Goal: Task Accomplishment & Management: Manage account settings

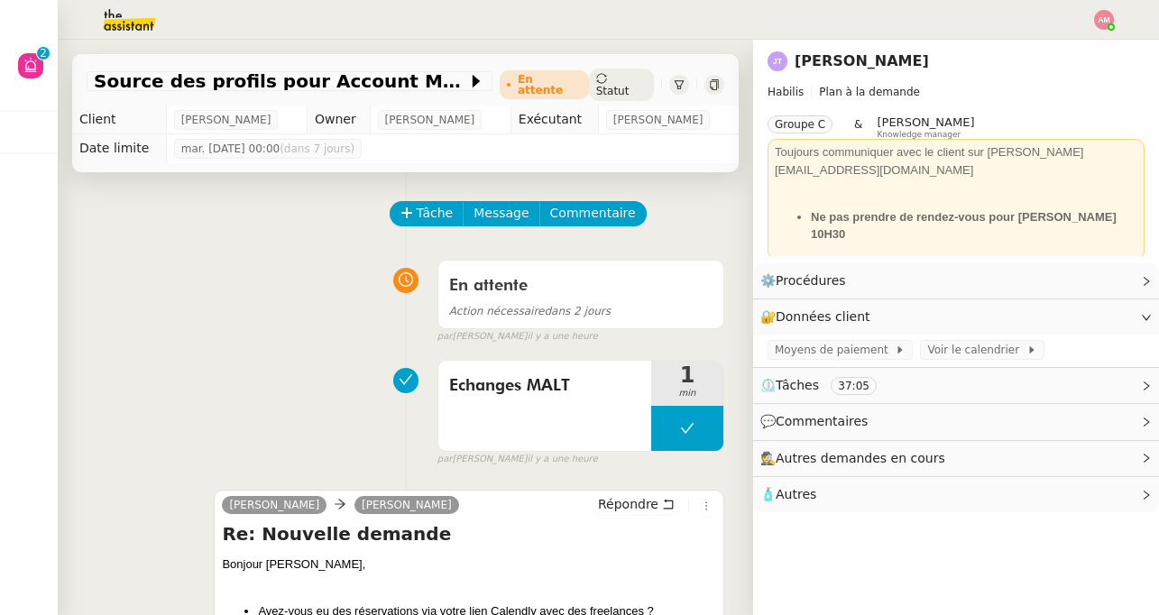
click at [120, 34] on img at bounding box center [115, 20] width 140 height 40
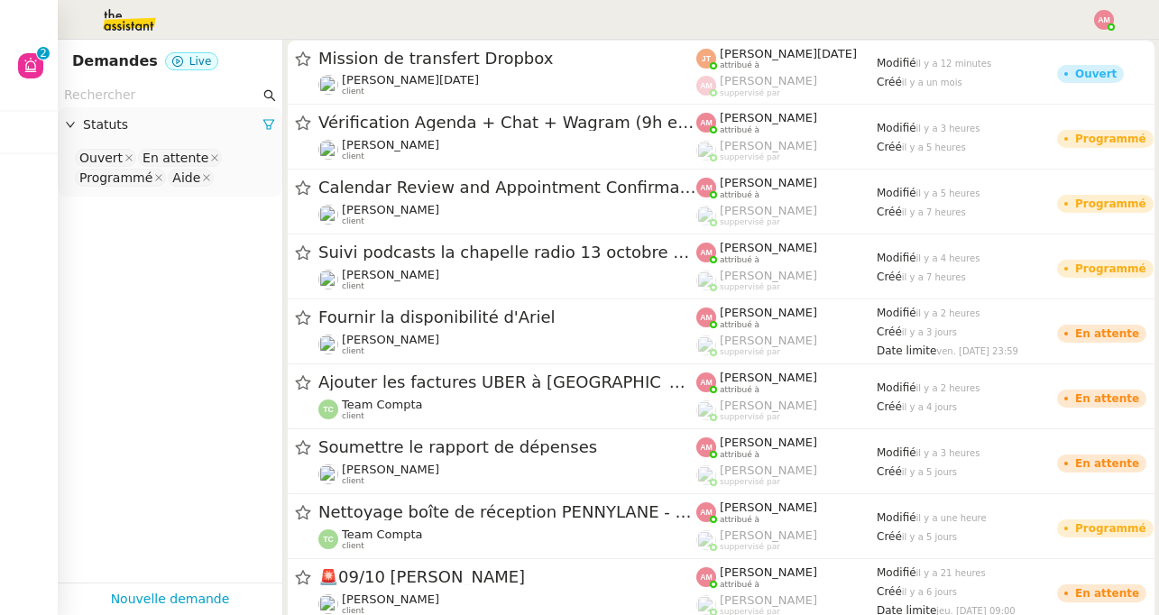
click at [120, 85] on input "text" at bounding box center [162, 95] width 196 height 21
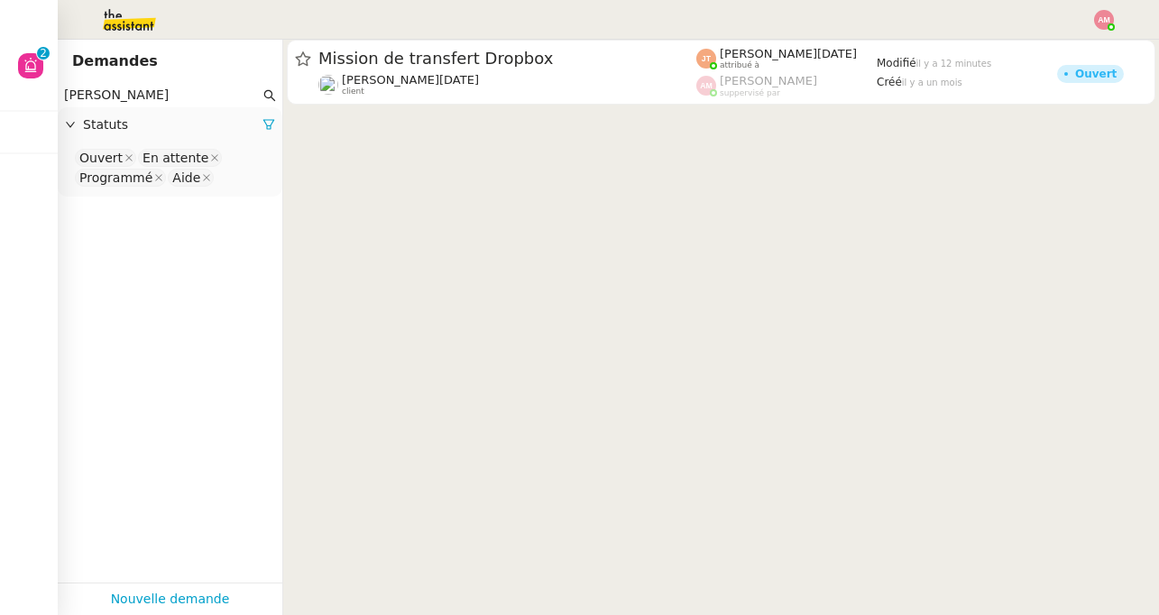
type input "[PERSON_NAME]"
click at [220, 180] on input at bounding box center [222, 178] width 4 height 18
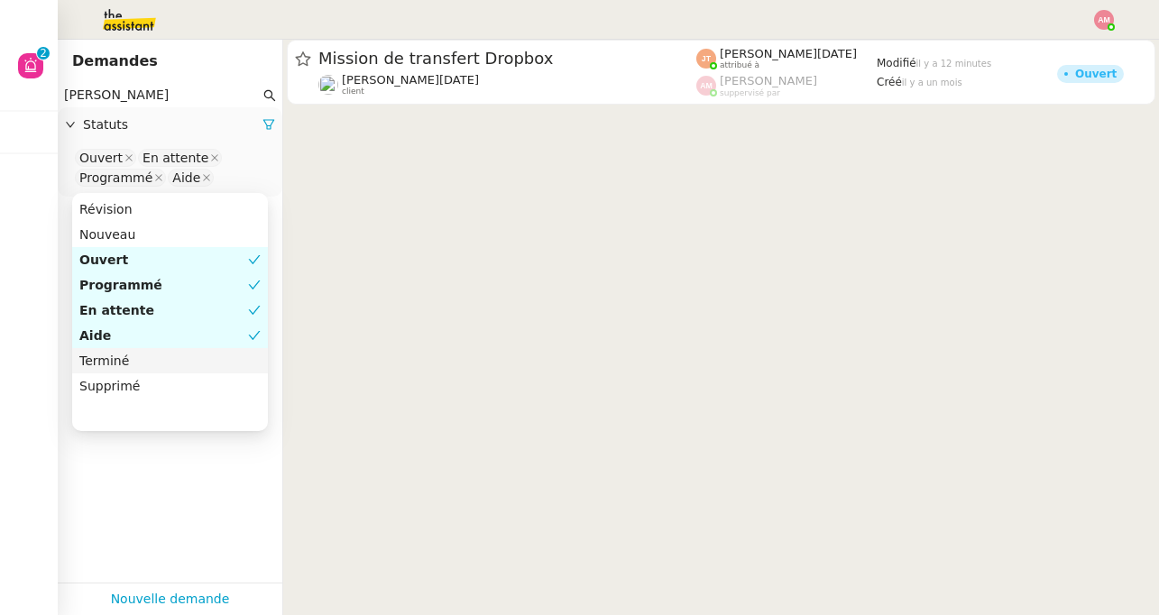
click at [126, 364] on div "Terminé" at bounding box center [169, 361] width 181 height 16
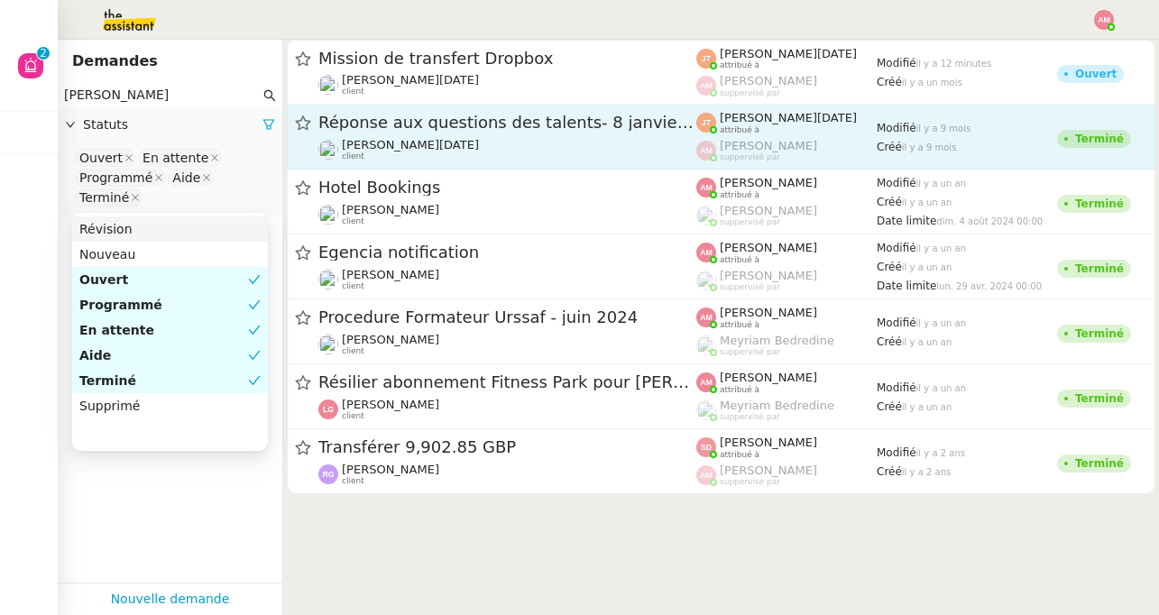
click at [327, 130] on span "Réponse aux questions des talents- 8 janvier 2025" at bounding box center [507, 123] width 378 height 16
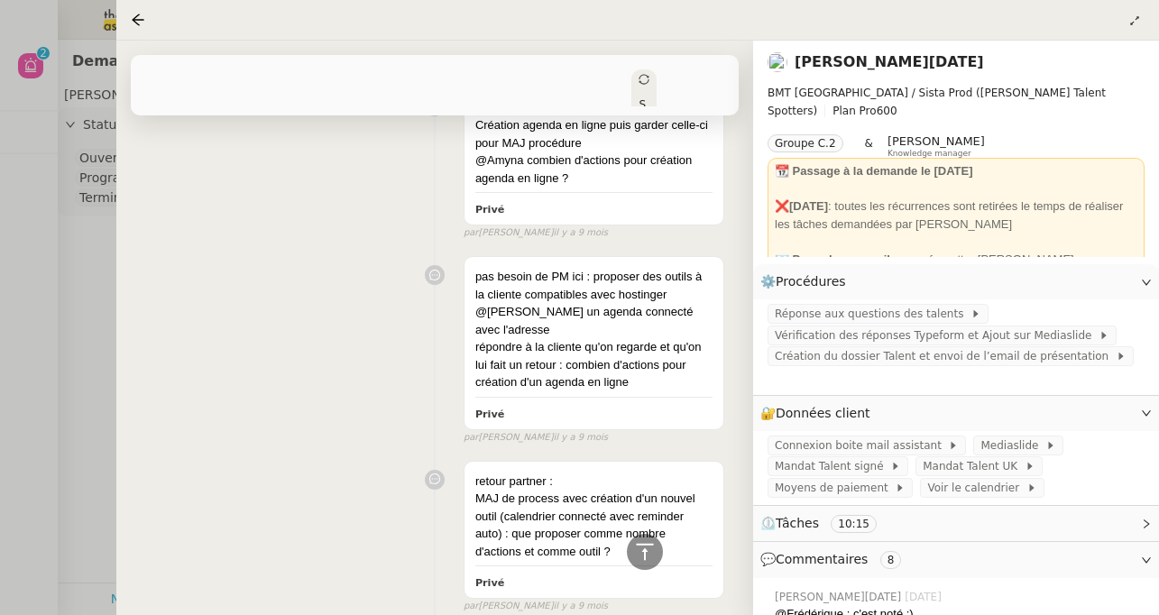
scroll to position [761, 0]
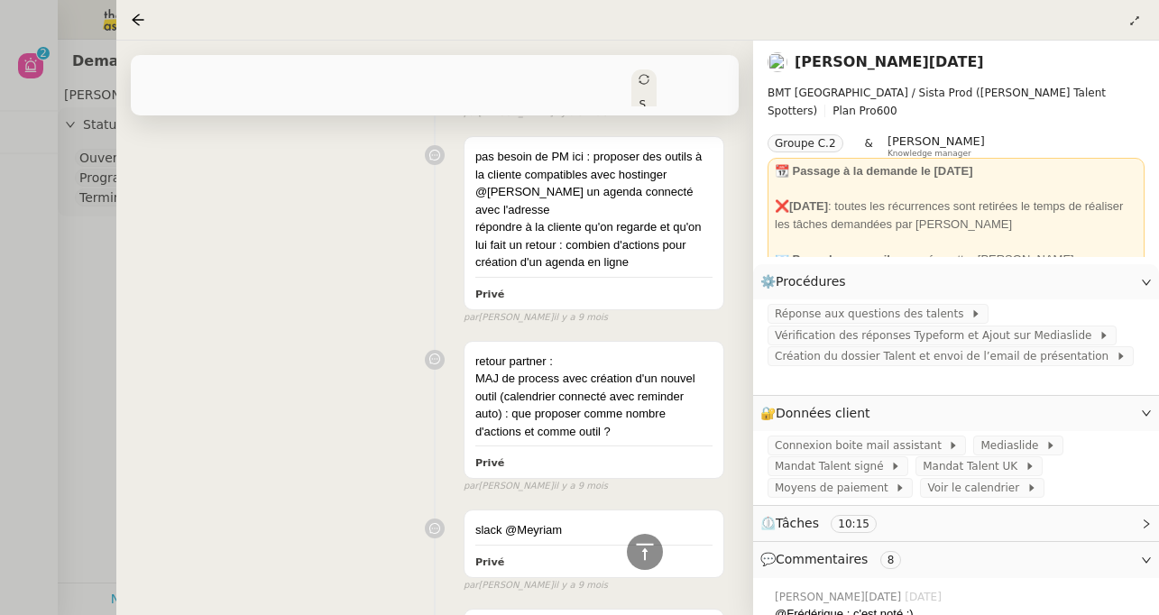
click at [105, 225] on div at bounding box center [579, 307] width 1159 height 615
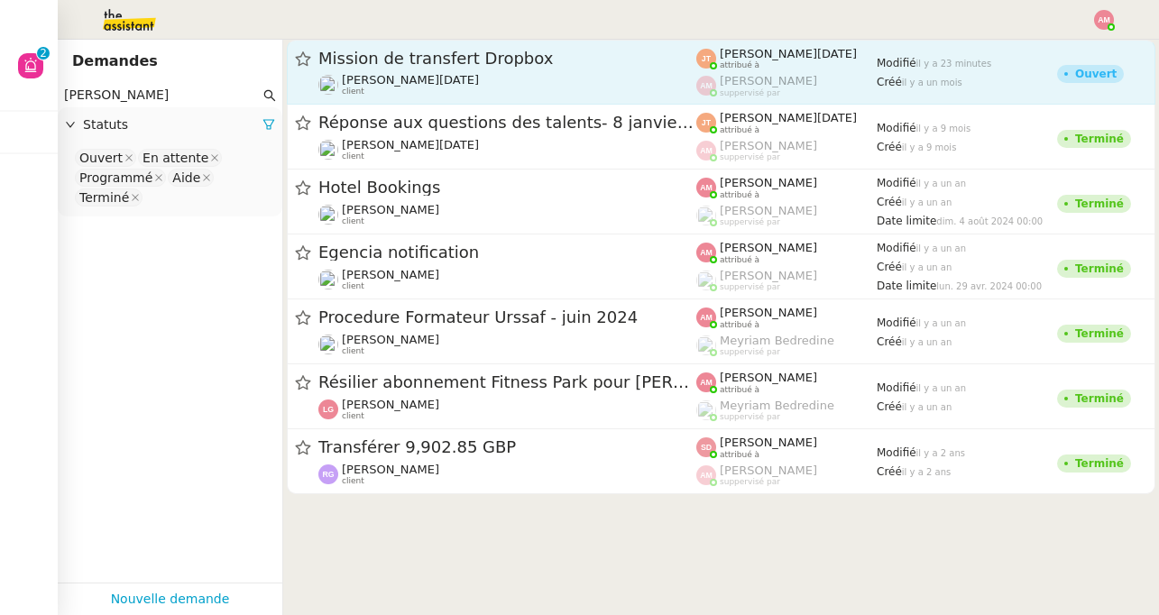
click at [423, 74] on span "[PERSON_NAME][DATE]" at bounding box center [410, 80] width 137 height 14
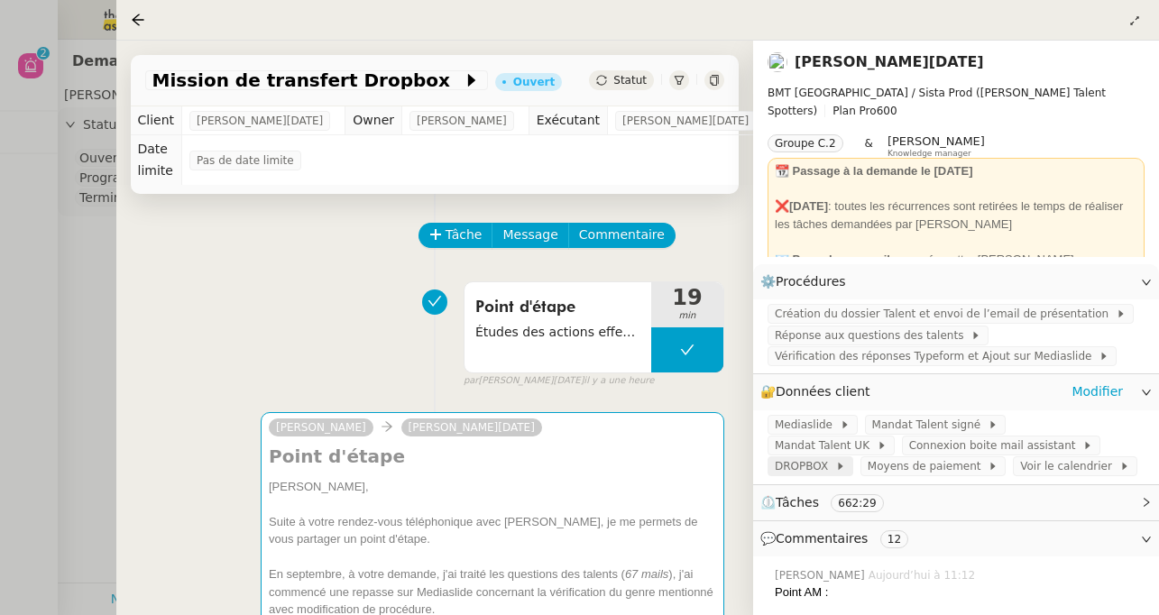
click at [835, 457] on span "DROPBOX" at bounding box center [805, 466] width 60 height 18
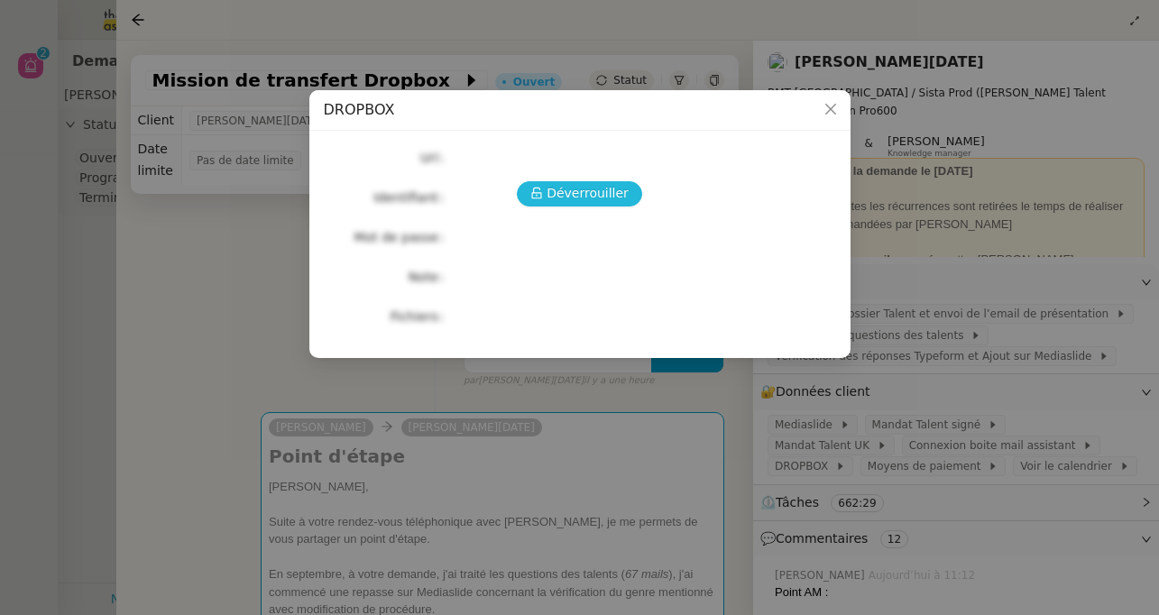
click at [600, 183] on span "Déverrouiller" at bounding box center [588, 193] width 82 height 21
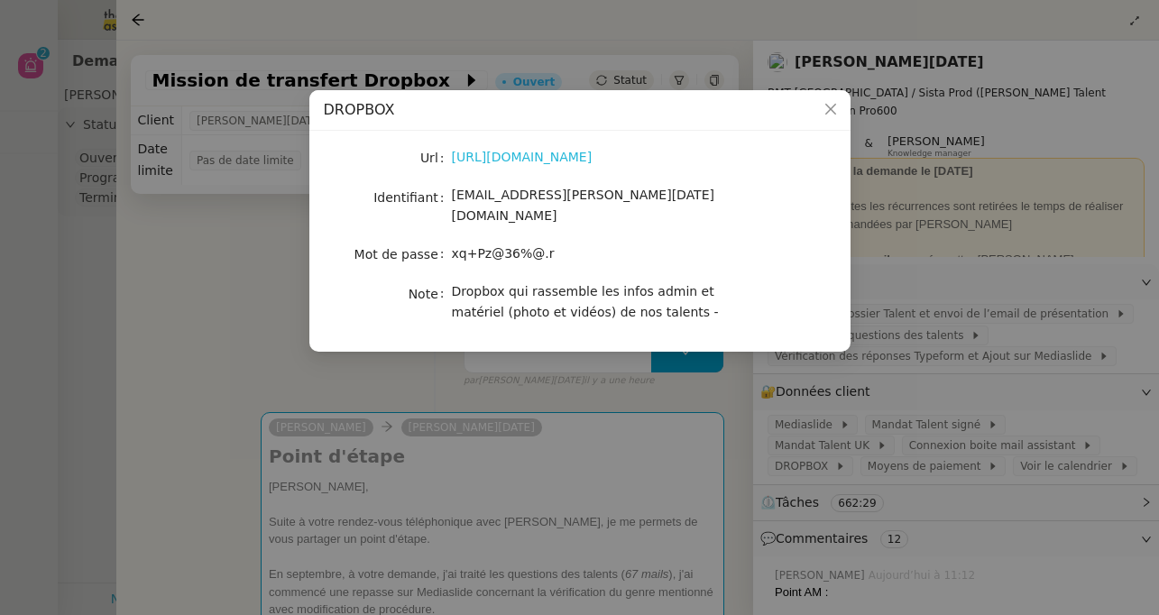
click at [542, 163] on link "[URL][DOMAIN_NAME]" at bounding box center [522, 157] width 141 height 14
click at [319, 401] on nz-modal-container "DROPBOX Url [URL][DOMAIN_NAME] Identifiant [EMAIL_ADDRESS][PERSON_NAME][DATE][D…" at bounding box center [579, 307] width 1159 height 615
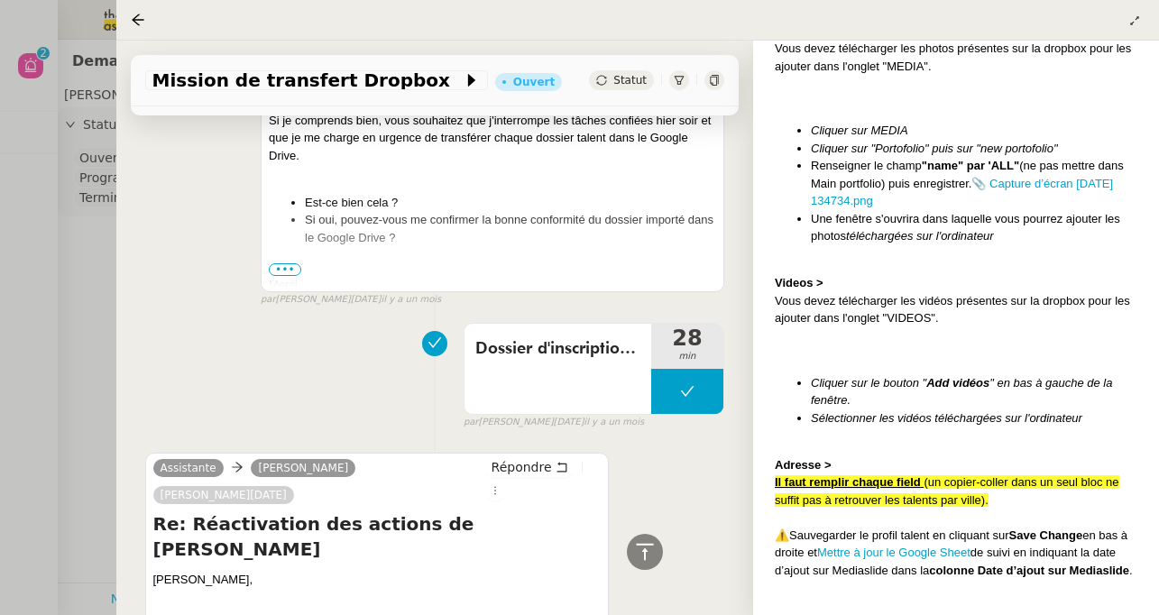
scroll to position [5988, 0]
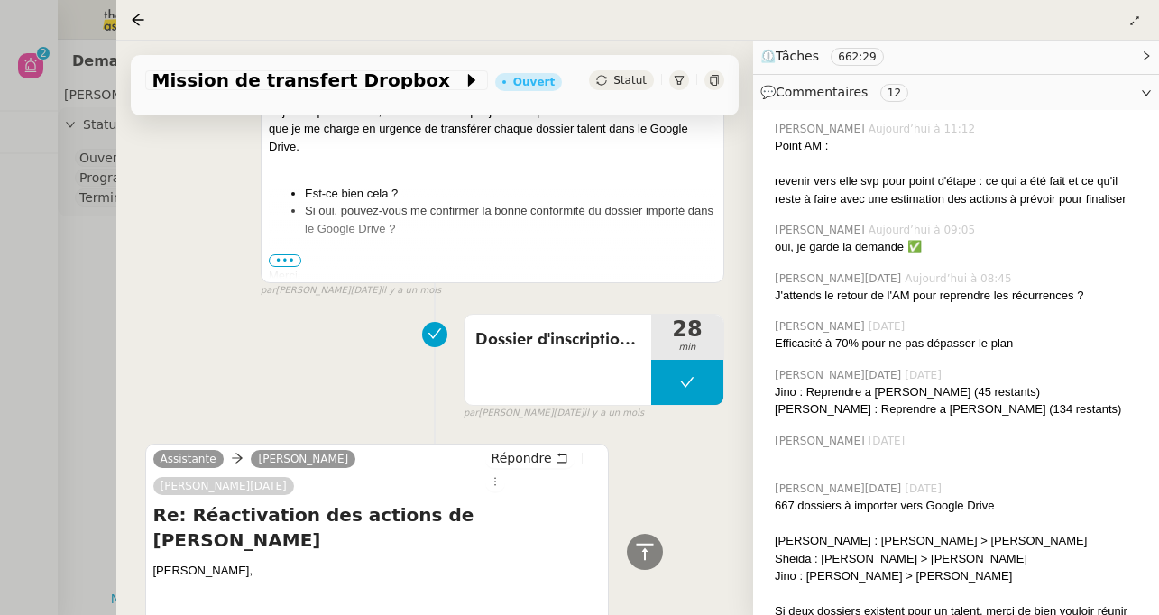
scroll to position [449, 0]
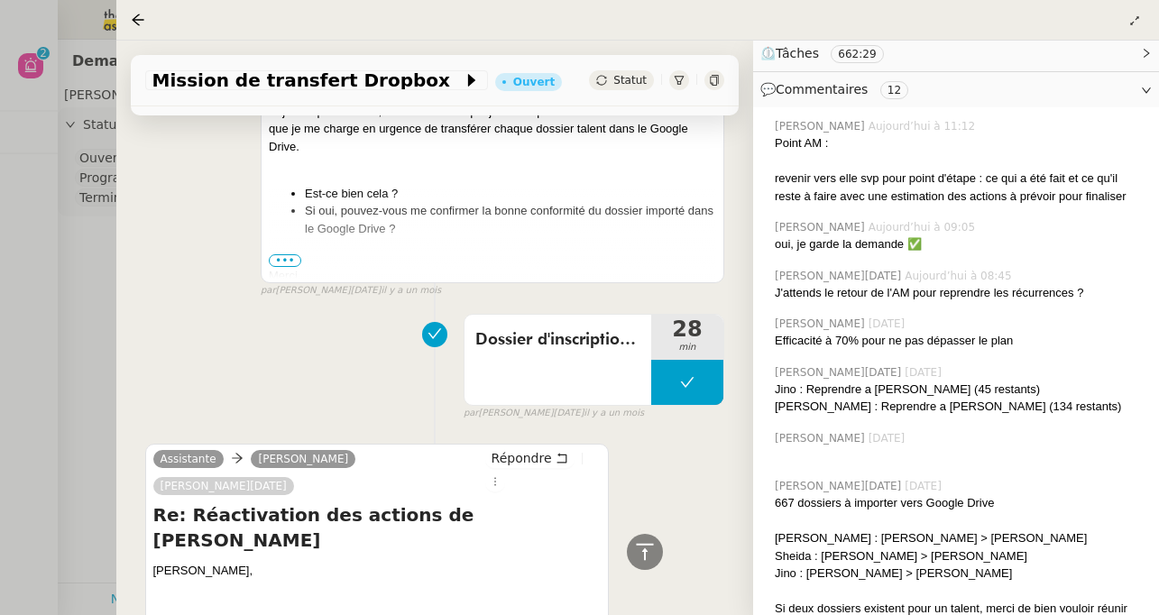
click at [26, 298] on div at bounding box center [579, 307] width 1159 height 615
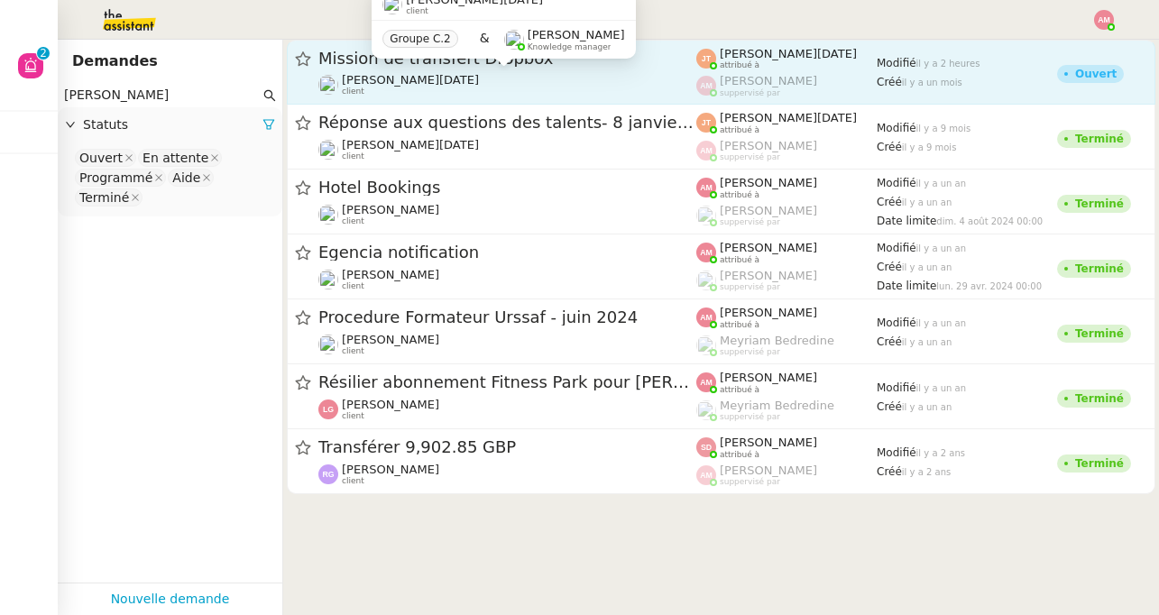
click at [340, 74] on div "[PERSON_NAME][DATE] client" at bounding box center [507, 84] width 378 height 23
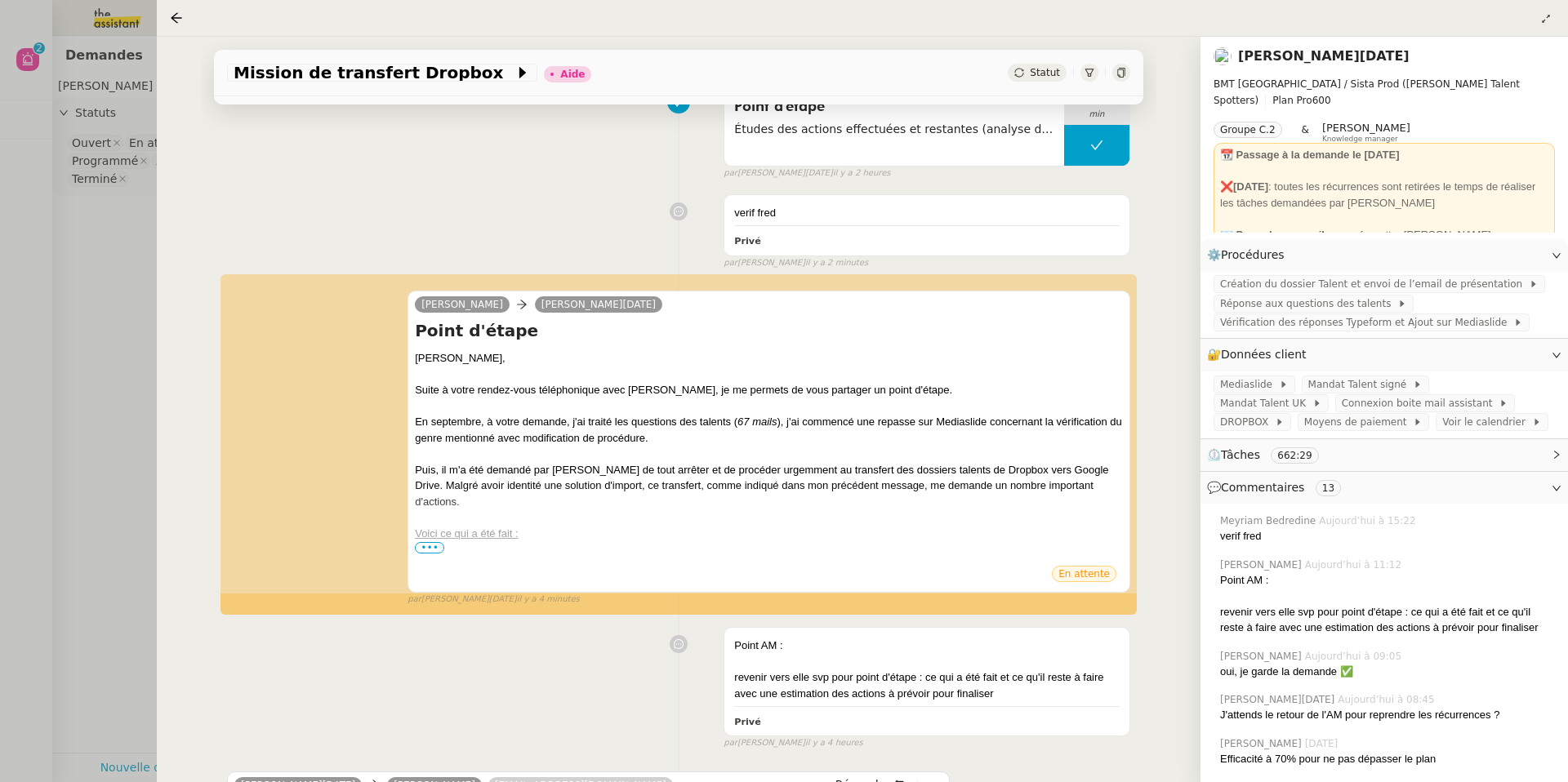
scroll to position [222, 0]
click at [427, 553] on span "•••" at bounding box center [429, 549] width 29 height 12
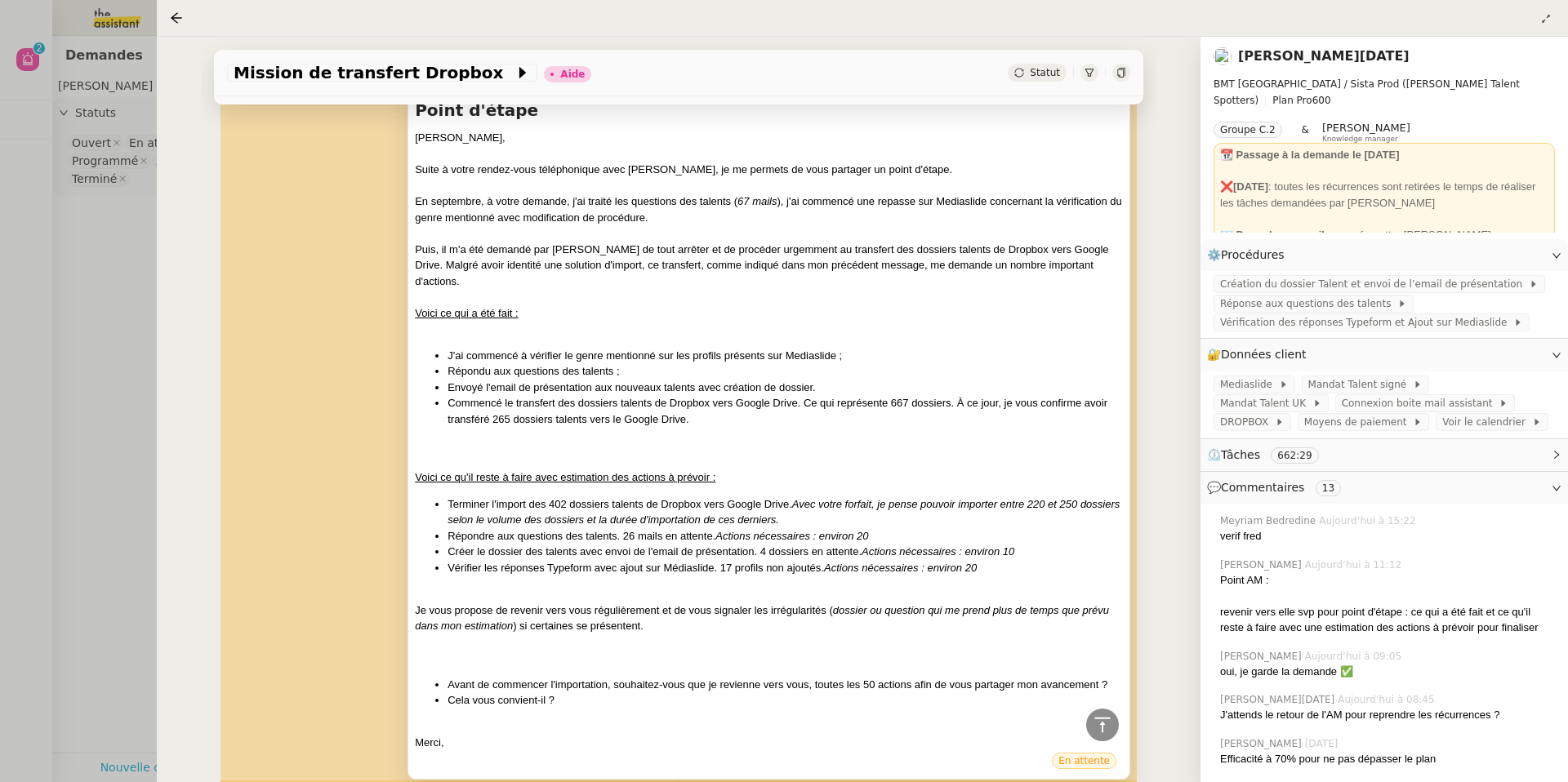
scroll to position [445, 0]
drag, startPoint x: 957, startPoint y: 390, endPoint x: 956, endPoint y: 405, distance: 15.0
click at [956, 405] on li "Commencé le transfert des dossiers talents de Dropbox vers Google Drive. Ce qui…" at bounding box center [785, 410] width 675 height 32
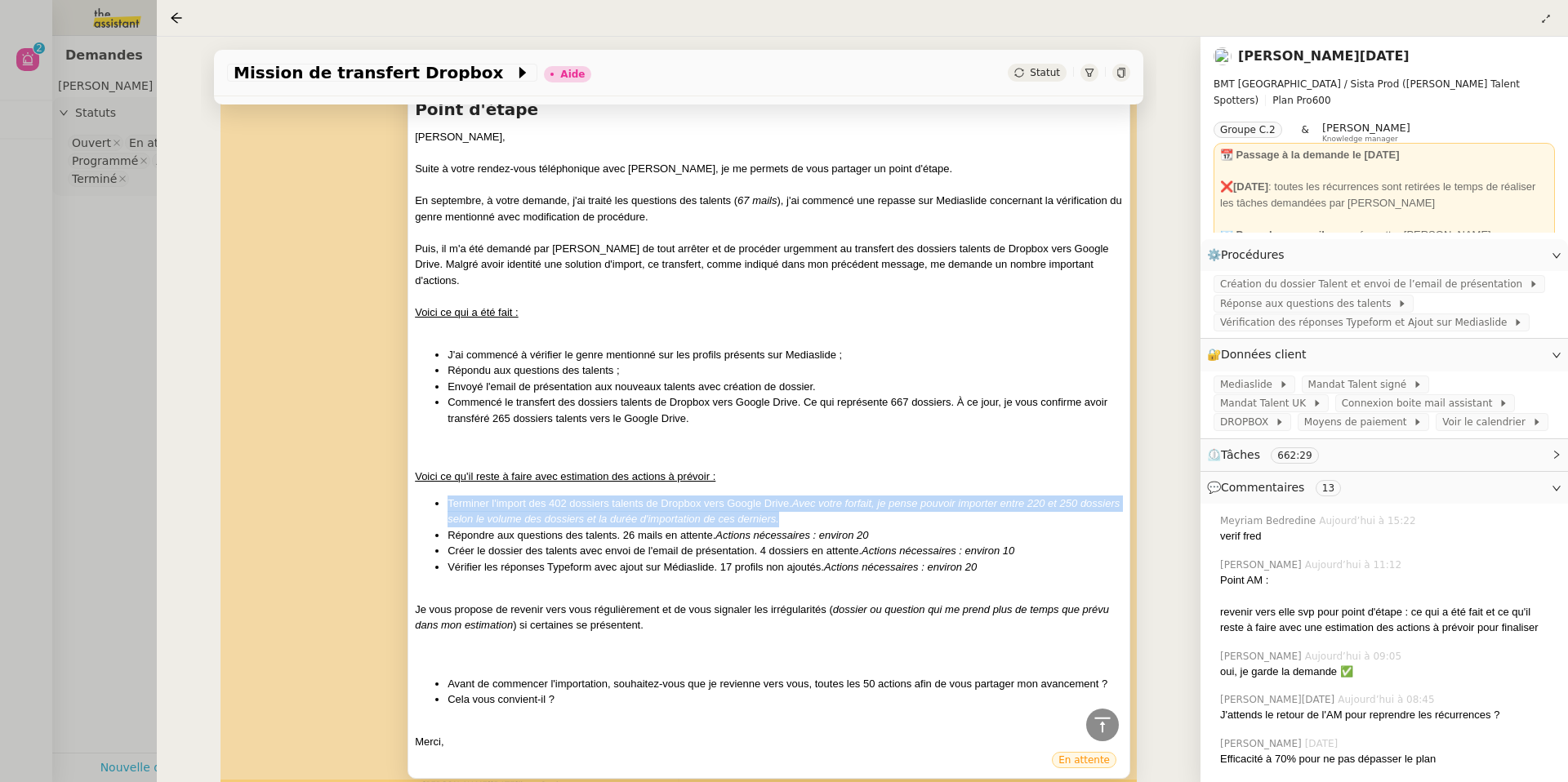
drag, startPoint x: 810, startPoint y: 504, endPoint x: 830, endPoint y: 472, distance: 37.7
click at [830, 472] on div "[PERSON_NAME], Suite à votre rendez-vous téléphonique avec [PERSON_NAME], je me…" at bounding box center [769, 440] width 708 height 622
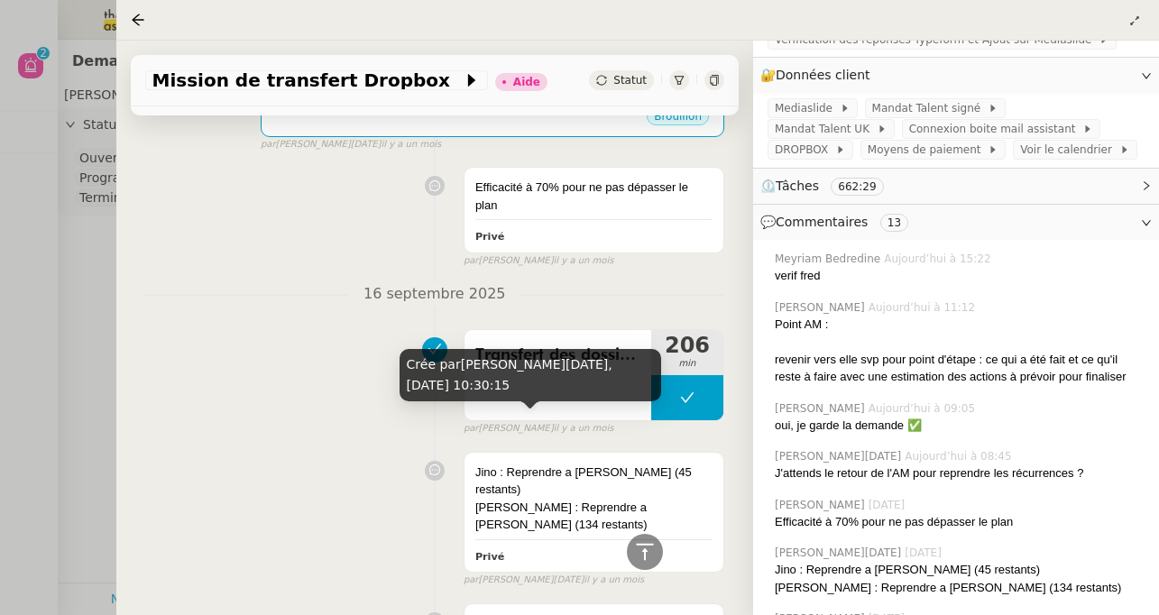
scroll to position [4364, 0]
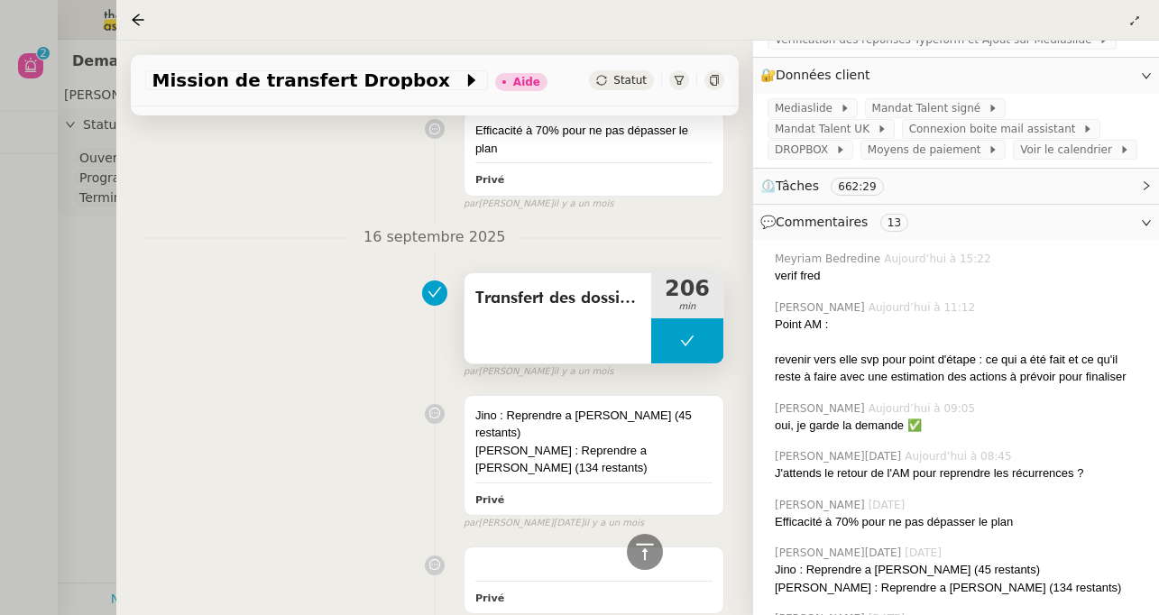
click at [510, 285] on span "Transfert des dossier talents de Dropbox vers Google Drive" at bounding box center [557, 298] width 165 height 27
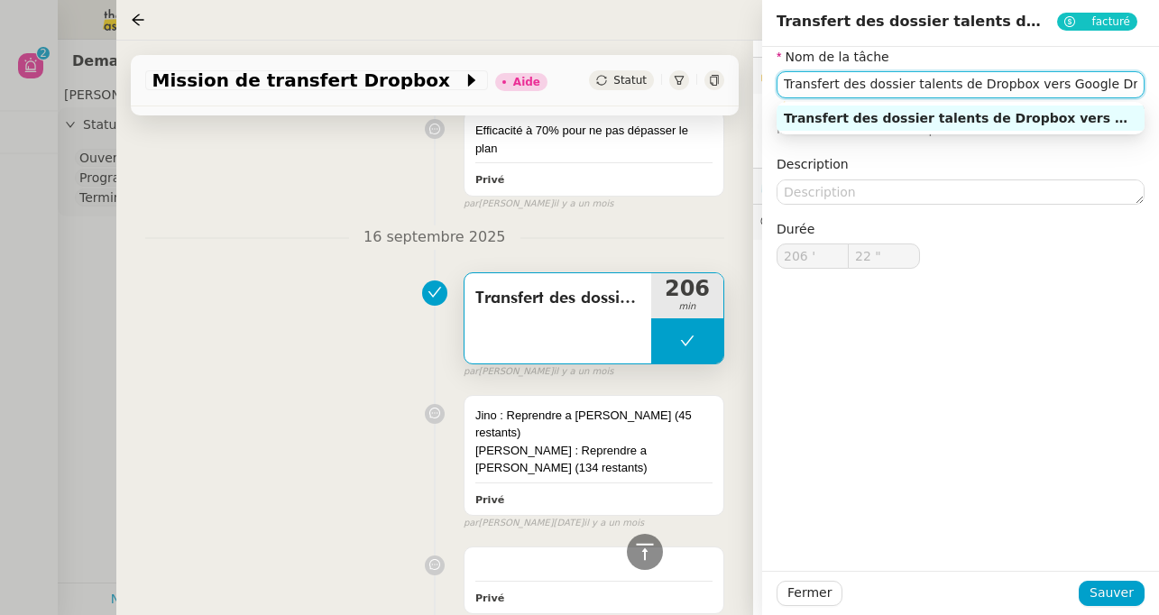
drag, startPoint x: 889, startPoint y: 82, endPoint x: 1158, endPoint y: 80, distance: 268.8
click at [1158, 80] on div "Nom de [PERSON_NAME] Transfert des dossier talents de Dropbox vers Google Drive…" at bounding box center [960, 172] width 397 height 251
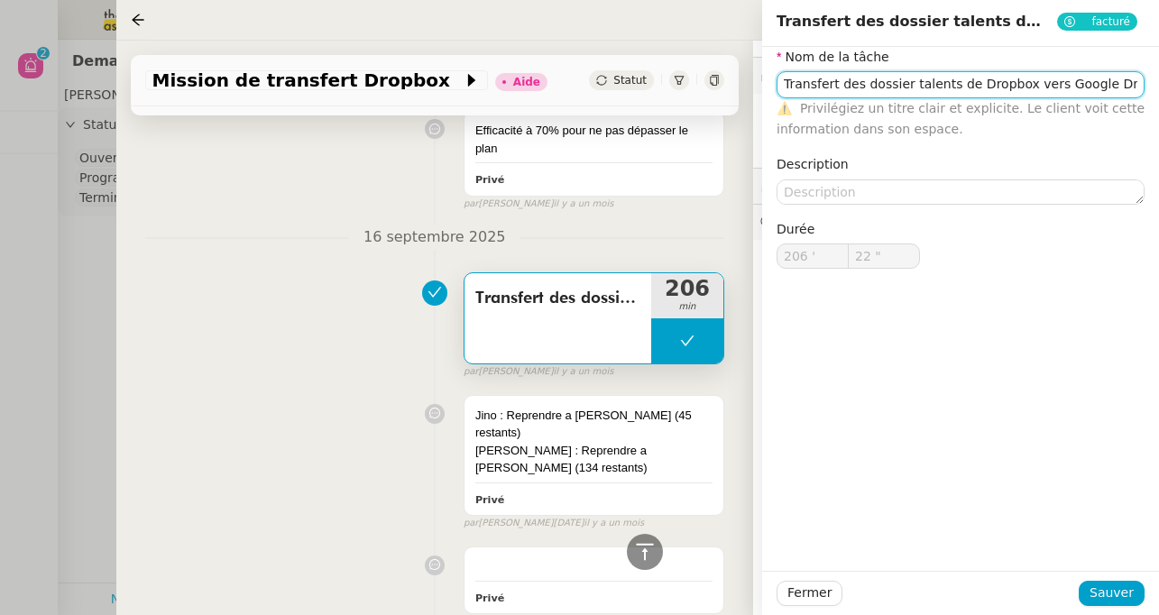
click at [975, 89] on input "Transfert des dossier talents de Dropbox vers Google Drive" at bounding box center [961, 84] width 368 height 26
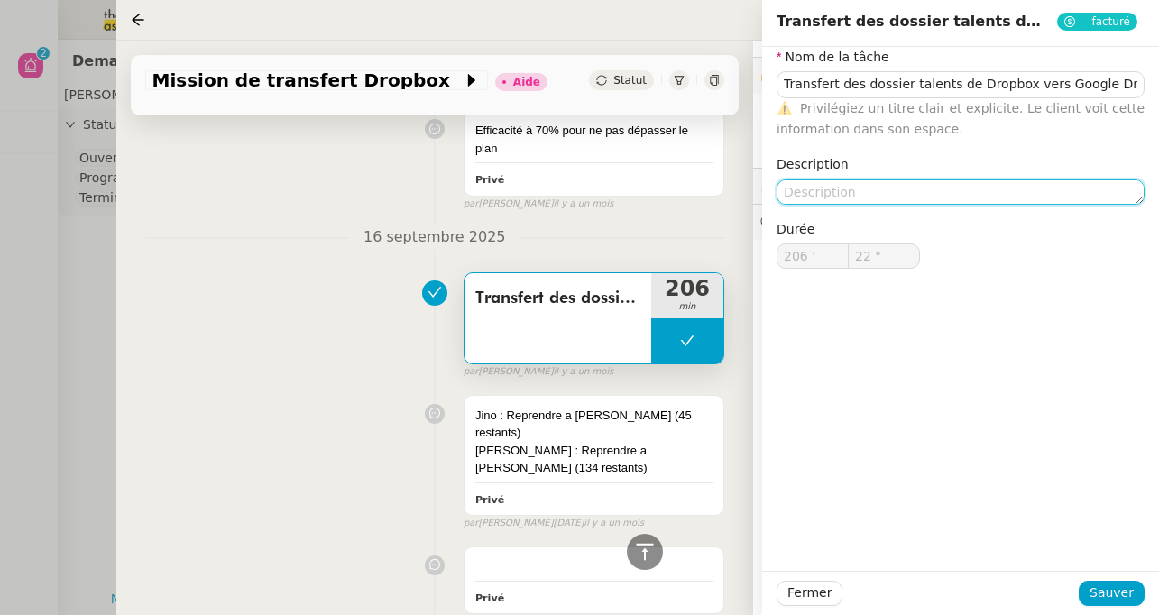
click at [891, 197] on textarea at bounding box center [961, 192] width 368 height 25
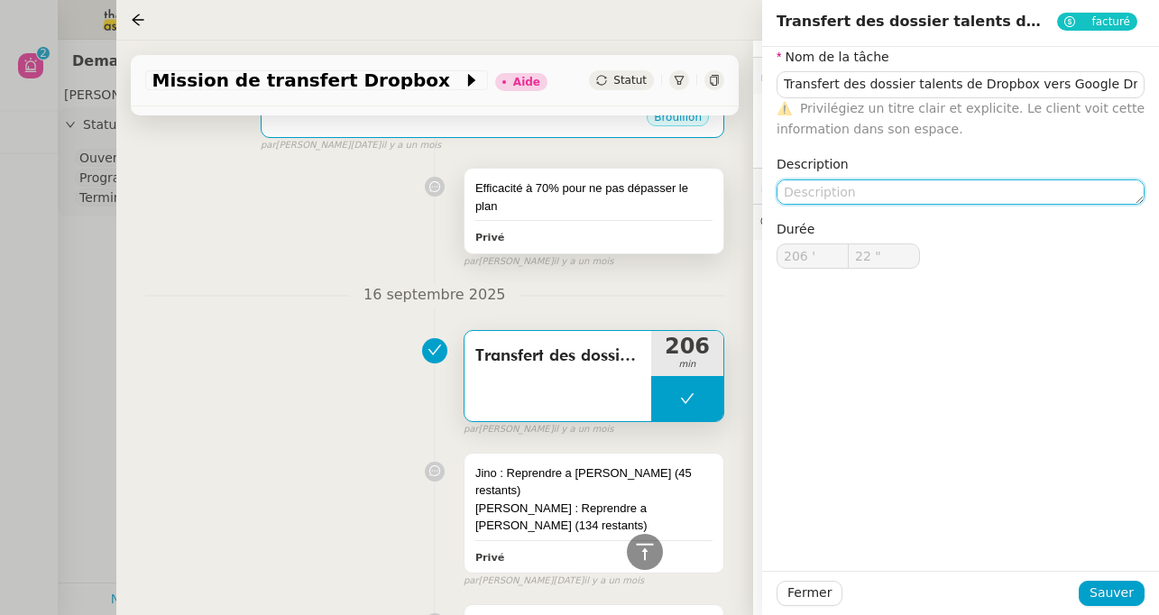
scroll to position [4308, 0]
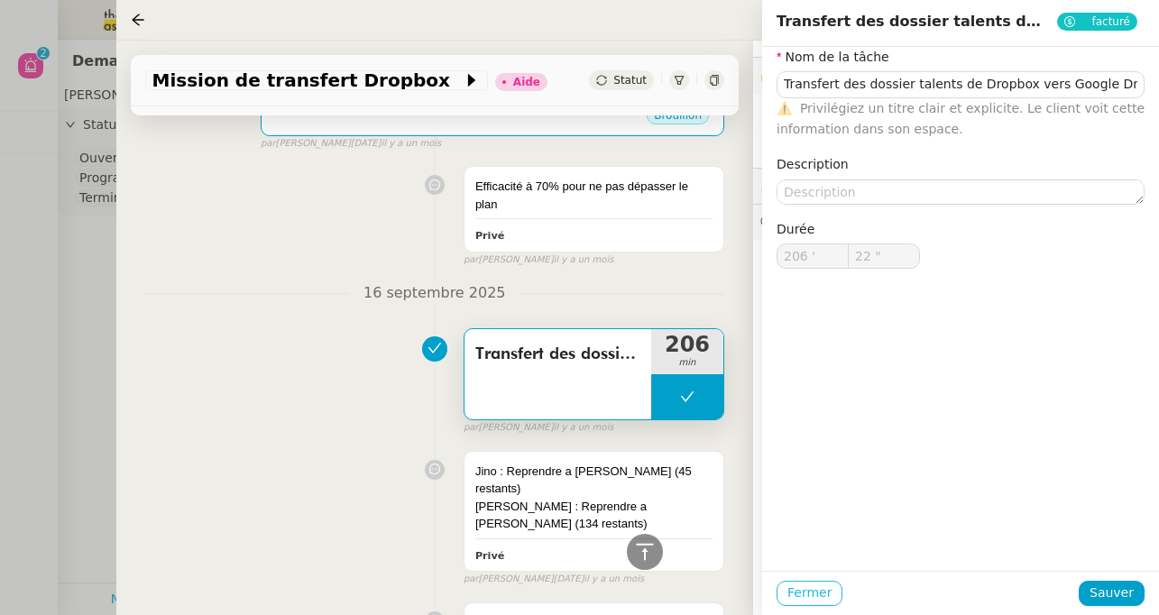
click at [812, 590] on span "Fermer" at bounding box center [810, 593] width 44 height 21
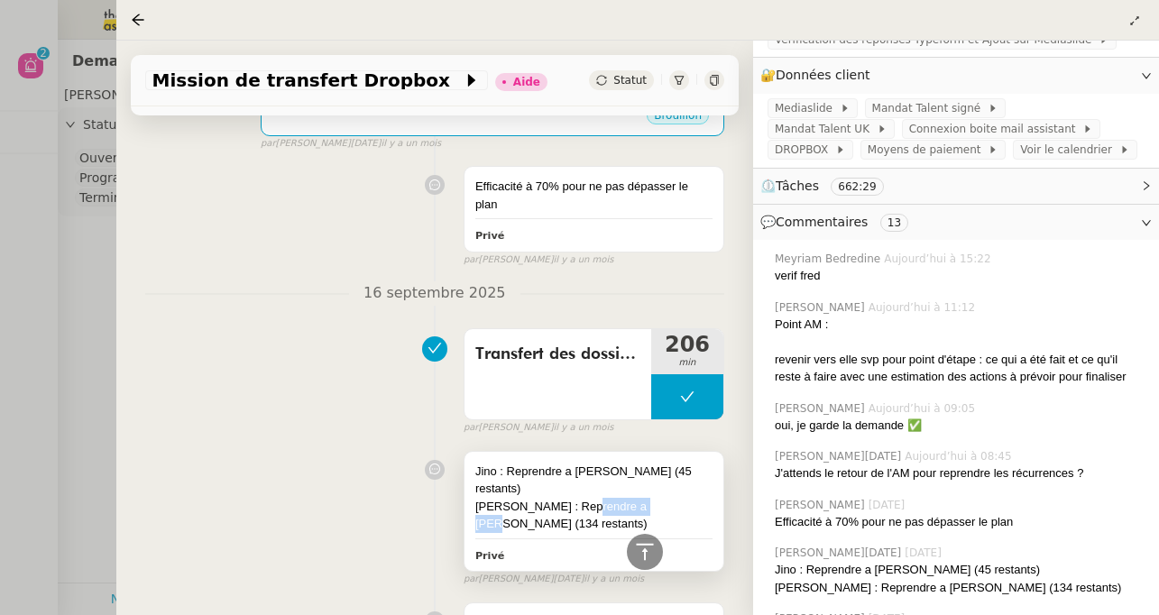
drag, startPoint x: 587, startPoint y: 475, endPoint x: 665, endPoint y: 480, distance: 77.8
click at [665, 498] on div "[PERSON_NAME] : Reprendre a [PERSON_NAME] (134 restants)" at bounding box center [593, 515] width 237 height 35
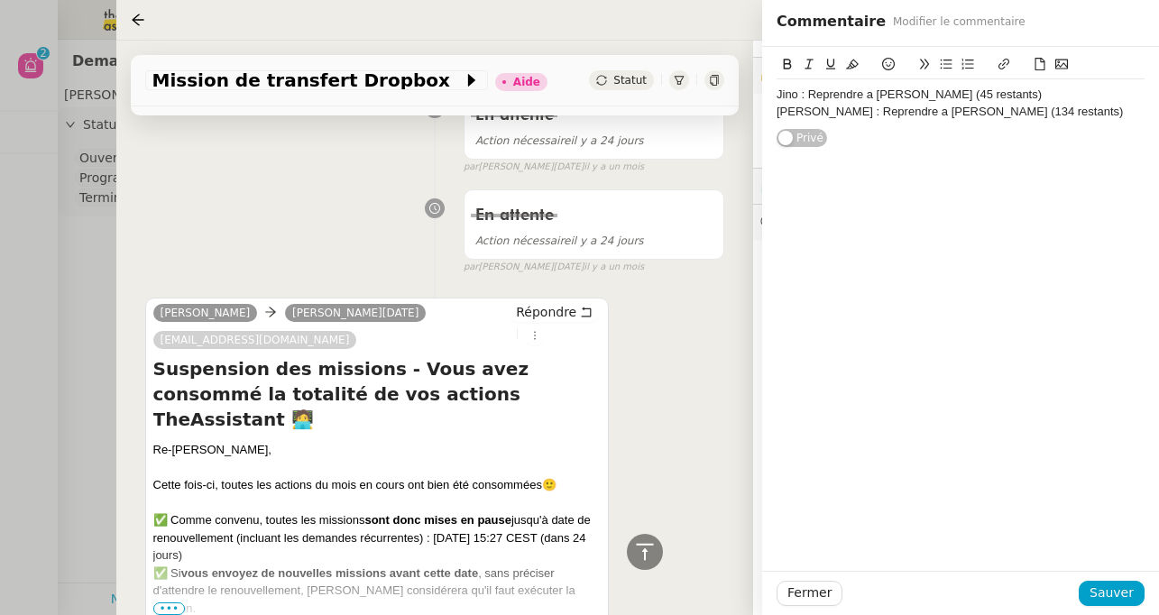
scroll to position [3352, 0]
click at [33, 188] on div at bounding box center [579, 307] width 1159 height 615
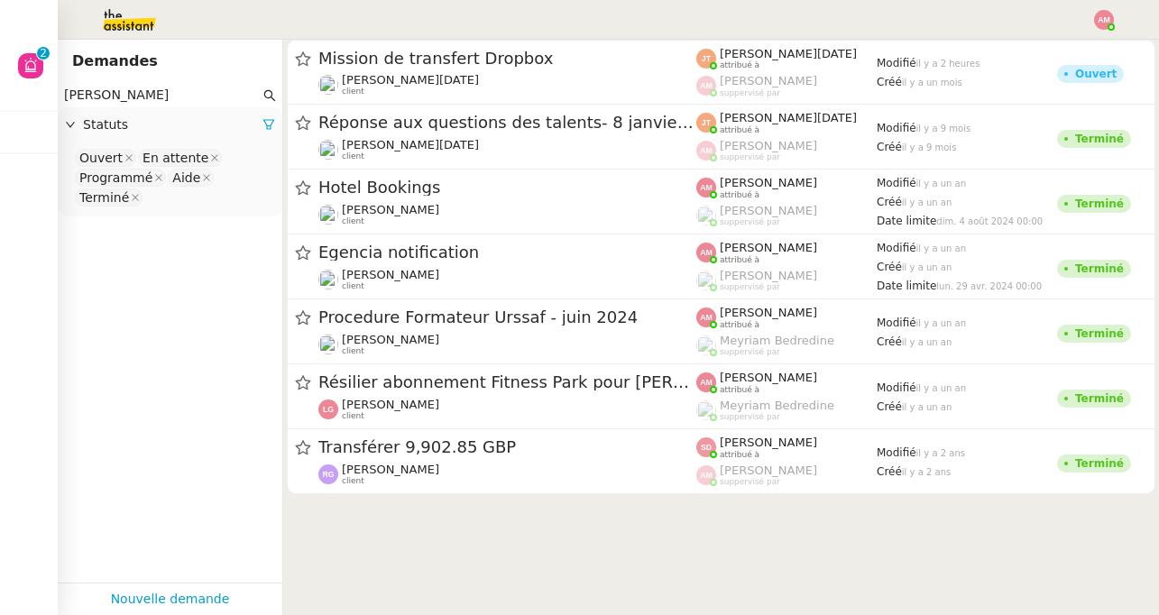
click at [124, 19] on img at bounding box center [115, 20] width 140 height 40
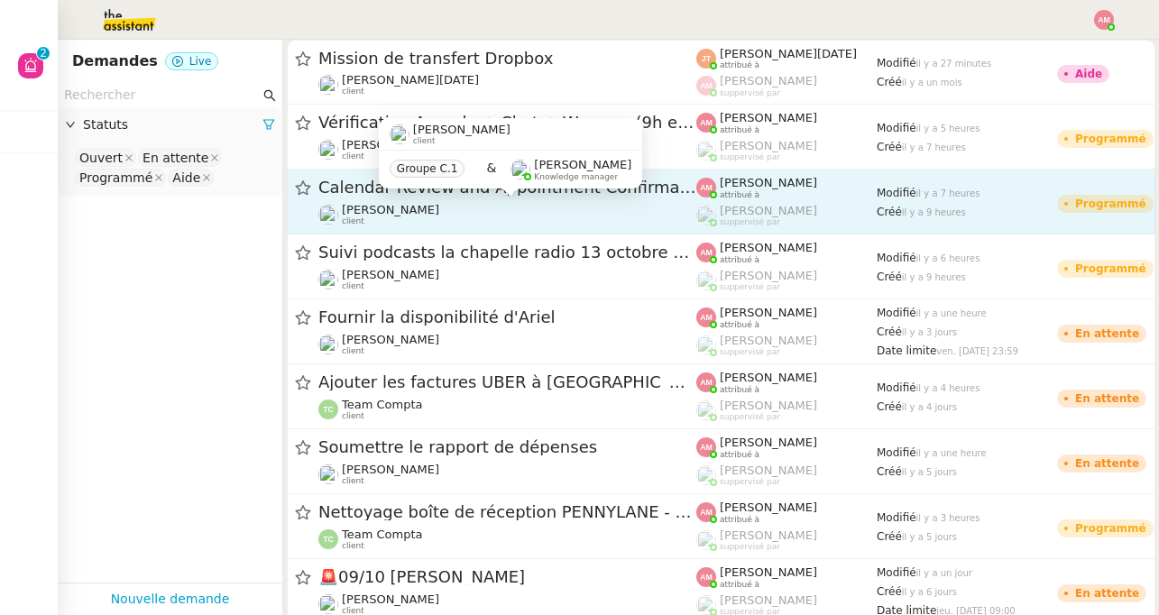
click at [397, 154] on div "Groupe C.1 & [PERSON_NAME] Knowledge manager" at bounding box center [510, 170] width 263 height 38
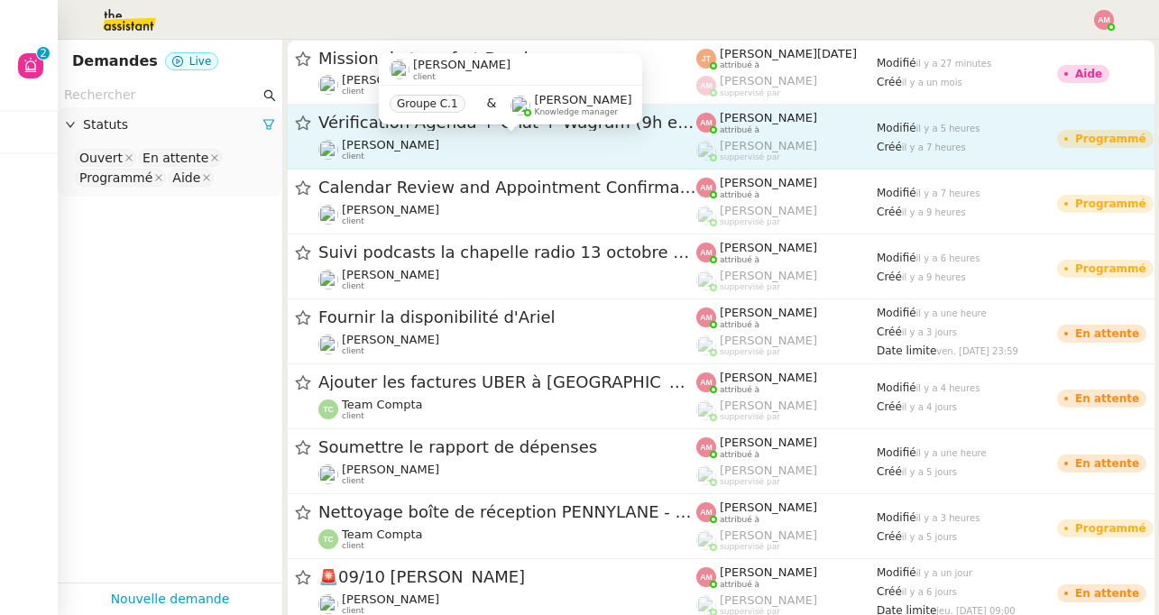
click at [327, 148] on img at bounding box center [328, 150] width 20 height 20
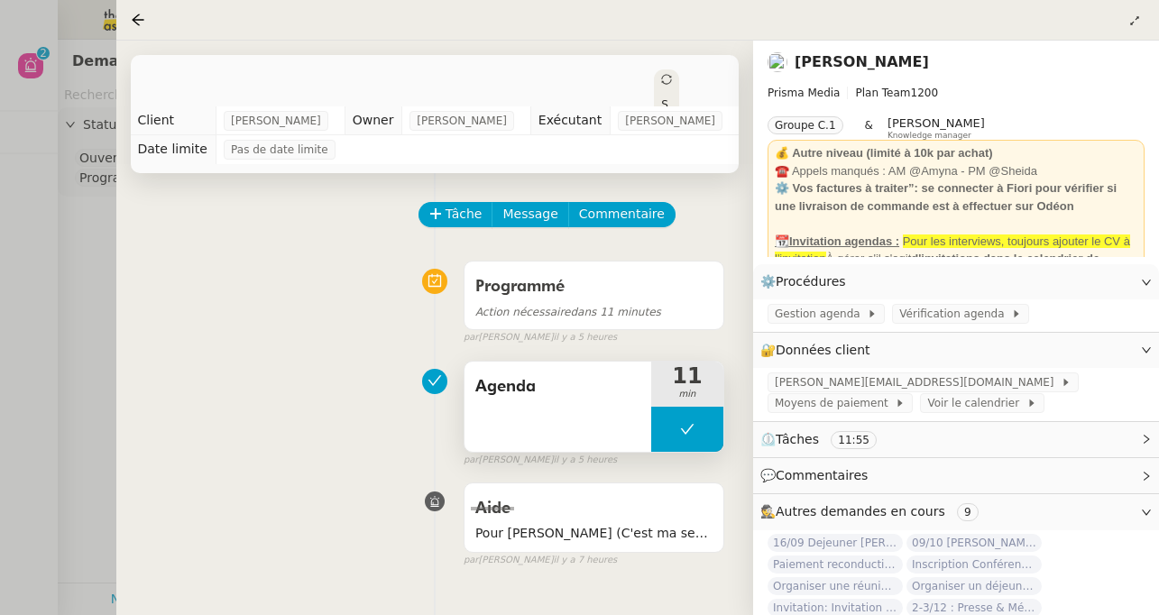
click at [664, 413] on button at bounding box center [687, 429] width 72 height 45
click at [662, 413] on div at bounding box center [669, 429] width 36 height 45
click at [661, 413] on div at bounding box center [687, 429] width 72 height 45
click at [701, 419] on button at bounding box center [705, 429] width 36 height 45
click at [329, 235] on div "Tâche Message Commentaire" at bounding box center [435, 223] width 580 height 43
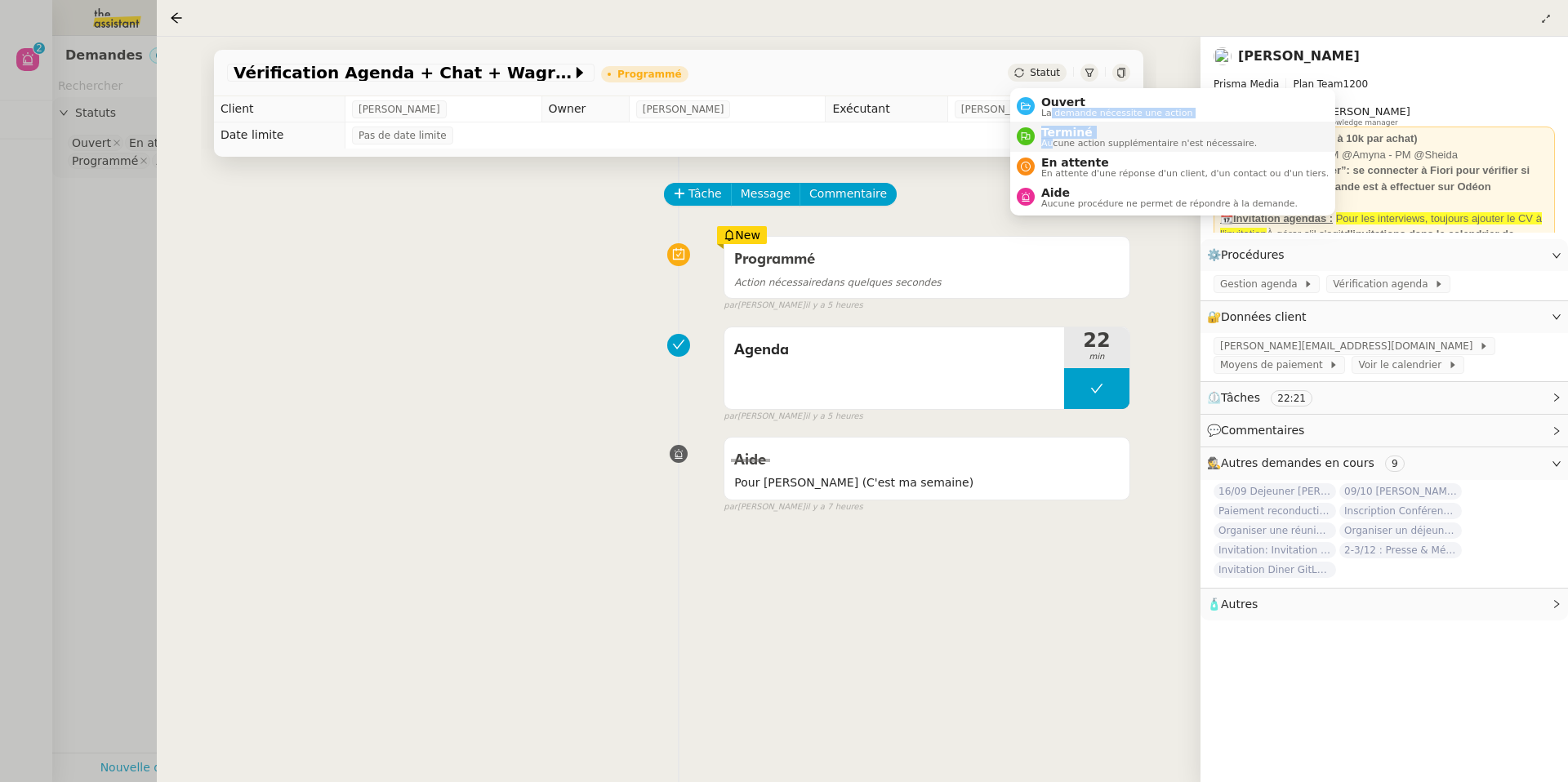
drag, startPoint x: 1050, startPoint y: 110, endPoint x: 1052, endPoint y: 138, distance: 28.1
click at [1048, 138] on ul "Ouvert La demande nécessite une action Terminé Aucune action supplémentaire n'e…" at bounding box center [1172, 151] width 325 height 128
click at [1048, 138] on span "Aucune action supplémentaire n'est nécessaire." at bounding box center [1149, 143] width 215 height 9
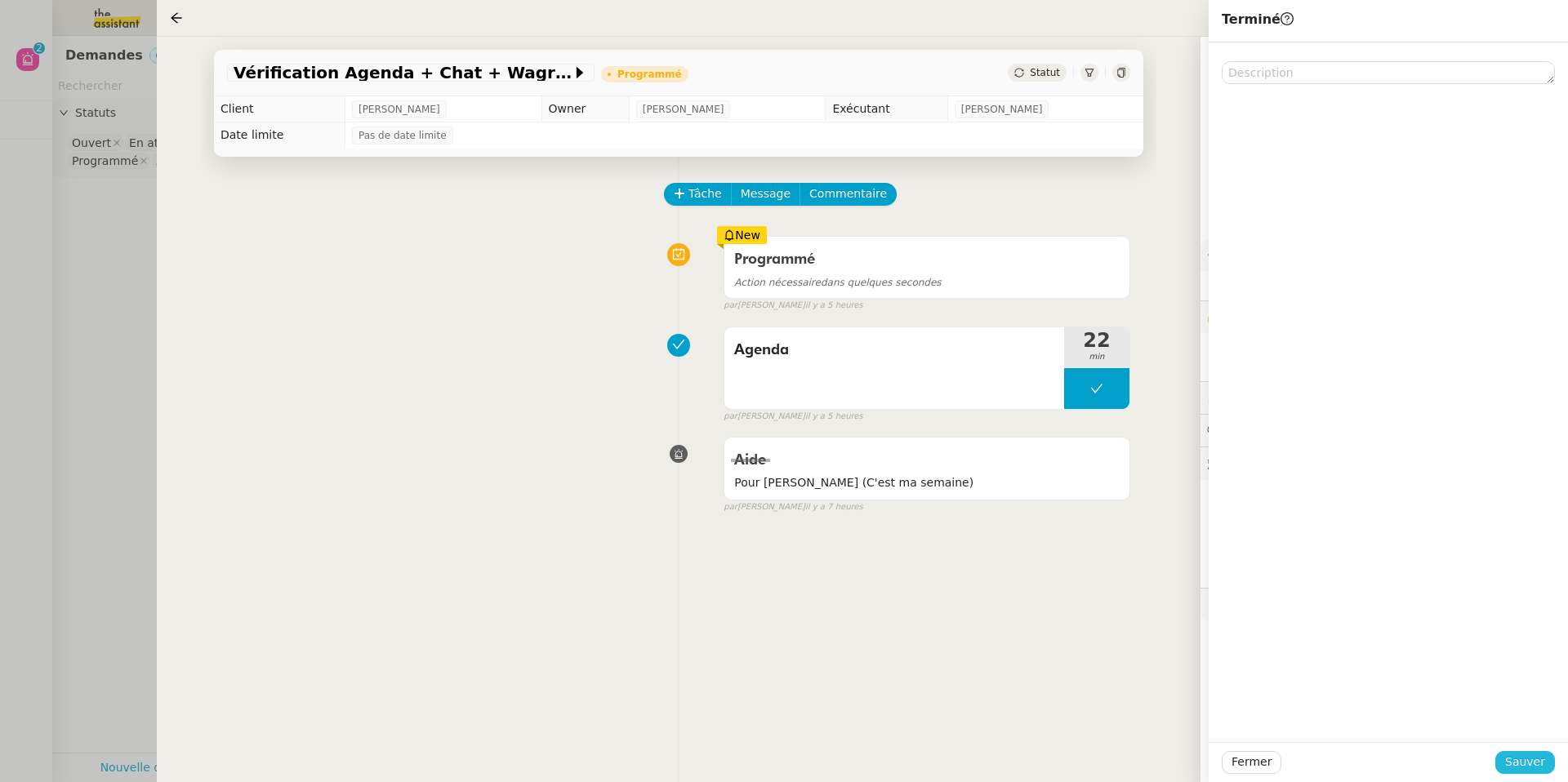
click at [1048, 556] on span "Sauver" at bounding box center [1525, 762] width 40 height 19
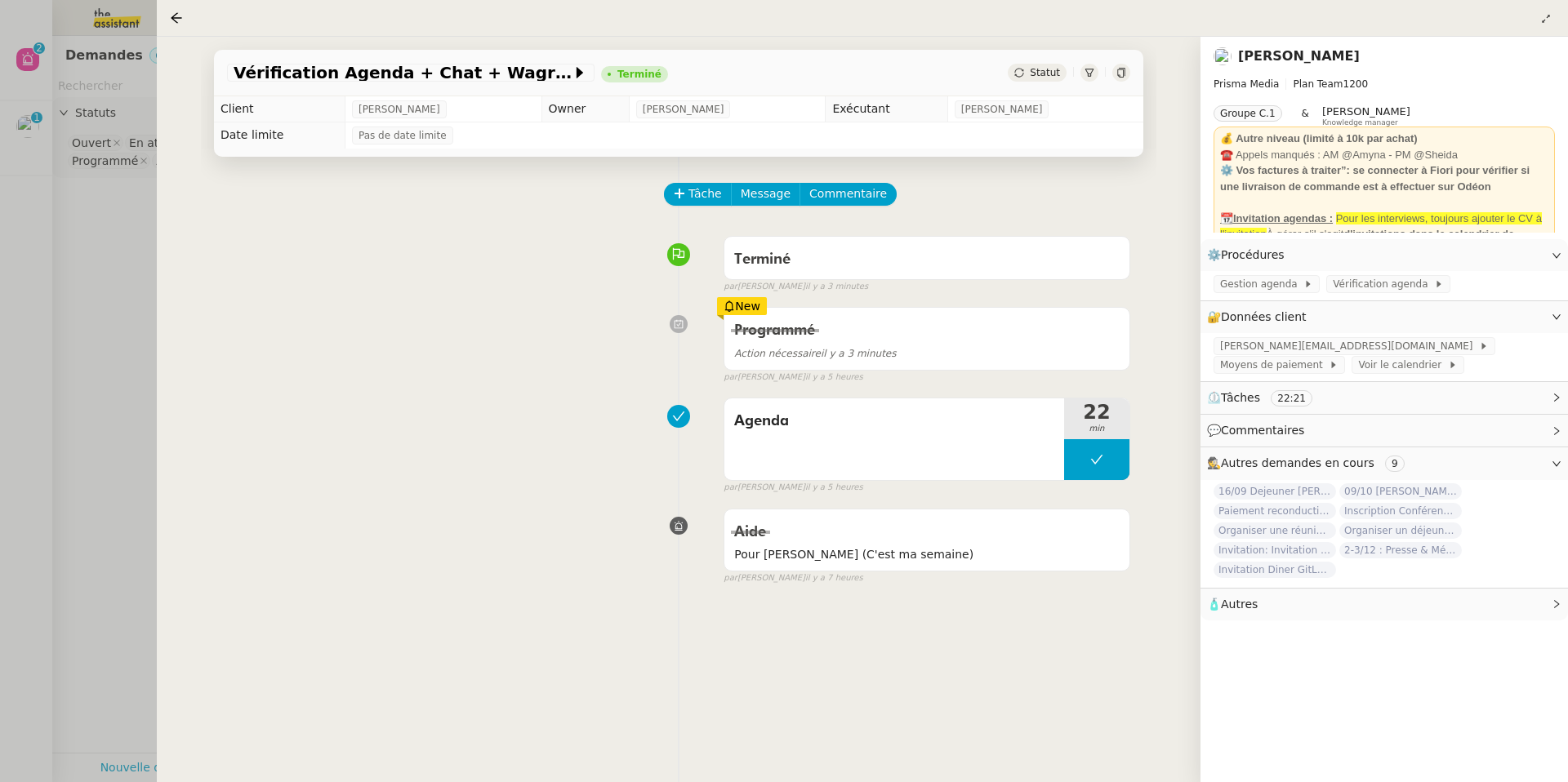
click at [103, 523] on div at bounding box center [784, 391] width 1568 height 782
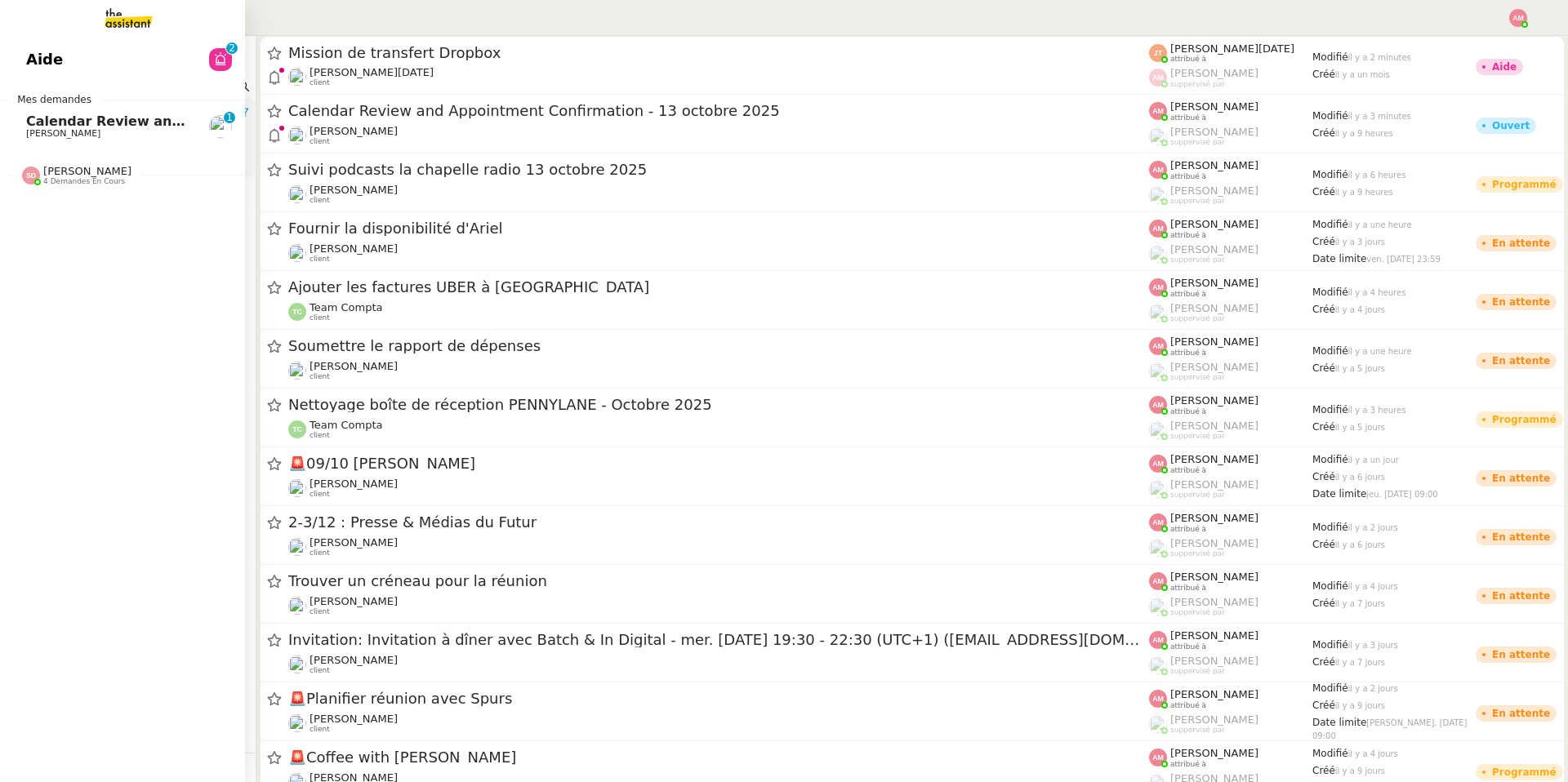
click at [32, 133] on span "[PERSON_NAME]" at bounding box center [63, 134] width 74 height 11
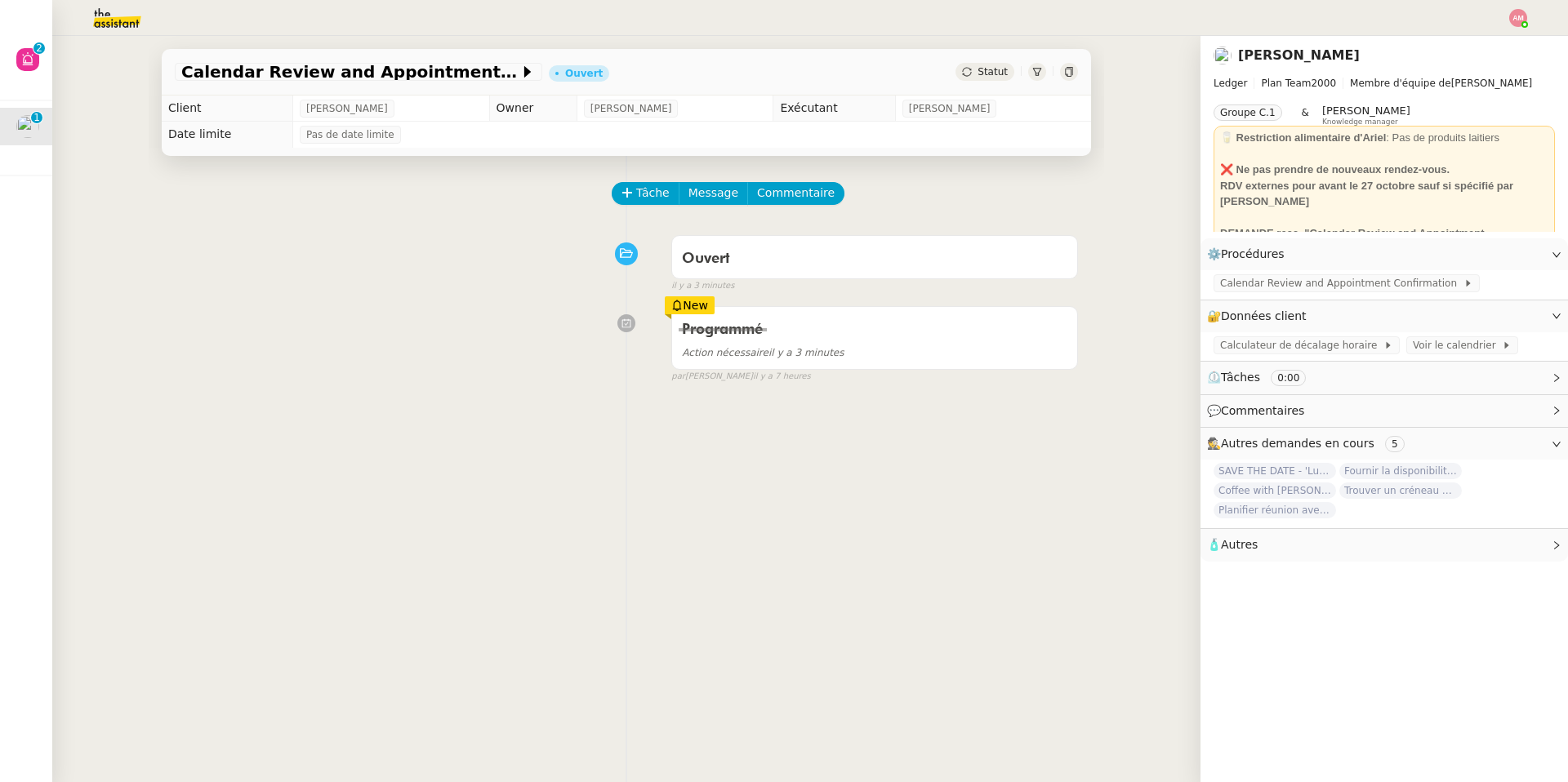
click at [655, 209] on div "Tâche Message Commentaire" at bounding box center [845, 201] width 464 height 39
click at [652, 188] on span "Tâche" at bounding box center [653, 193] width 33 height 19
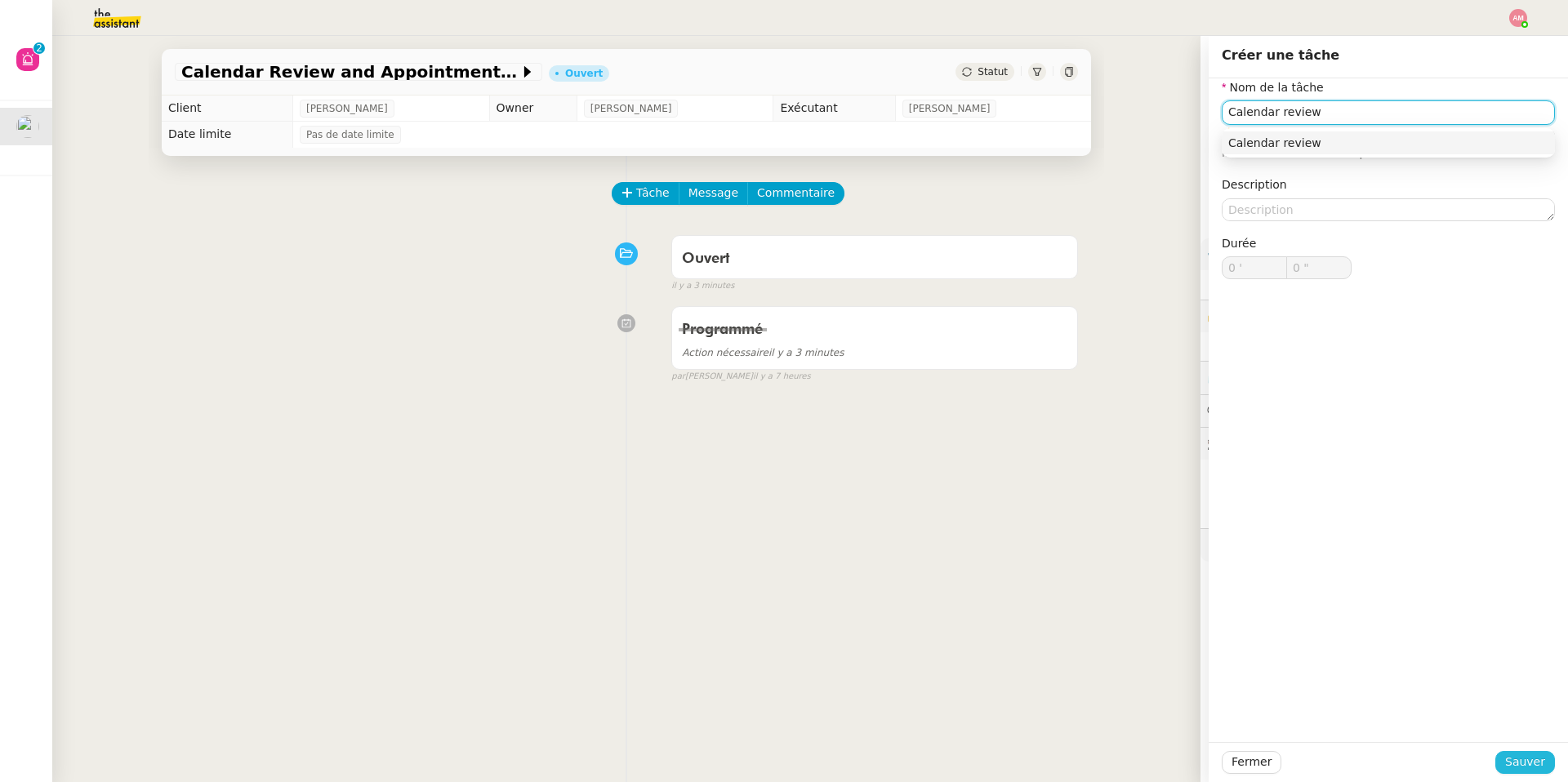
type input "Calendar review"
click at [1048, 556] on span "Sauver" at bounding box center [1525, 762] width 40 height 19
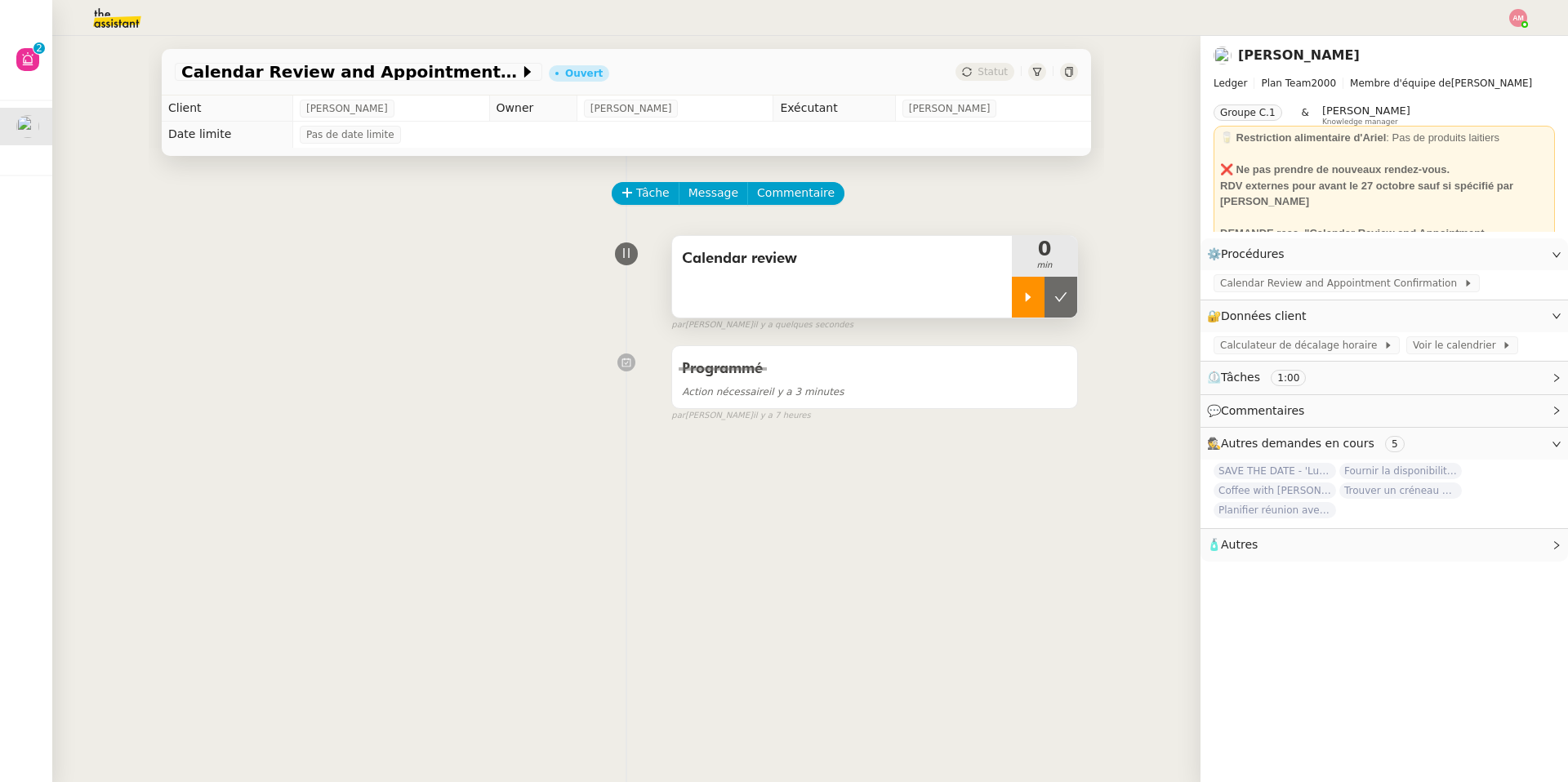
click at [1023, 304] on icon at bounding box center [1028, 297] width 13 height 13
drag, startPoint x: 437, startPoint y: 370, endPoint x: 473, endPoint y: 435, distance: 74.3
click at [473, 435] on div "Tâche Message Commentaire Veuillez patienter une erreur s'est produite 👌👌👌 mess…" at bounding box center [626, 547] width 955 height 782
drag, startPoint x: 473, startPoint y: 435, endPoint x: 446, endPoint y: 390, distance: 52.5
click at [446, 390] on div "Tâche Message Commentaire Veuillez patienter une erreur s'est produite 👌👌👌 mess…" at bounding box center [626, 547] width 955 height 782
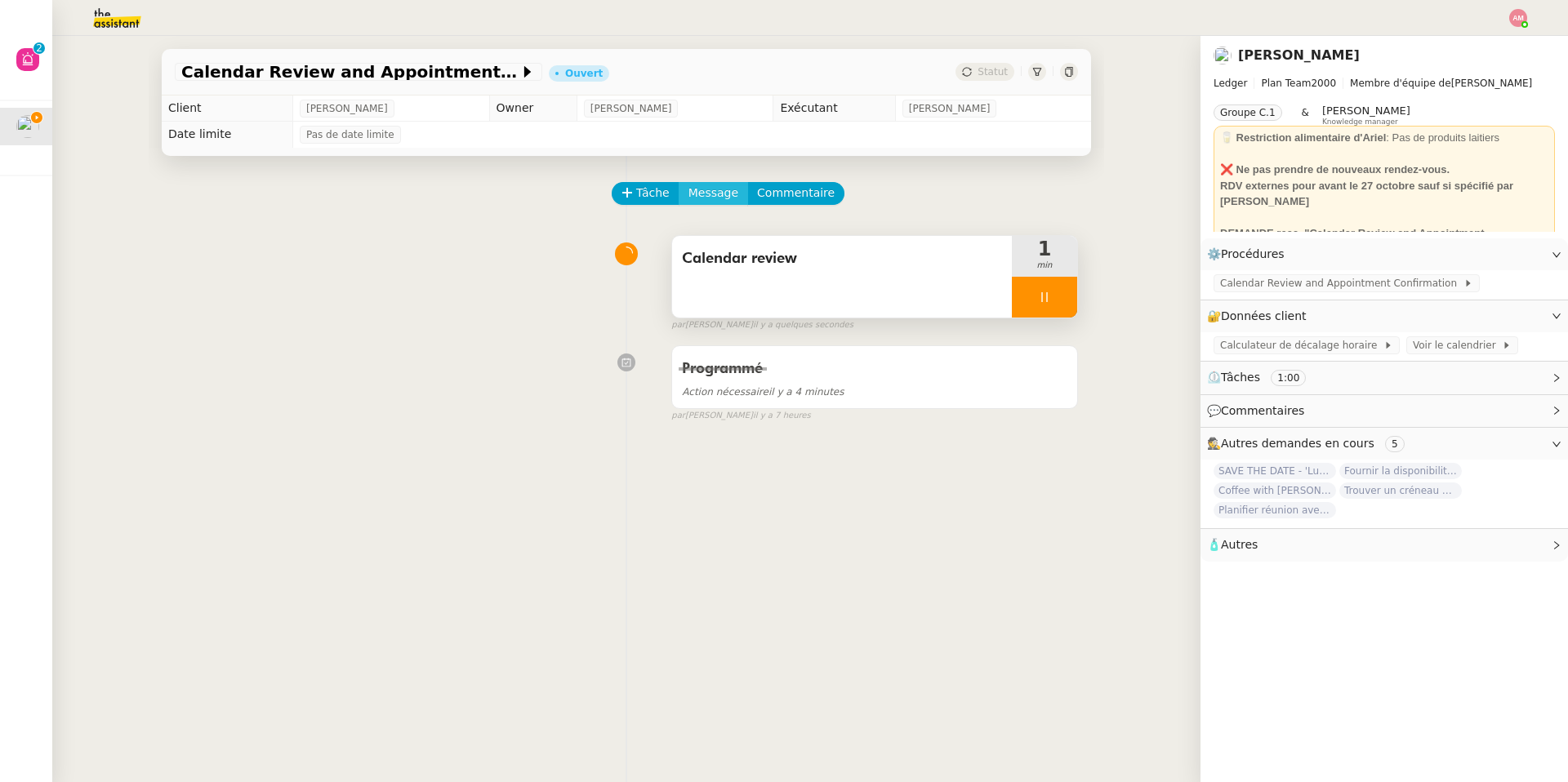
click at [723, 199] on span "Message" at bounding box center [712, 193] width 50 height 19
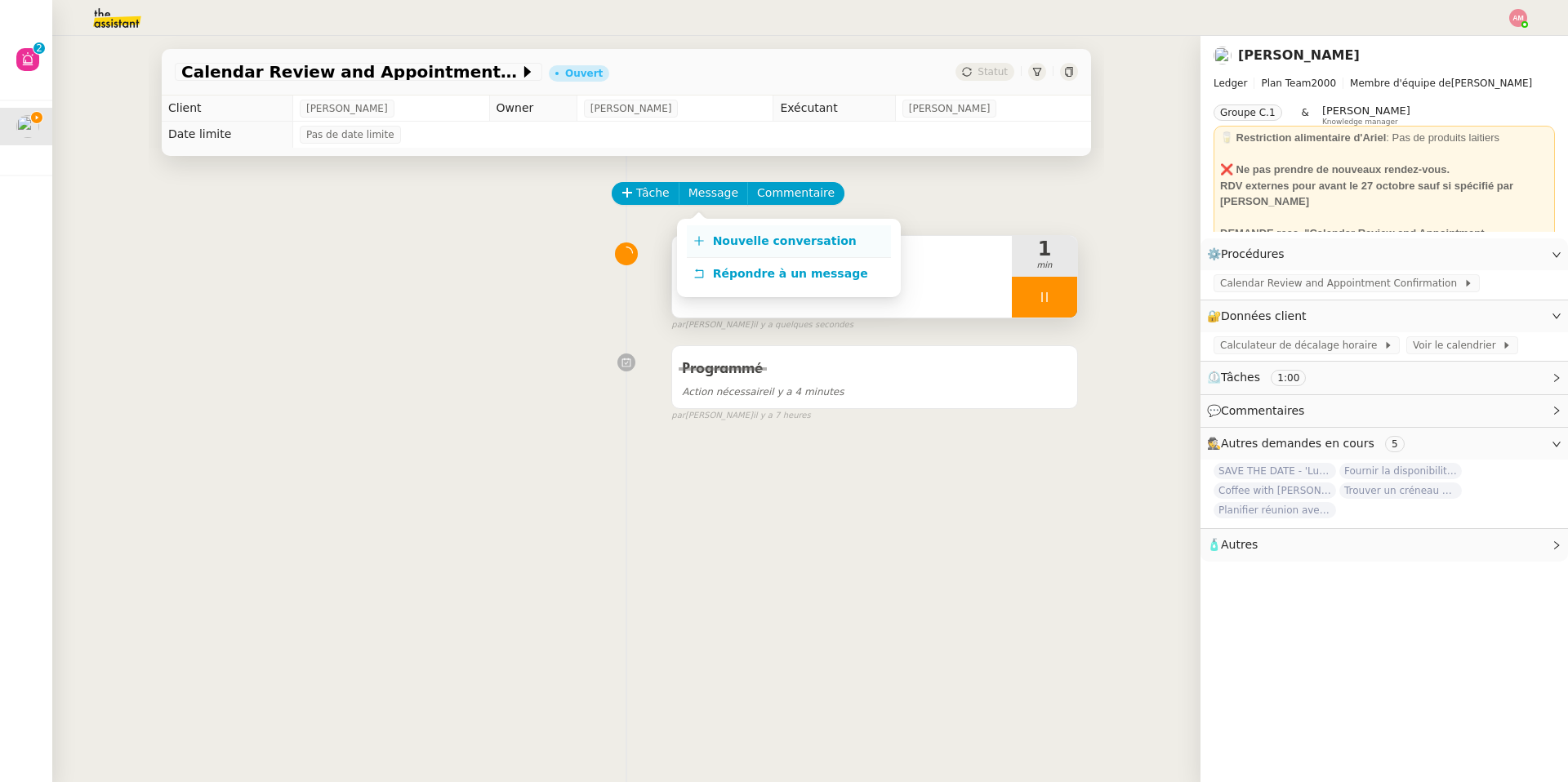
click at [739, 234] on span "Nouvelle conversation" at bounding box center [785, 241] width 144 height 13
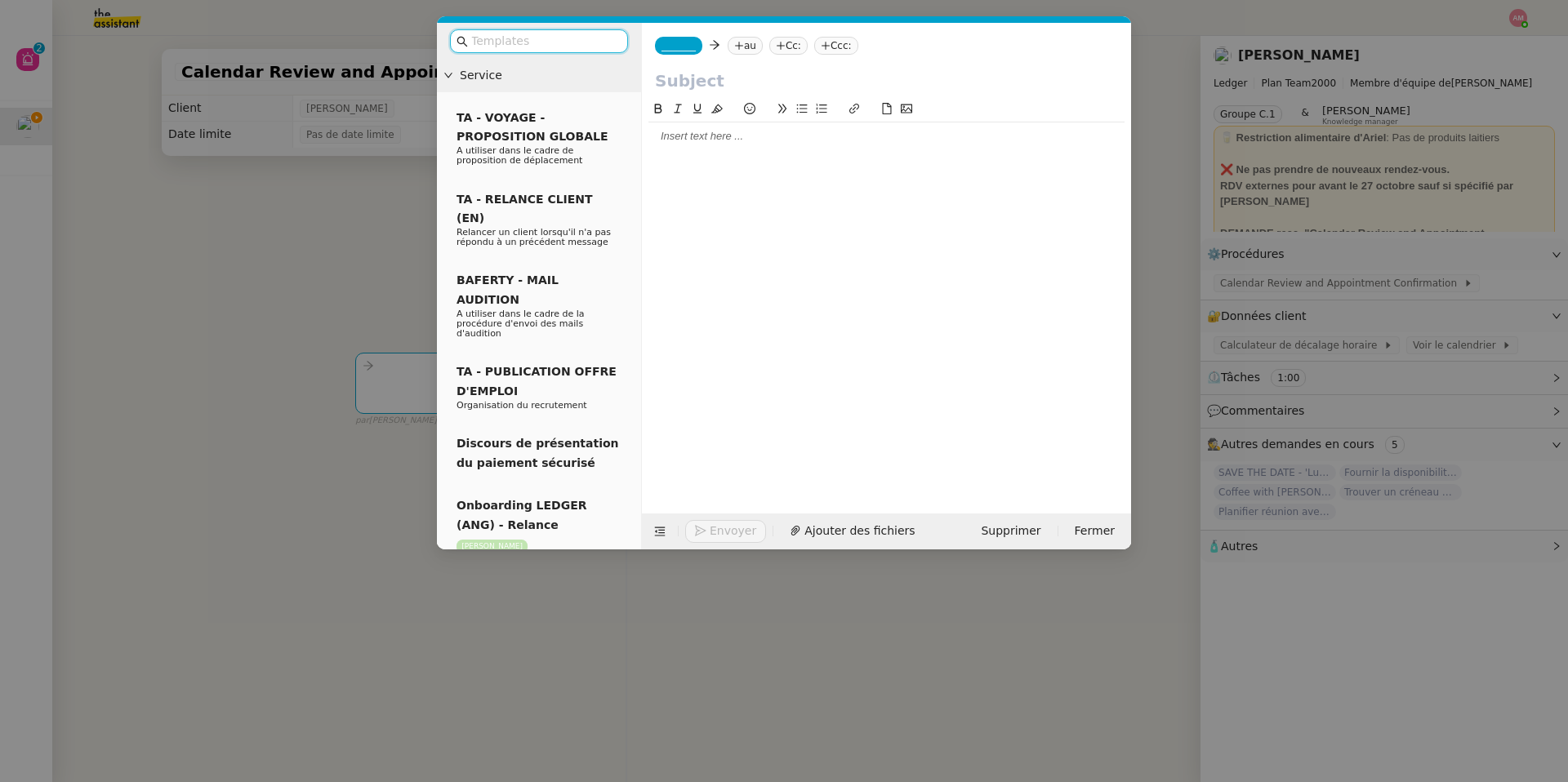
click at [118, 14] on nz-modal-container "Service TA - VOYAGE - PROPOSITION GLOBALE A utiliser dans le cadre de propositi…" at bounding box center [784, 391] width 1568 height 782
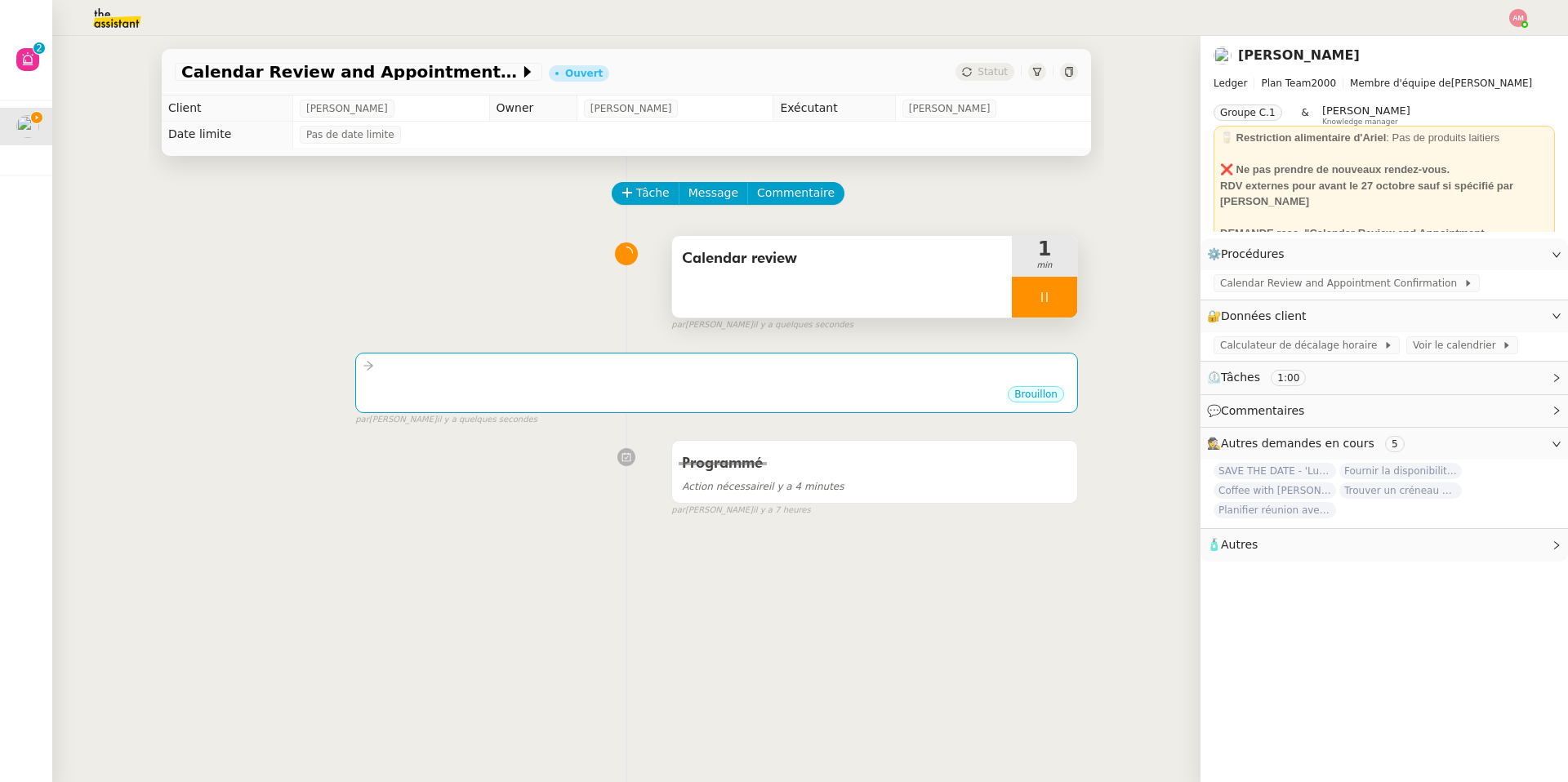
click at [112, 5] on img at bounding box center [104, 18] width 127 height 36
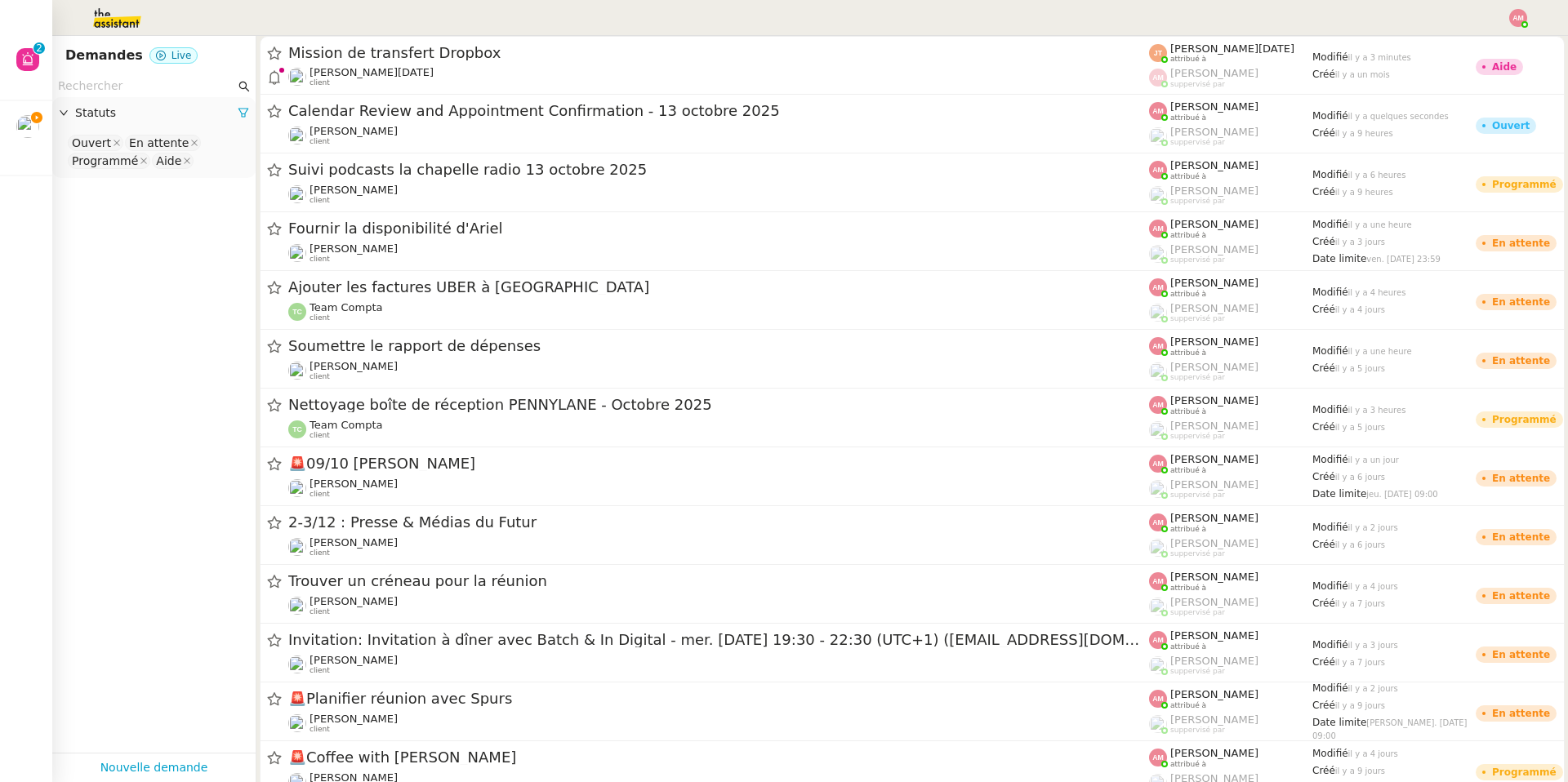
click at [107, 90] on input "text" at bounding box center [147, 86] width 177 height 19
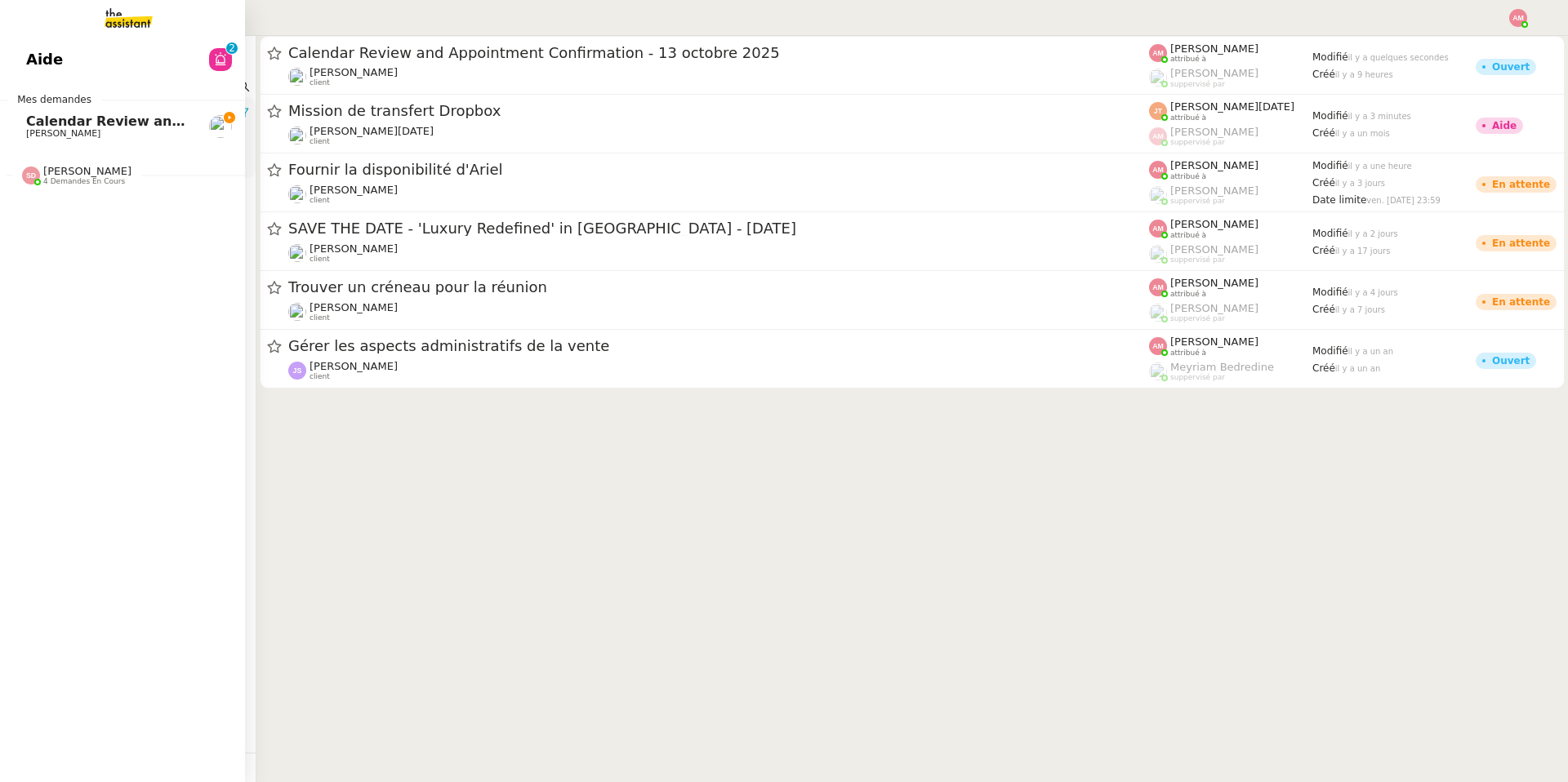
drag, startPoint x: 121, startPoint y: 85, endPoint x: 19, endPoint y: 70, distance: 103.1
click at [19, 70] on nz-layout "Aide 0 1 2 3 4 5 6 7 8 9 Mes demandes Calendar Review and Appointment Confirmat…" at bounding box center [784, 391] width 1568 height 782
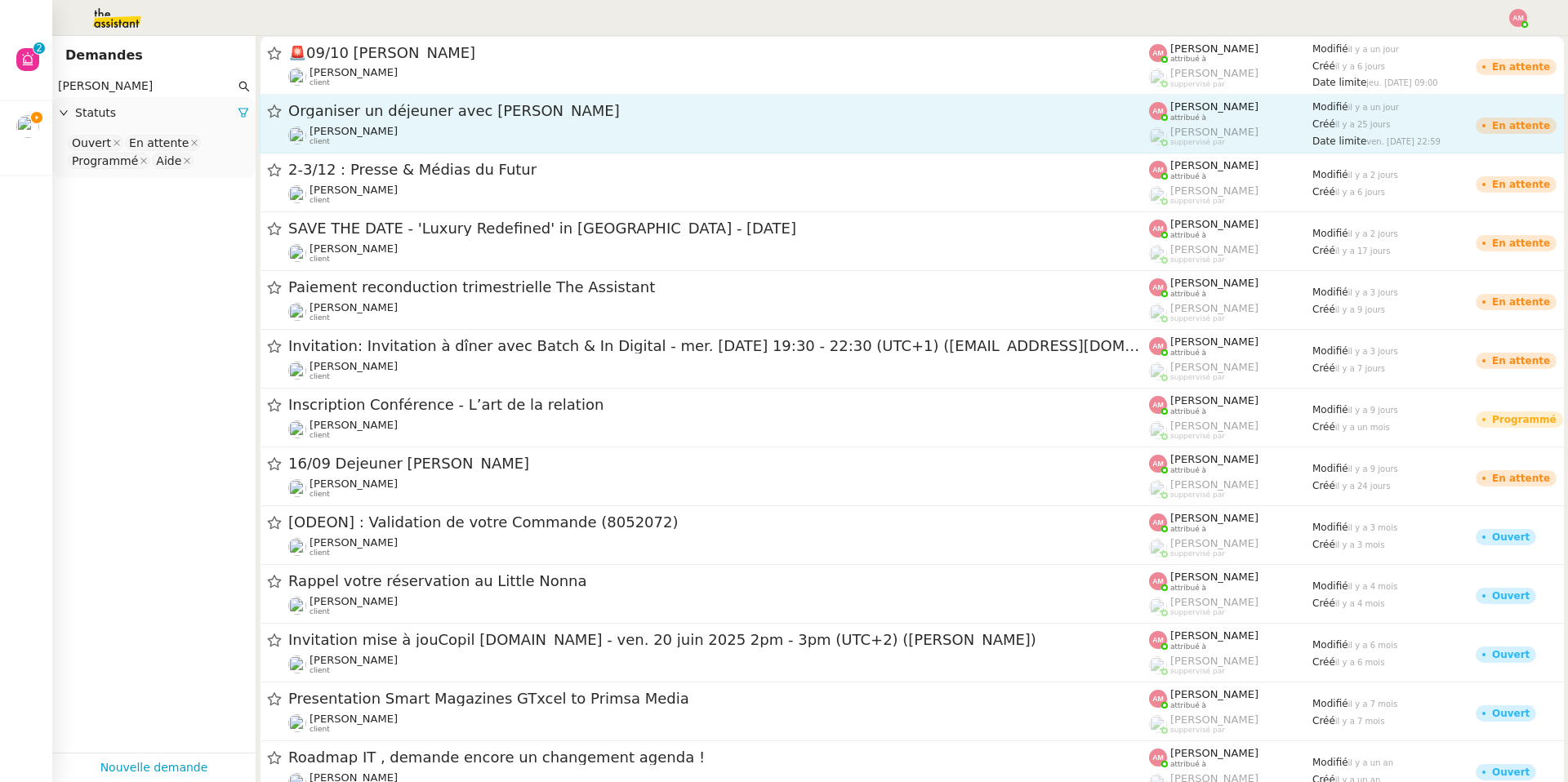
type input "[PERSON_NAME]"
click at [317, 112] on span "Organiser un déjeuner avec [PERSON_NAME]" at bounding box center [718, 111] width 861 height 14
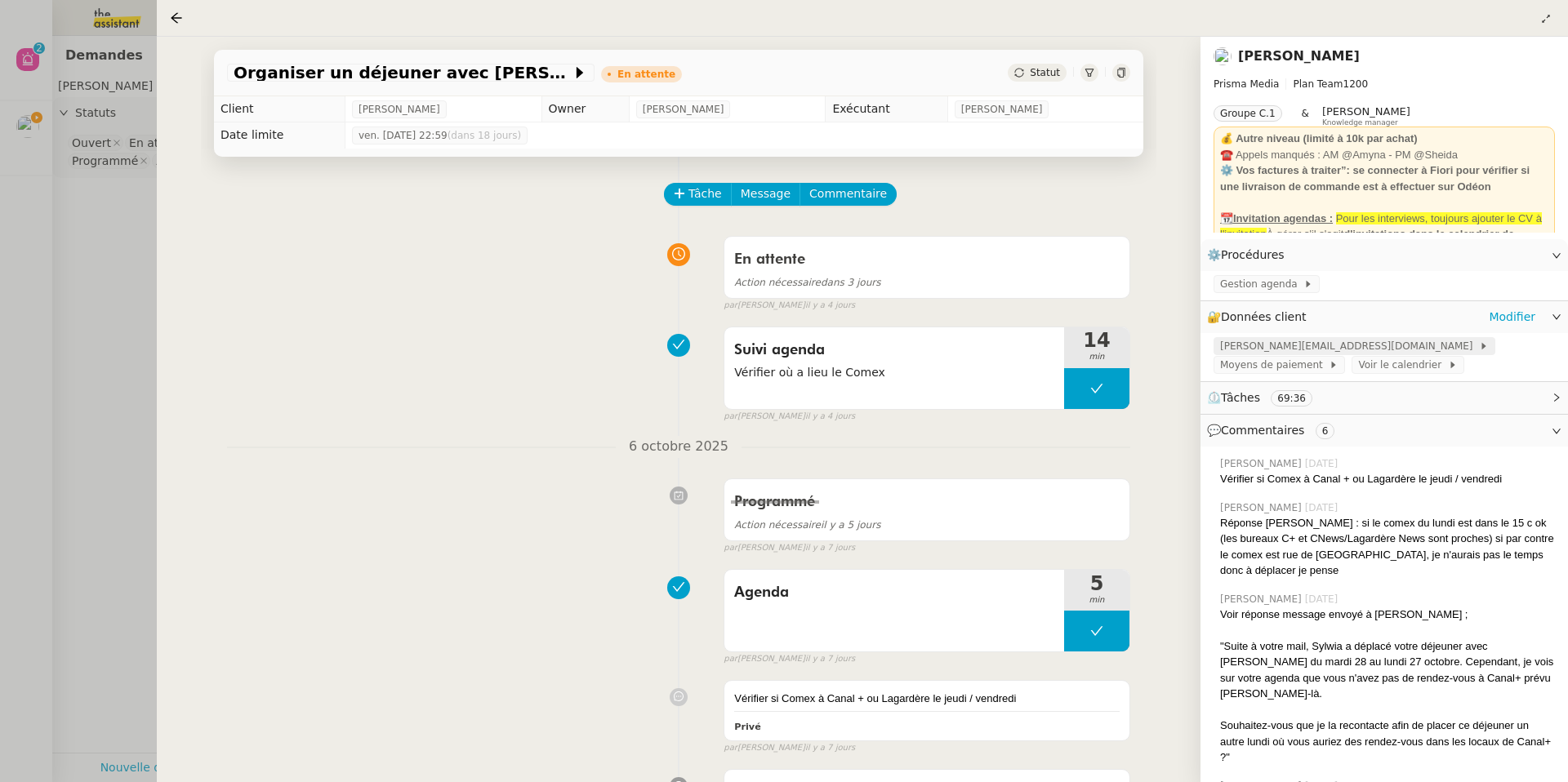
click at [1048, 349] on span "[PERSON_NAME][EMAIL_ADDRESS][DOMAIN_NAME]" at bounding box center [1350, 346] width 259 height 16
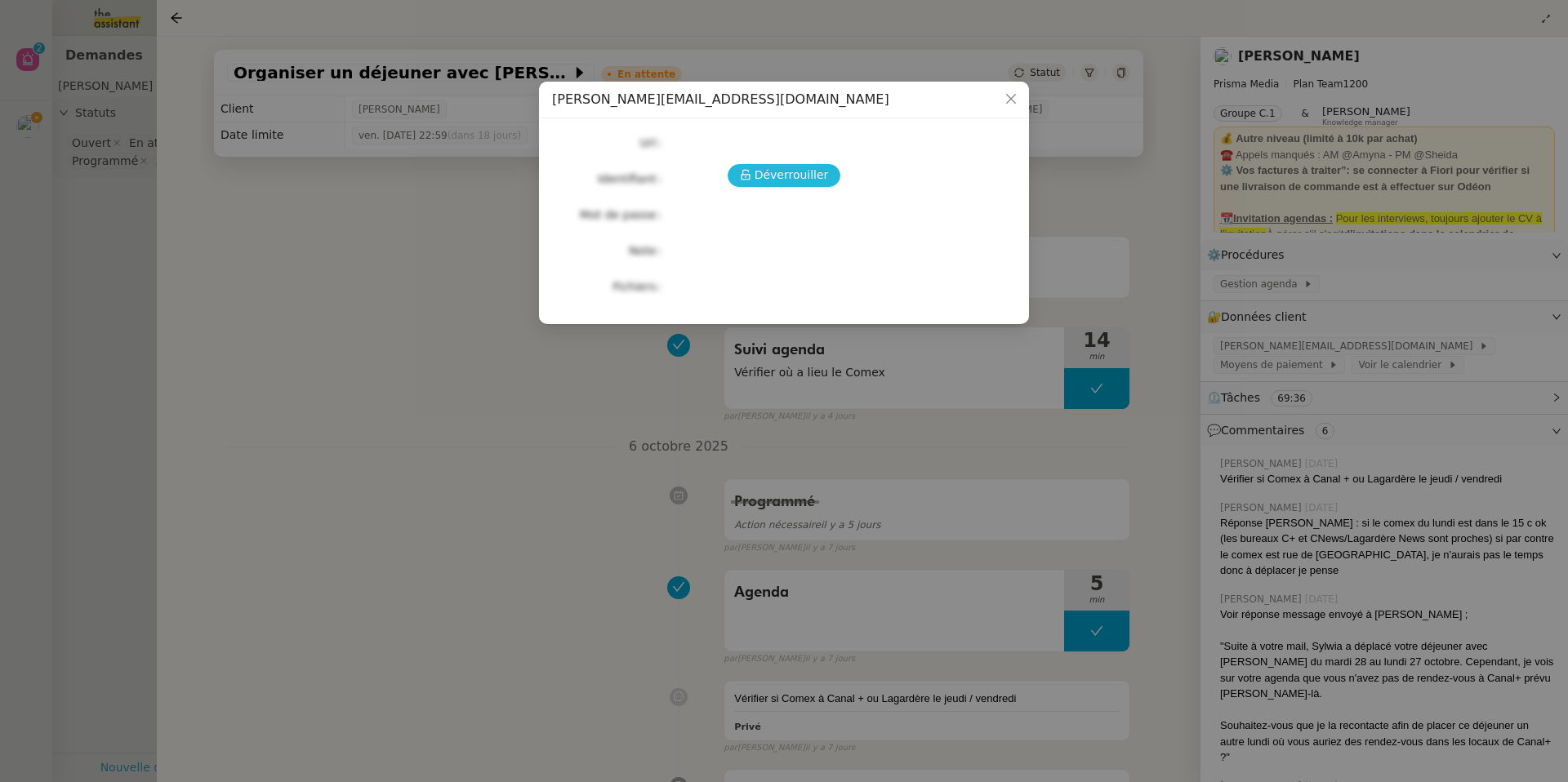
click at [749, 169] on icon at bounding box center [745, 175] width 12 height 12
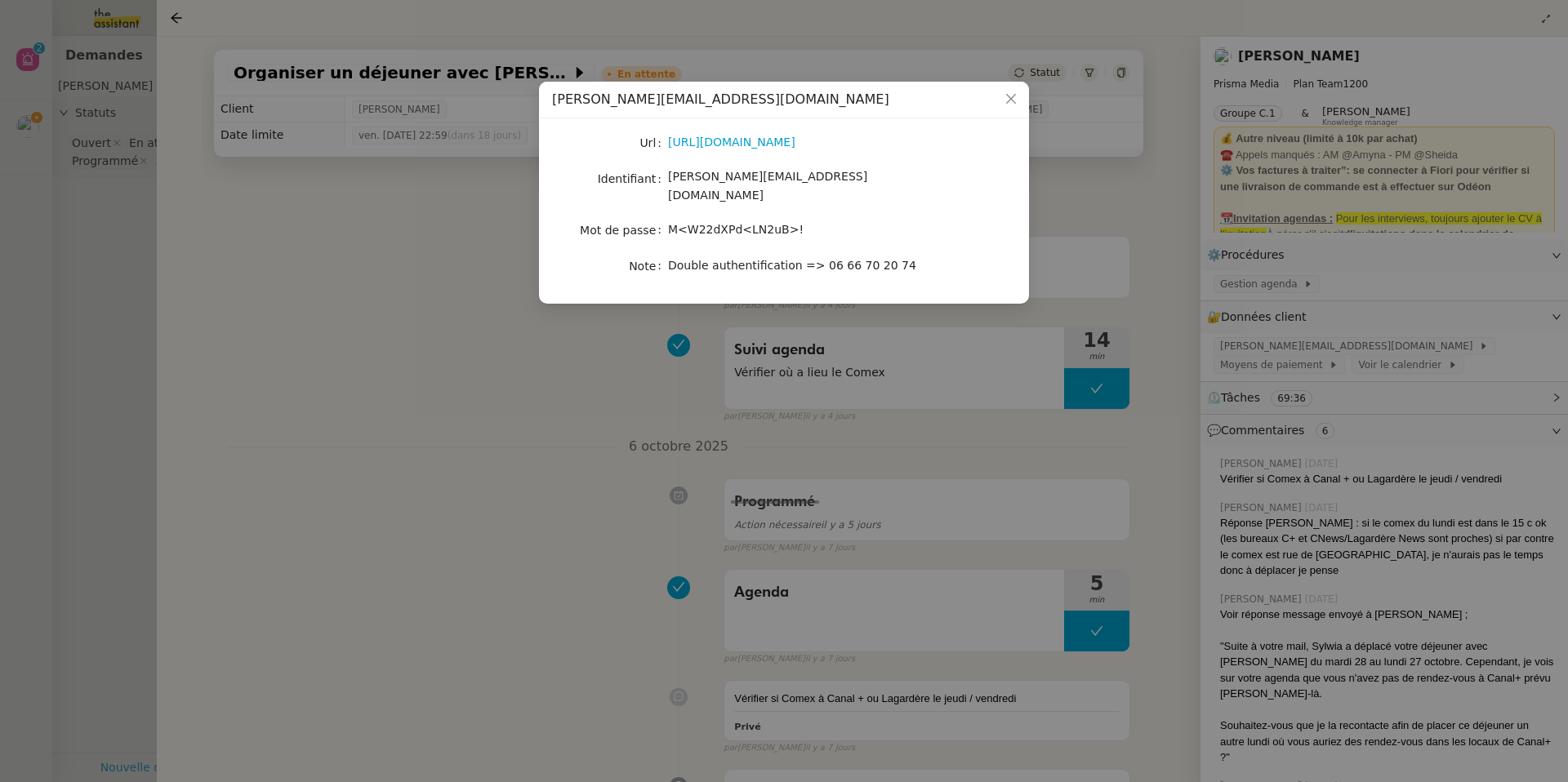
drag, startPoint x: 667, startPoint y: 215, endPoint x: 838, endPoint y: 216, distance: 171.0
click at [838, 221] on div "M<W22dXPd<LN2uB>!" at bounding box center [803, 230] width 271 height 19
drag, startPoint x: 809, startPoint y: 214, endPoint x: 664, endPoint y: 212, distance: 145.0
click at [664, 219] on nz-form-item "Mot de passe M<W22dXPd<LN2uB>!" at bounding box center [784, 230] width 464 height 23
copy nz-form-item "M<W22dXPd<LN2uB>!"
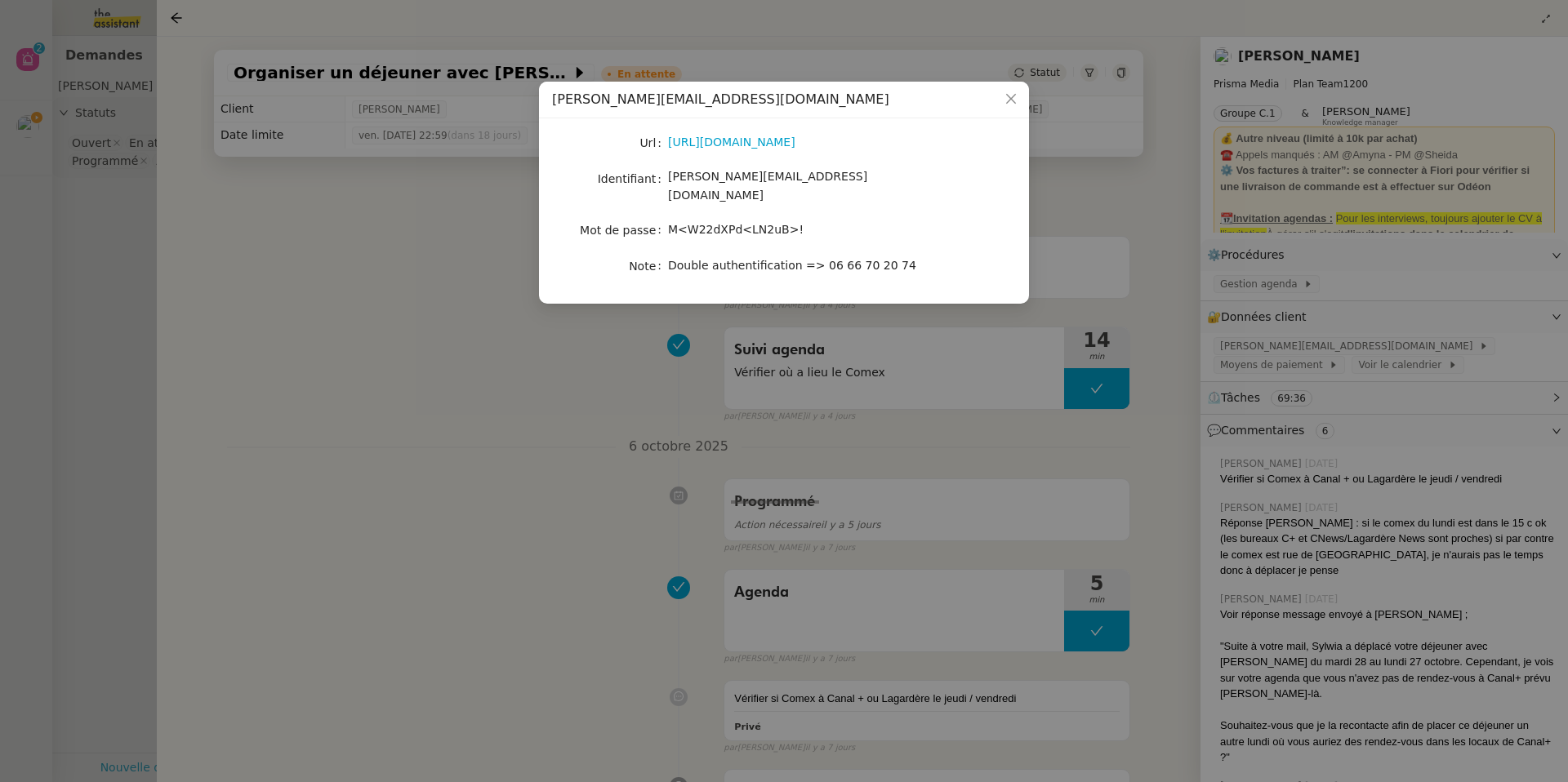
click at [17, 123] on nz-modal-container "[PERSON_NAME][EMAIL_ADDRESS][DOMAIN_NAME] Url [URL][DOMAIN_NAME] Identifiant [P…" at bounding box center [784, 391] width 1568 height 782
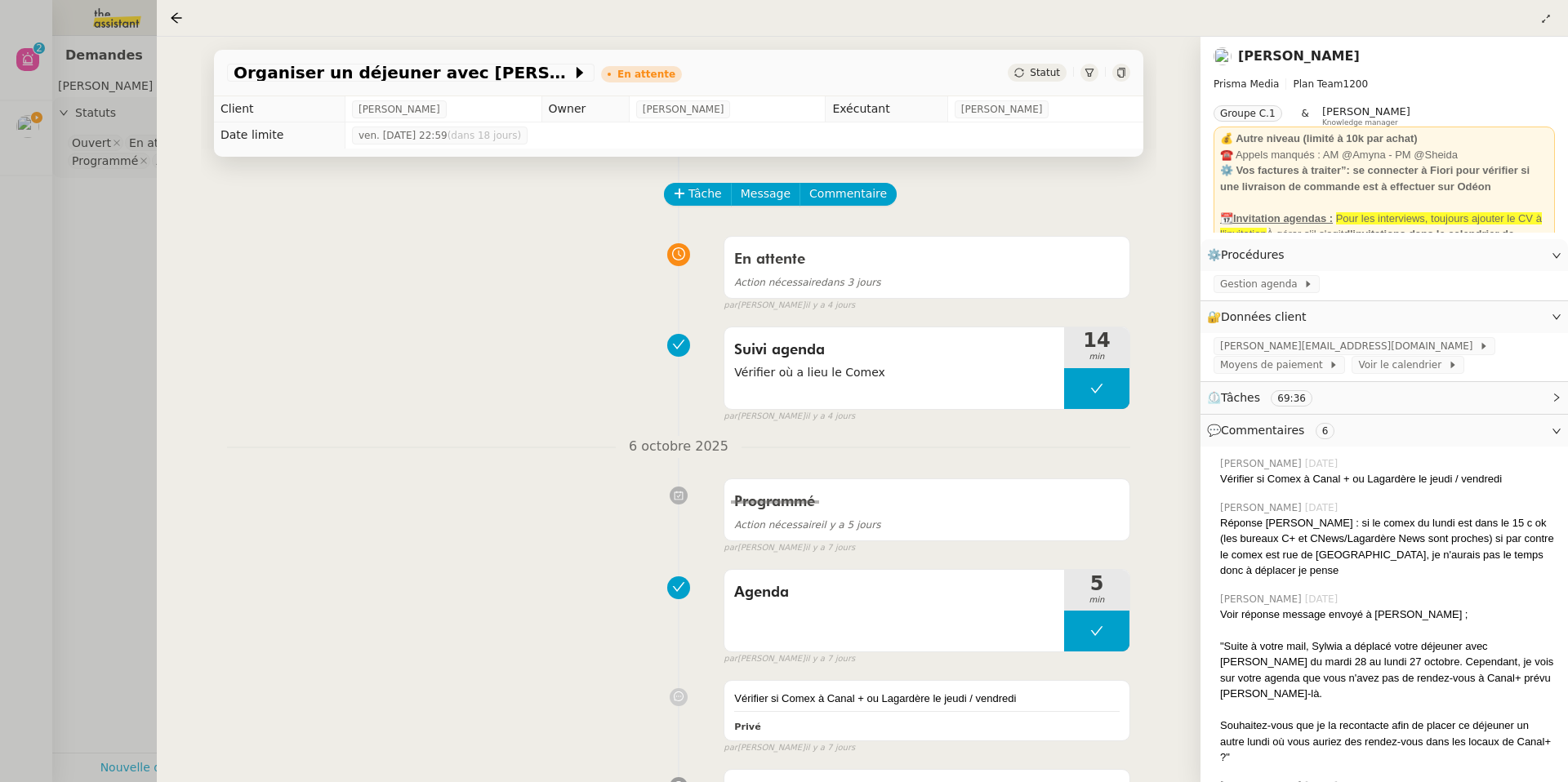
click at [17, 123] on div at bounding box center [784, 391] width 1568 height 782
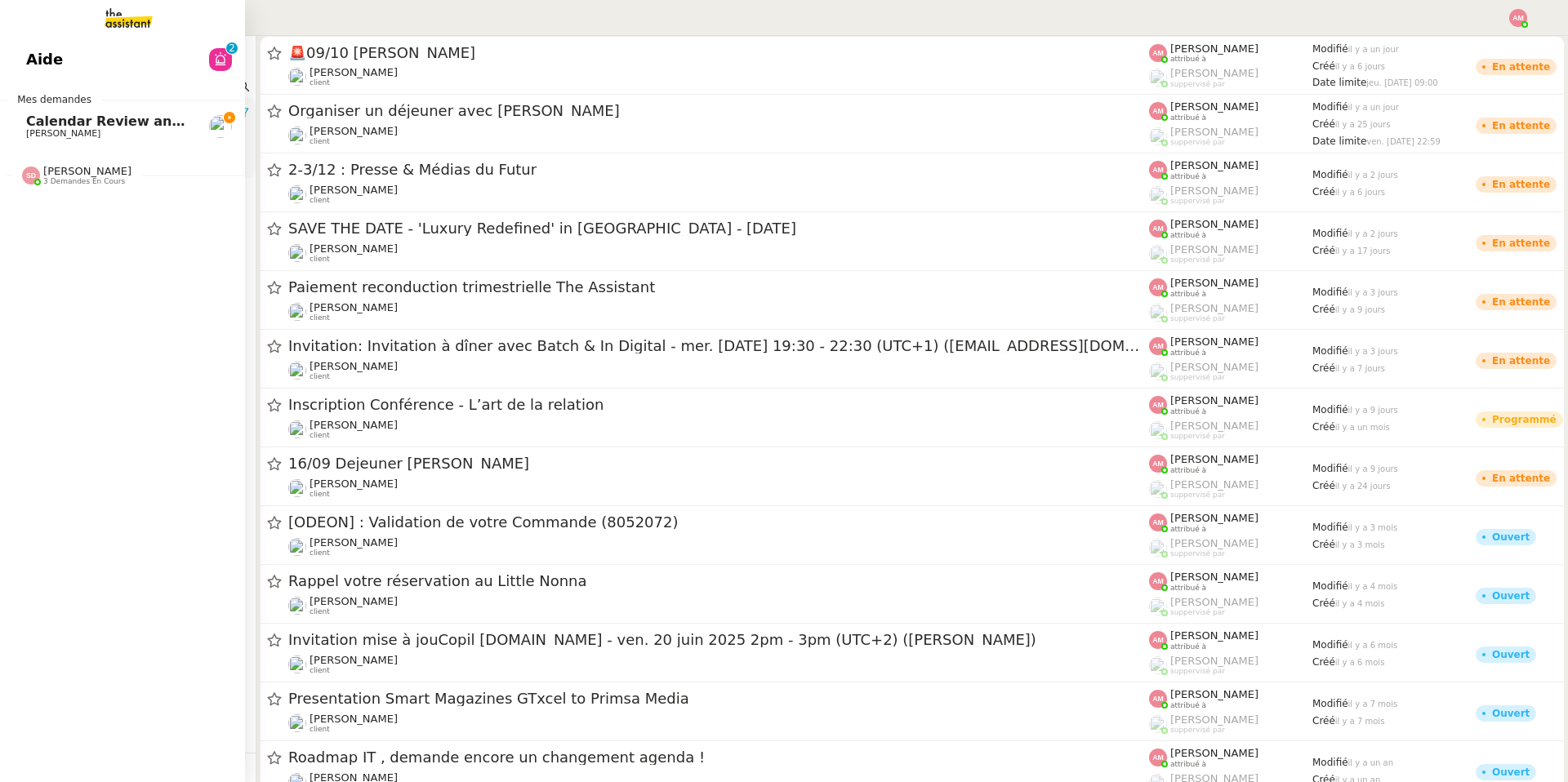
click at [17, 123] on link "Calendar Review and Appointment Confirmation - 13 octobre 2025 [PERSON_NAME]" at bounding box center [122, 126] width 245 height 37
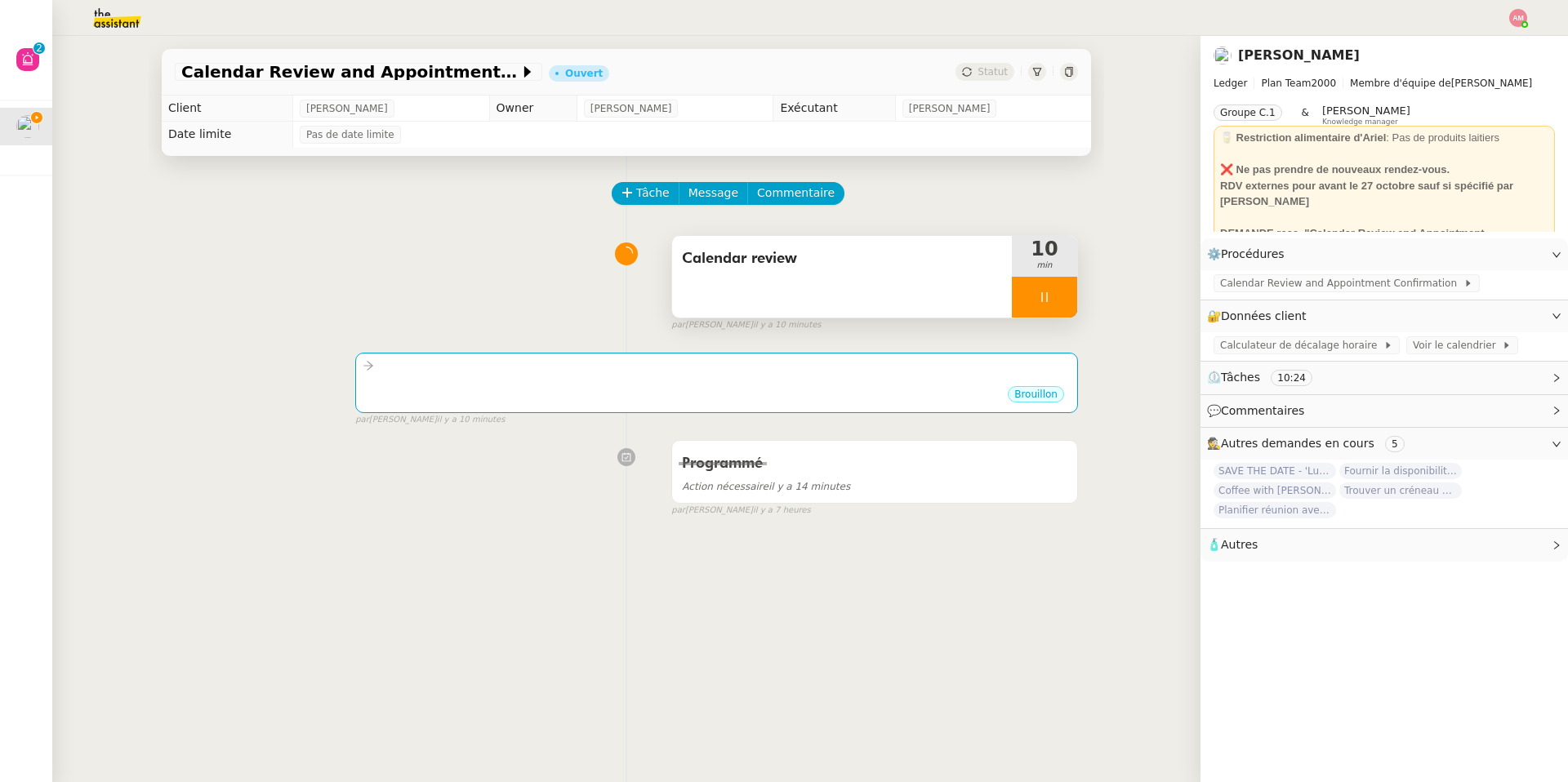
click at [1048, 283] on div at bounding box center [1045, 297] width 65 height 41
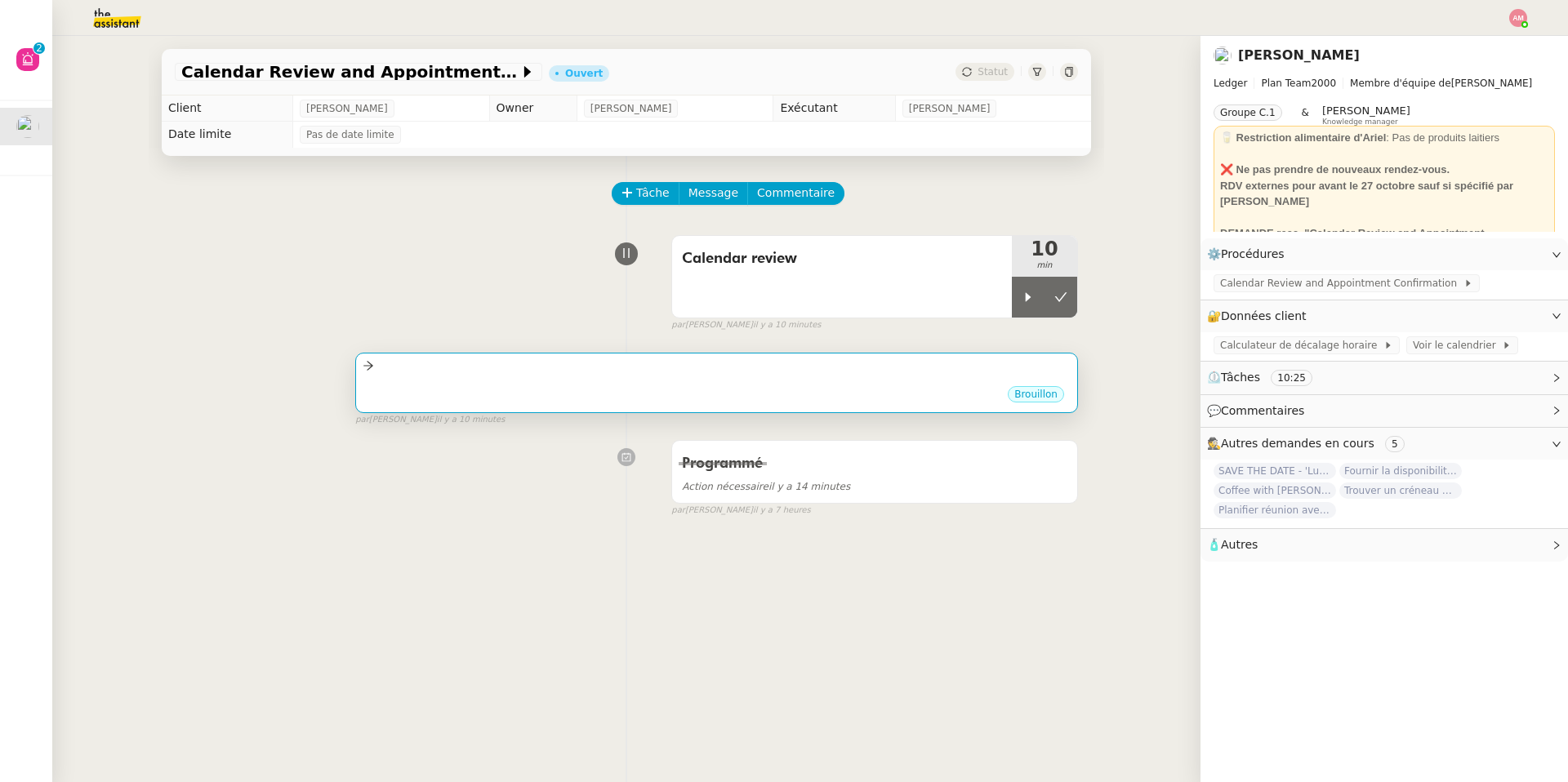
click at [925, 362] on div at bounding box center [717, 366] width 708 height 19
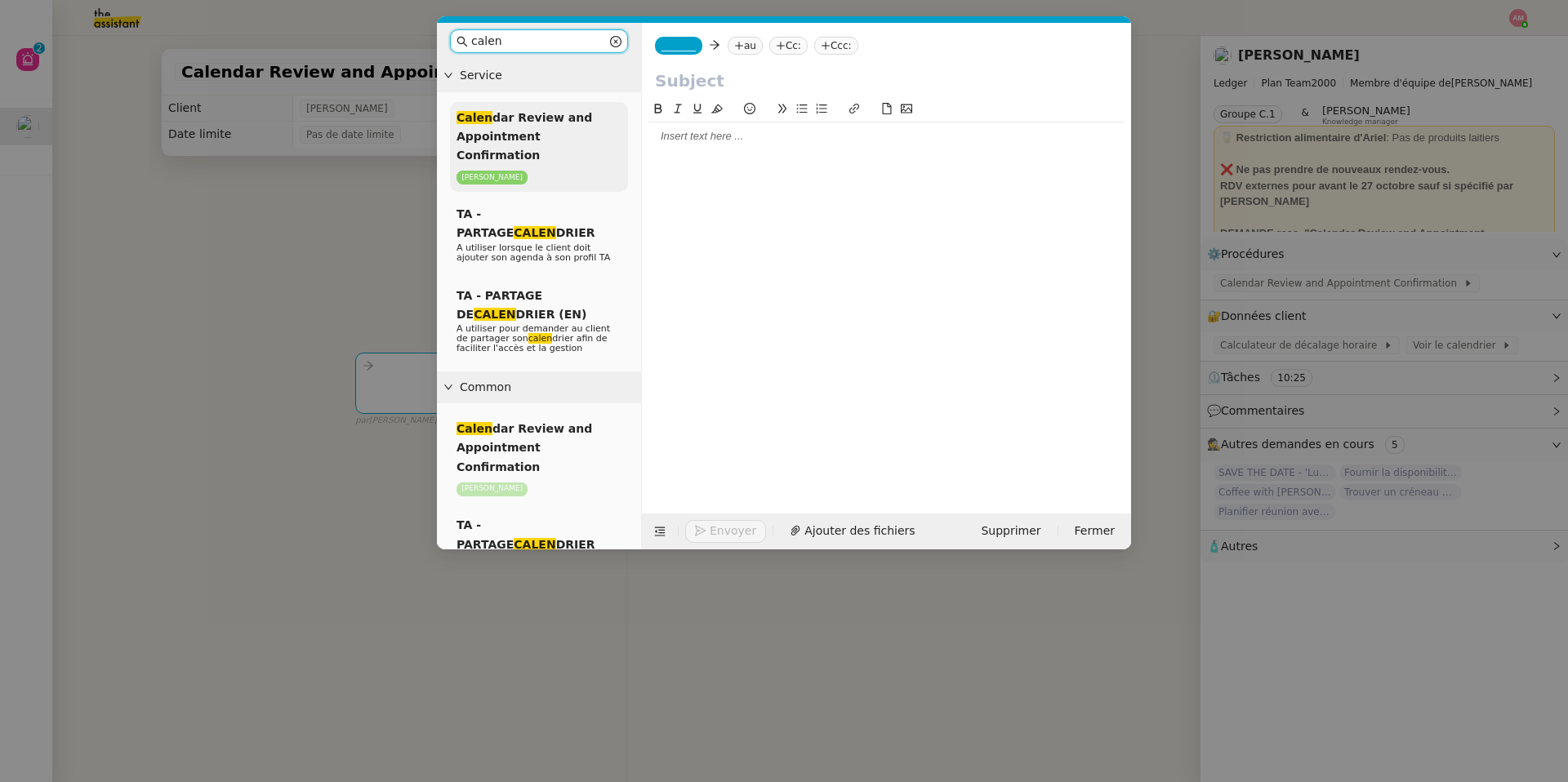
type input "calen"
click at [536, 170] on p "[PERSON_NAME]" at bounding box center [539, 177] width 165 height 15
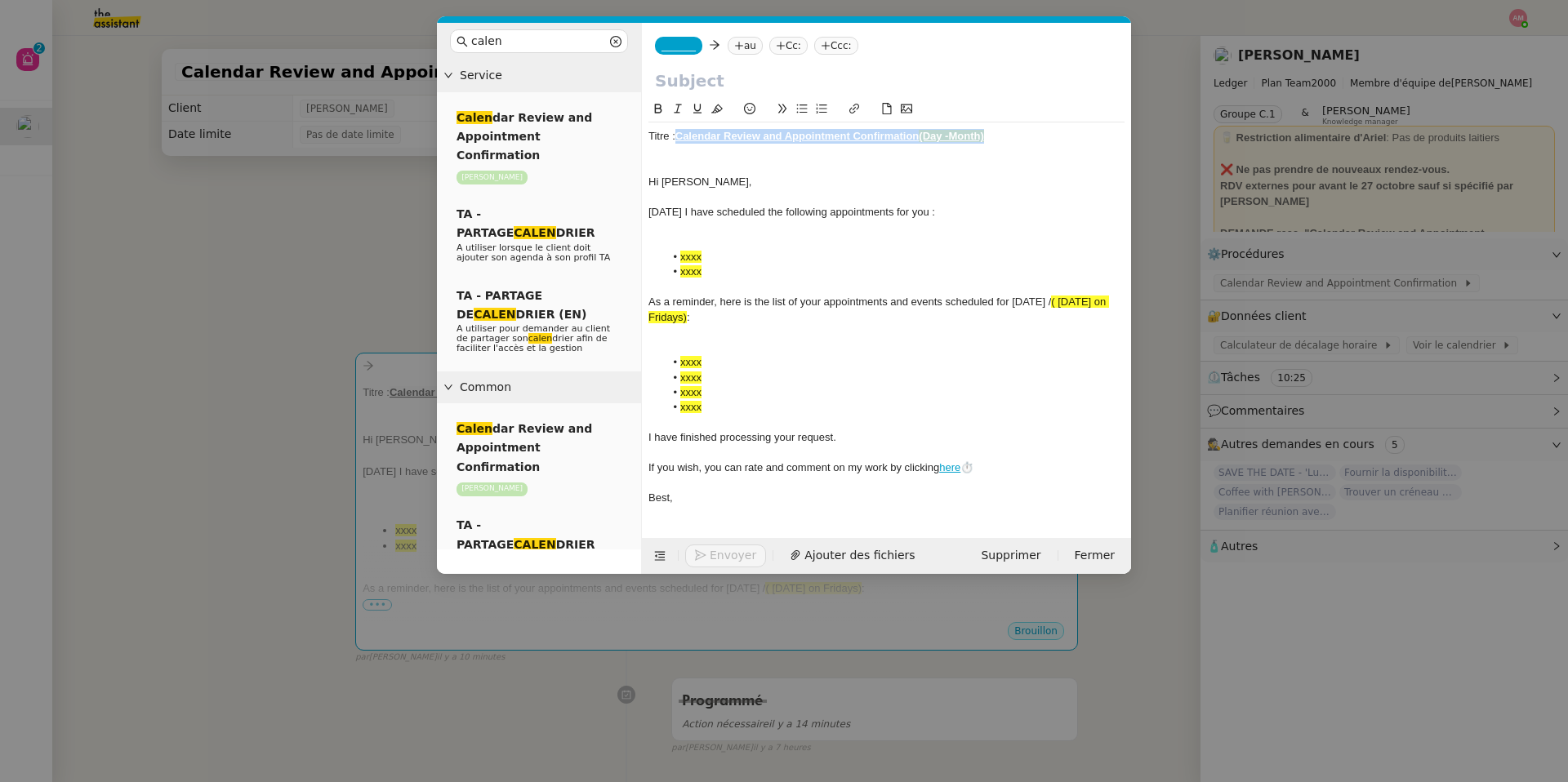
drag, startPoint x: 677, startPoint y: 138, endPoint x: 1056, endPoint y: 130, distance: 379.1
click at [1048, 130] on div "Titre : Calendar Review and Appointment Confirmation (Day -Month)" at bounding box center [886, 137] width 476 height 14
click at [765, 72] on input "text" at bounding box center [885, 81] width 463 height 24
paste input "Calendar Review and Appointment Confirmation (Day -Month)"
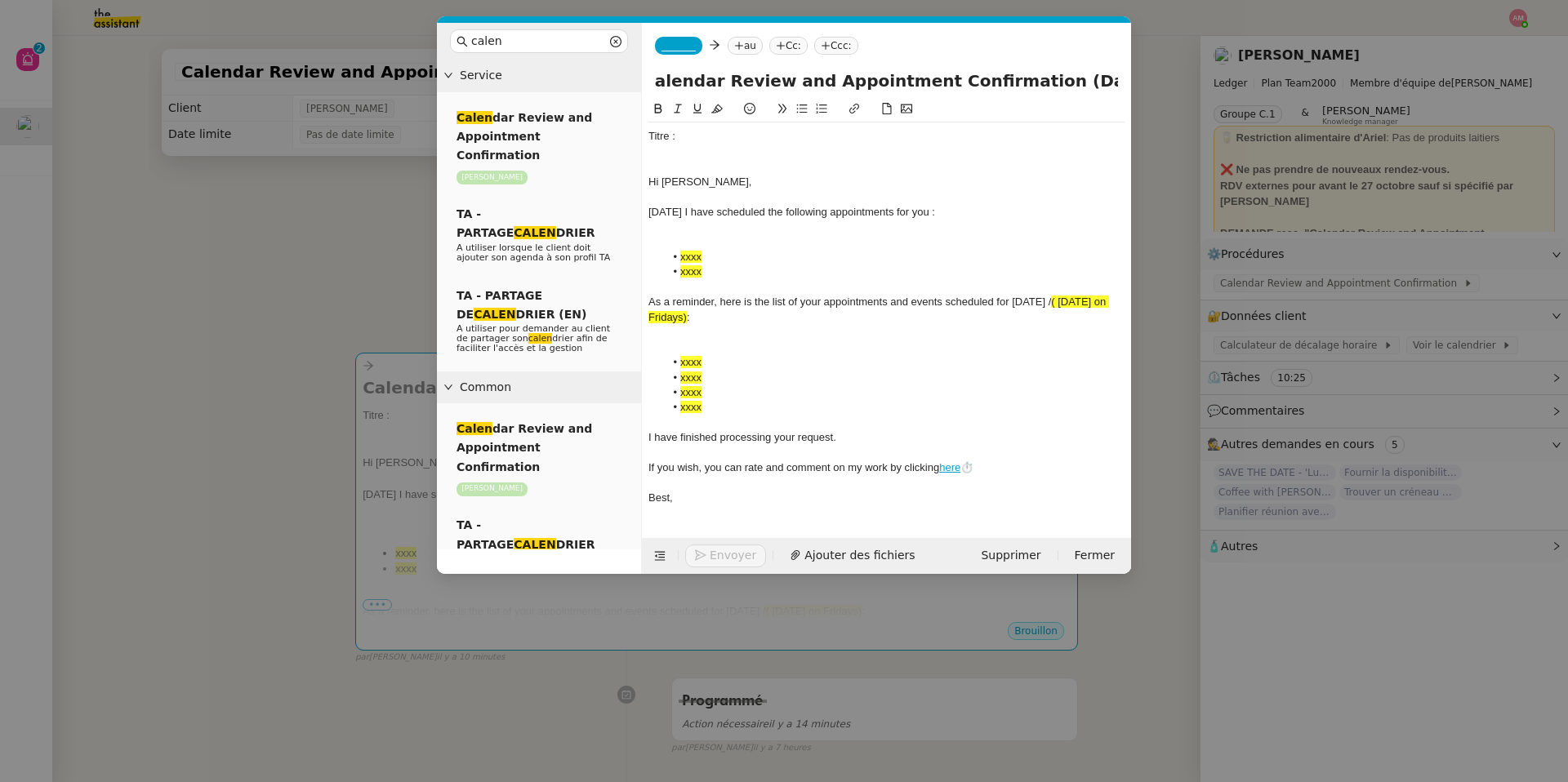
scroll to position [0, 13]
drag, startPoint x: 1025, startPoint y: 80, endPoint x: 1110, endPoint y: 84, distance: 85.1
click at [1048, 84] on input "Calendar Review and Appointment Confirmation (Day -Month)" at bounding box center [885, 81] width 463 height 24
type input "Calendar Review and Appointment Confirmation ([DATE])"
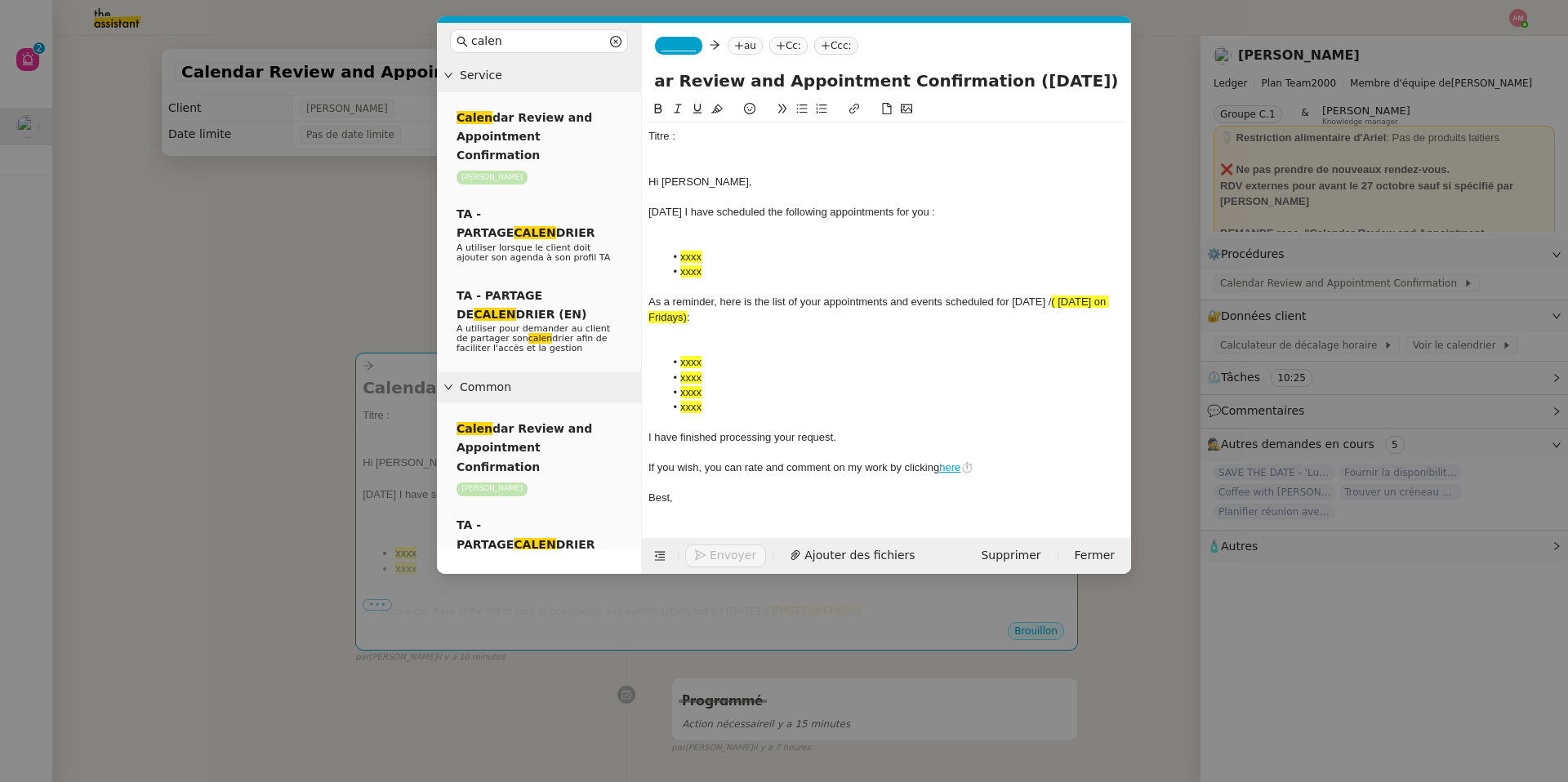
scroll to position [0, 0]
drag, startPoint x: 654, startPoint y: 182, endPoint x: 636, endPoint y: 122, distance: 62.6
click at [636, 122] on nz-layout "calen Service Calen dar Review and Appointment Confirmation [PERSON_NAME] TA - …" at bounding box center [784, 298] width 694 height 551
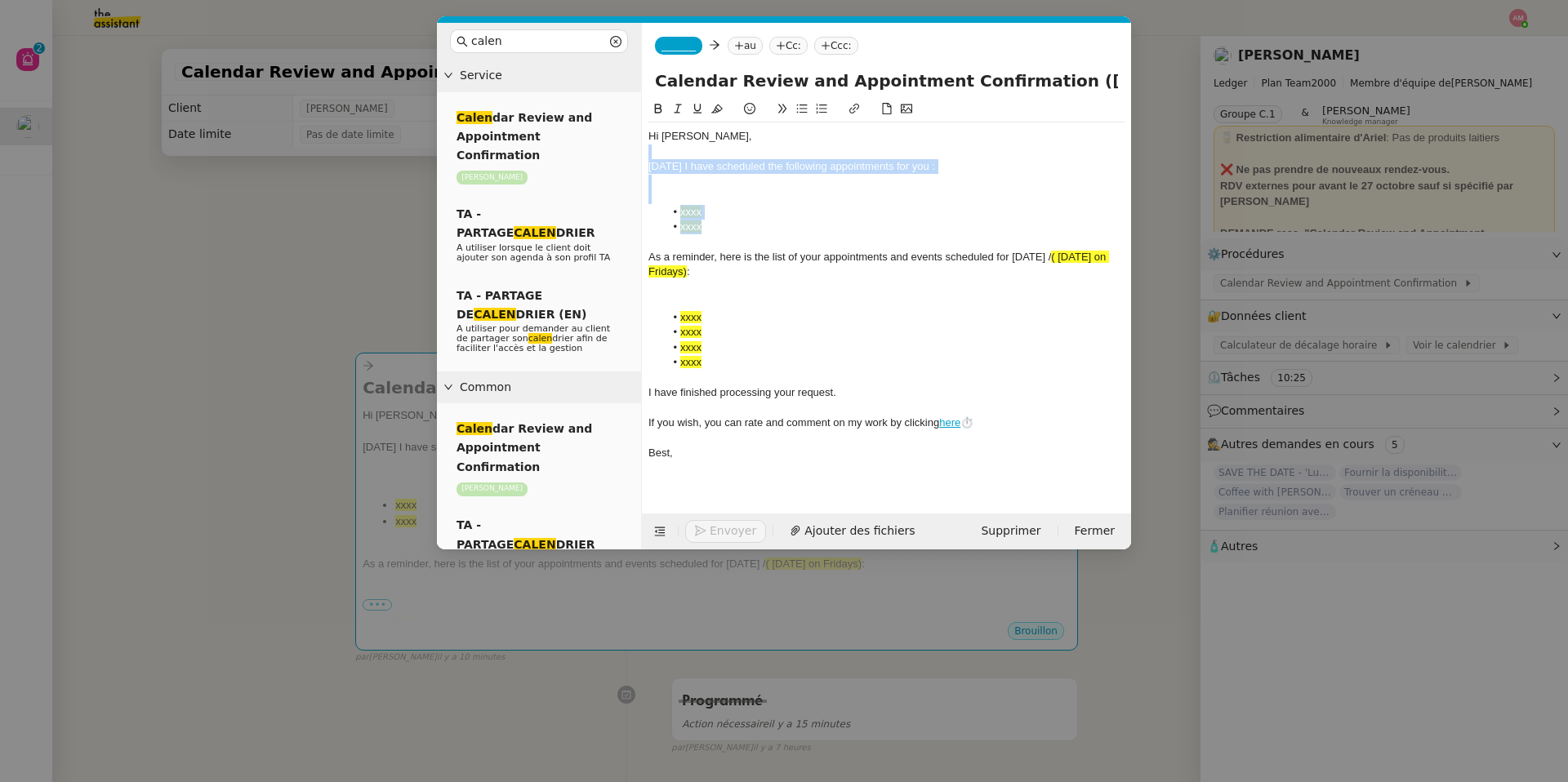
drag, startPoint x: 716, startPoint y: 226, endPoint x: 648, endPoint y: 154, distance: 99.0
click at [648, 154] on div "Hi [PERSON_NAME], [DATE] I have scheduled the following appointments for you : …" at bounding box center [886, 294] width 476 height 345
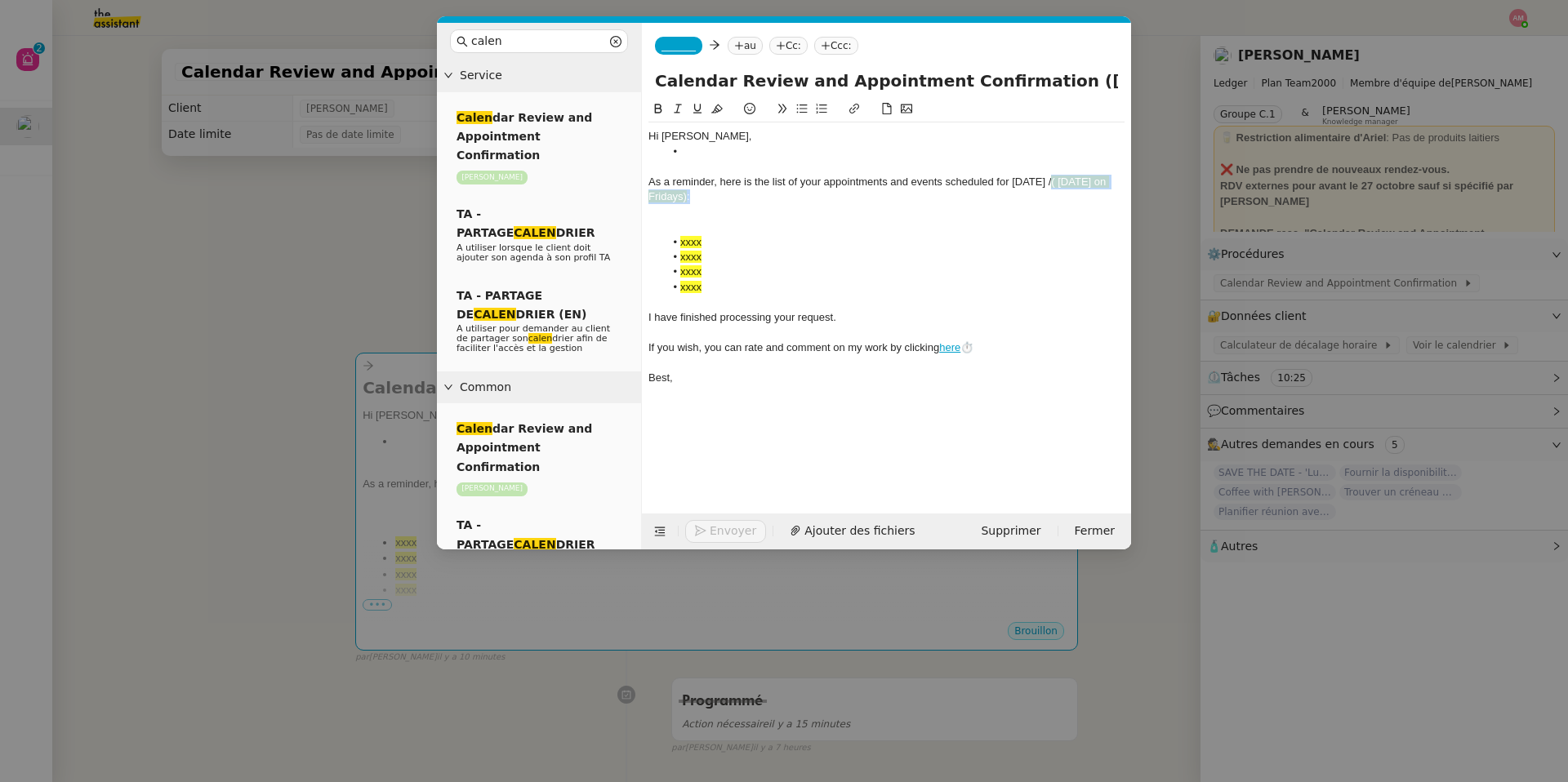
drag, startPoint x: 1056, startPoint y: 187, endPoint x: 1086, endPoint y: 192, distance: 30.4
click at [1048, 192] on div "As a reminder, here is the list of your appointments and events scheduled for […" at bounding box center [886, 189] width 476 height 30
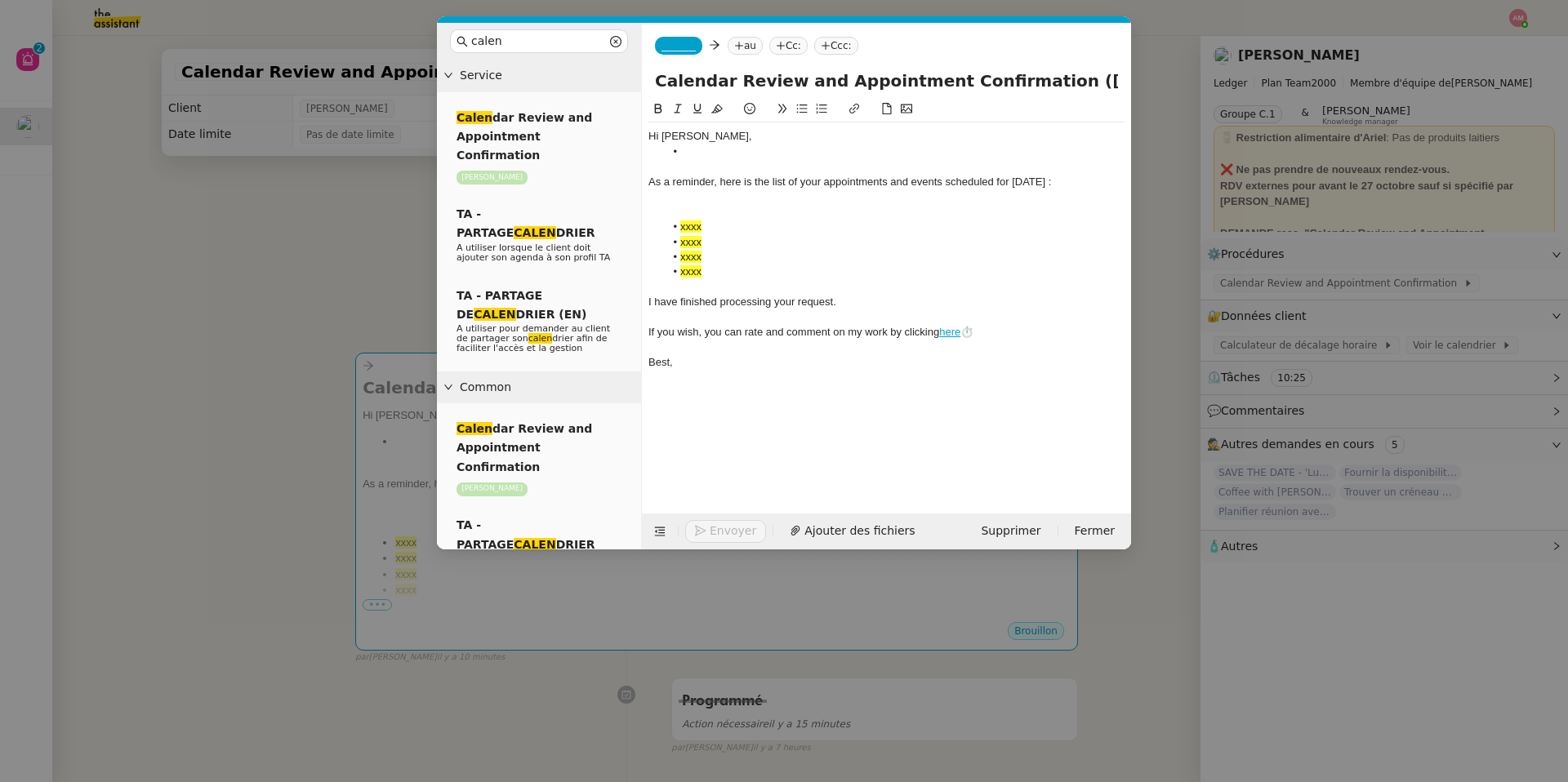
click at [662, 48] on span "_______" at bounding box center [679, 45] width 34 height 12
click at [669, 81] on span "[PERSON_NAME][EMAIL_ADDRESS][DOMAIN_NAME]" at bounding box center [778, 83] width 232 height 9
click at [775, 50] on nz-tag "au" at bounding box center [792, 46] width 35 height 18
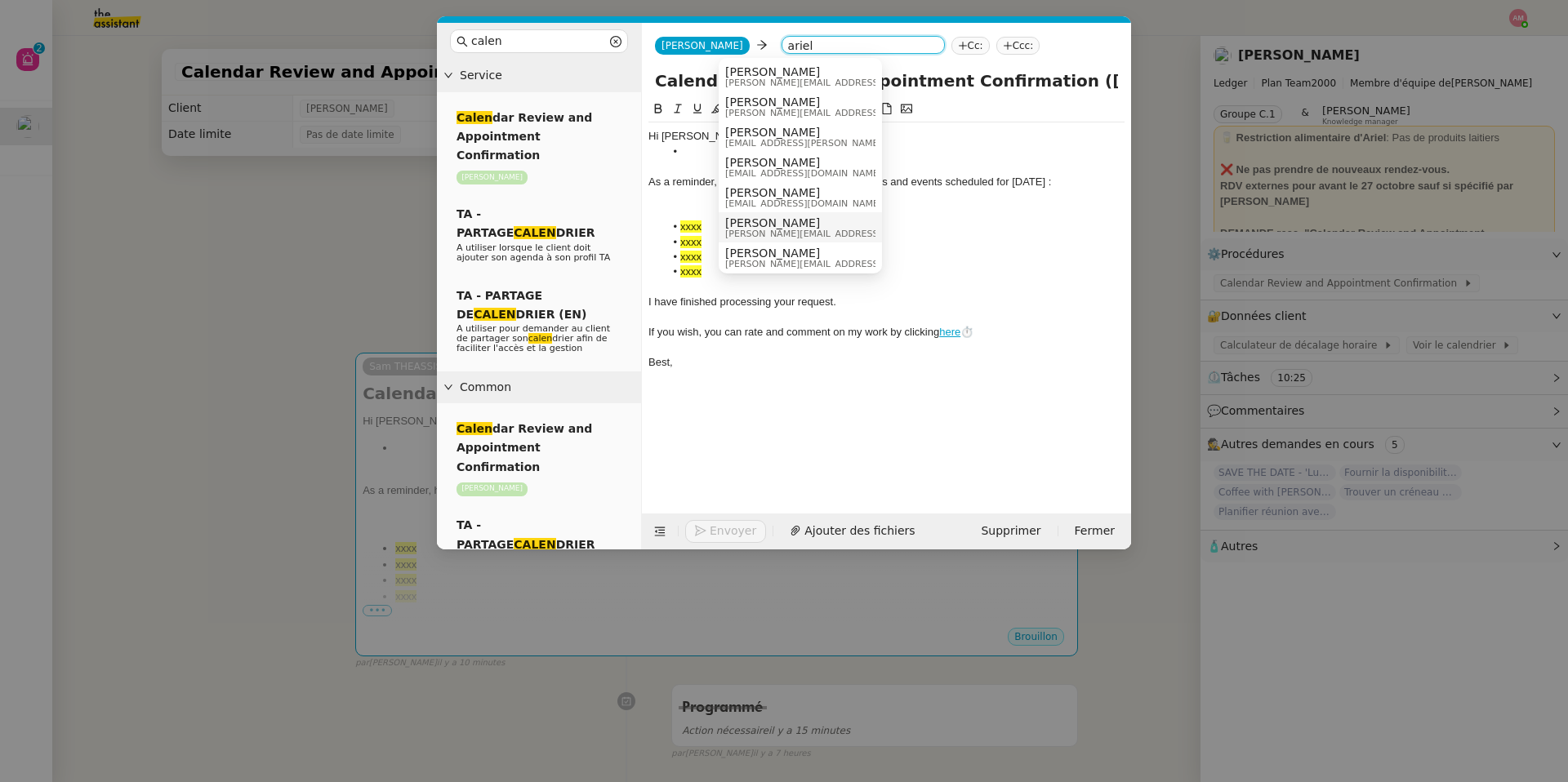
type input "ariel"
click at [746, 229] on span "[PERSON_NAME][EMAIL_ADDRESS][DOMAIN_NAME]" at bounding box center [841, 234] width 232 height 9
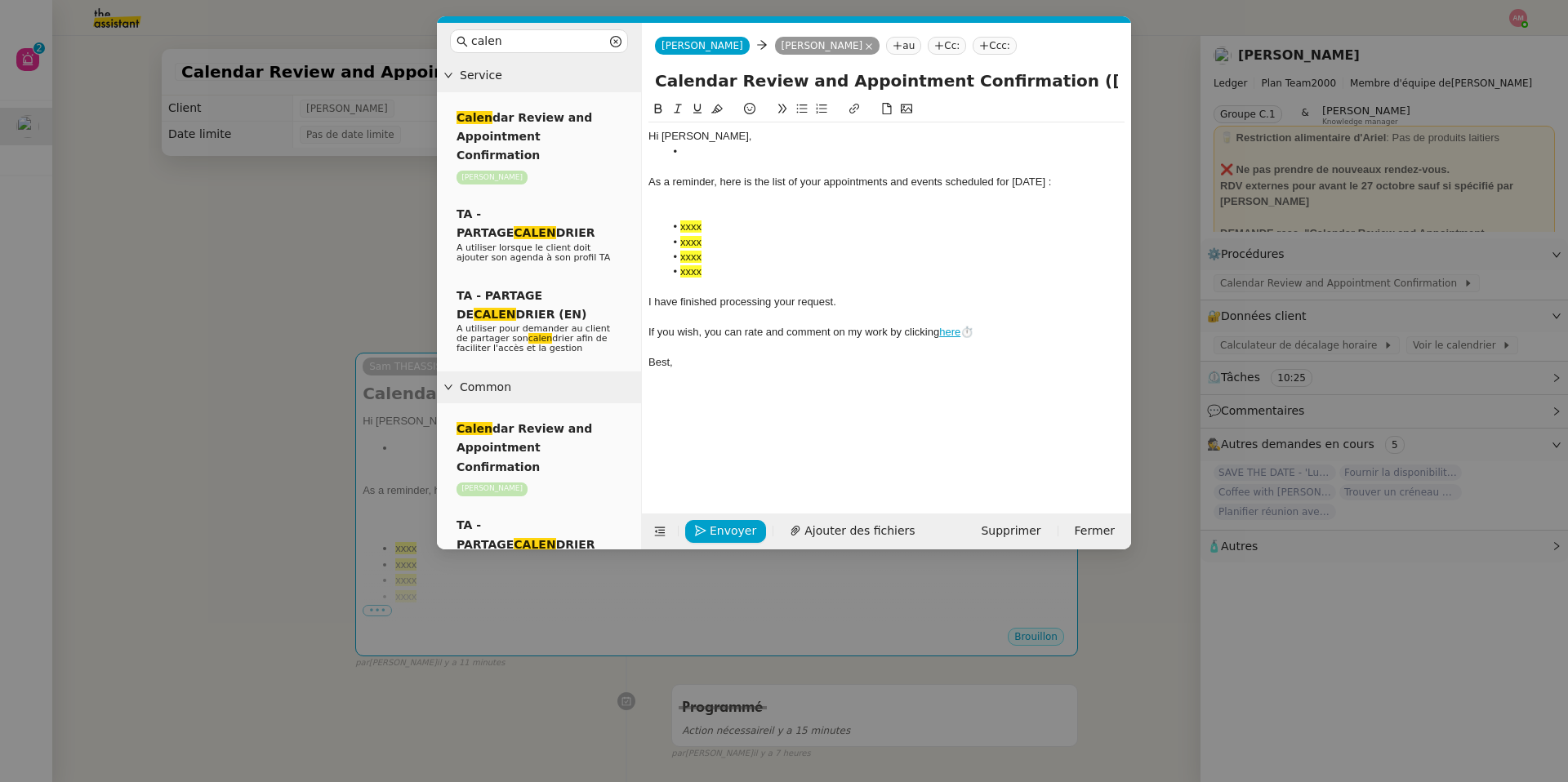
click at [872, 162] on div at bounding box center [886, 167] width 476 height 14
click at [869, 153] on li at bounding box center [894, 152] width 461 height 14
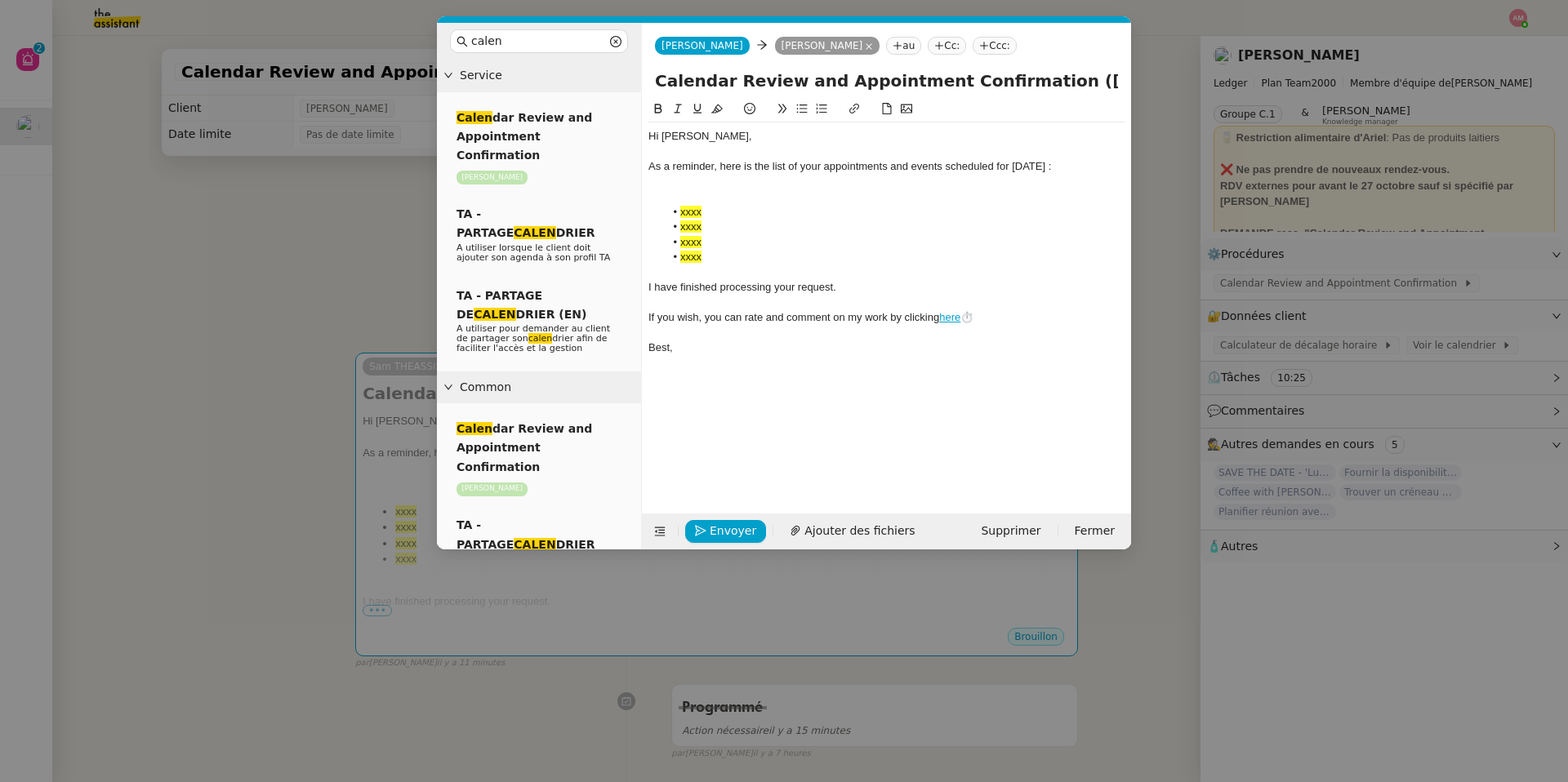
click at [771, 187] on div at bounding box center [886, 182] width 476 height 14
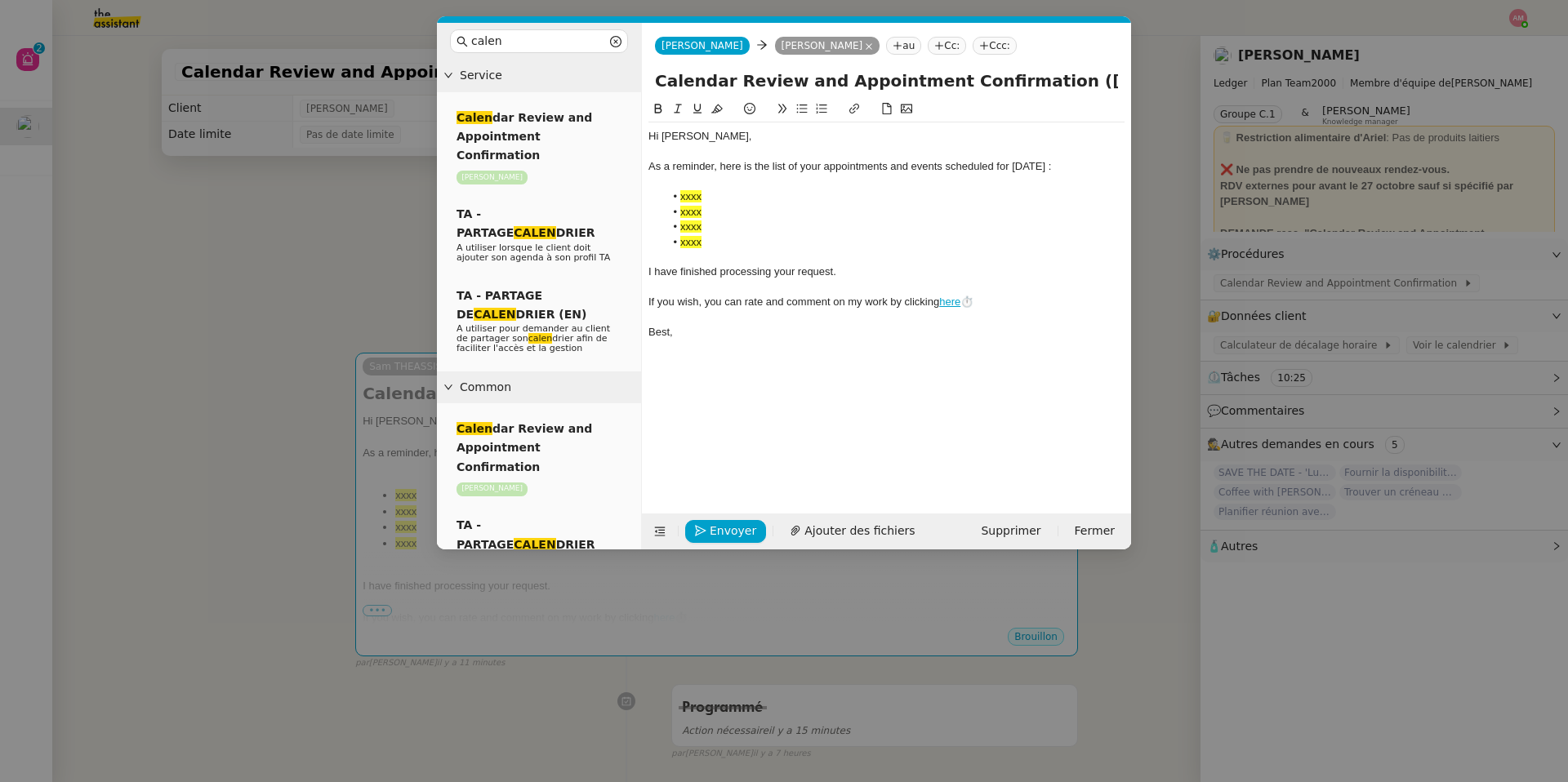
click at [1048, 403] on nz-modal-container "calen Service Calen dar Review and Appointment Confirmation [PERSON_NAME] TA - …" at bounding box center [784, 391] width 1568 height 782
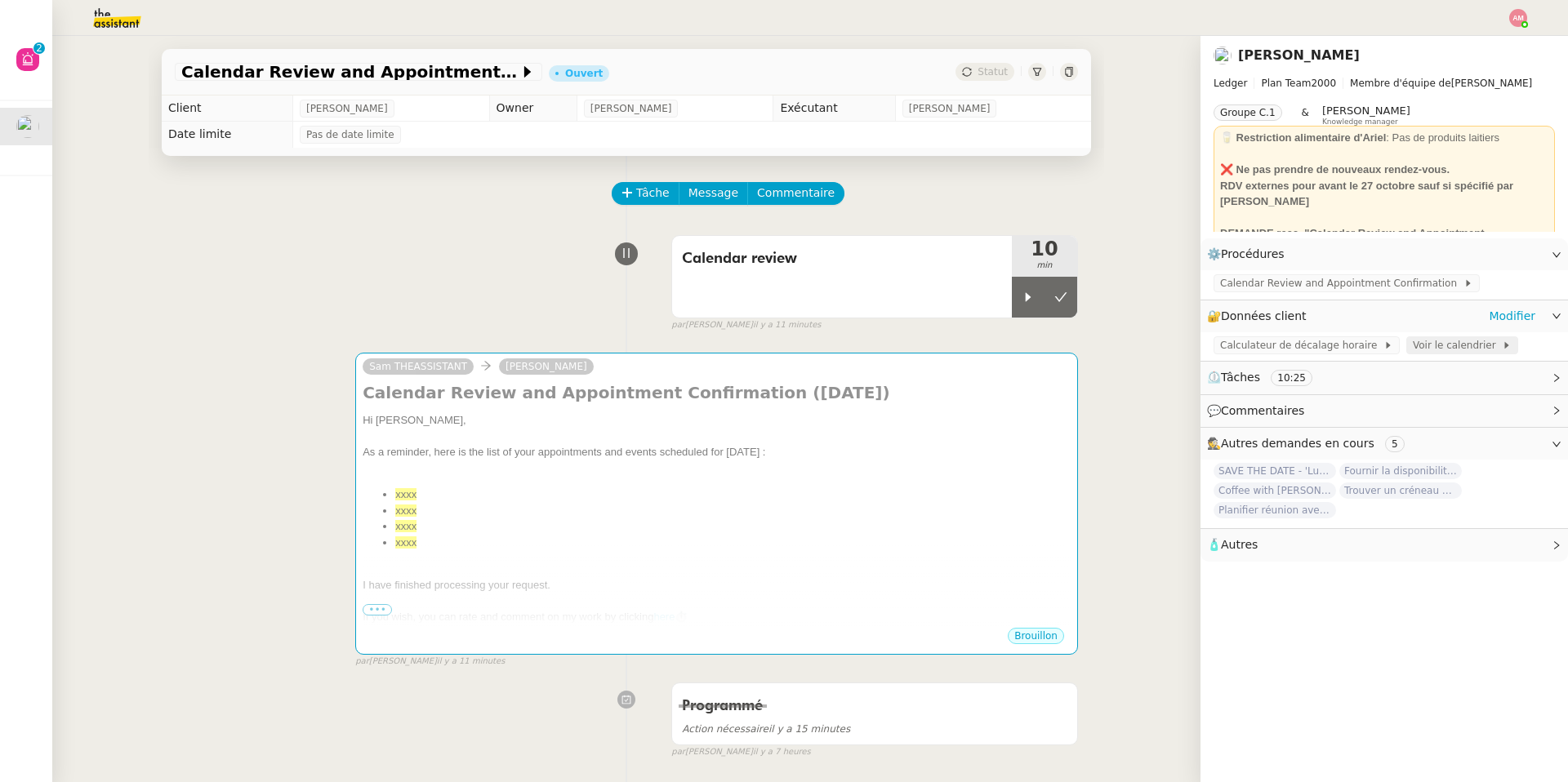
click at [1048, 340] on div "Voir le calendrier" at bounding box center [1462, 346] width 112 height 18
click at [1027, 299] on icon at bounding box center [1028, 297] width 5 height 9
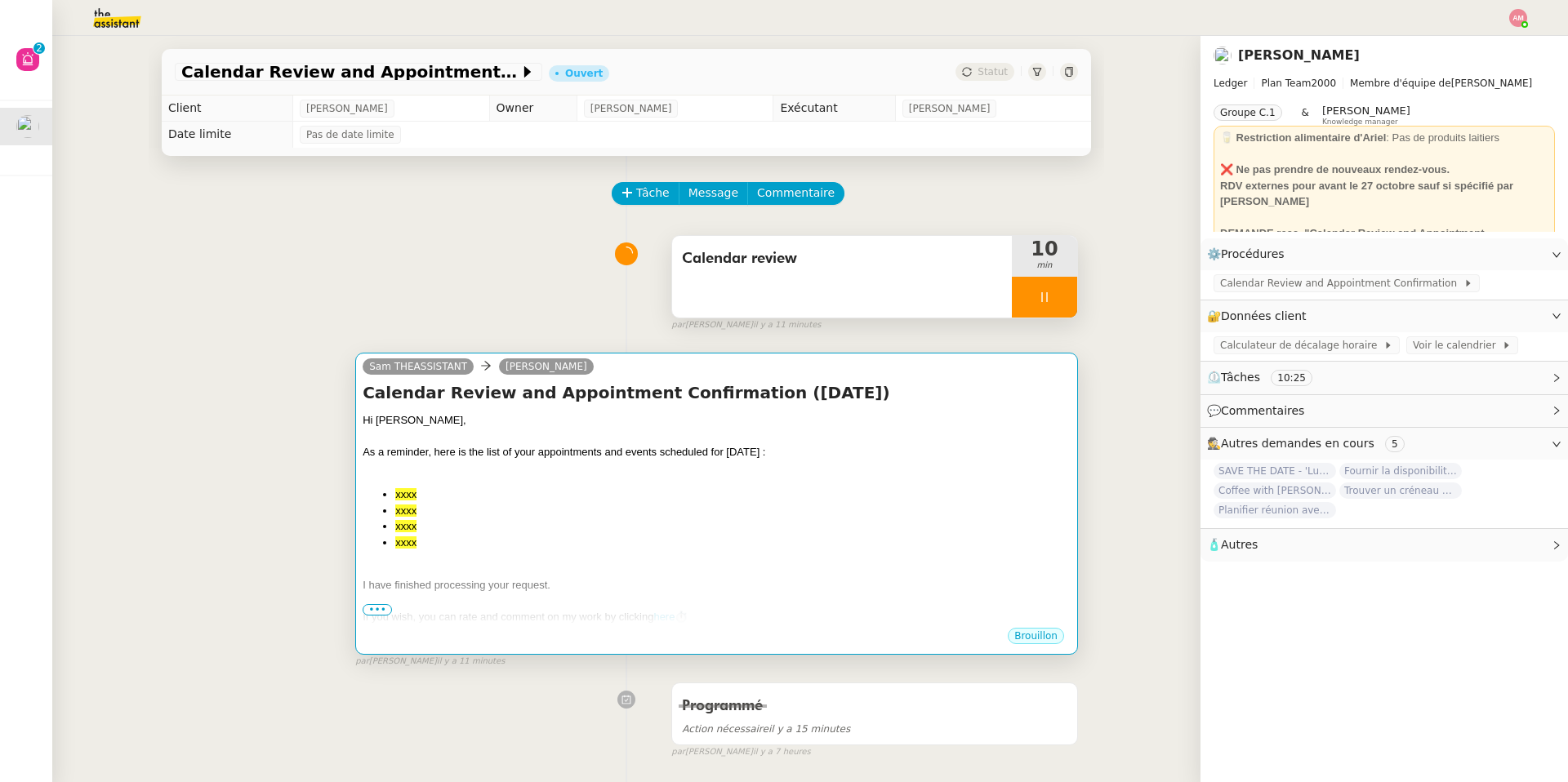
click at [998, 423] on div "Hi [PERSON_NAME]," at bounding box center [717, 421] width 708 height 16
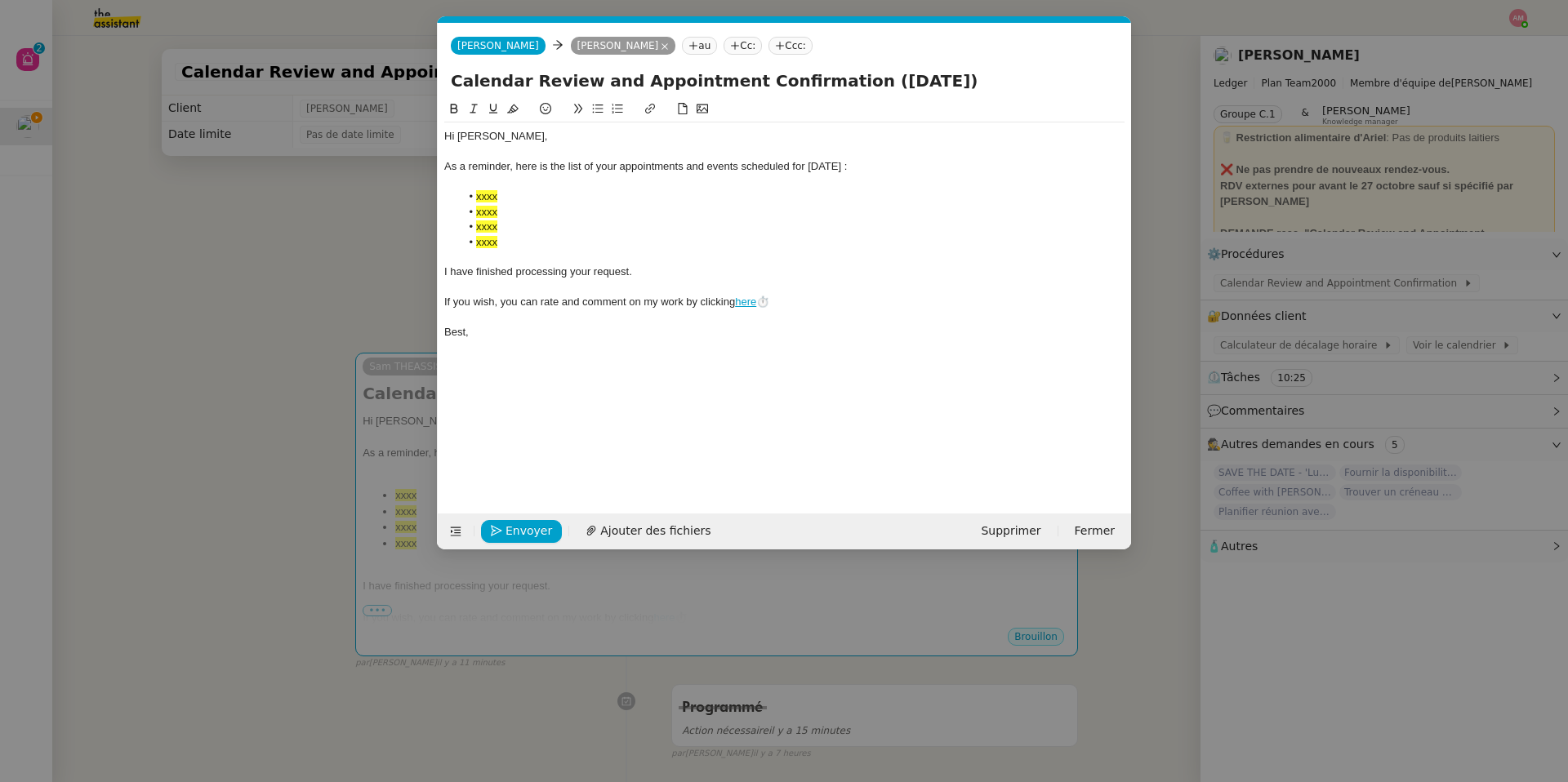
scroll to position [0, 62]
drag, startPoint x: 459, startPoint y: 195, endPoint x: 538, endPoint y: 254, distance: 98.6
click at [538, 254] on div "Hi [PERSON_NAME], As a reminder, here is the list of your appointments and even…" at bounding box center [784, 234] width 680 height 224
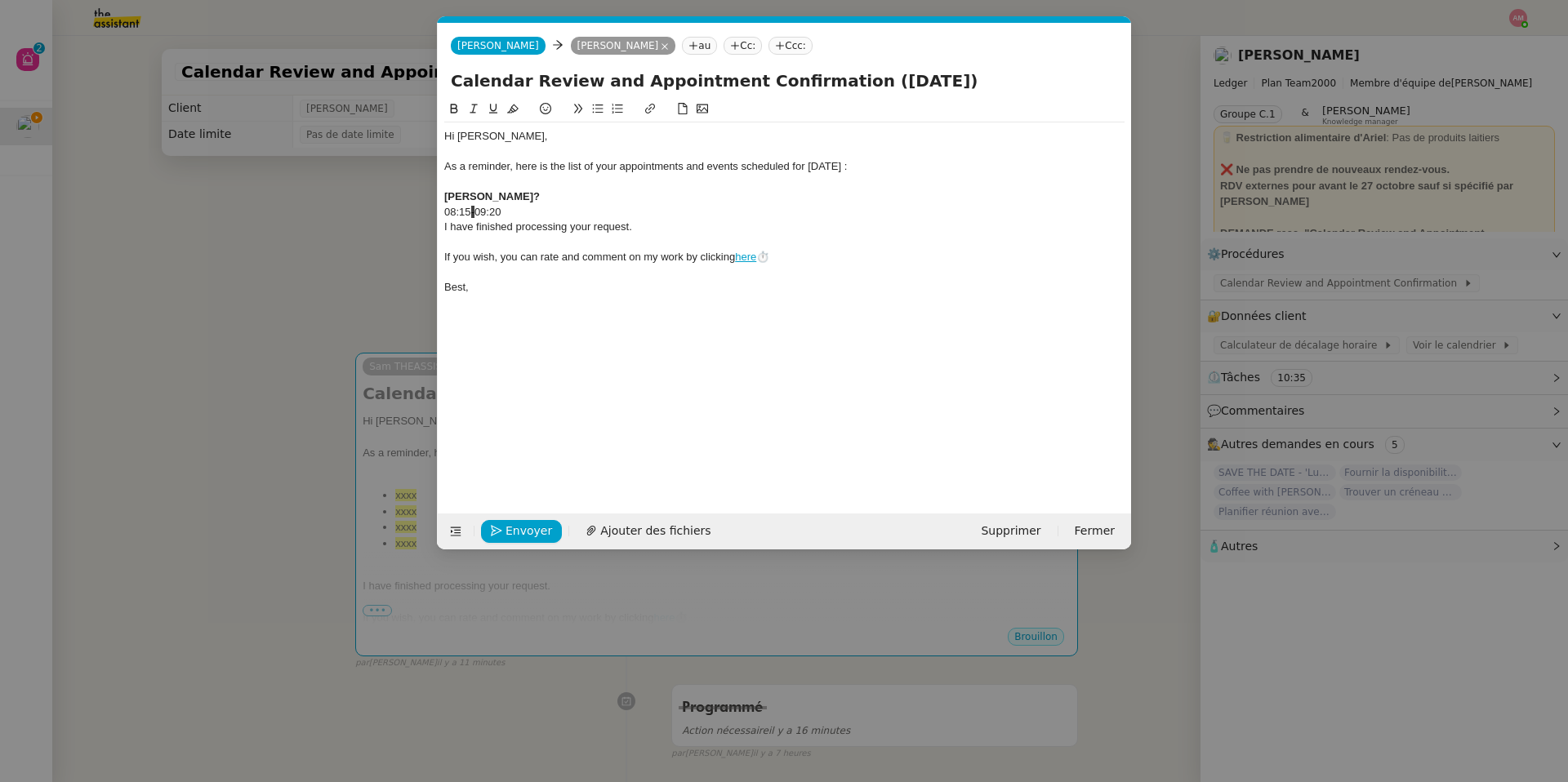
scroll to position [0, 0]
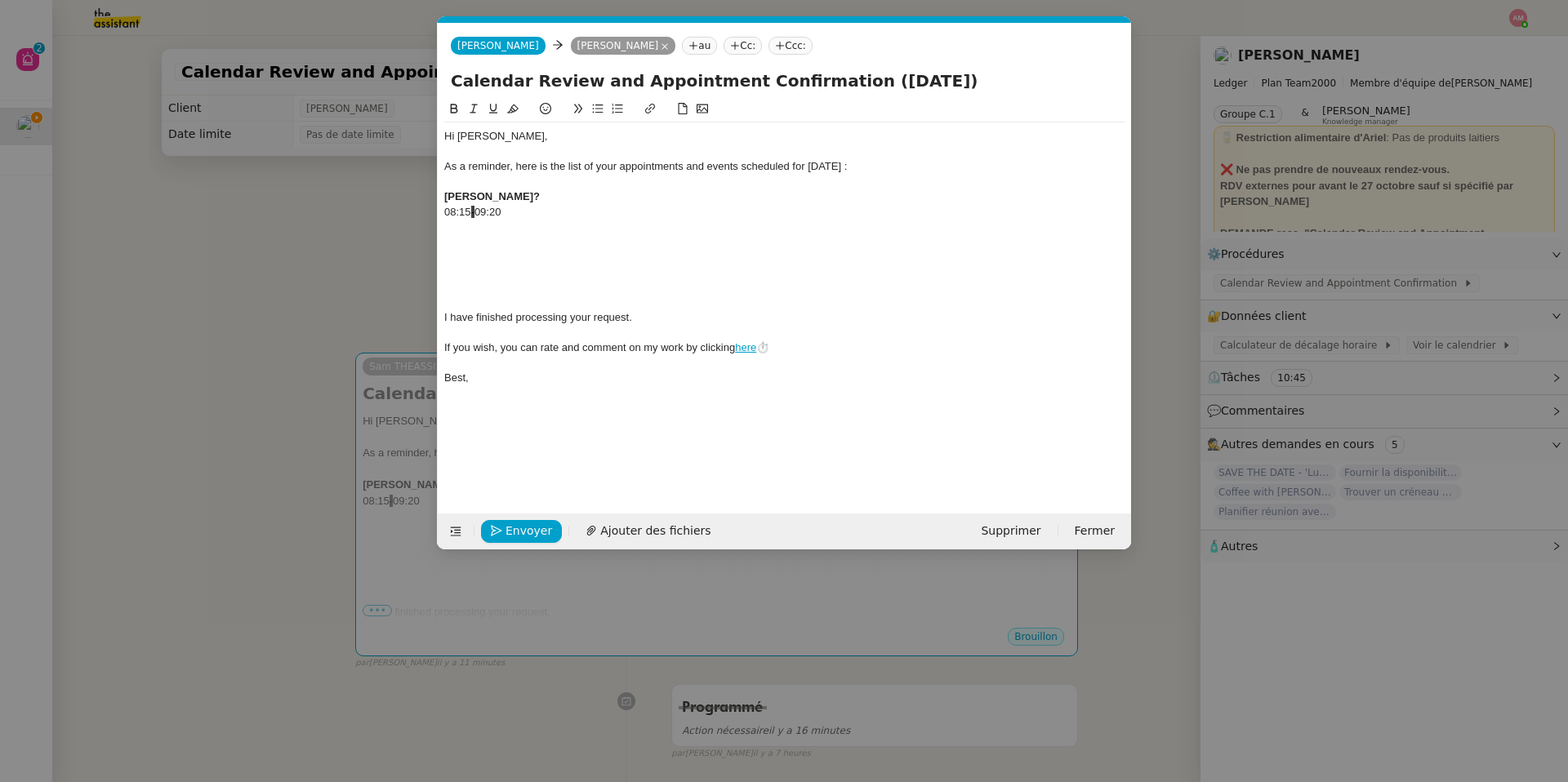
click at [473, 237] on div at bounding box center [784, 243] width 680 height 14
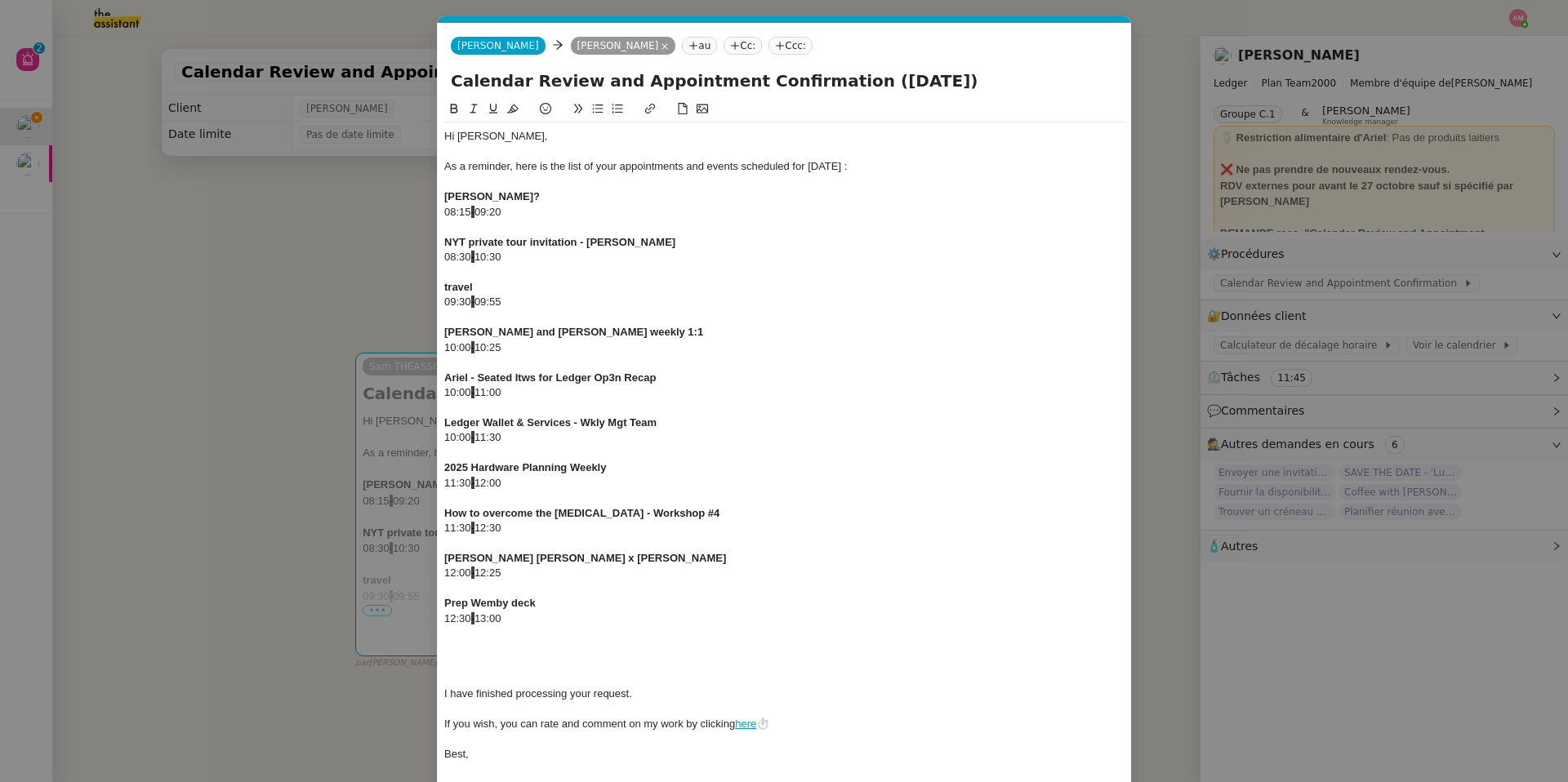
click at [238, 331] on nz-modal-container "calen Service Calen dar Review and Appointment Confirmation [PERSON_NAME] TA - …" at bounding box center [784, 391] width 1568 height 782
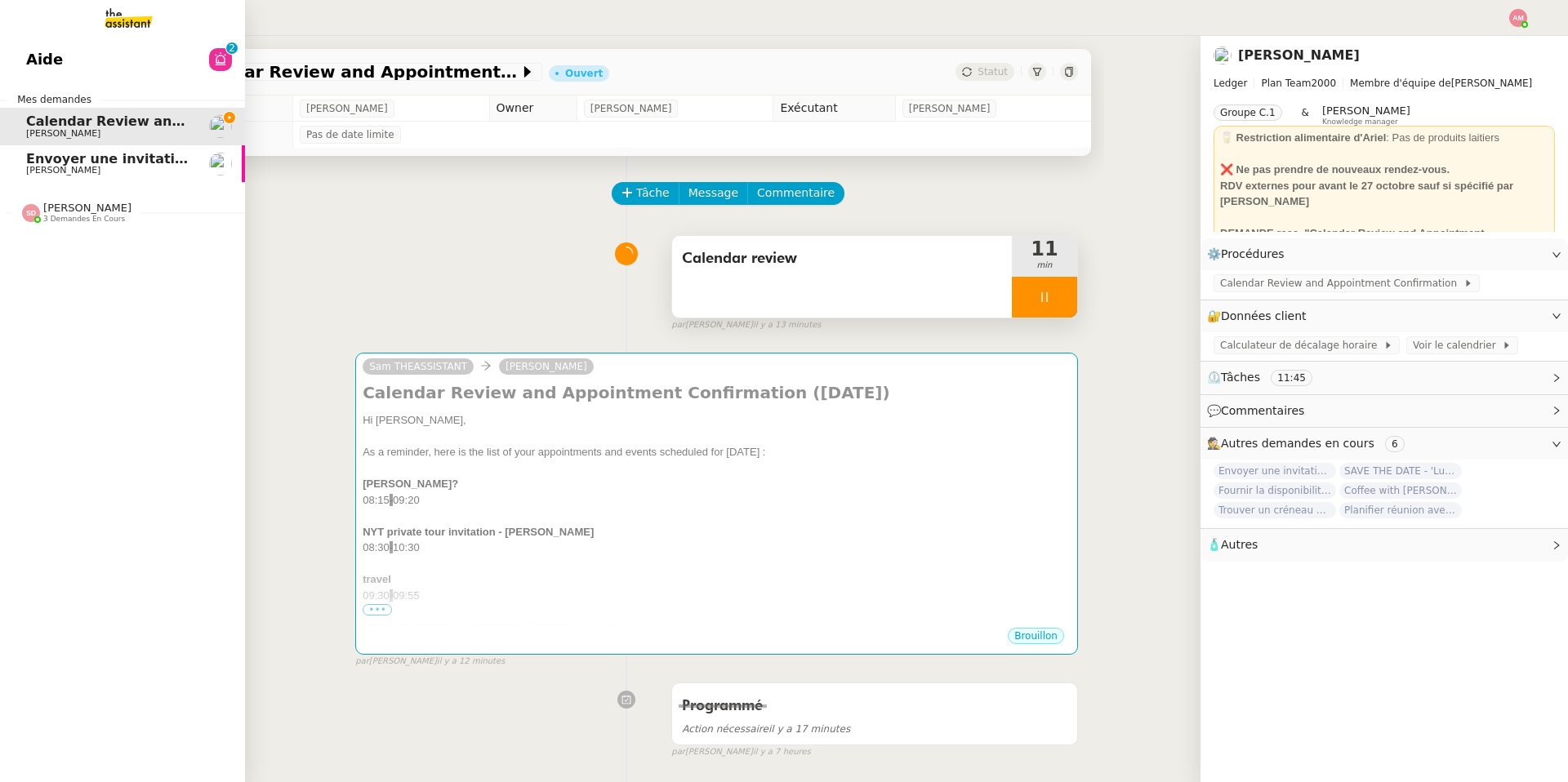
click at [37, 174] on span "[PERSON_NAME]" at bounding box center [63, 170] width 74 height 11
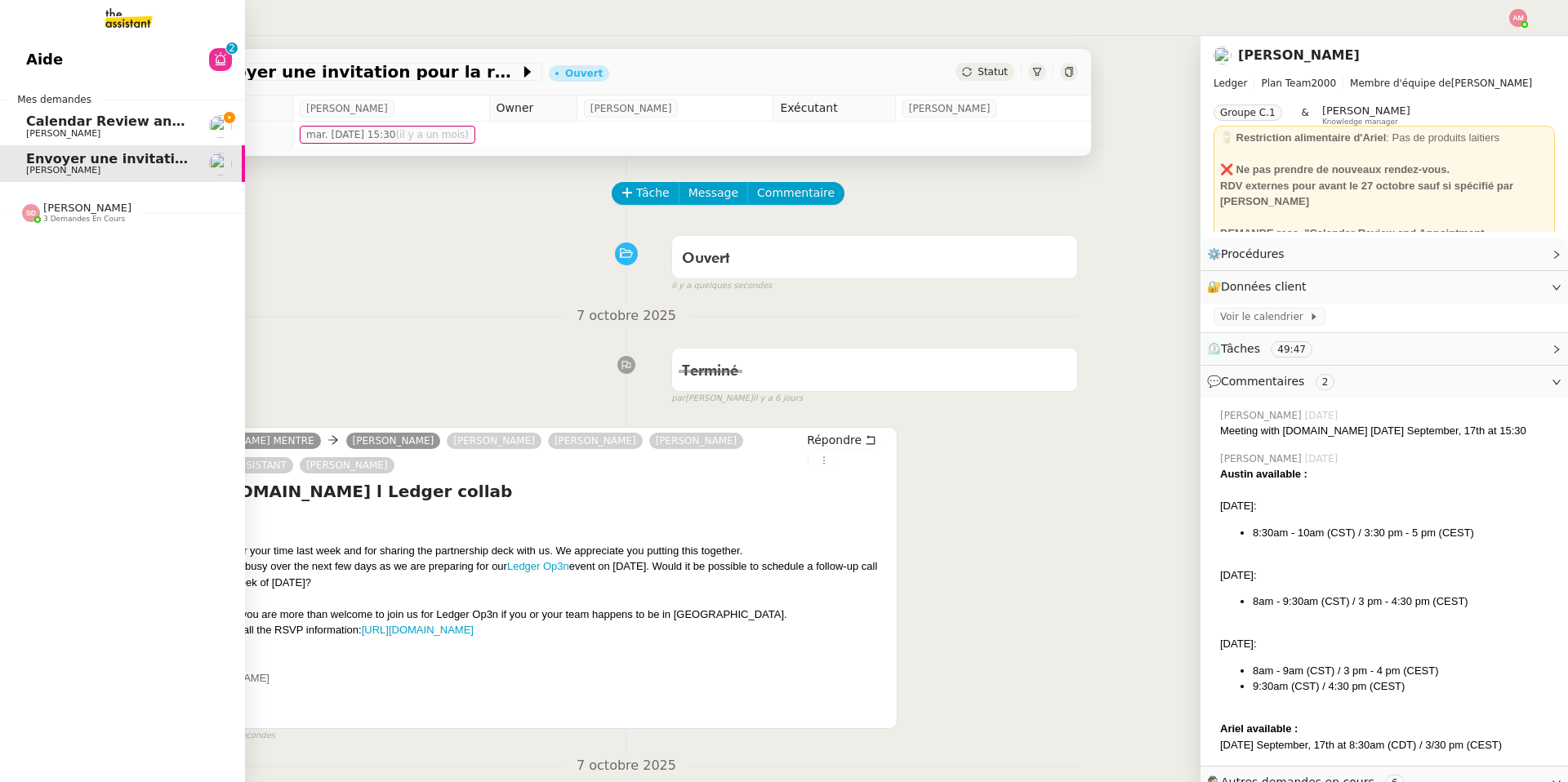
click at [142, 116] on span "Calendar Review and Appointment Confirmation - 13 octobre 2025" at bounding box center [271, 120] width 490 height 15
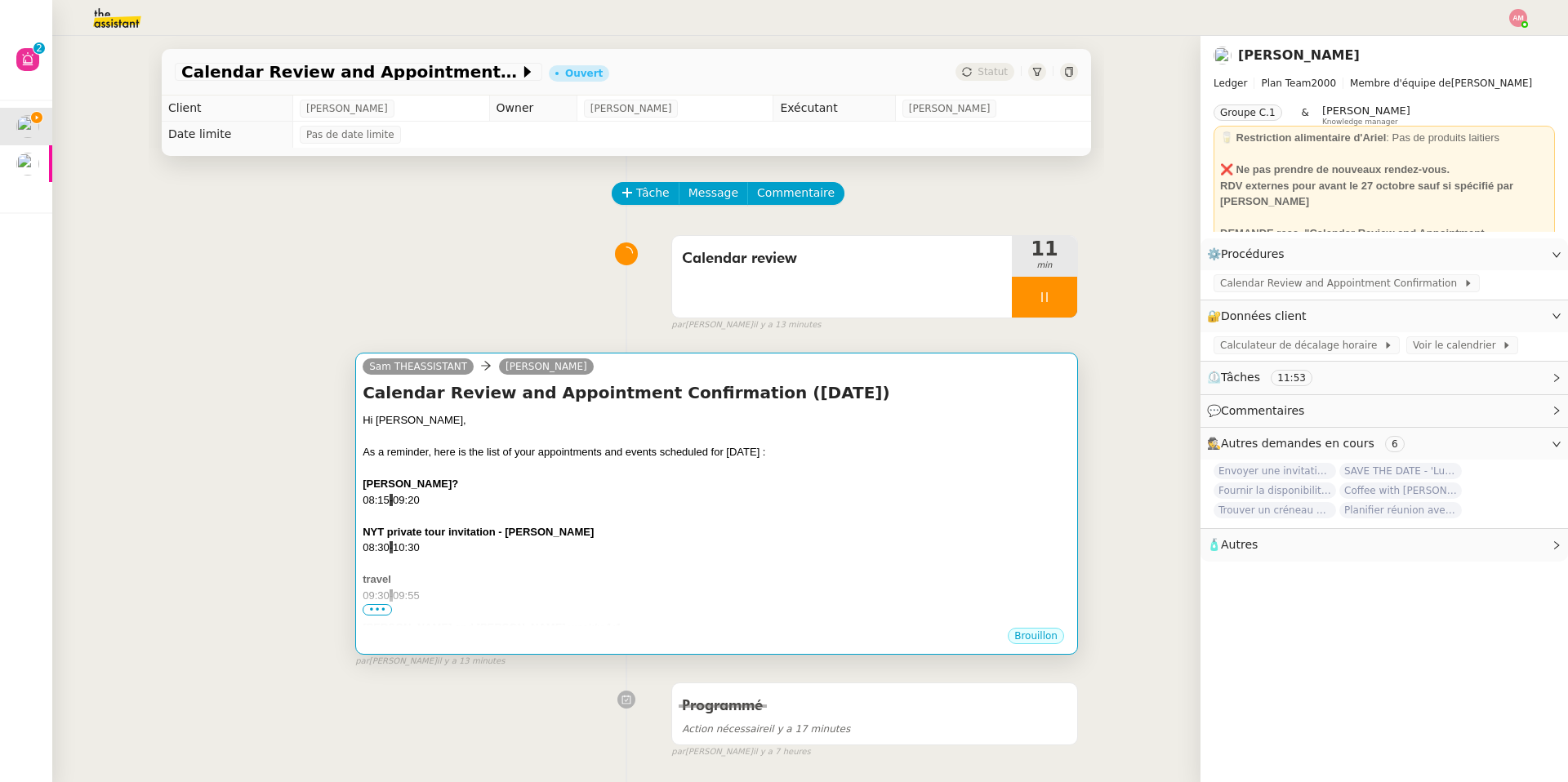
click at [815, 496] on div "08:15 - 09:20" at bounding box center [717, 501] width 708 height 16
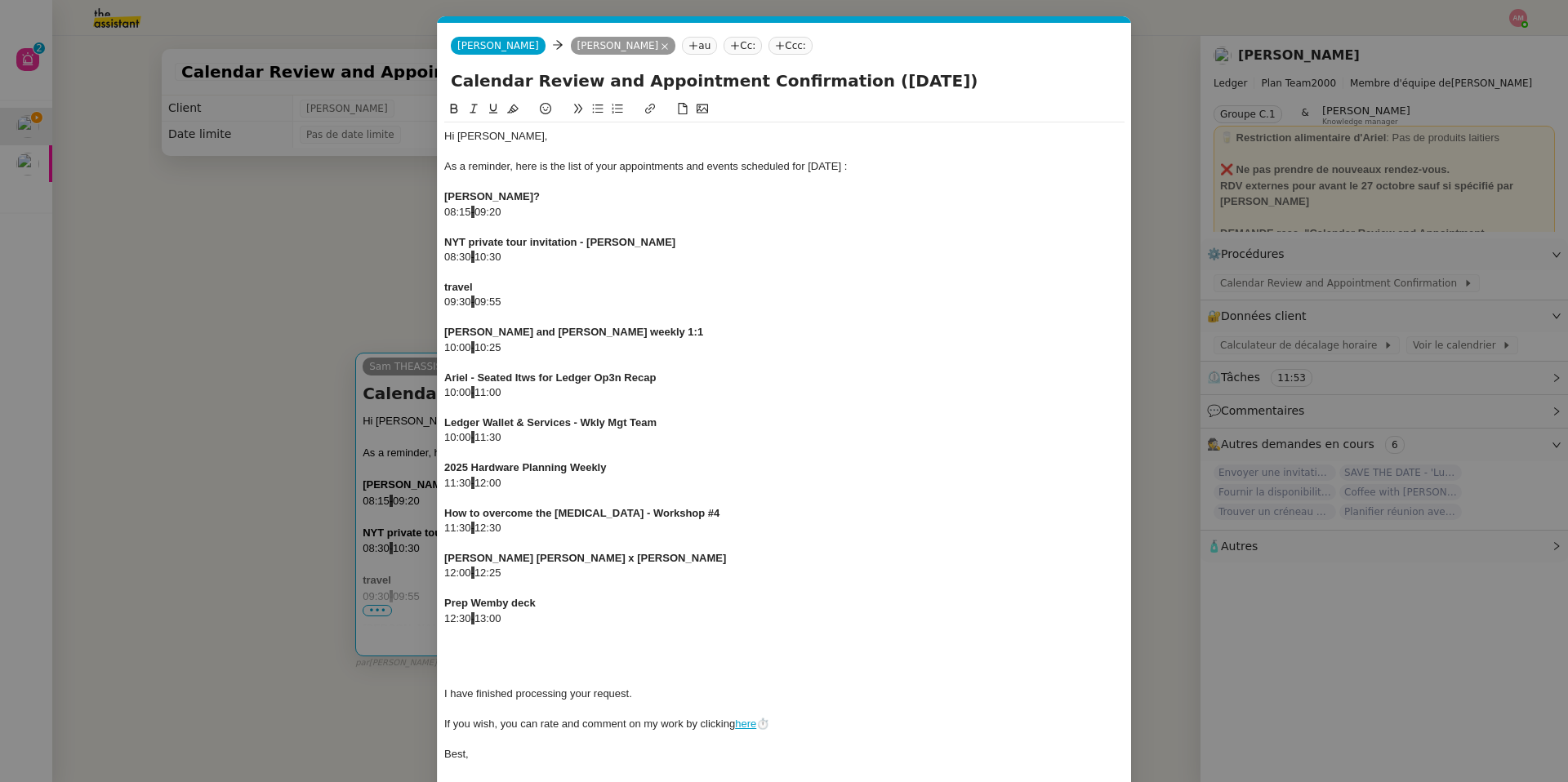
scroll to position [0, 34]
click at [646, 556] on div at bounding box center [784, 634] width 680 height 14
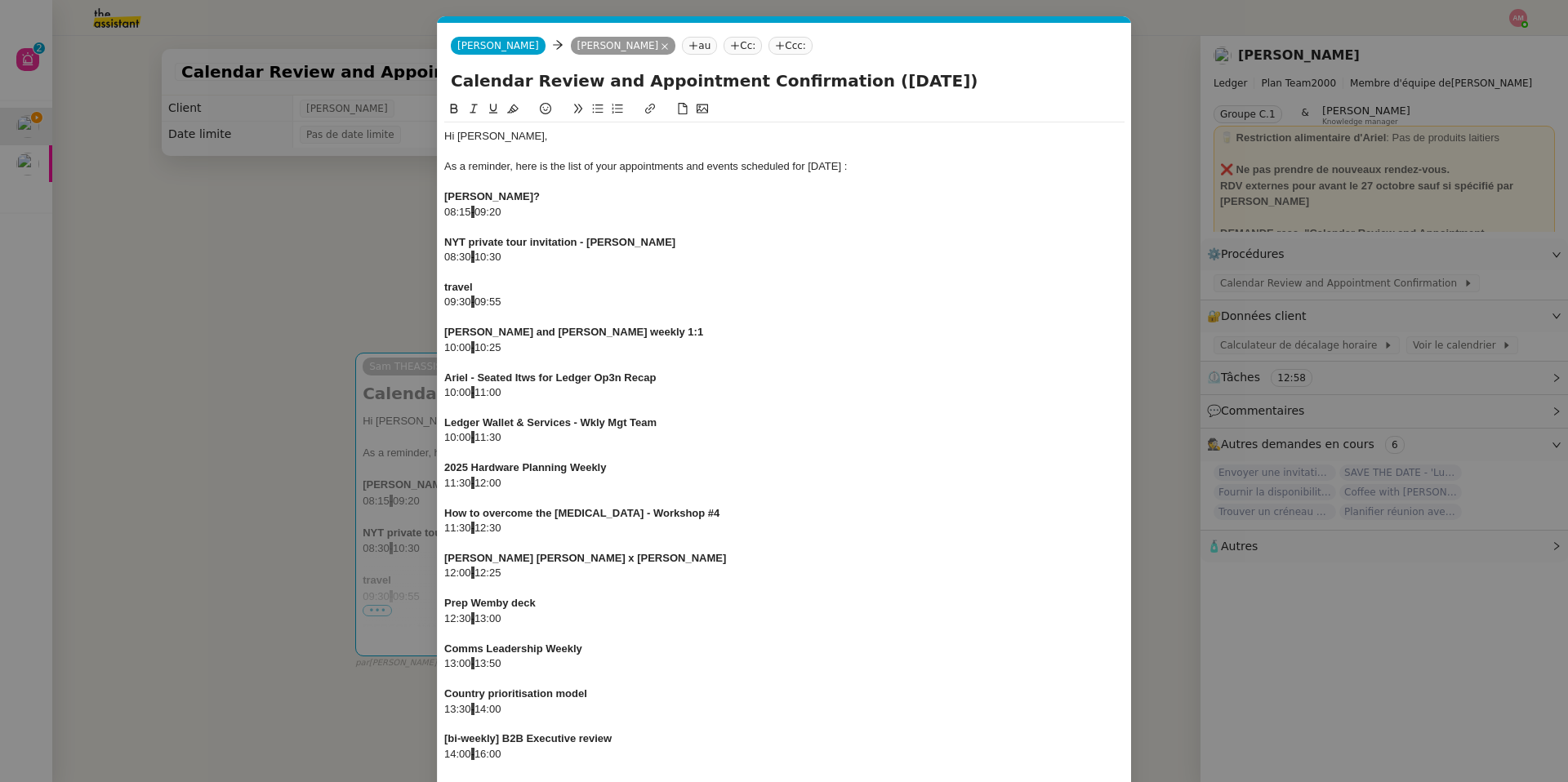
scroll to position [340, 0]
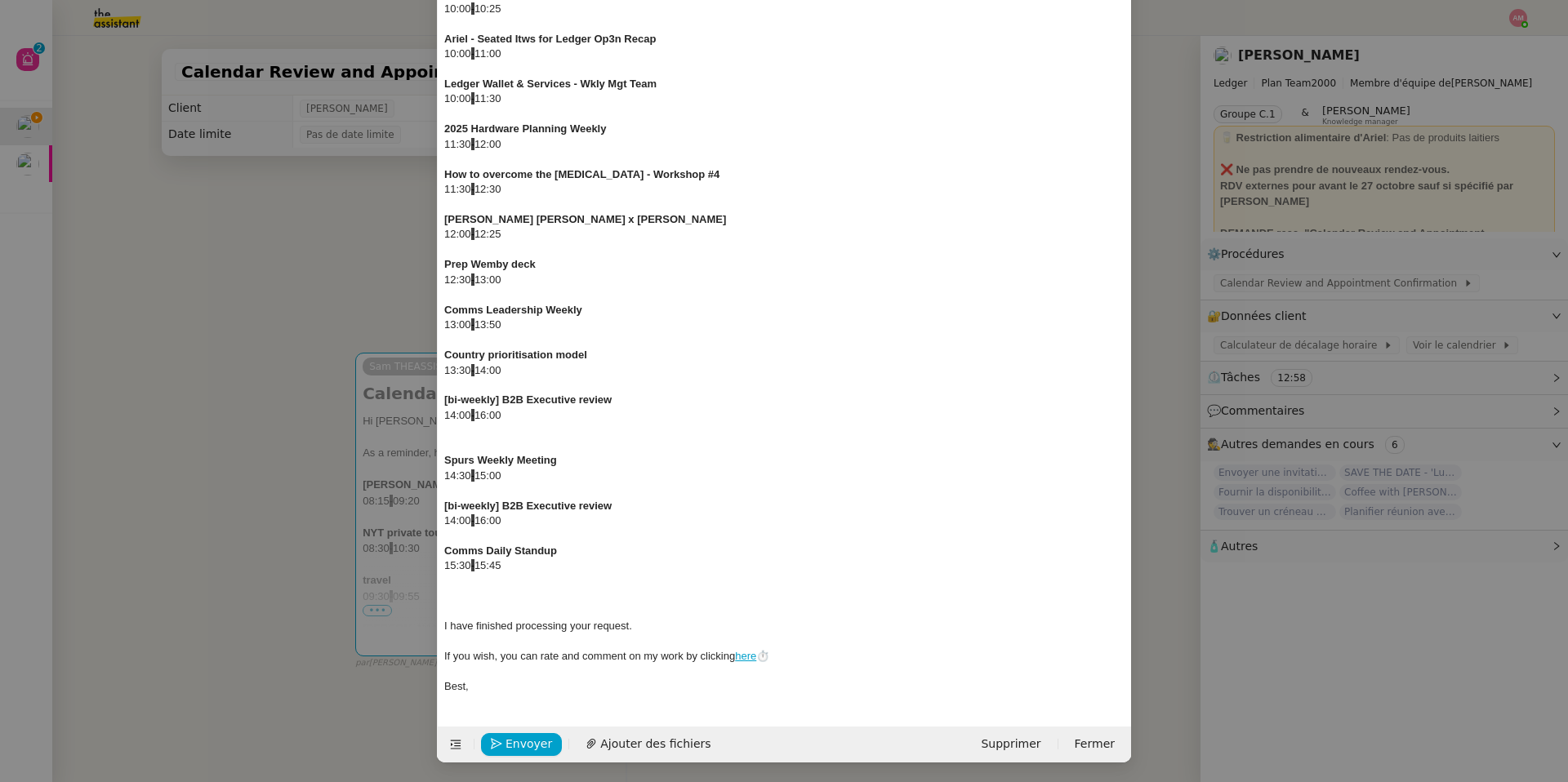
click at [484, 556] on div at bounding box center [784, 581] width 680 height 14
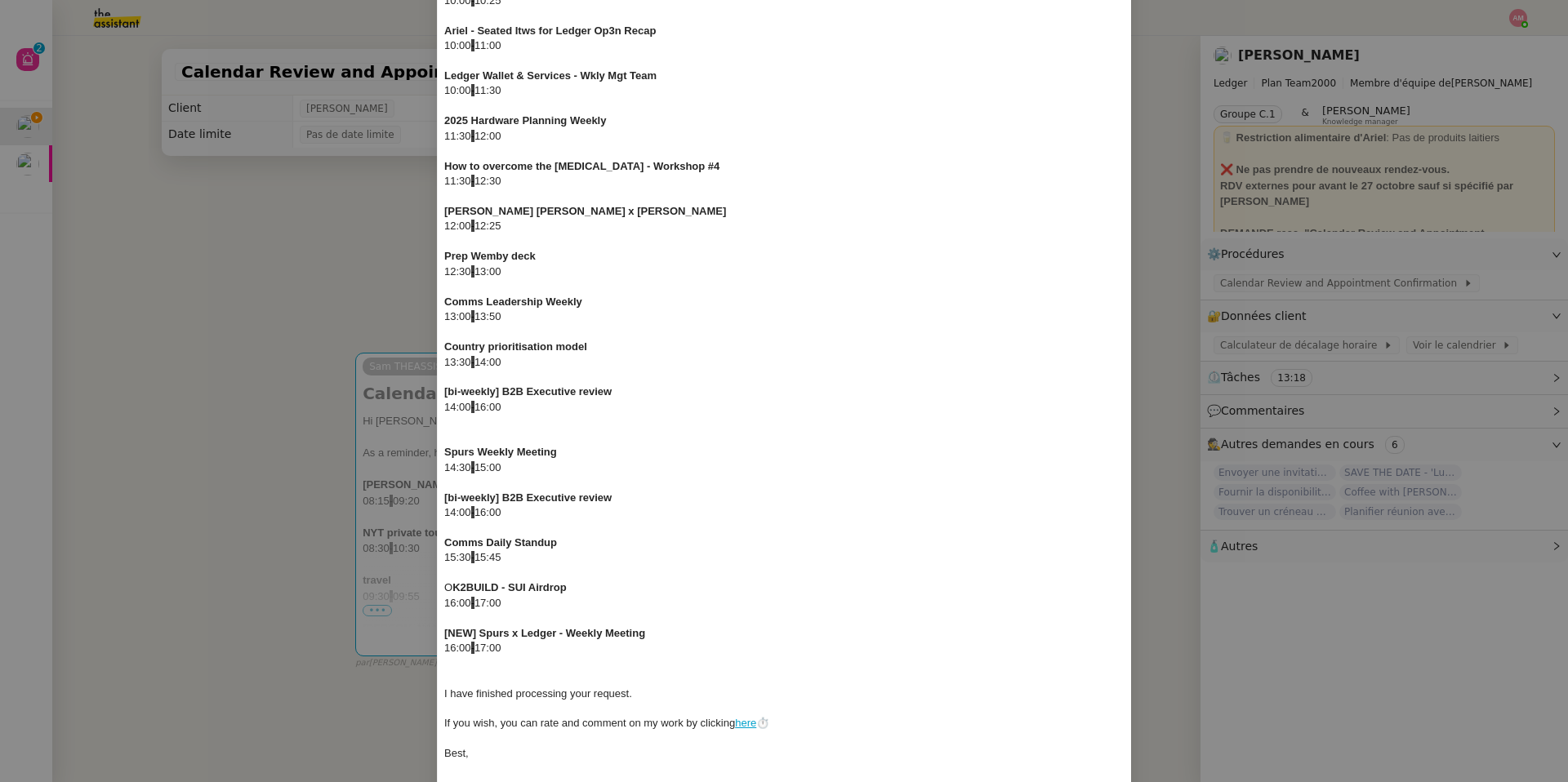
scroll to position [415, 0]
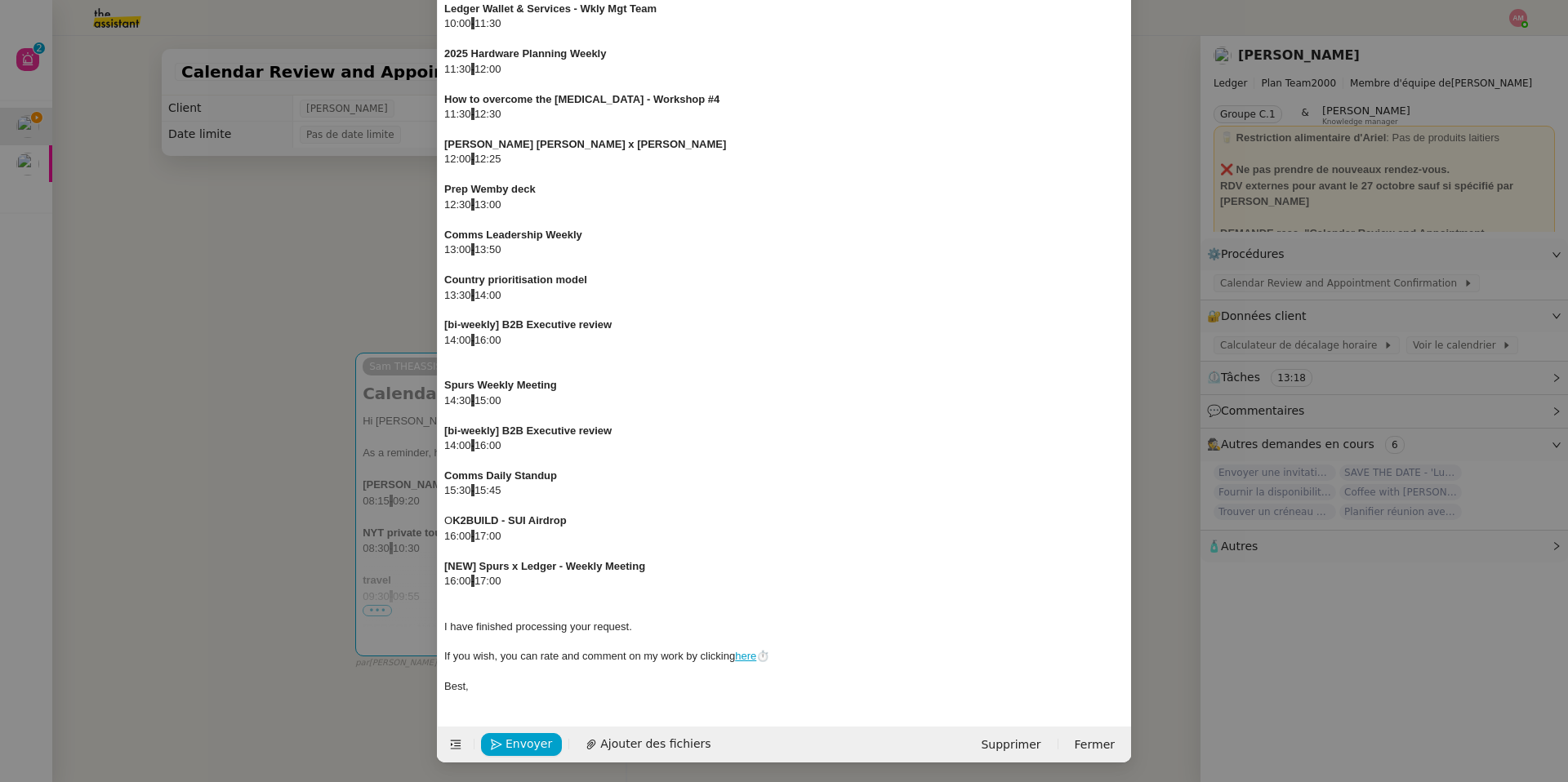
click at [554, 556] on div at bounding box center [784, 612] width 680 height 14
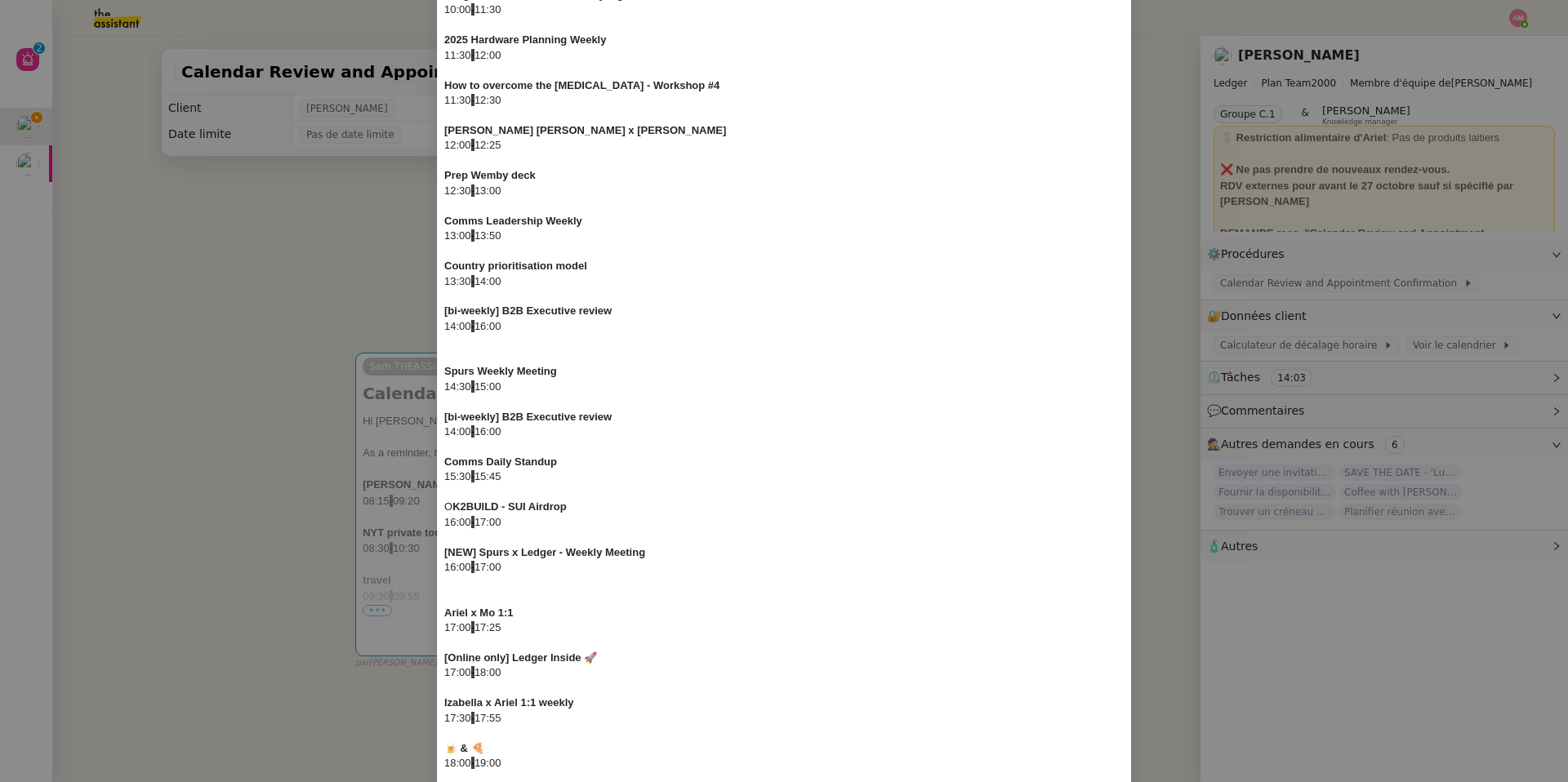
scroll to position [433, 0]
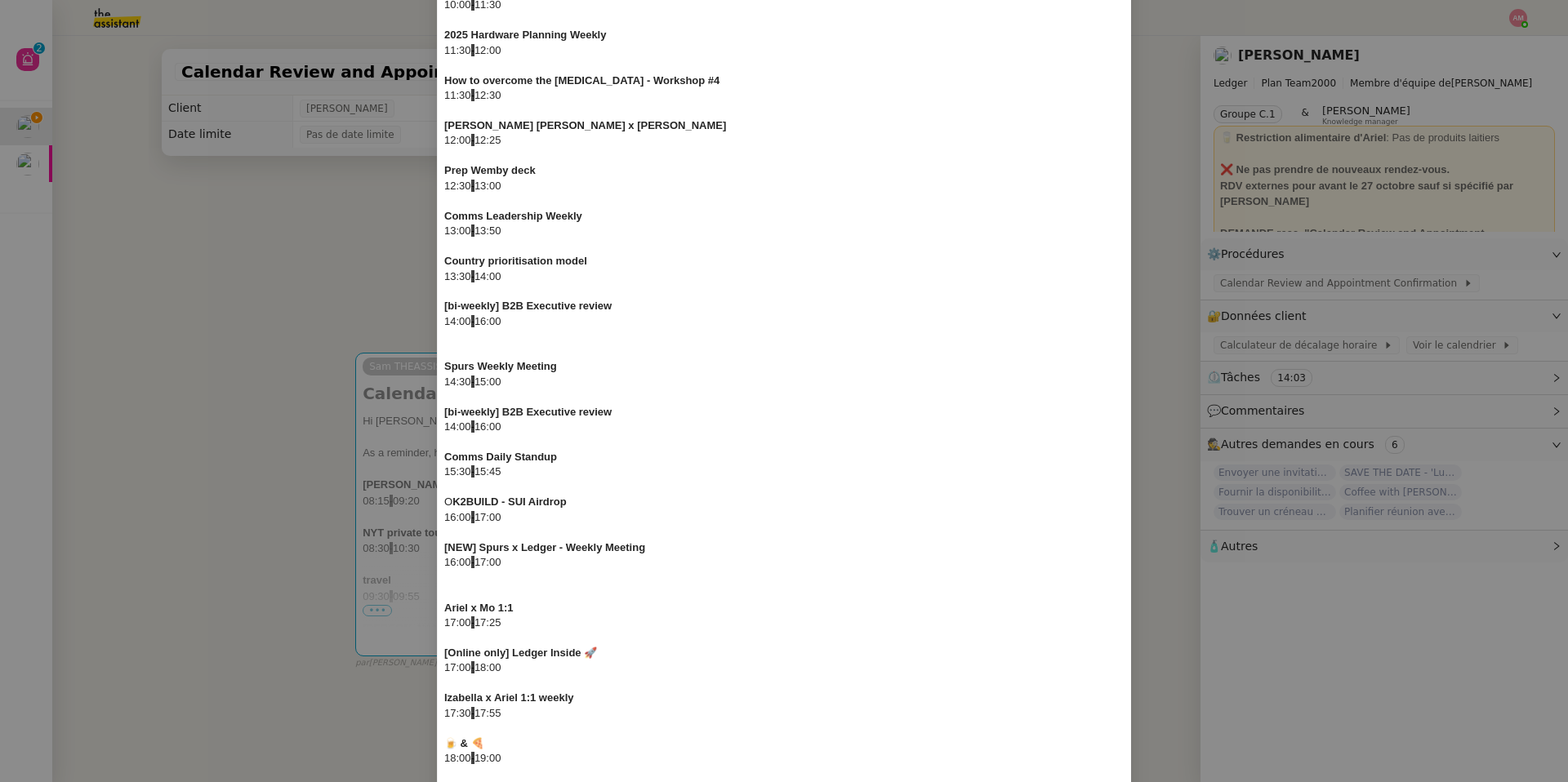
click at [457, 556] on div at bounding box center [784, 578] width 680 height 14
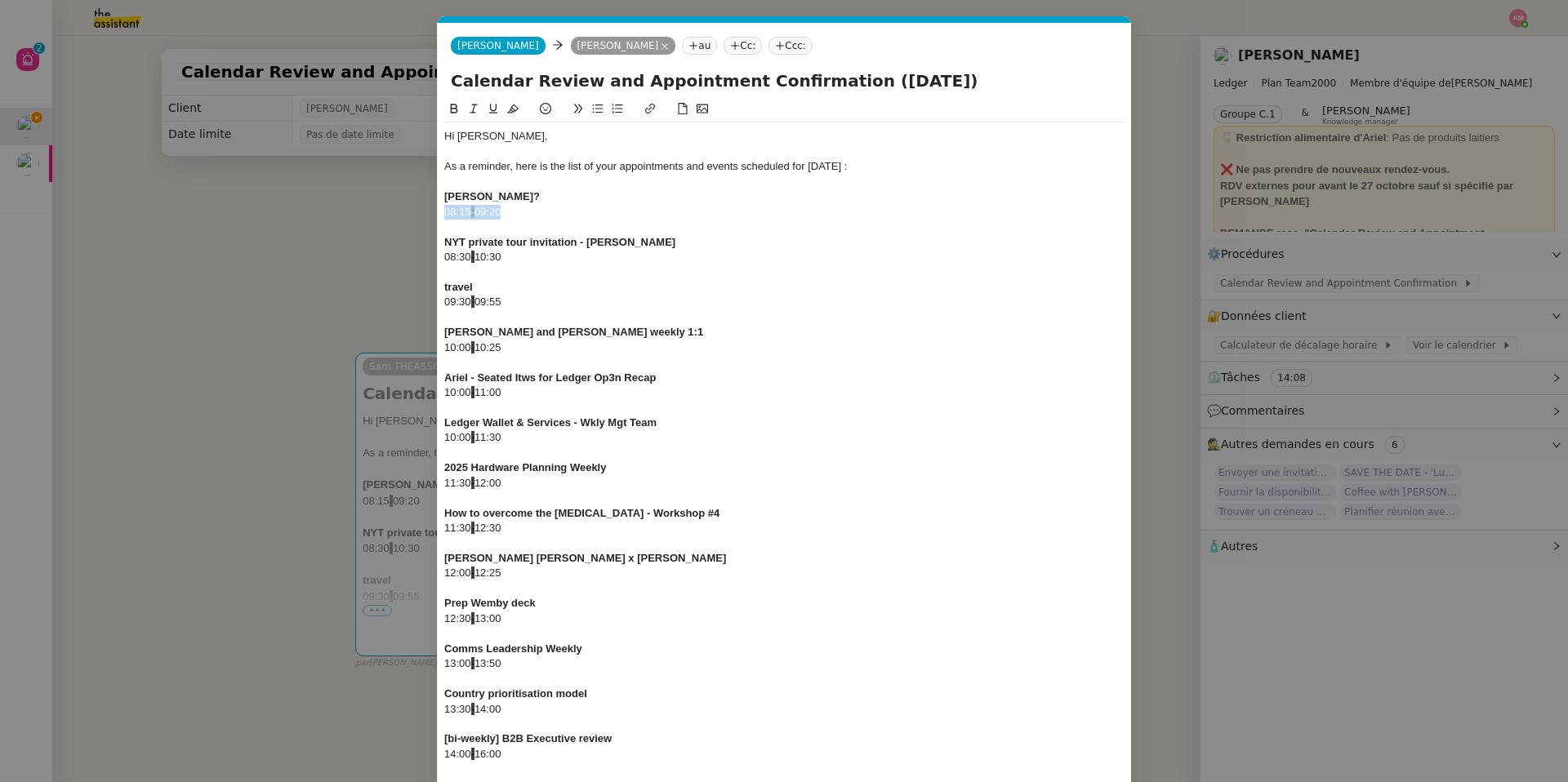
drag, startPoint x: 519, startPoint y: 210, endPoint x: 412, endPoint y: 208, distance: 107.0
click at [412, 208] on nz-modal-container "Service TA - VOYAGE - PROPOSITION GLOBALE A utiliser dans le cadre de propositi…" at bounding box center [784, 391] width 1568 height 782
drag, startPoint x: 529, startPoint y: 268, endPoint x: 416, endPoint y: 262, distance: 113.2
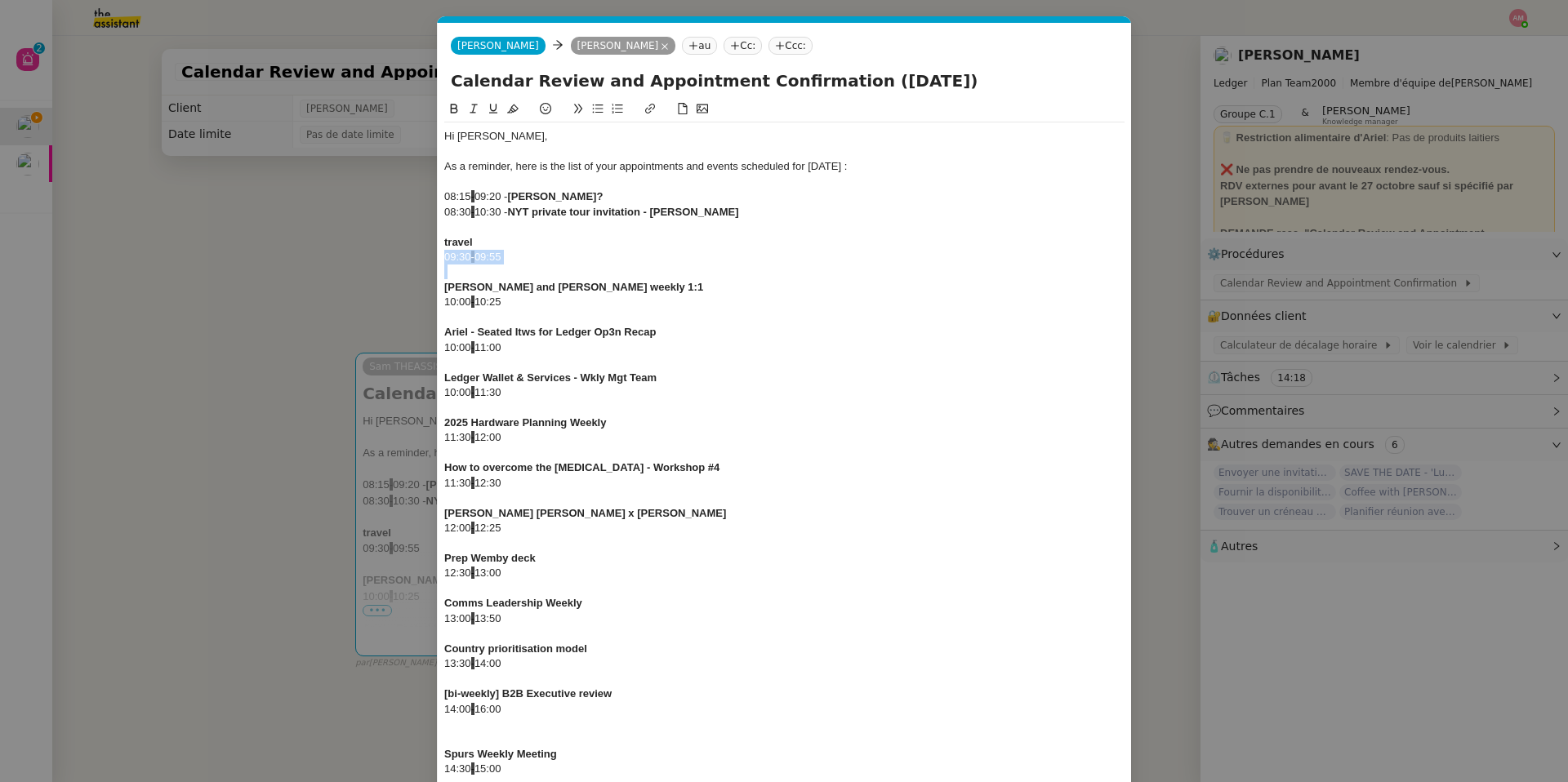
drag, startPoint x: 519, startPoint y: 268, endPoint x: 445, endPoint y: 238, distance: 79.8
click at [434, 256] on nz-modal-container "Service TA - VOYAGE - PROPOSITION GLOBALE A utiliser dans le cadre de propositi…" at bounding box center [784, 391] width 1568 height 782
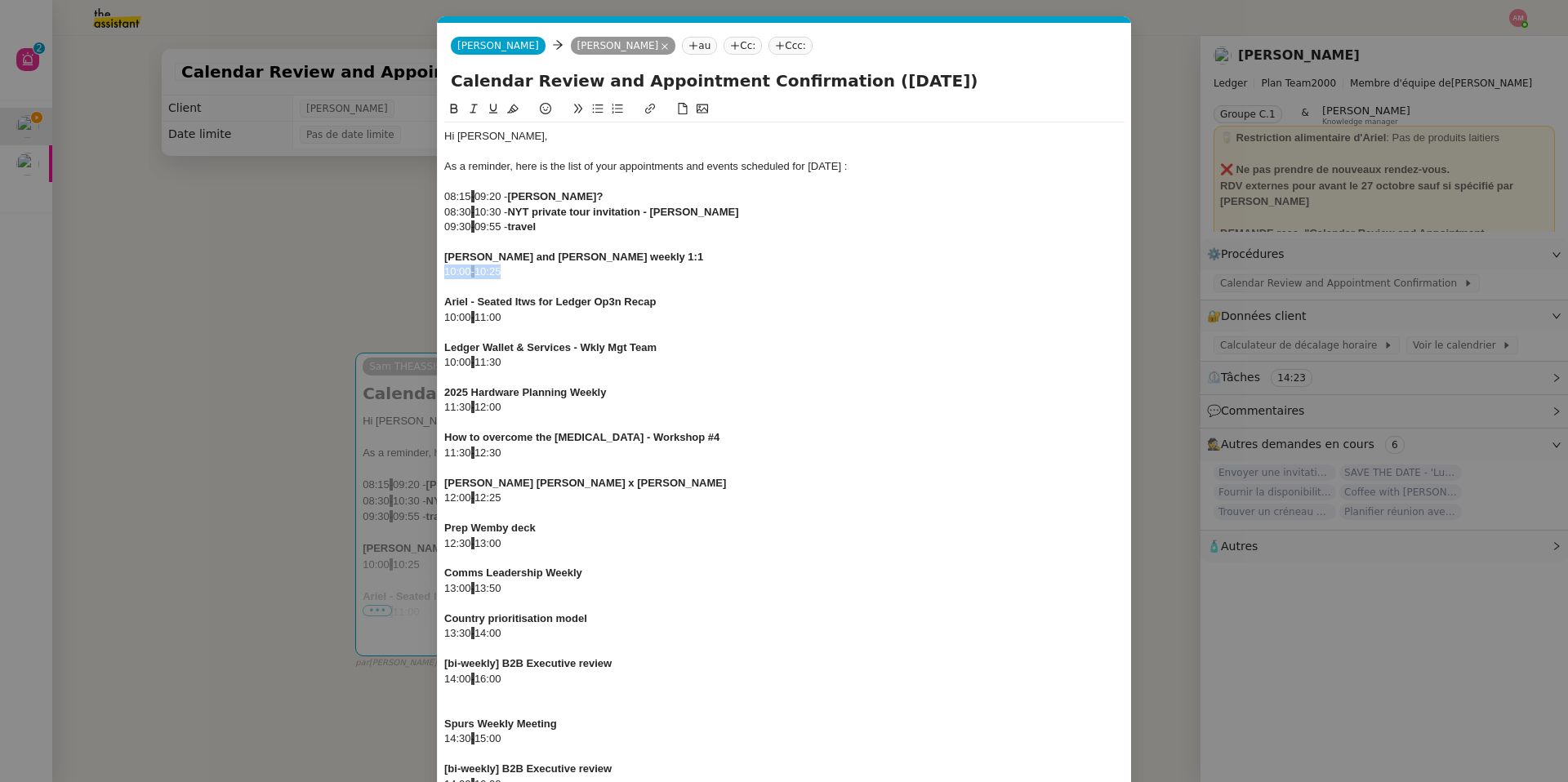
drag, startPoint x: 538, startPoint y: 278, endPoint x: 435, endPoint y: 267, distance: 103.6
click at [435, 267] on nz-modal-container "Service TA - VOYAGE - PROPOSITION GLOBALE A utiliser dans le cadre de propositi…" at bounding box center [784, 391] width 1568 height 782
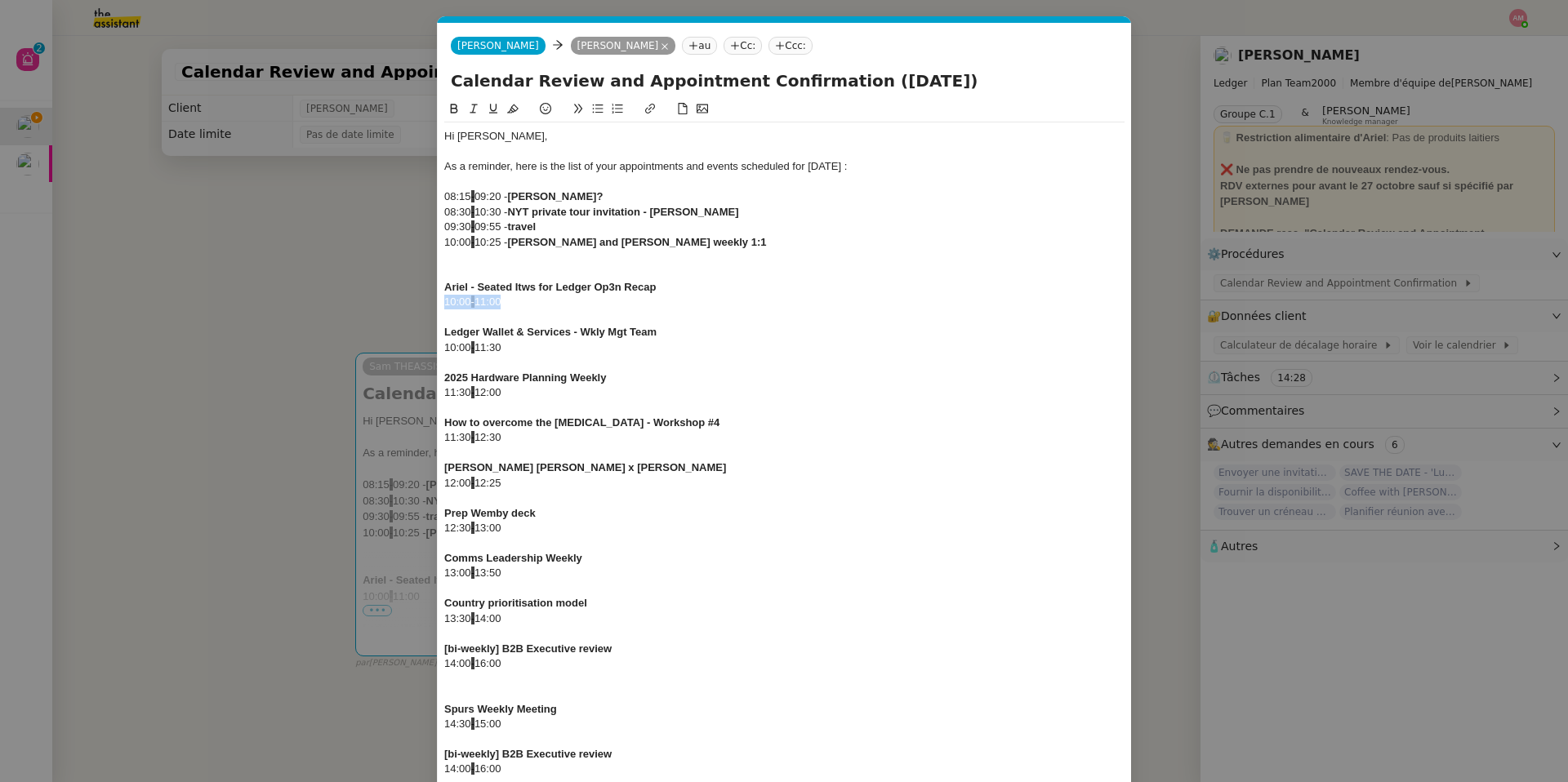
drag, startPoint x: 523, startPoint y: 304, endPoint x: 429, endPoint y: 304, distance: 94.0
click at [429, 304] on nz-modal-container "Service TA - VOYAGE - PROPOSITION GLOBALE A utiliser dans le cadre de propositi…" at bounding box center [784, 391] width 1568 height 782
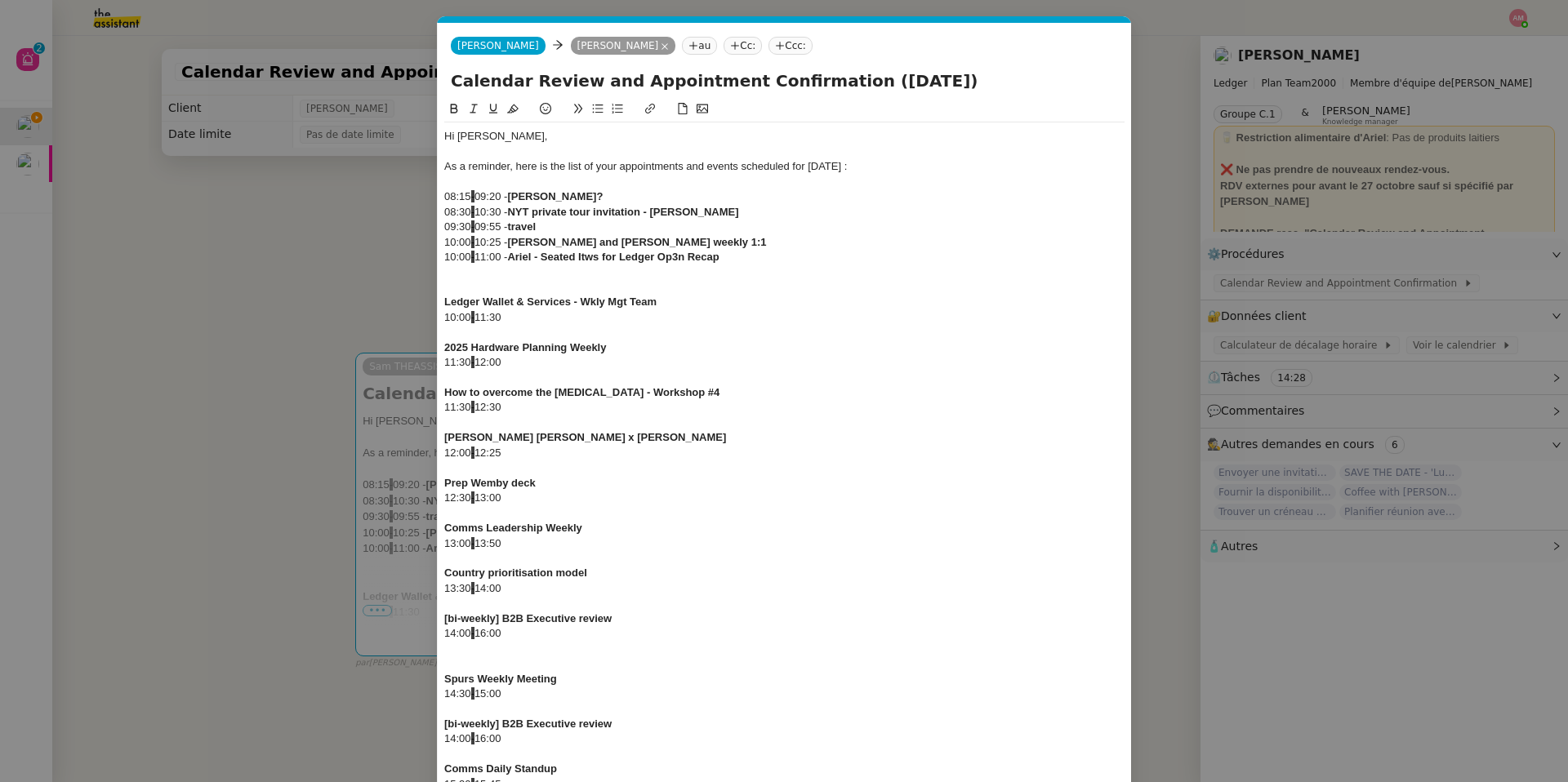
drag, startPoint x: 526, startPoint y: 313, endPoint x: 413, endPoint y: 317, distance: 113.1
click at [413, 317] on nz-modal-container "Service TA - VOYAGE - PROPOSITION GLOBALE A utiliser dans le cadre de propositi…" at bounding box center [784, 391] width 1568 height 782
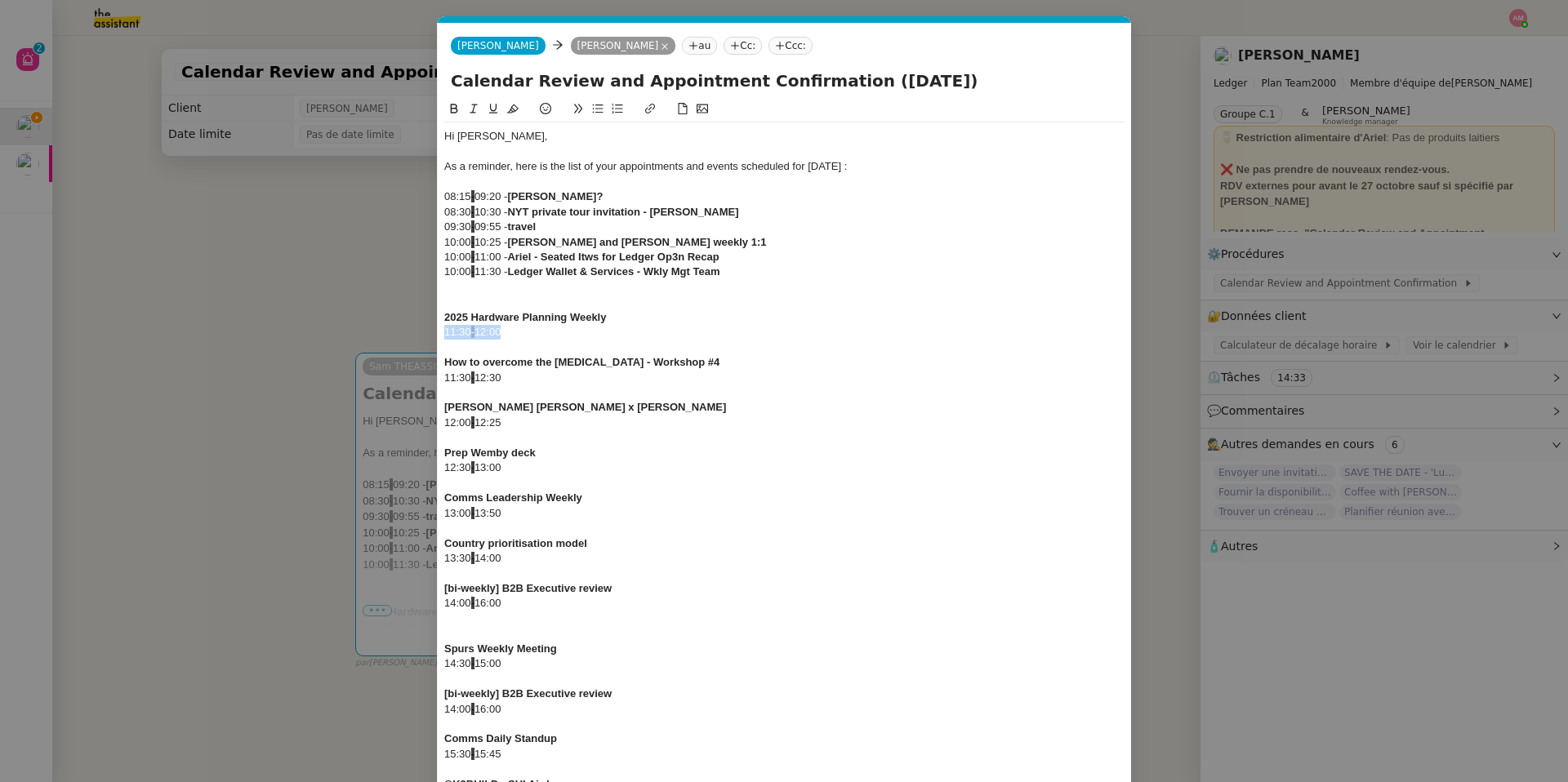
drag, startPoint x: 521, startPoint y: 330, endPoint x: 420, endPoint y: 329, distance: 101.0
click at [420, 329] on nz-modal-container "Service TA - VOYAGE - PROPOSITION GLOBALE A utiliser dans le cadre de propositi…" at bounding box center [784, 391] width 1568 height 782
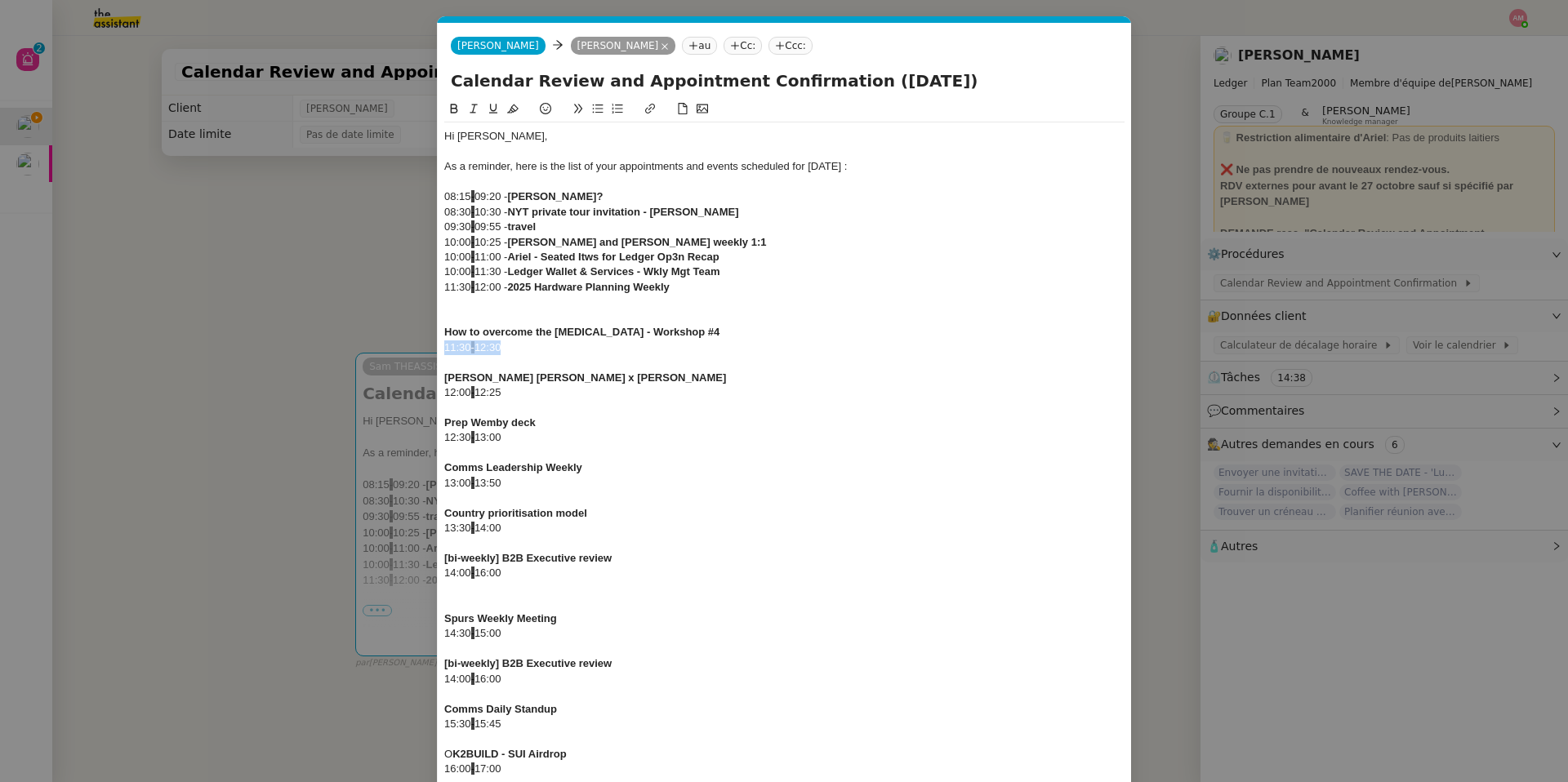
drag, startPoint x: 520, startPoint y: 353, endPoint x: 422, endPoint y: 350, distance: 98.0
click at [422, 350] on nz-modal-container "Service TA - VOYAGE - PROPOSITION GLOBALE A utiliser dans le cadre de propositi…" at bounding box center [784, 391] width 1568 height 782
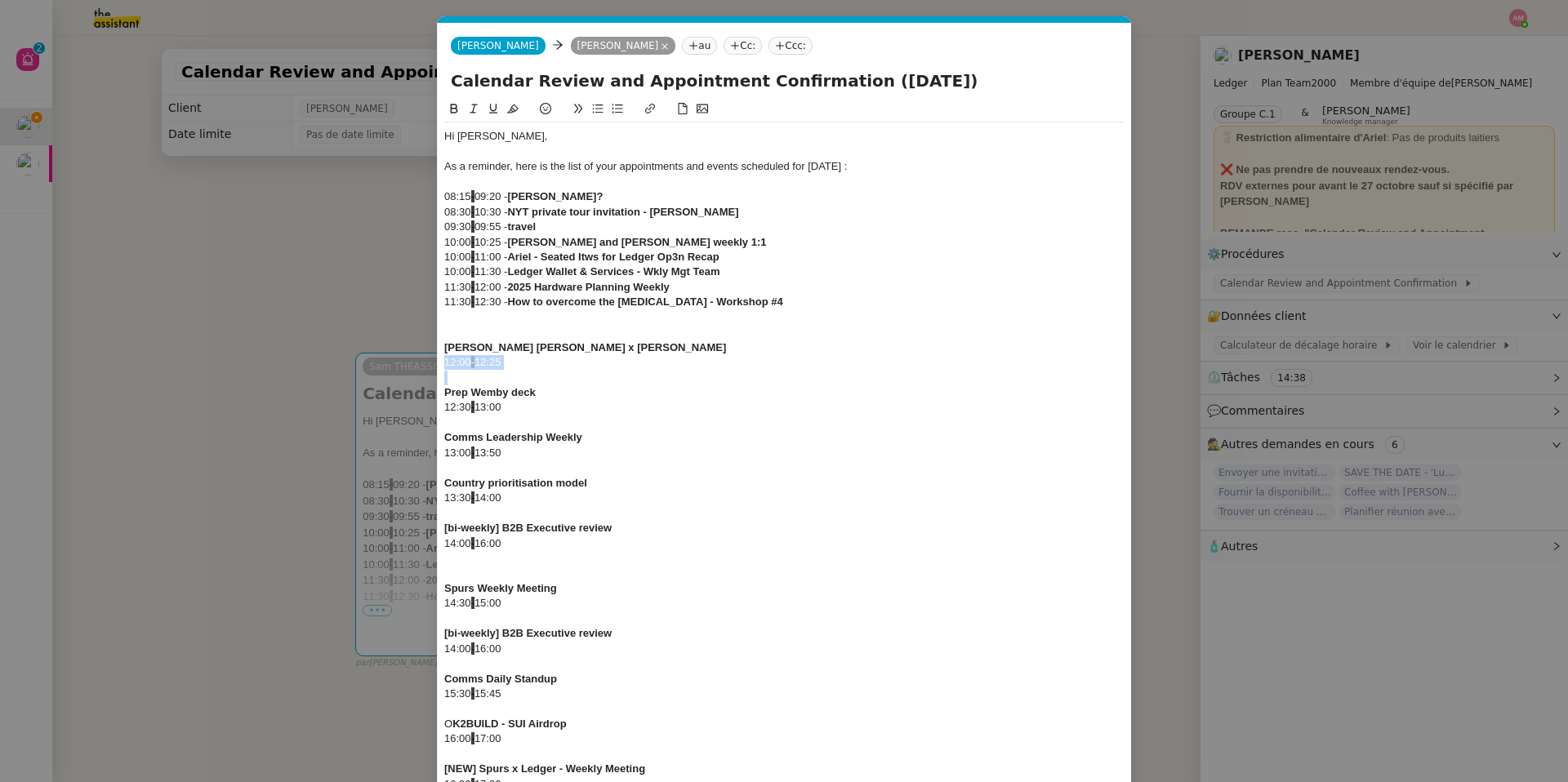
drag, startPoint x: 512, startPoint y: 371, endPoint x: 409, endPoint y: 357, distance: 103.9
click at [409, 357] on nz-modal-container "Service TA - VOYAGE - PROPOSITION GLOBALE A utiliser dans le cadre de propositi…" at bounding box center [784, 391] width 1568 height 782
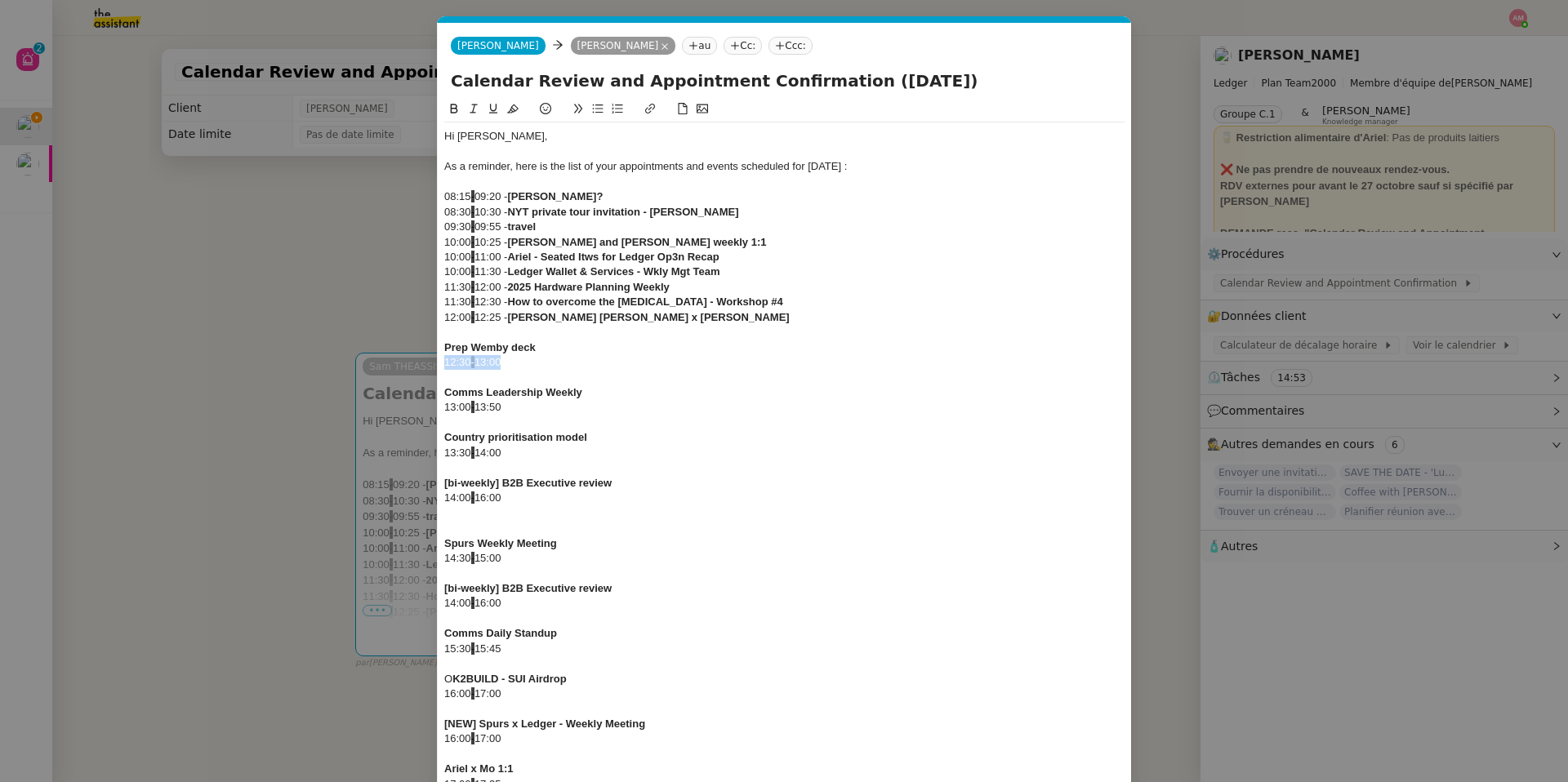
drag, startPoint x: 530, startPoint y: 363, endPoint x: 429, endPoint y: 367, distance: 101.1
click at [429, 367] on nz-modal-container "Service TA - VOYAGE - PROPOSITION GLOBALE A utiliser dans le cadre de propositi…" at bounding box center [784, 391] width 1568 height 782
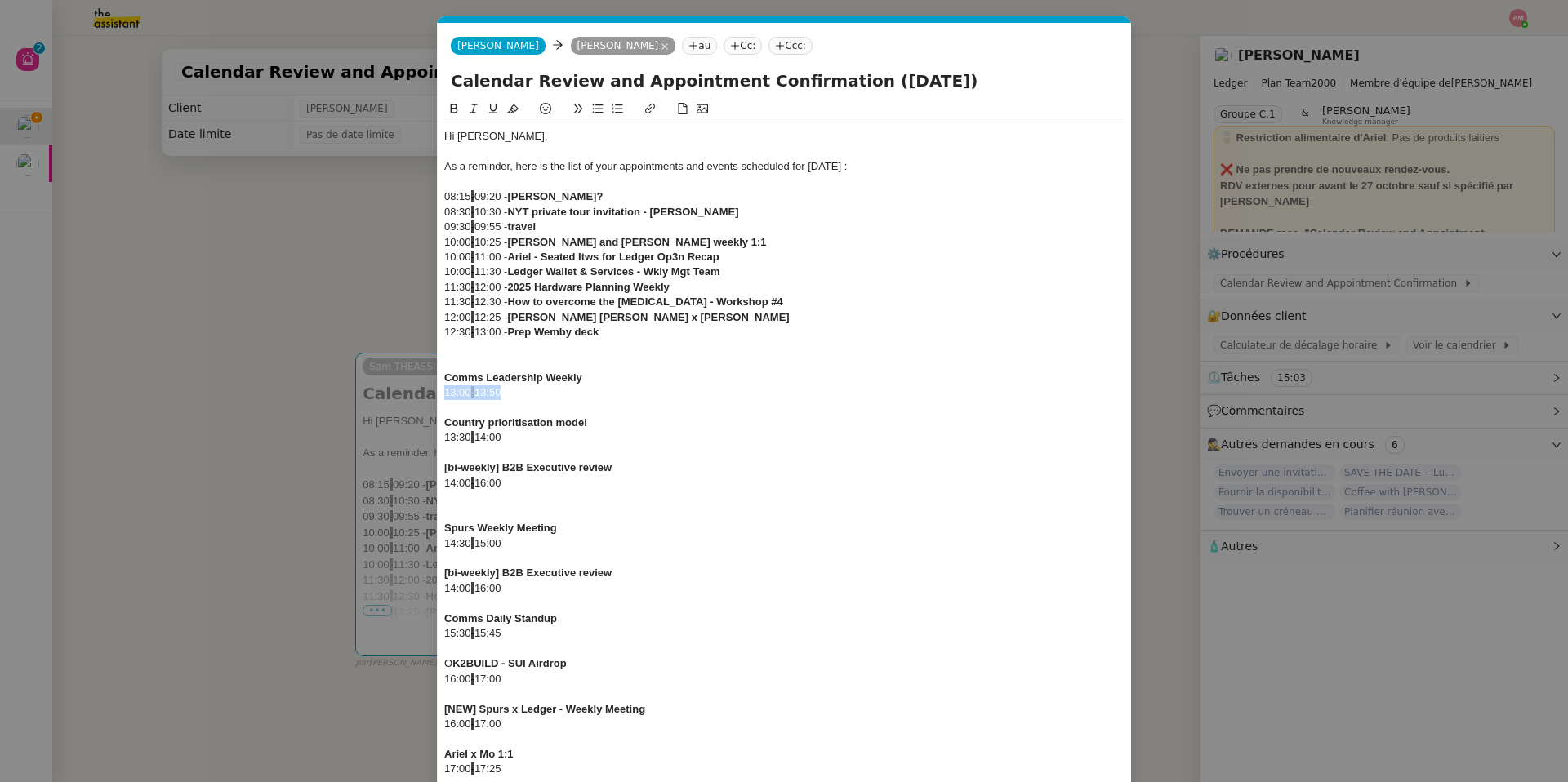
drag, startPoint x: 516, startPoint y: 396, endPoint x: 387, endPoint y: 390, distance: 129.1
click at [387, 390] on nz-modal-container "Service TA - VOYAGE - PROPOSITION GLOBALE A utiliser dans le cadre de propositi…" at bounding box center [784, 391] width 1568 height 782
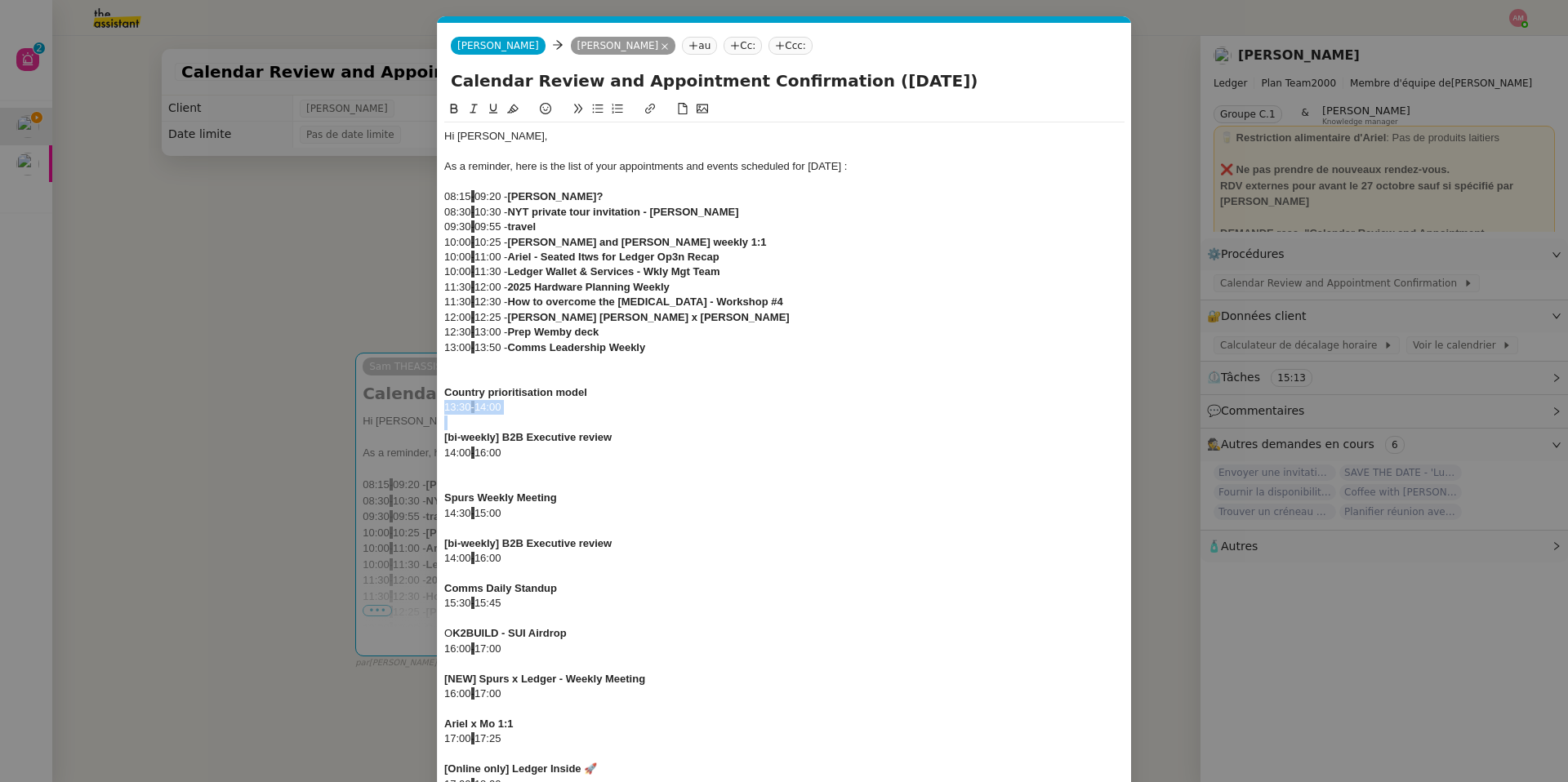
drag, startPoint x: 530, startPoint y: 405, endPoint x: 439, endPoint y: 405, distance: 91.0
click at [439, 405] on nz-spin "Hi [PERSON_NAME], As a reminder, here is the list of your appointments and even…" at bounding box center [785, 550] width 693 height 901
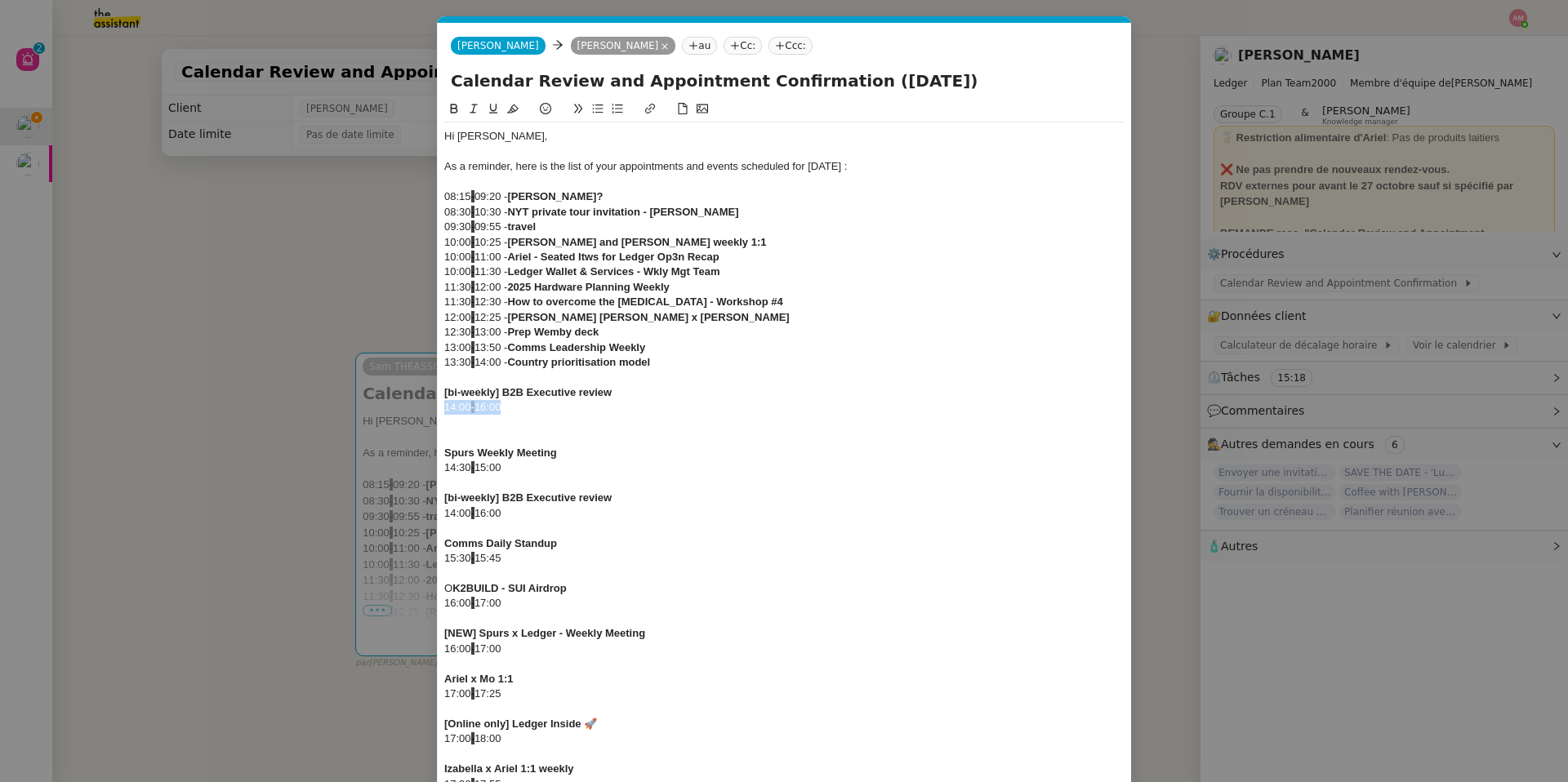
drag, startPoint x: 521, startPoint y: 413, endPoint x: 423, endPoint y: 409, distance: 98.1
click at [423, 409] on nz-modal-container "Service TA - VOYAGE - PROPOSITION GLOBALE A utiliser dans le cadre de propositi…" at bounding box center [784, 391] width 1568 height 782
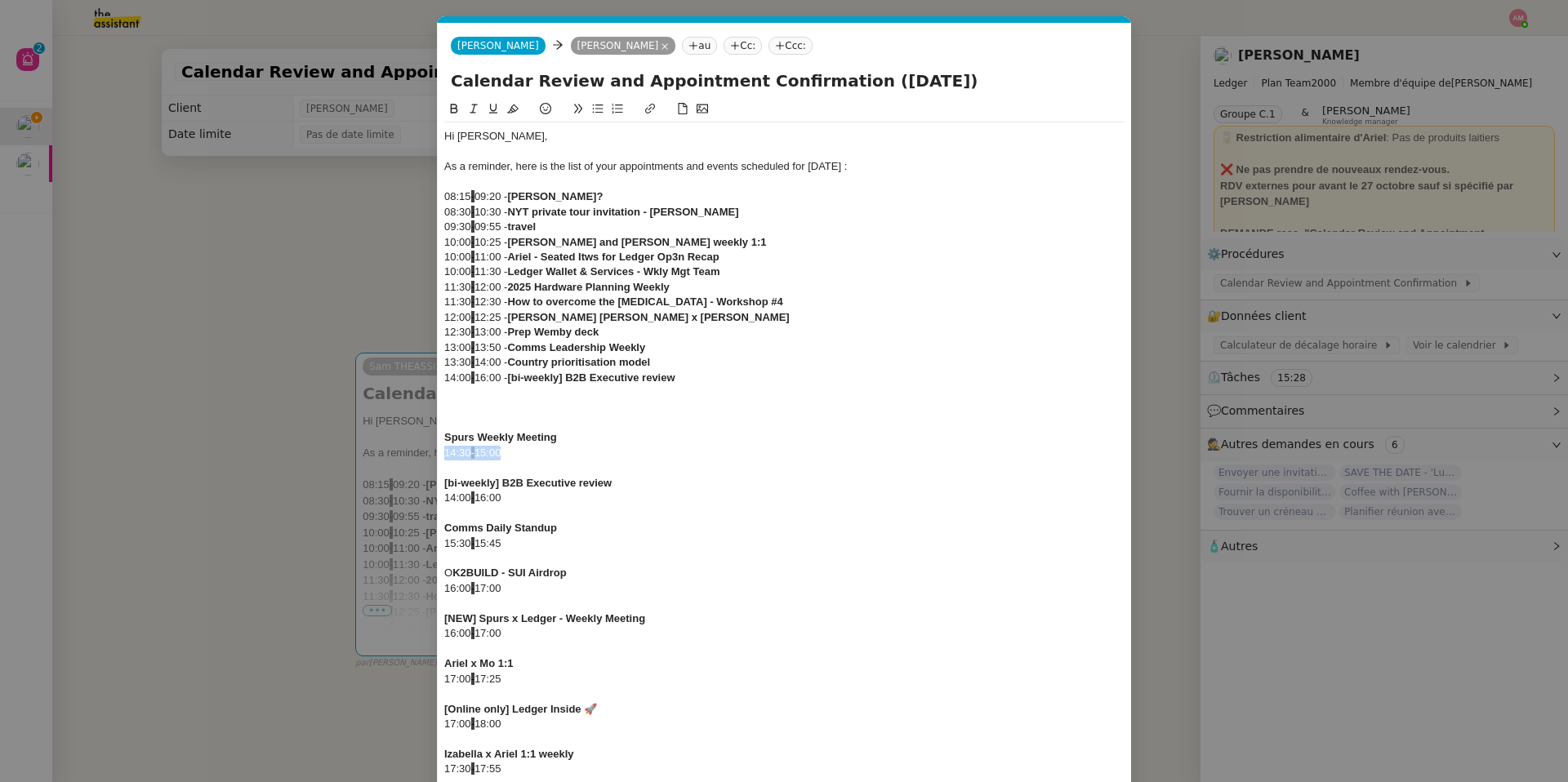
drag, startPoint x: 531, startPoint y: 454, endPoint x: 428, endPoint y: 453, distance: 103.0
click at [428, 453] on nz-modal-container "Service TA - VOYAGE - PROPOSITION GLOBALE A utiliser dans le cadre de propositi…" at bounding box center [784, 391] width 1568 height 782
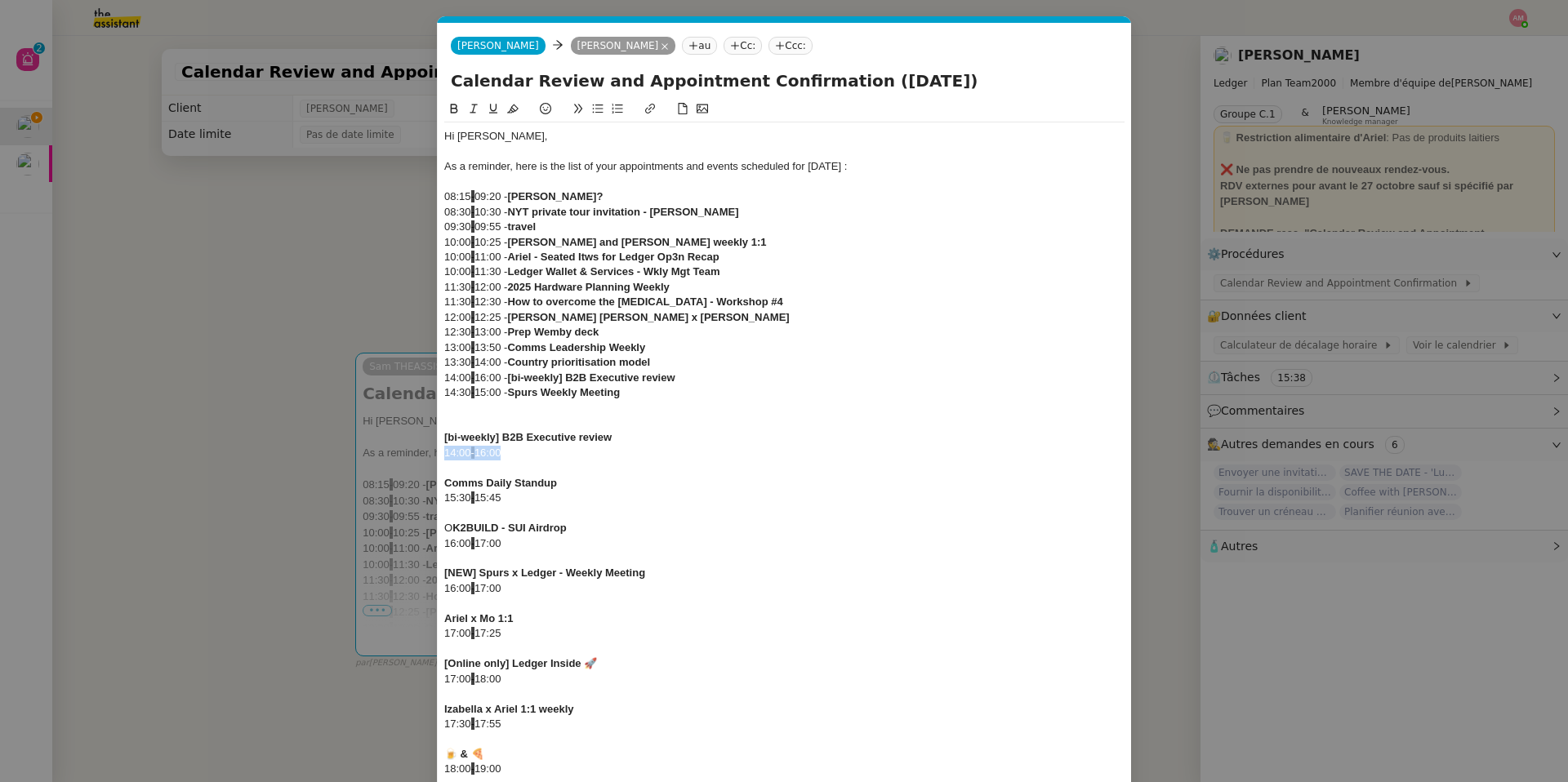
drag, startPoint x: 562, startPoint y: 454, endPoint x: 437, endPoint y: 454, distance: 125.0
click at [437, 454] on form "[PERSON_NAME] [PERSON_NAME] au Cc: Ccc: Calendar Review and Appointment Confirm…" at bounding box center [784, 487] width 694 height 929
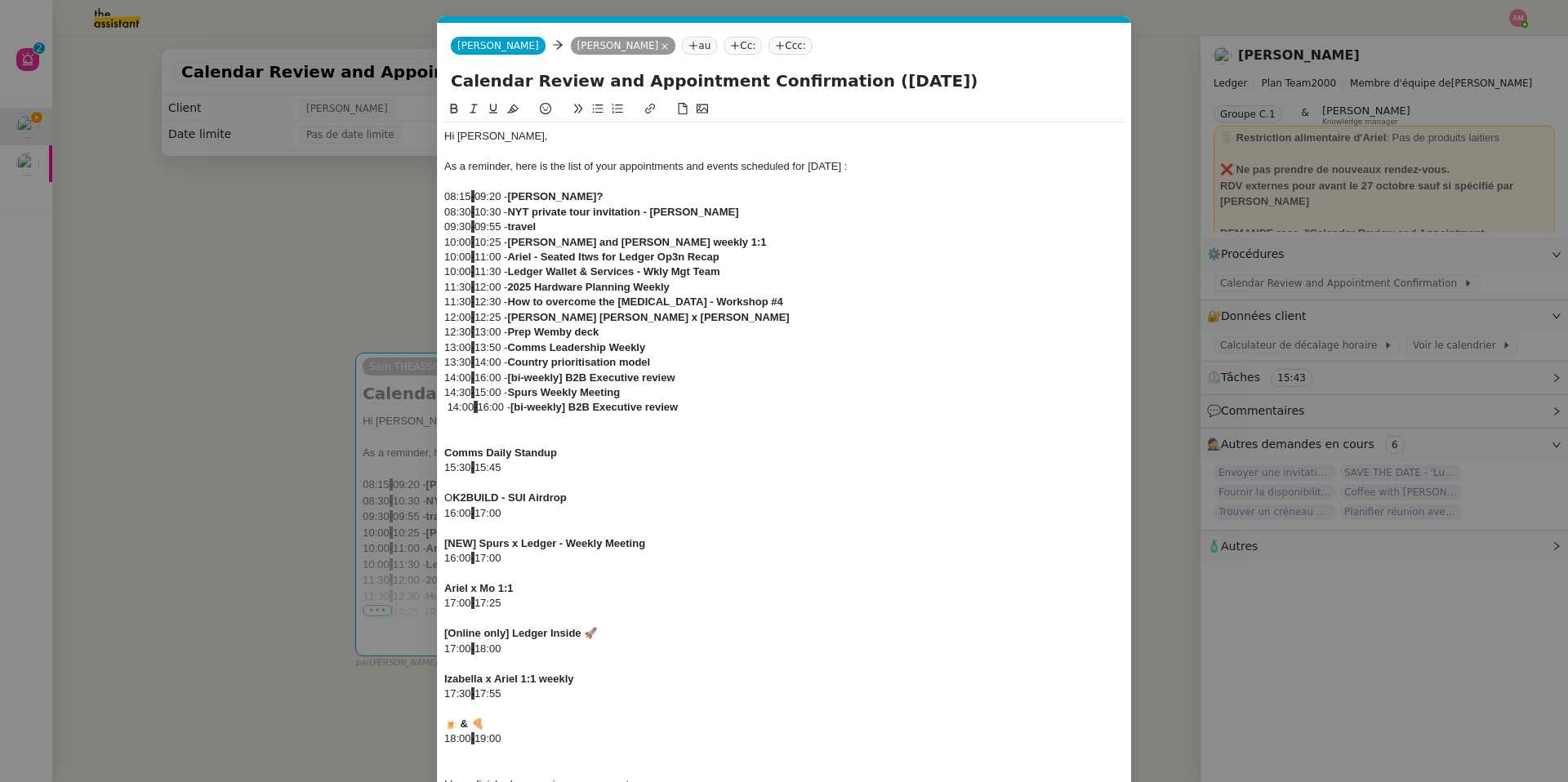
click at [452, 412] on div "14:00 - 16:00 - [bi-weekly] B2B Executive review" at bounding box center [784, 407] width 680 height 14
click at [449, 408] on div "14:00 - 16:00 - [bi-weekly] B2B Executive review" at bounding box center [784, 407] width 680 height 14
drag, startPoint x: 500, startPoint y: 474, endPoint x: 430, endPoint y: 472, distance: 70.0
click at [430, 472] on nz-modal-container "Service TA - VOYAGE - PROPOSITION GLOBALE A utiliser dans le cadre de propositi…" at bounding box center [784, 391] width 1568 height 782
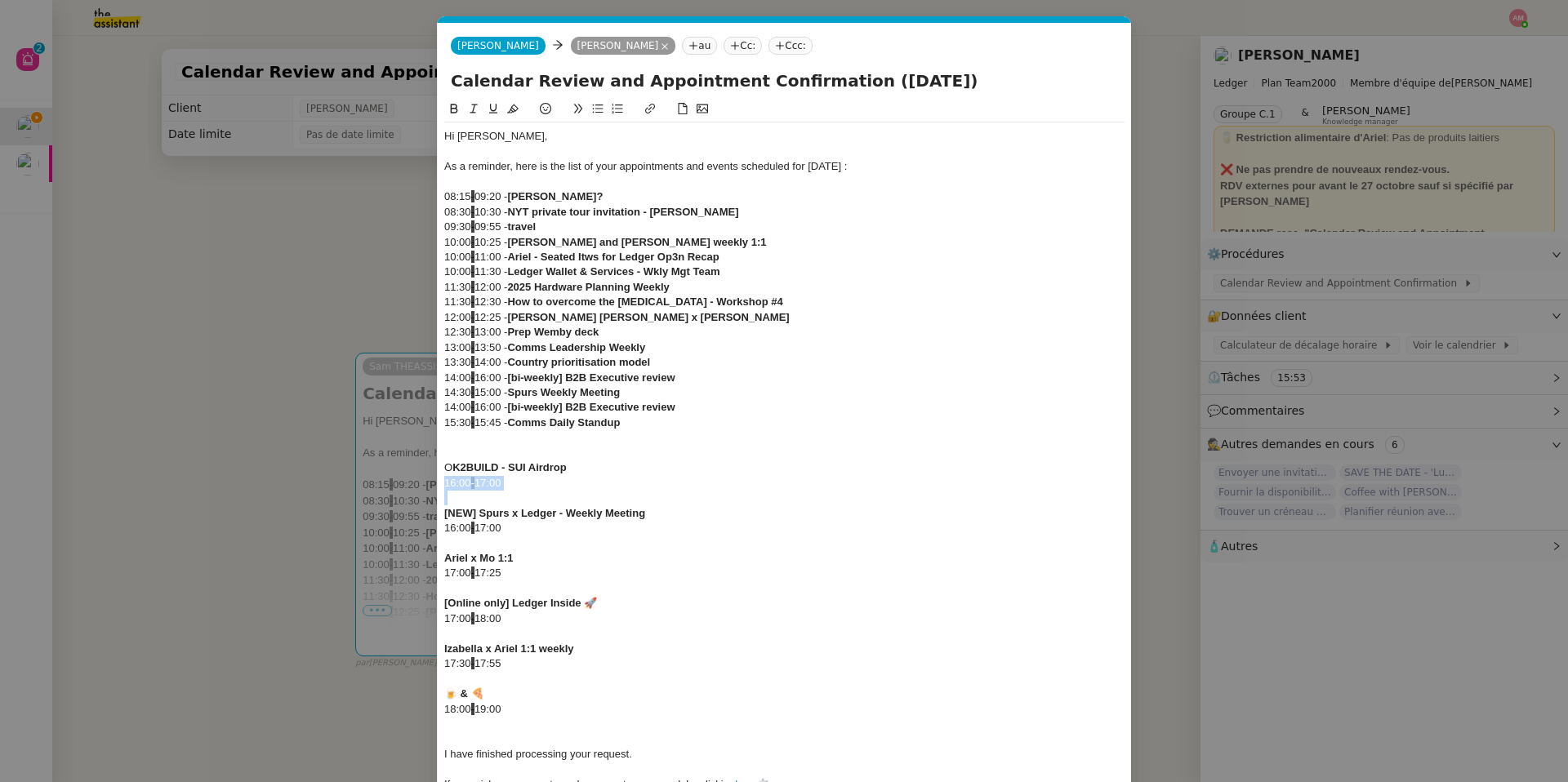
drag, startPoint x: 521, startPoint y: 491, endPoint x: 387, endPoint y: 485, distance: 134.1
click at [387, 485] on nz-modal-container "Service TA - VOYAGE - PROPOSITION GLOBALE A utiliser dans le cadre de propositi…" at bounding box center [784, 391] width 1568 height 782
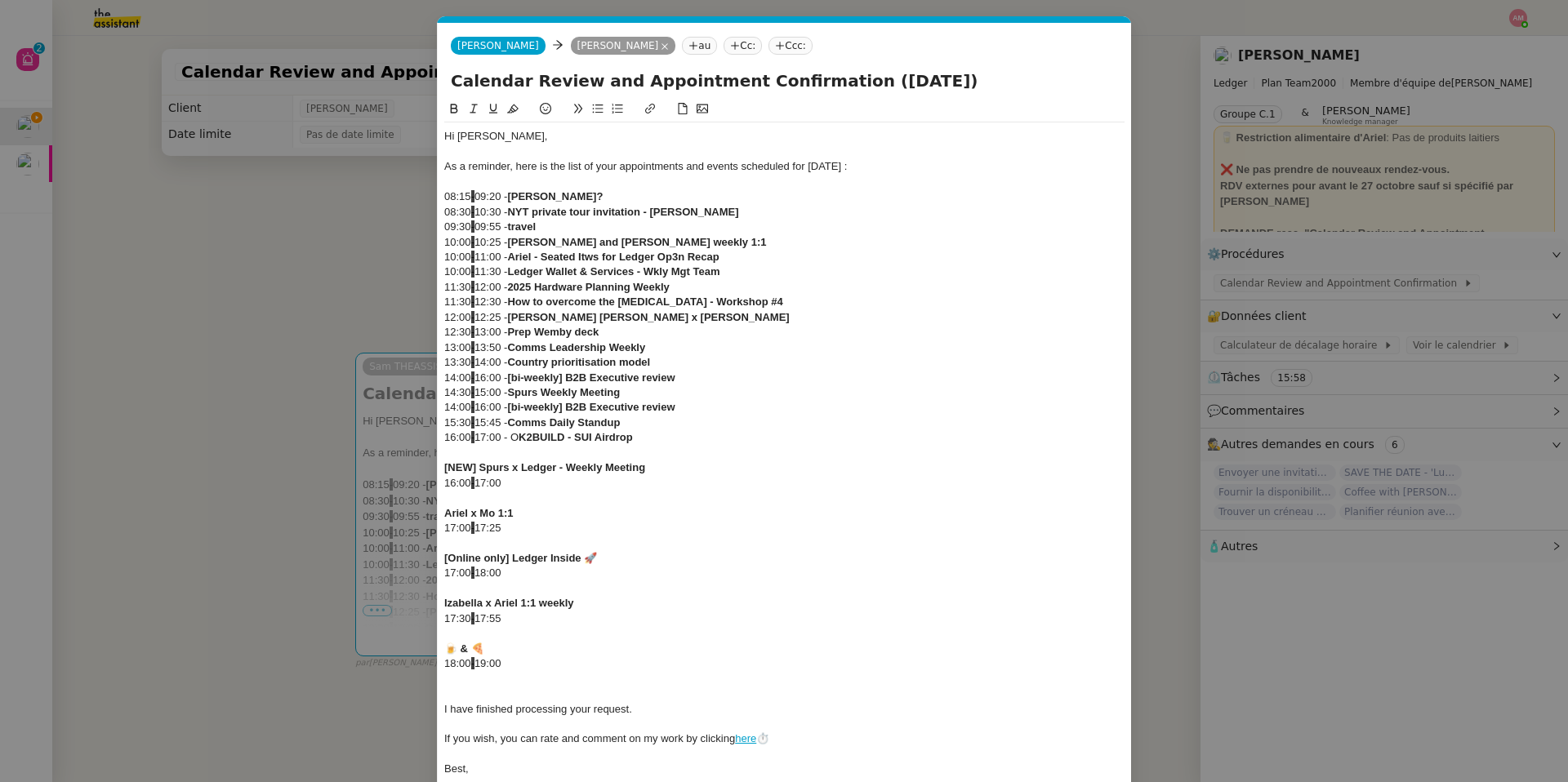
drag, startPoint x: 524, startPoint y: 491, endPoint x: 510, endPoint y: 492, distance: 14.0
click at [510, 492] on div at bounding box center [784, 498] width 680 height 14
drag, startPoint x: 521, startPoint y: 493, endPoint x: 416, endPoint y: 484, distance: 105.4
click at [416, 484] on nz-modal-container "Service TA - VOYAGE - PROPOSITION GLOBALE A utiliser dans le cadre de propositi…" at bounding box center [784, 391] width 1568 height 782
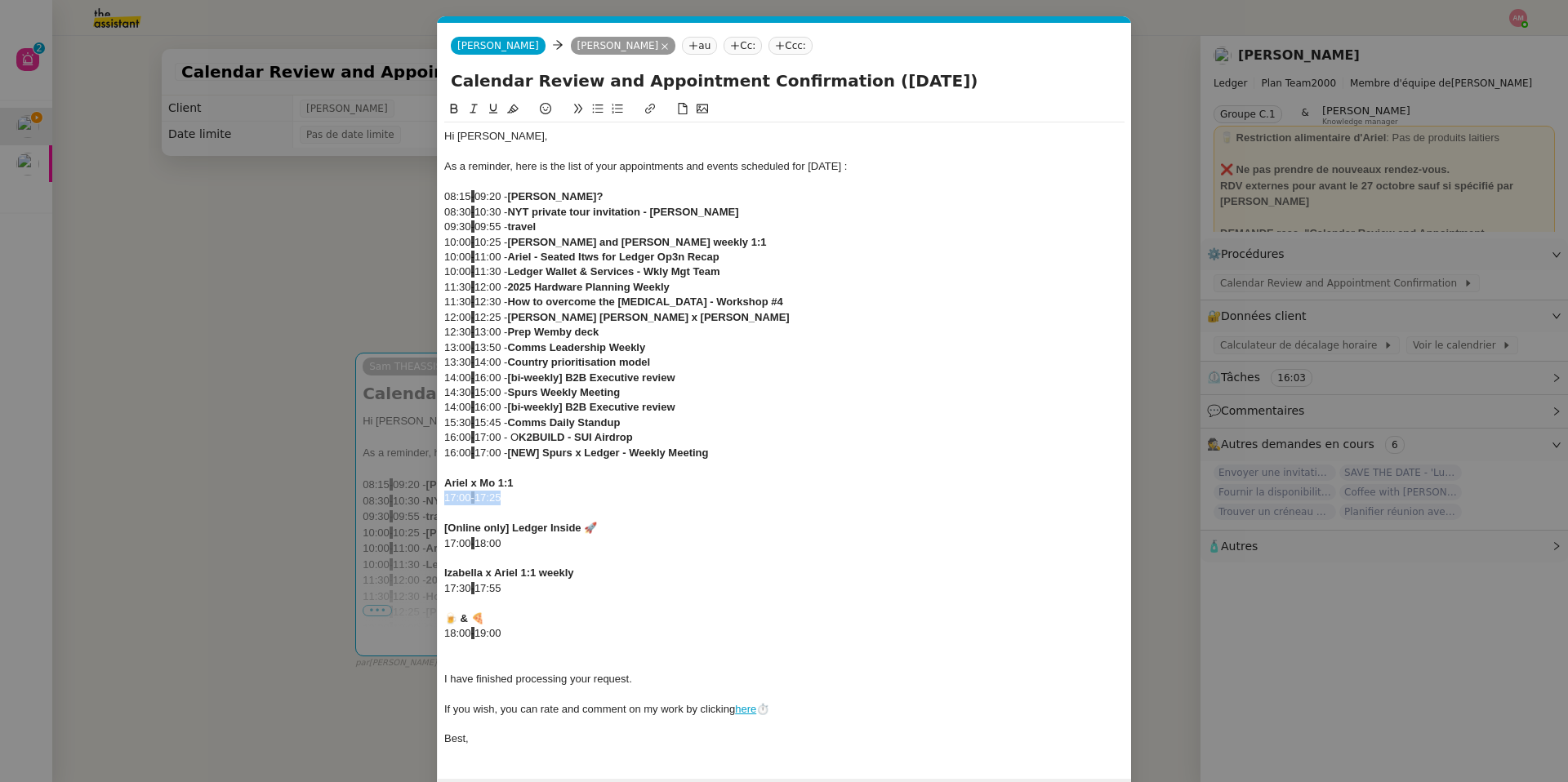
drag, startPoint x: 538, startPoint y: 494, endPoint x: 405, endPoint y: 501, distance: 133.2
click at [405, 501] on nz-modal-container "Service TA - VOYAGE - PROPOSITION GLOBALE A utiliser dans le cadre de propositi…" at bounding box center [784, 391] width 1568 height 782
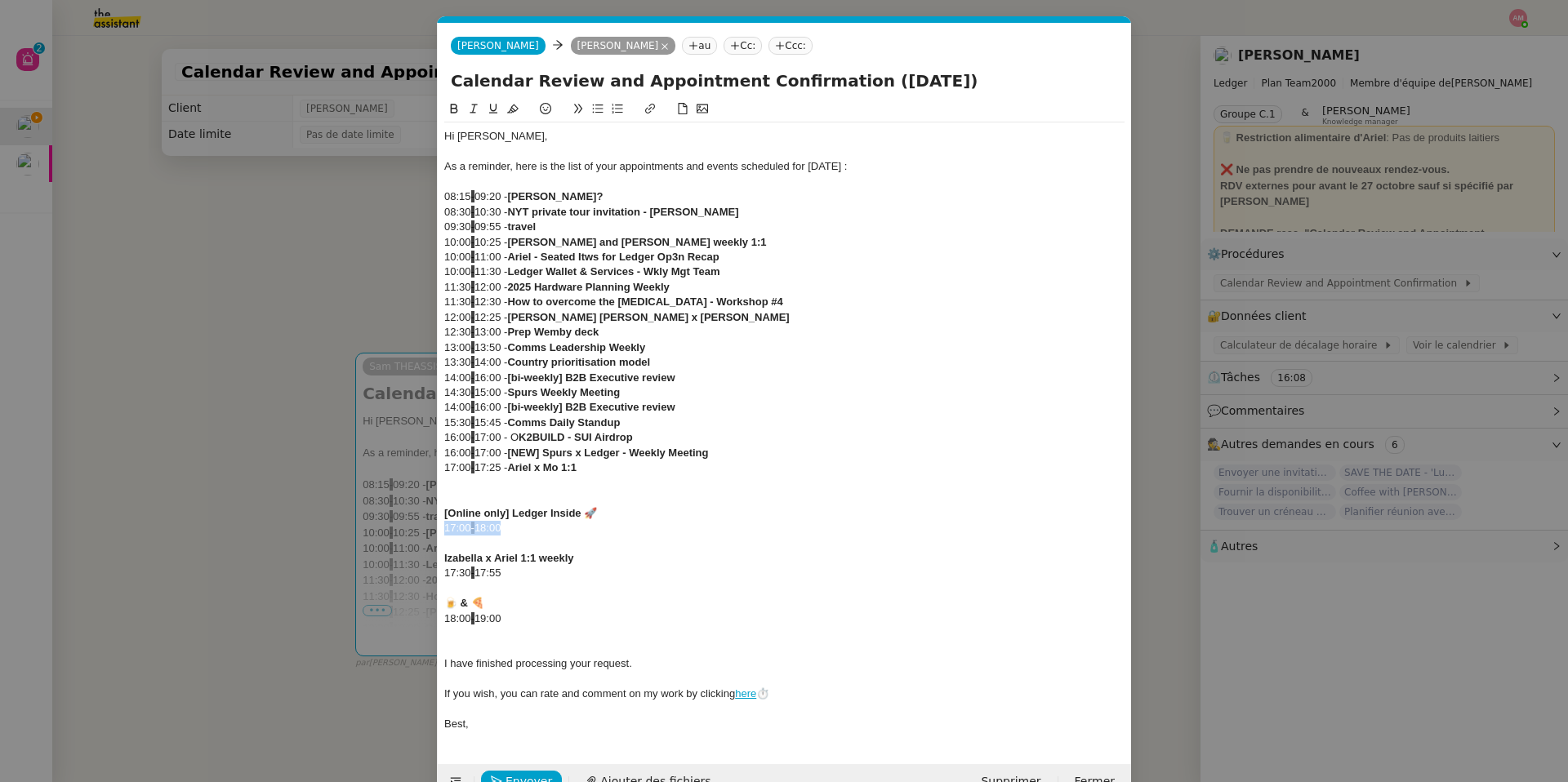
drag, startPoint x: 520, startPoint y: 522, endPoint x: 411, endPoint y: 531, distance: 109.4
click at [411, 531] on nz-modal-container "Service TA - VOYAGE - PROPOSITION GLOBALE A utiliser dans le cadre de propositi…" at bounding box center [784, 391] width 1568 height 782
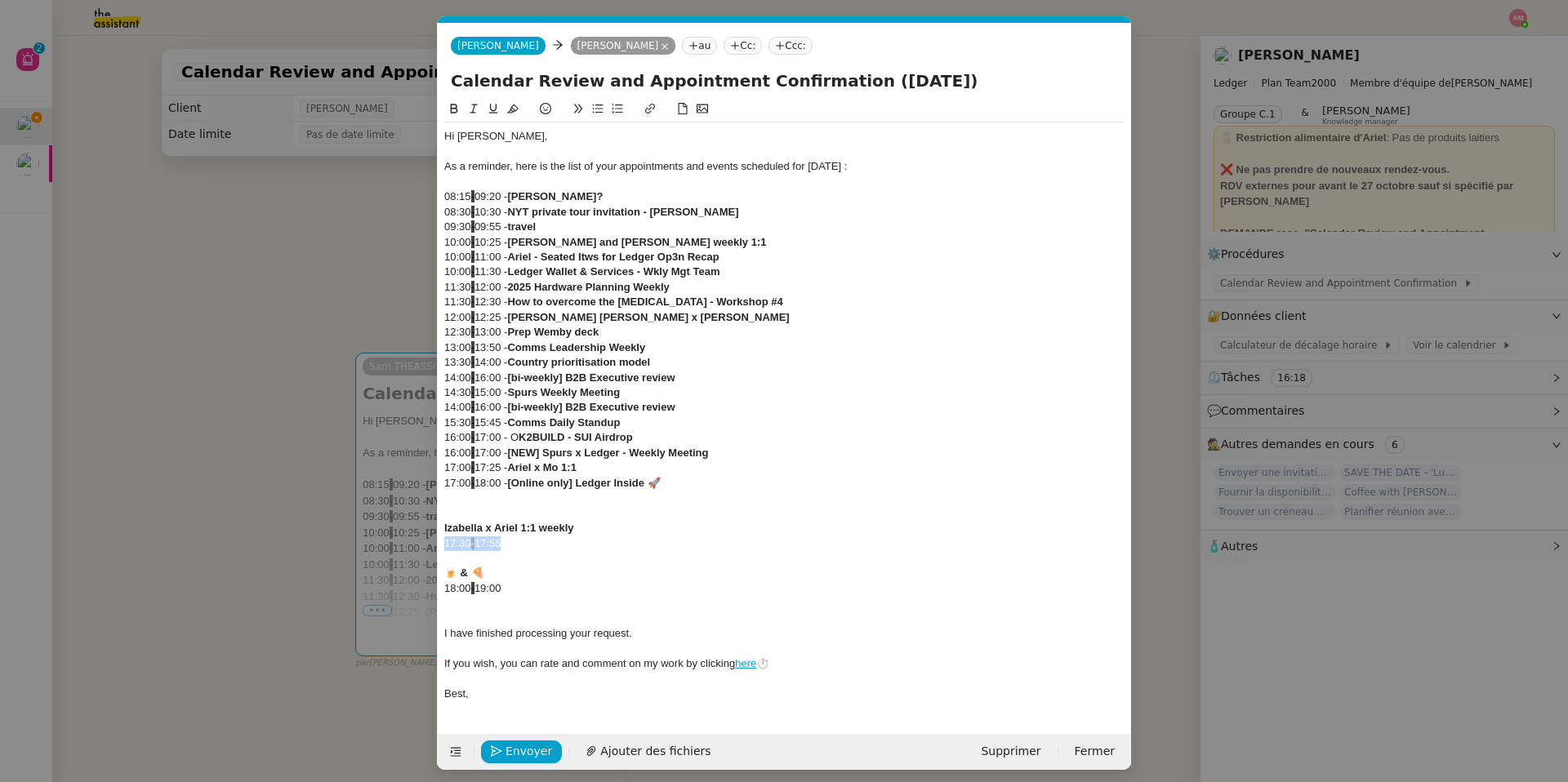
drag, startPoint x: 494, startPoint y: 546, endPoint x: 421, endPoint y: 548, distance: 73.0
click at [421, 548] on nz-modal-container "Service TA - VOYAGE - PROPOSITION GLOBALE A utiliser dans le cadre de propositi…" at bounding box center [784, 391] width 1568 height 782
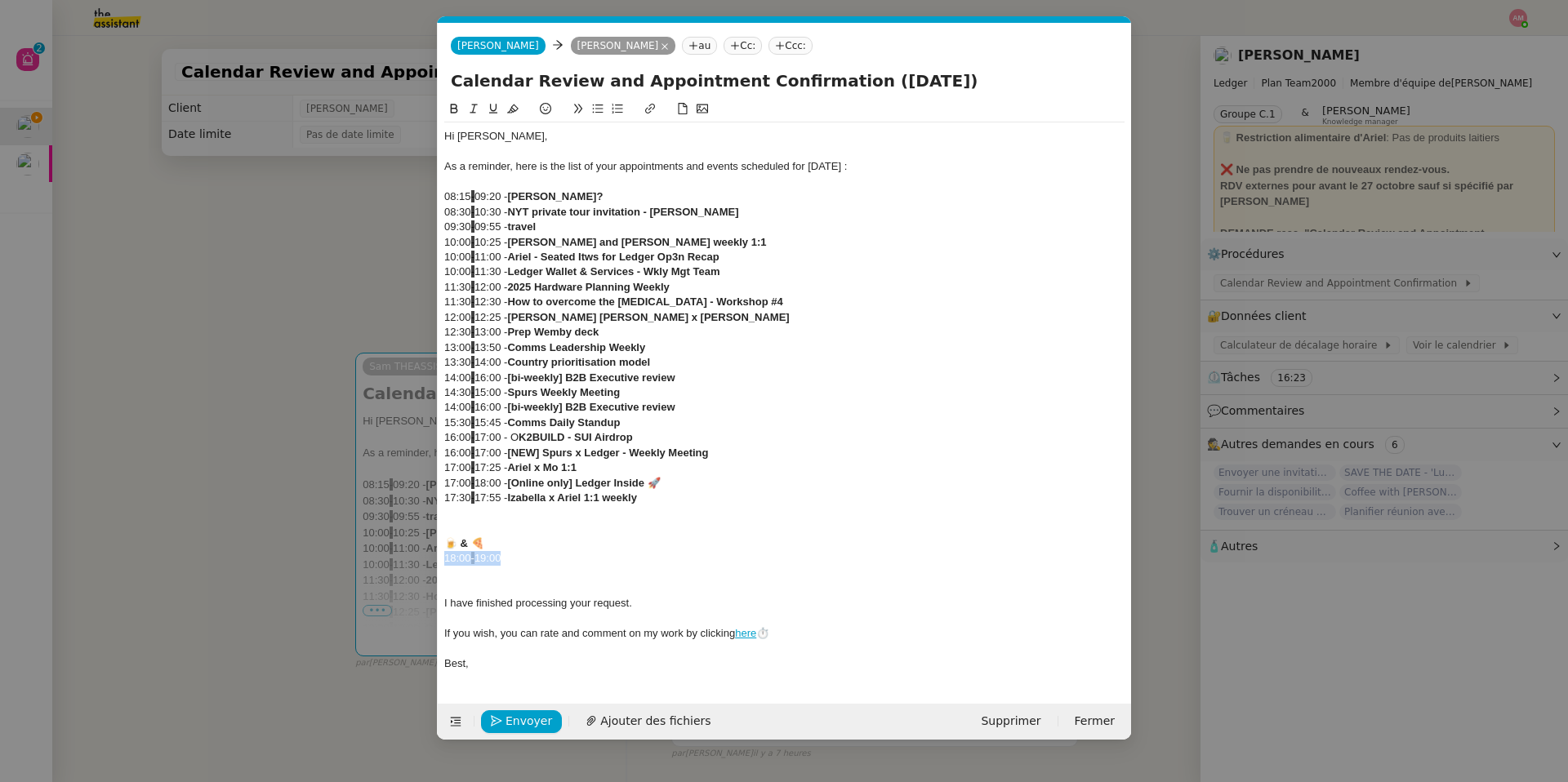
drag, startPoint x: 530, startPoint y: 564, endPoint x: 435, endPoint y: 555, distance: 95.4
click at [435, 555] on nz-modal-container "Service TA - VOYAGE - PROPOSITION GLOBALE A utiliser dans le cadre de propositi…" at bounding box center [784, 391] width 1568 height 782
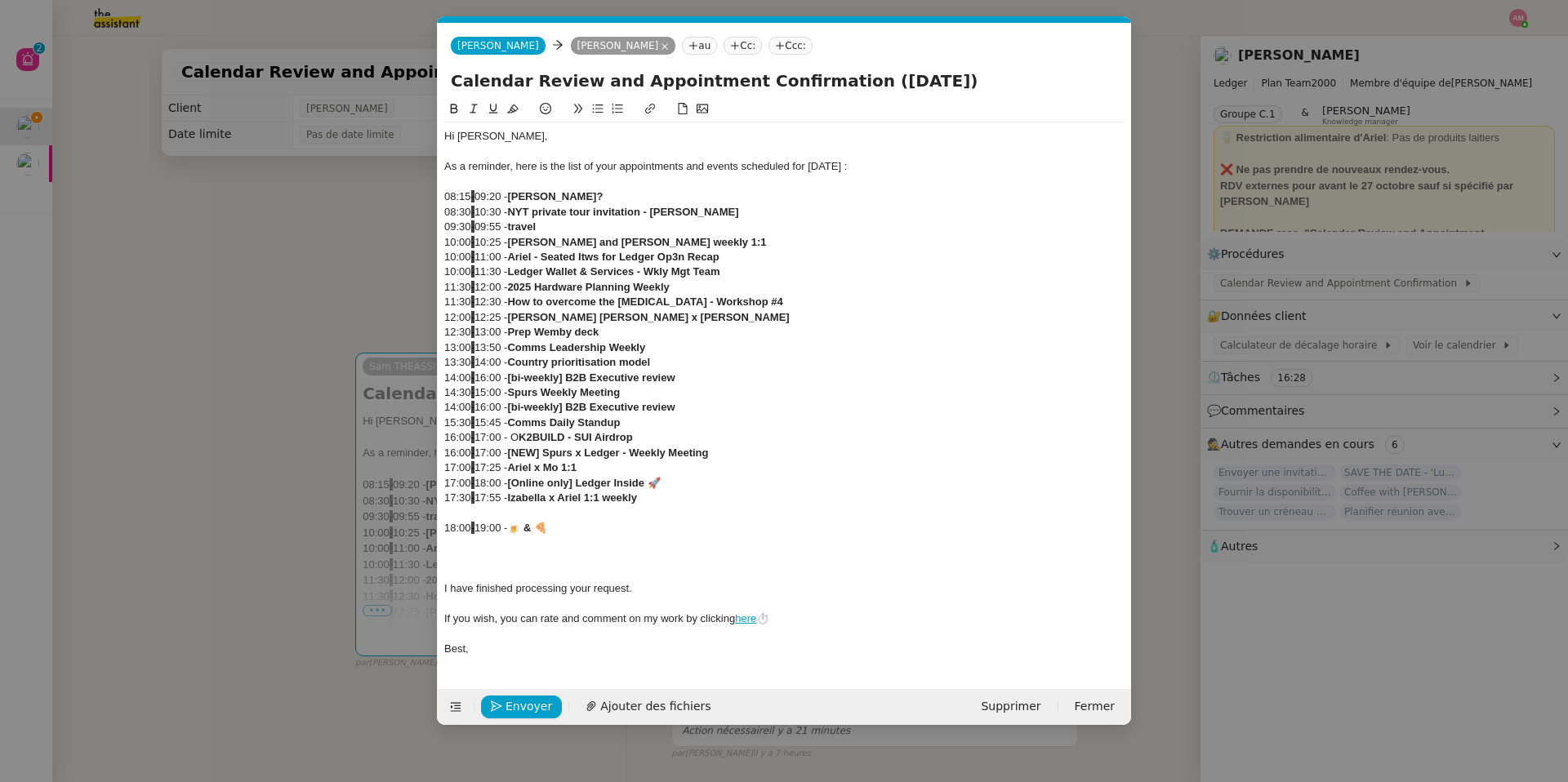
click at [465, 522] on div "18:00 - 19:00 - 🍺 & 🍕" at bounding box center [784, 529] width 680 height 14
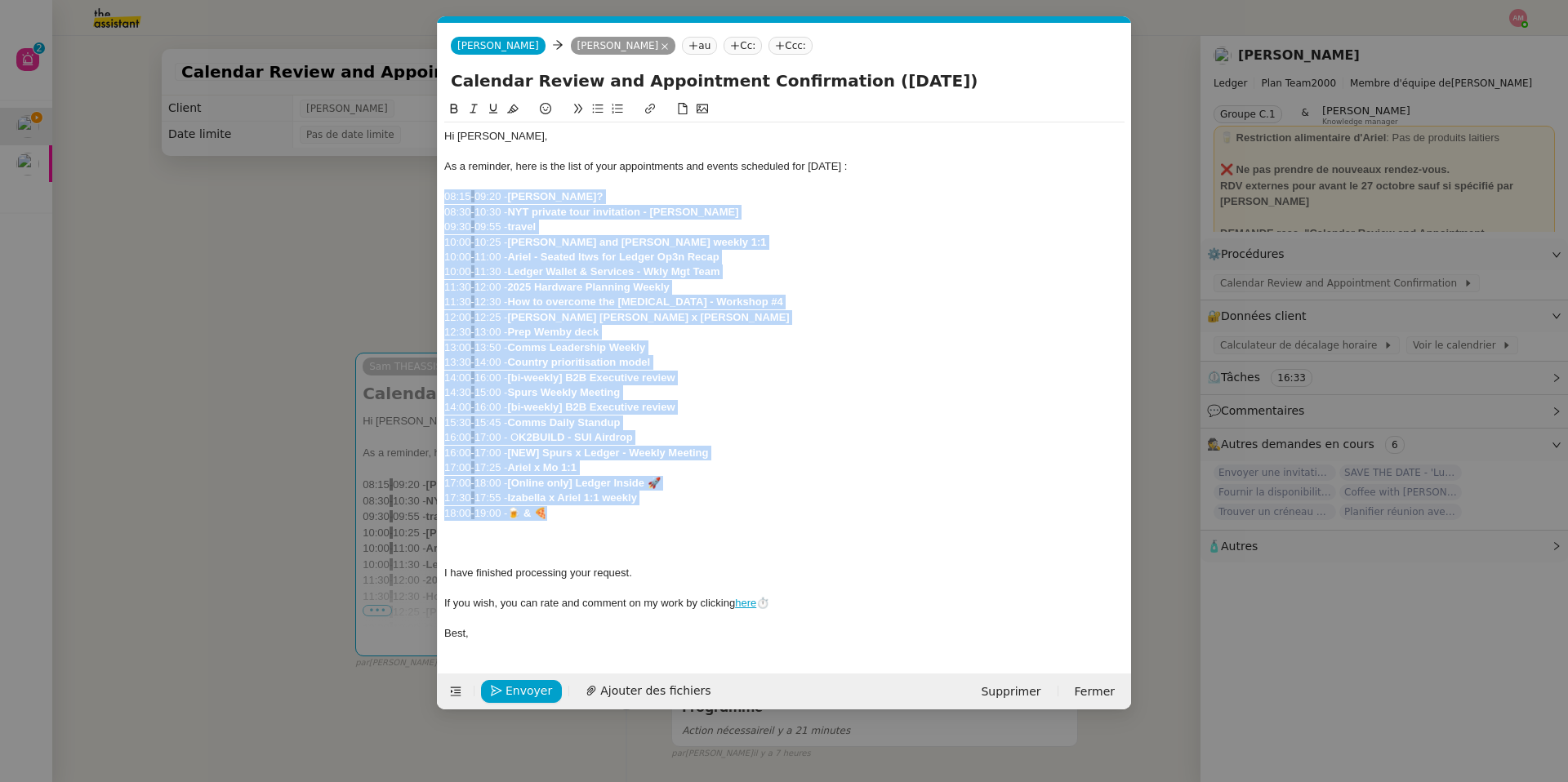
drag, startPoint x: 525, startPoint y: 502, endPoint x: 399, endPoint y: 196, distance: 330.9
click at [399, 196] on nz-modal-container "Service TA - VOYAGE - PROPOSITION GLOBALE A utiliser dans le cadre de propositi…" at bounding box center [784, 391] width 1568 height 782
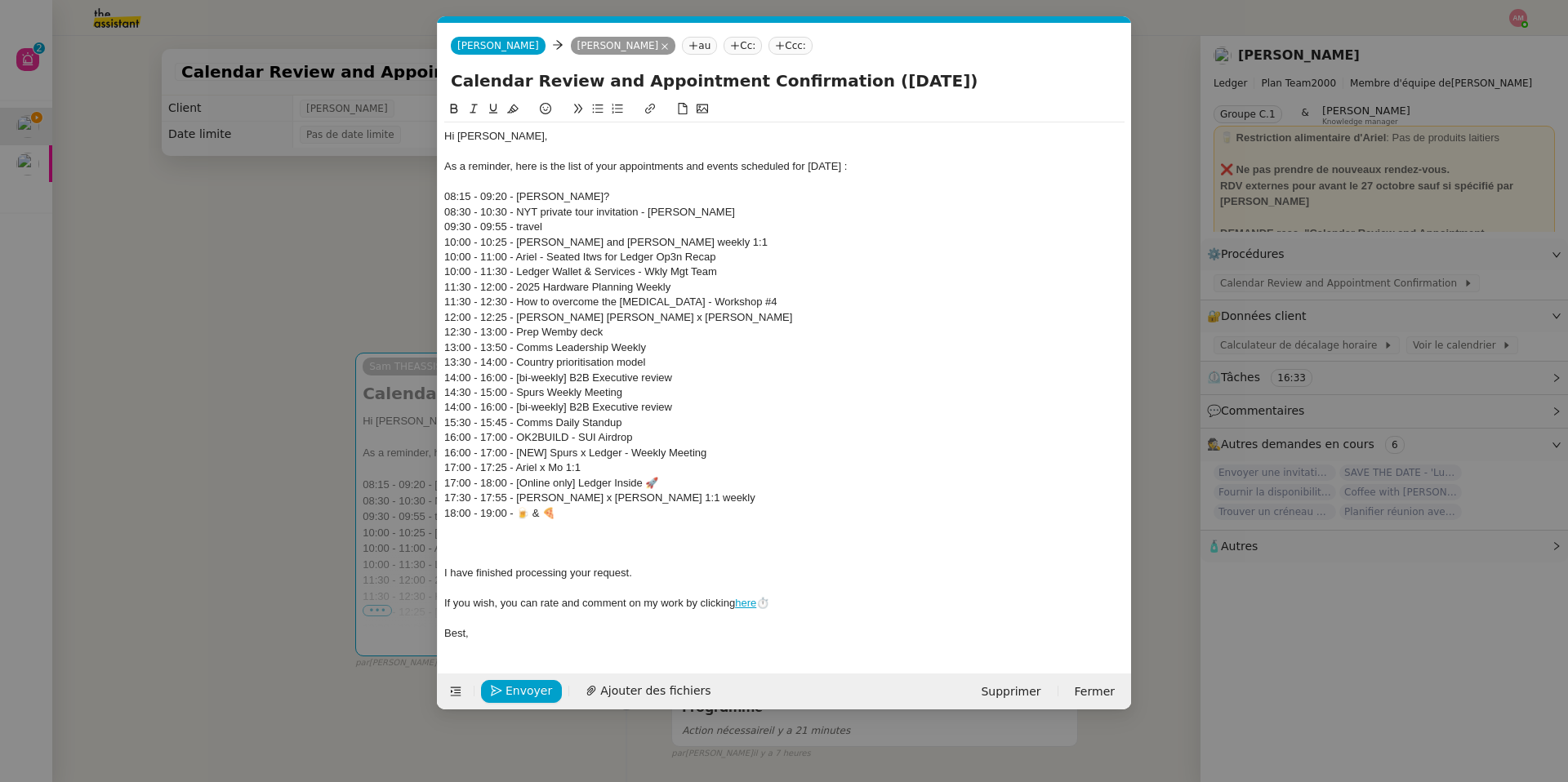
click at [535, 549] on div at bounding box center [784, 544] width 680 height 14
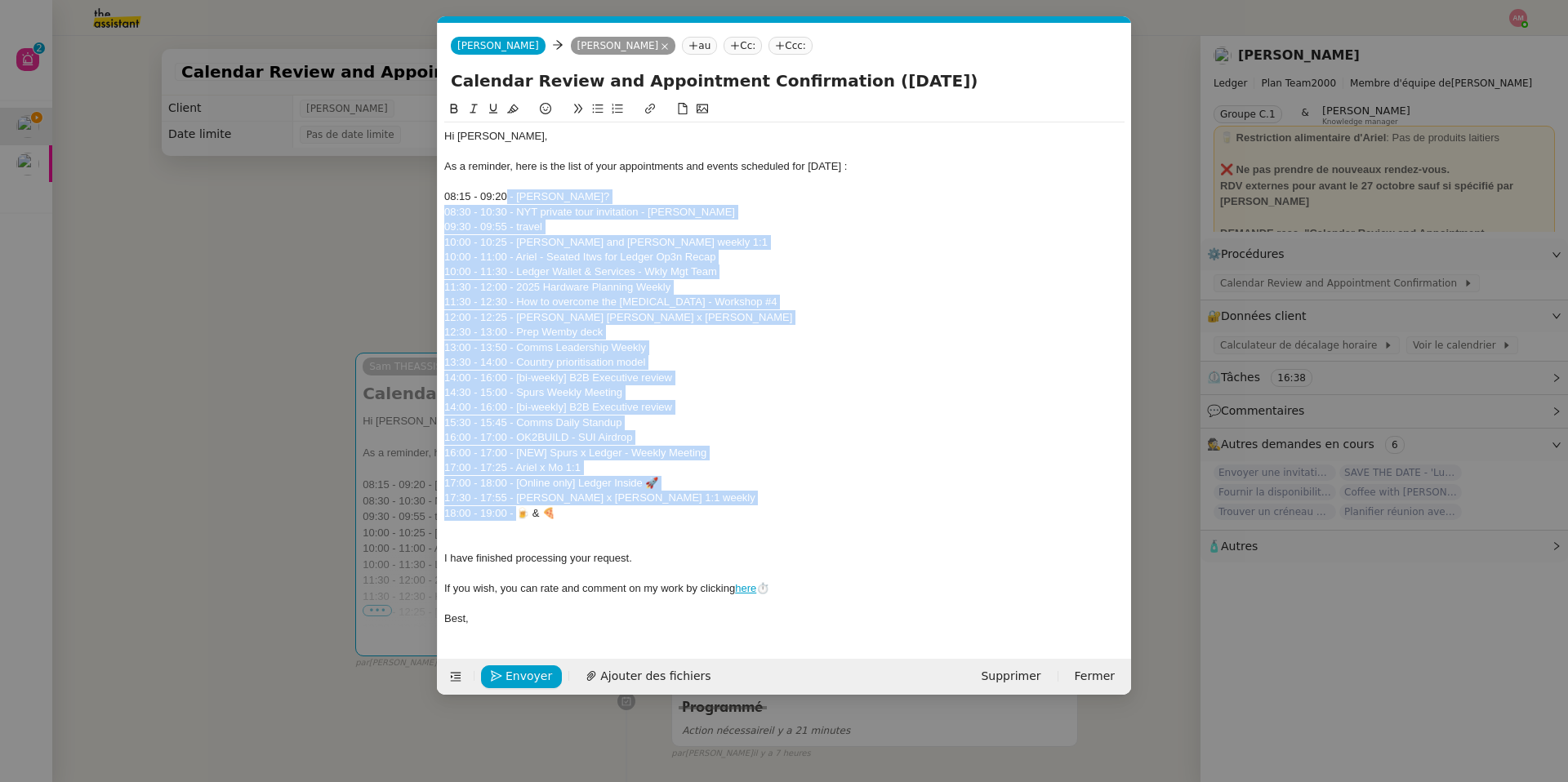
drag, startPoint x: 519, startPoint y: 518, endPoint x: 505, endPoint y: 202, distance: 316.3
click at [505, 202] on div "Hi [PERSON_NAME], As a reminder, here is the list of your appointments and even…" at bounding box center [784, 377] width 680 height 510
click at [596, 113] on icon at bounding box center [598, 109] width 11 height 9
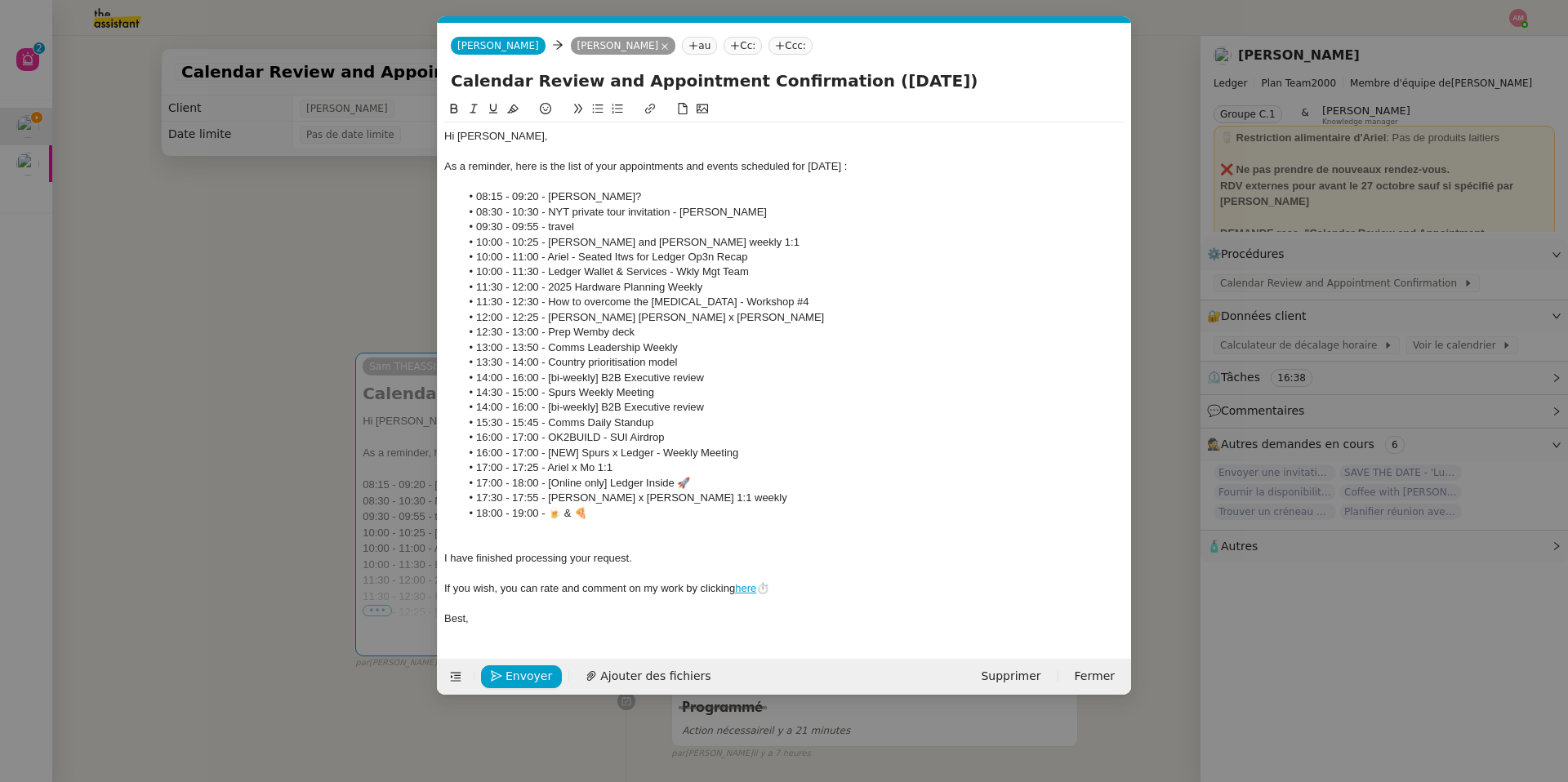
click at [586, 359] on li "13:30 - 14:00 - Country prioritisation model" at bounding box center [793, 362] width 664 height 14
drag, startPoint x: 539, startPoint y: 442, endPoint x: 475, endPoint y: 434, distance: 64.5
click at [475, 434] on li "16:00 - 17:00 - OK2BUILD - SUI Airdrop" at bounding box center [793, 437] width 664 height 14
click at [507, 111] on icon at bounding box center [512, 109] width 12 height 12
click at [527, 492] on li "17:30 - 17:55 - [PERSON_NAME] x [PERSON_NAME] 1:1 weekly" at bounding box center [793, 498] width 664 height 14
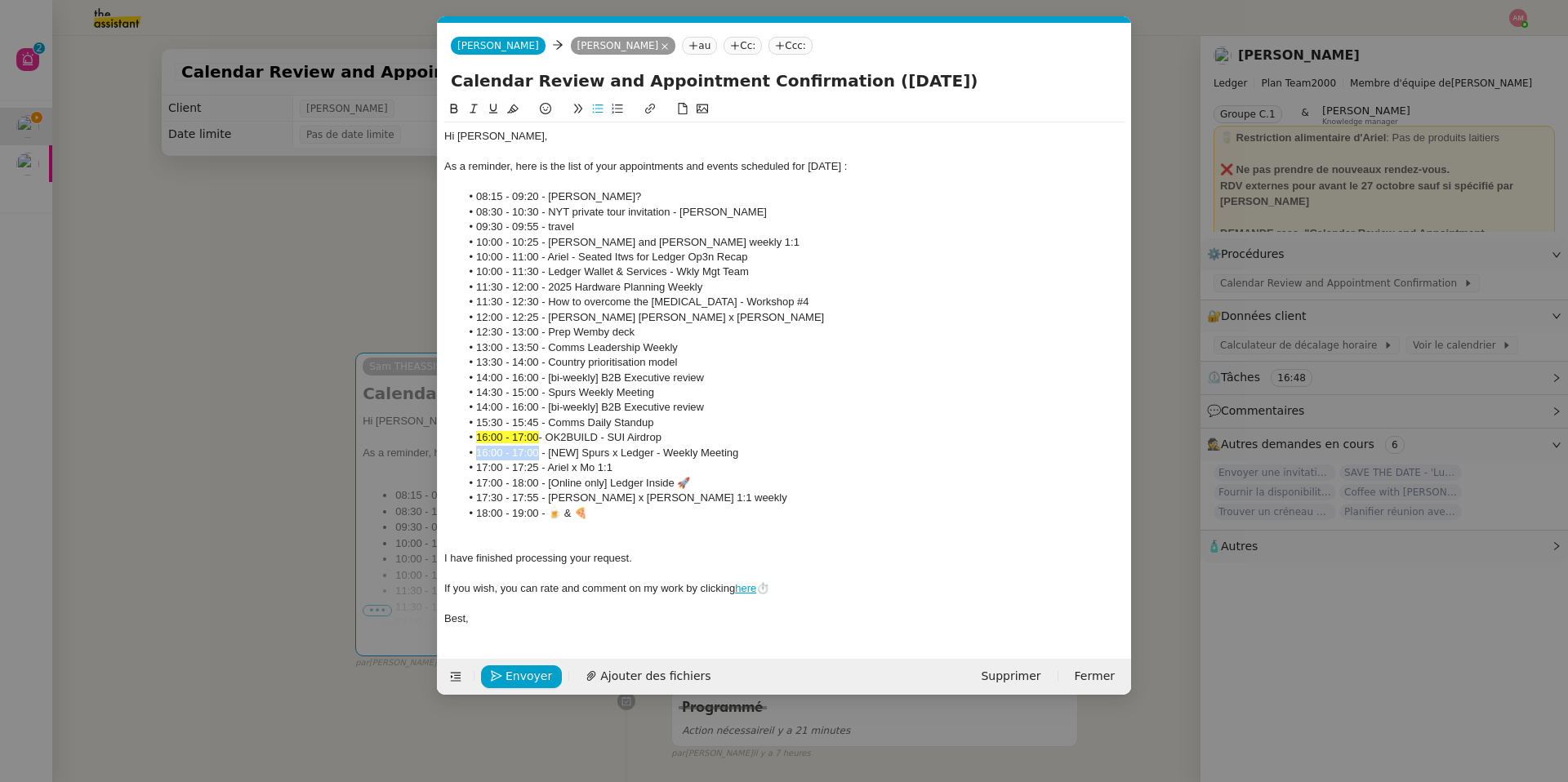
drag, startPoint x: 538, startPoint y: 453, endPoint x: 478, endPoint y: 448, distance: 60.2
click at [478, 448] on li "16:00 - 17:00 - [NEW] Spurs x Ledger - Weekly Meeting" at bounding box center [793, 453] width 664 height 14
click at [519, 100] on button at bounding box center [513, 109] width 20 height 19
click at [549, 556] on div at bounding box center [784, 573] width 680 height 14
drag, startPoint x: 538, startPoint y: 470, endPoint x: 475, endPoint y: 465, distance: 63.2
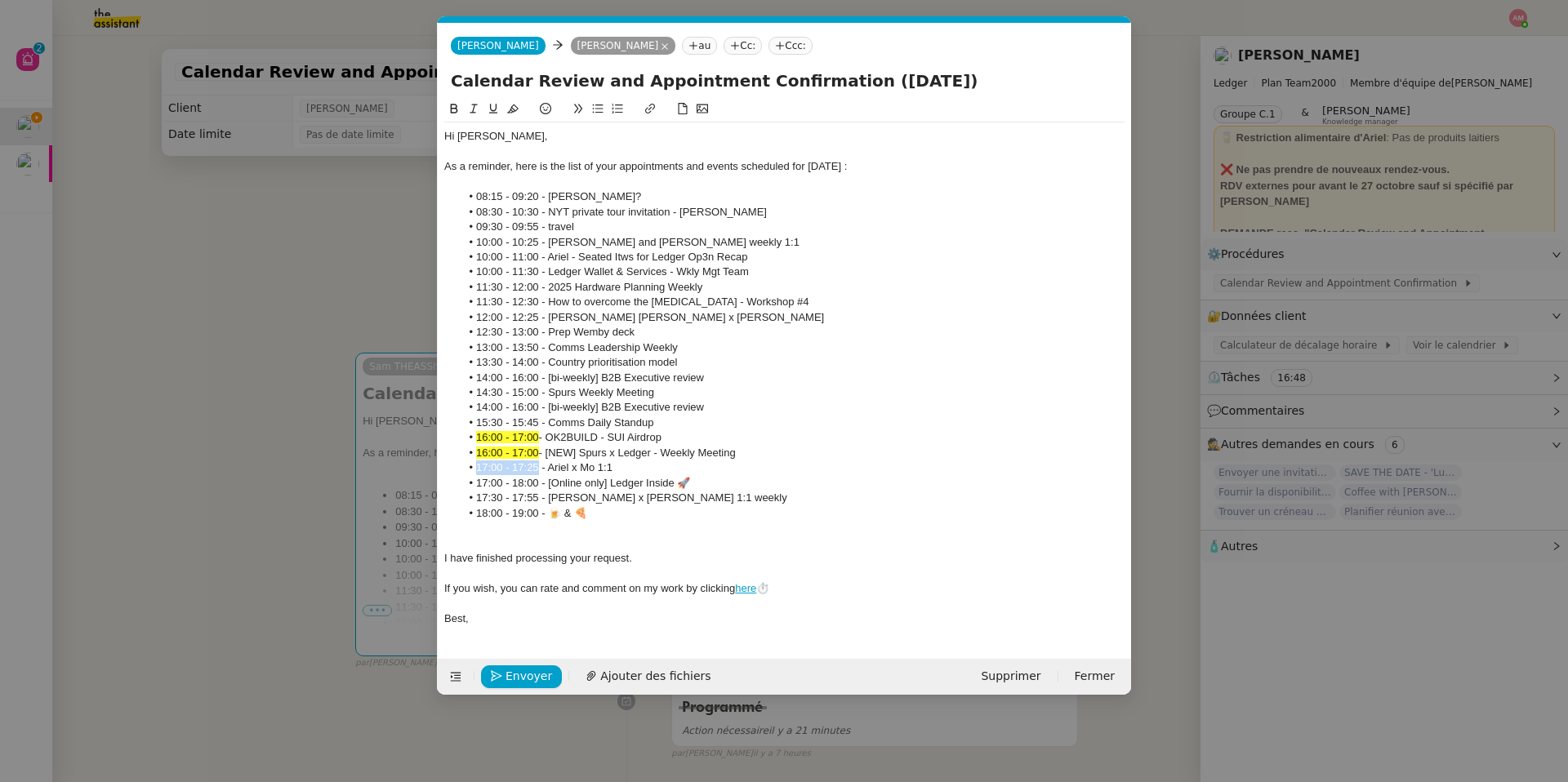
click at [475, 465] on li "17:00 - 17:25 - Ariel x Mo 1:1" at bounding box center [793, 468] width 664 height 14
click at [512, 110] on icon at bounding box center [512, 109] width 12 height 9
click at [561, 490] on li "17:00 - 18:00 - [Online only] Ledger Inside 🚀" at bounding box center [793, 483] width 664 height 14
drag, startPoint x: 538, startPoint y: 488, endPoint x: 454, endPoint y: 486, distance: 84.0
click at [454, 486] on ul "08:15 - 09:20 - [PERSON_NAME]? 08:30 - 10:30 - NYT private tour invitation - [P…" at bounding box center [784, 355] width 680 height 331
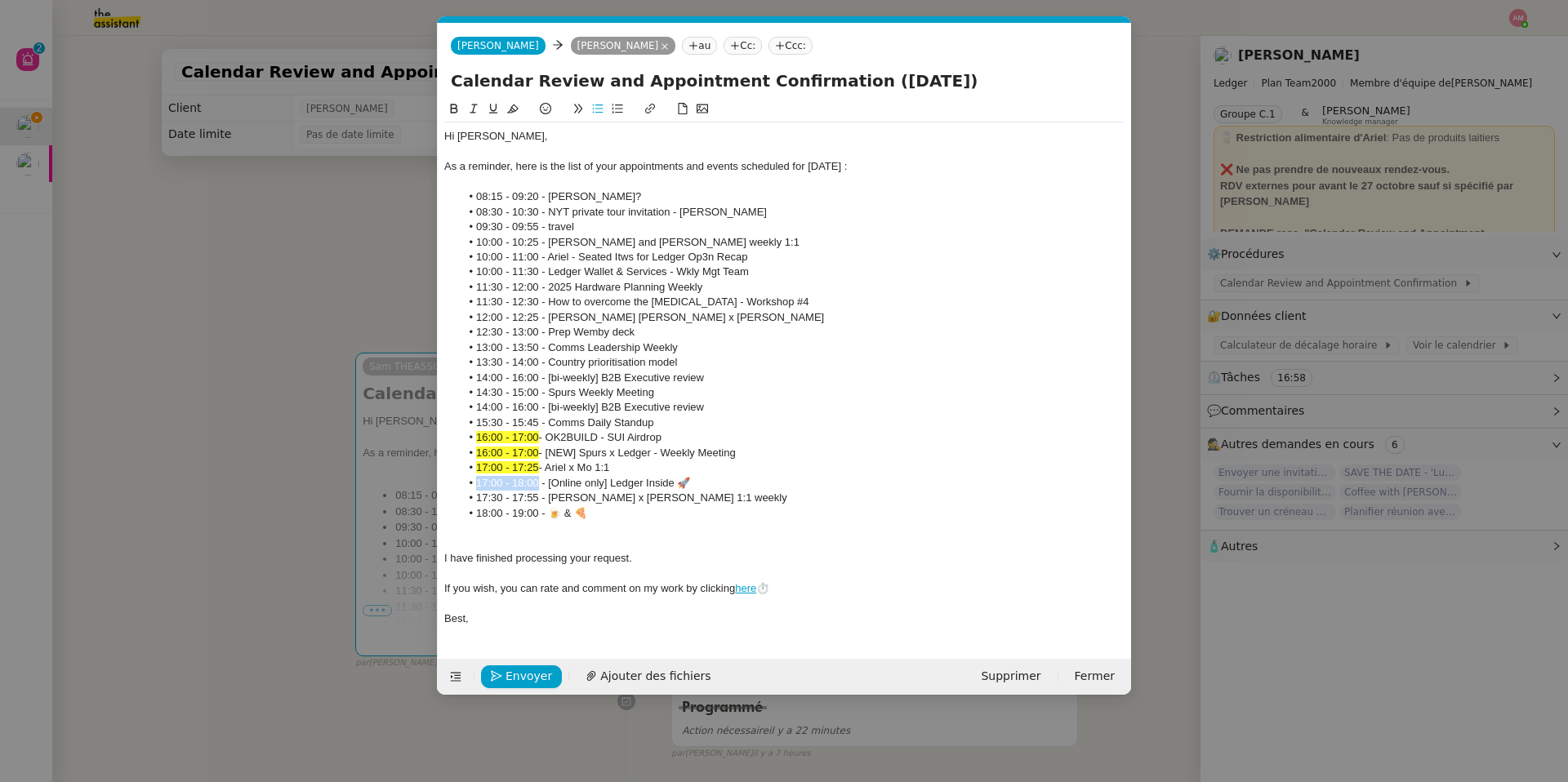
click at [505, 112] on button at bounding box center [513, 109] width 20 height 19
click at [530, 347] on li "13:00 - 13:50 - Comms Leadership Weekly" at bounding box center [793, 348] width 664 height 14
drag, startPoint x: 537, startPoint y: 378, endPoint x: 472, endPoint y: 378, distance: 65.0
click at [472, 378] on li "14:00 - 16:00 - [bi-weekly] B2B Executive review" at bounding box center [793, 378] width 664 height 14
click at [514, 116] on button at bounding box center [513, 109] width 20 height 19
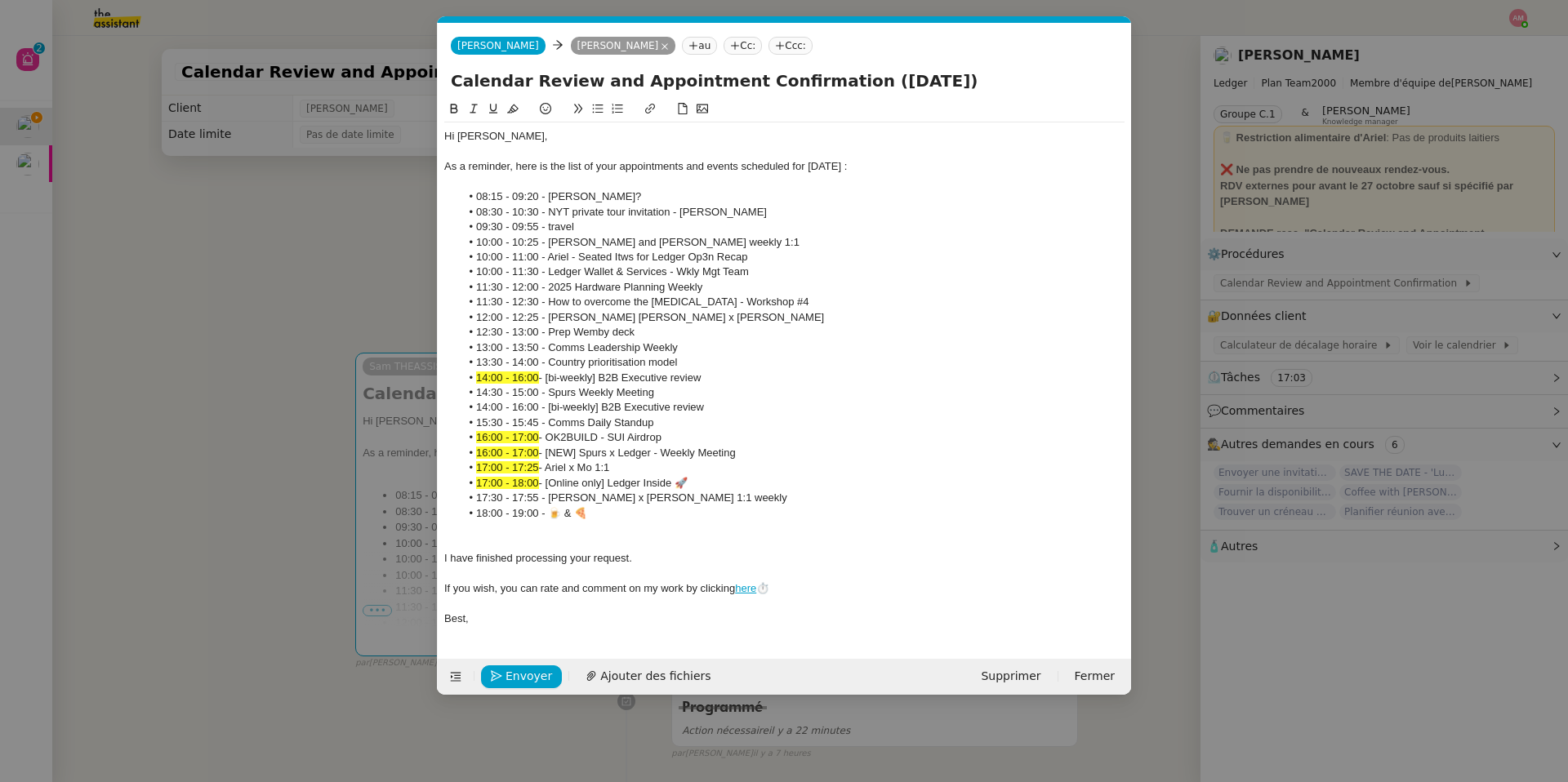
click at [561, 367] on li "13:30 - 14:00 - Country prioritisation model" at bounding box center [793, 362] width 664 height 14
drag, startPoint x: 478, startPoint y: 396, endPoint x: 675, endPoint y: 396, distance: 197.0
click at [675, 396] on li "14:30 - 15:00 - Spurs Weekly Meeting" at bounding box center [793, 393] width 664 height 14
drag, startPoint x: 742, startPoint y: 407, endPoint x: 737, endPoint y: 396, distance: 12.1
click at [737, 396] on ul "08:15 - 09:20 - [PERSON_NAME]? 08:30 - 10:30 - NYT private tour invitation - [P…" at bounding box center [784, 355] width 680 height 331
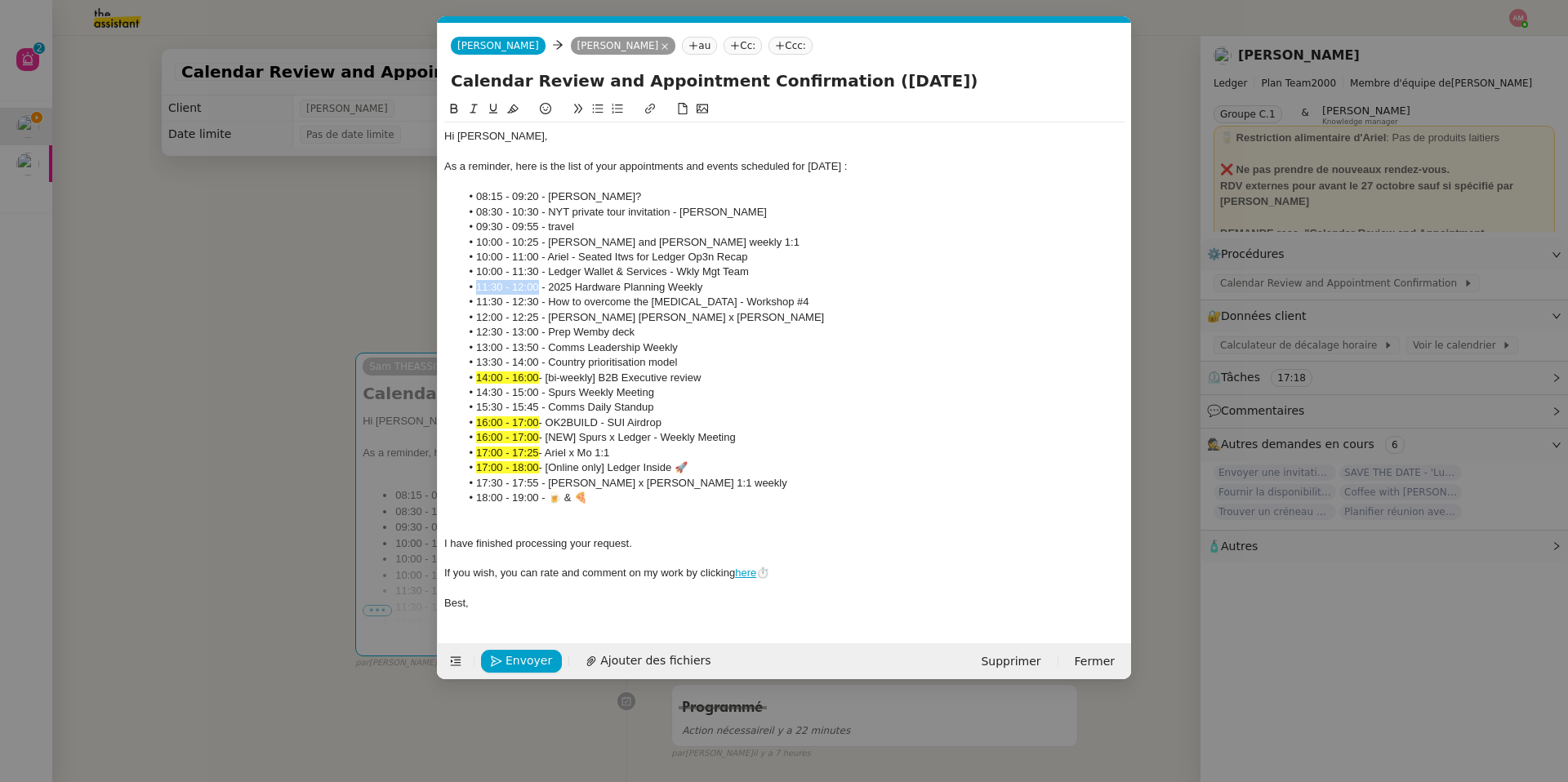
drag, startPoint x: 538, startPoint y: 288, endPoint x: 446, endPoint y: 282, distance: 92.2
click at [446, 282] on ul "08:15 - 09:20 - [PERSON_NAME]? 08:30 - 10:30 - NYT private tour invitation - [P…" at bounding box center [784, 348] width 680 height 317
click at [509, 112] on icon at bounding box center [512, 109] width 12 height 9
click at [536, 332] on li "12:30 - 13:00 - Prep Wemby deck" at bounding box center [793, 332] width 664 height 14
drag, startPoint x: 540, startPoint y: 305, endPoint x: 463, endPoint y: 300, distance: 77.2
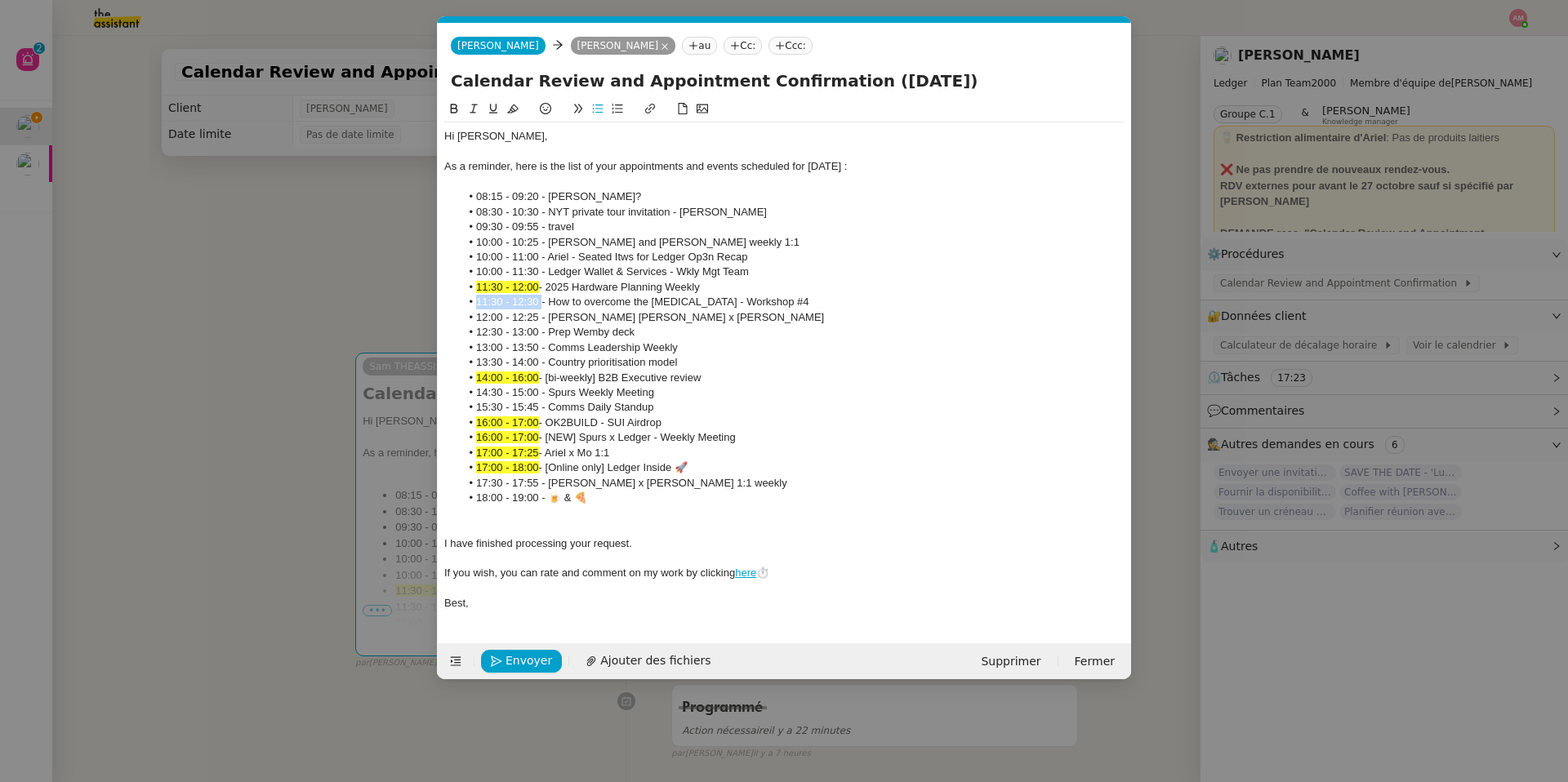
click at [463, 300] on li "11:30 - 12:30 - How to overcome the [MEDICAL_DATA] - Workshop #4" at bounding box center [793, 302] width 664 height 14
click at [515, 122] on div at bounding box center [784, 110] width 680 height 23
click at [512, 116] on button at bounding box center [513, 109] width 20 height 19
click at [534, 339] on li "12:30 - 13:00 - Prep Wemby deck" at bounding box center [793, 332] width 664 height 14
drag, startPoint x: 538, startPoint y: 319, endPoint x: 471, endPoint y: 313, distance: 67.3
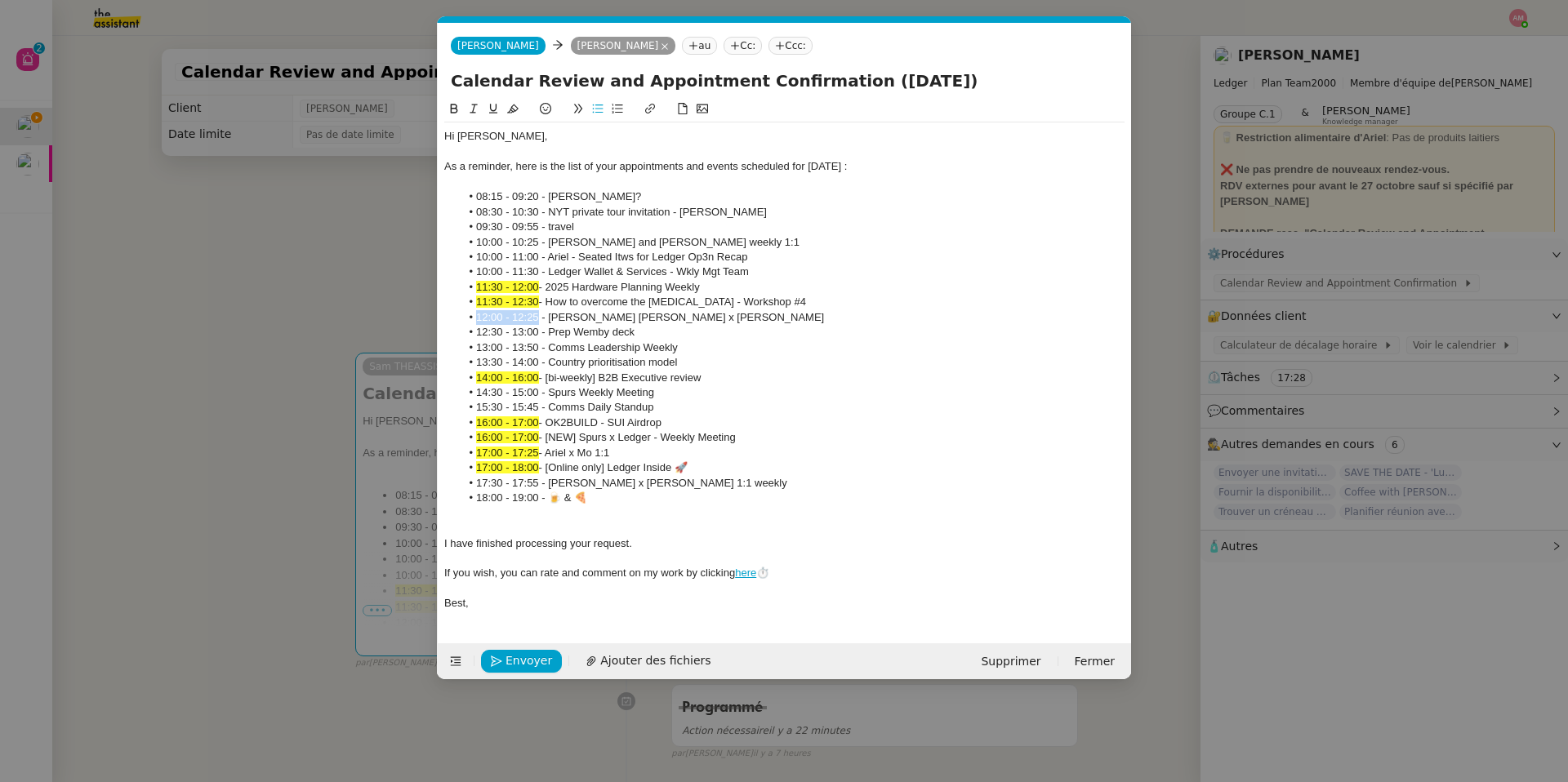
click at [471, 313] on li "12:00 - 12:25 - [PERSON_NAME] [PERSON_NAME] x [PERSON_NAME]" at bounding box center [793, 318] width 664 height 14
click at [515, 110] on icon at bounding box center [512, 109] width 12 height 12
click at [547, 267] on li "10:00 - 11:30 - Ledger Wallet & Services - Wkly Mgt Team" at bounding box center [793, 272] width 664 height 14
drag, startPoint x: 538, startPoint y: 330, endPoint x: 473, endPoint y: 329, distance: 65.0
click at [473, 329] on li "12:30 - 13:00 - Prep Wemby deck" at bounding box center [793, 332] width 664 height 14
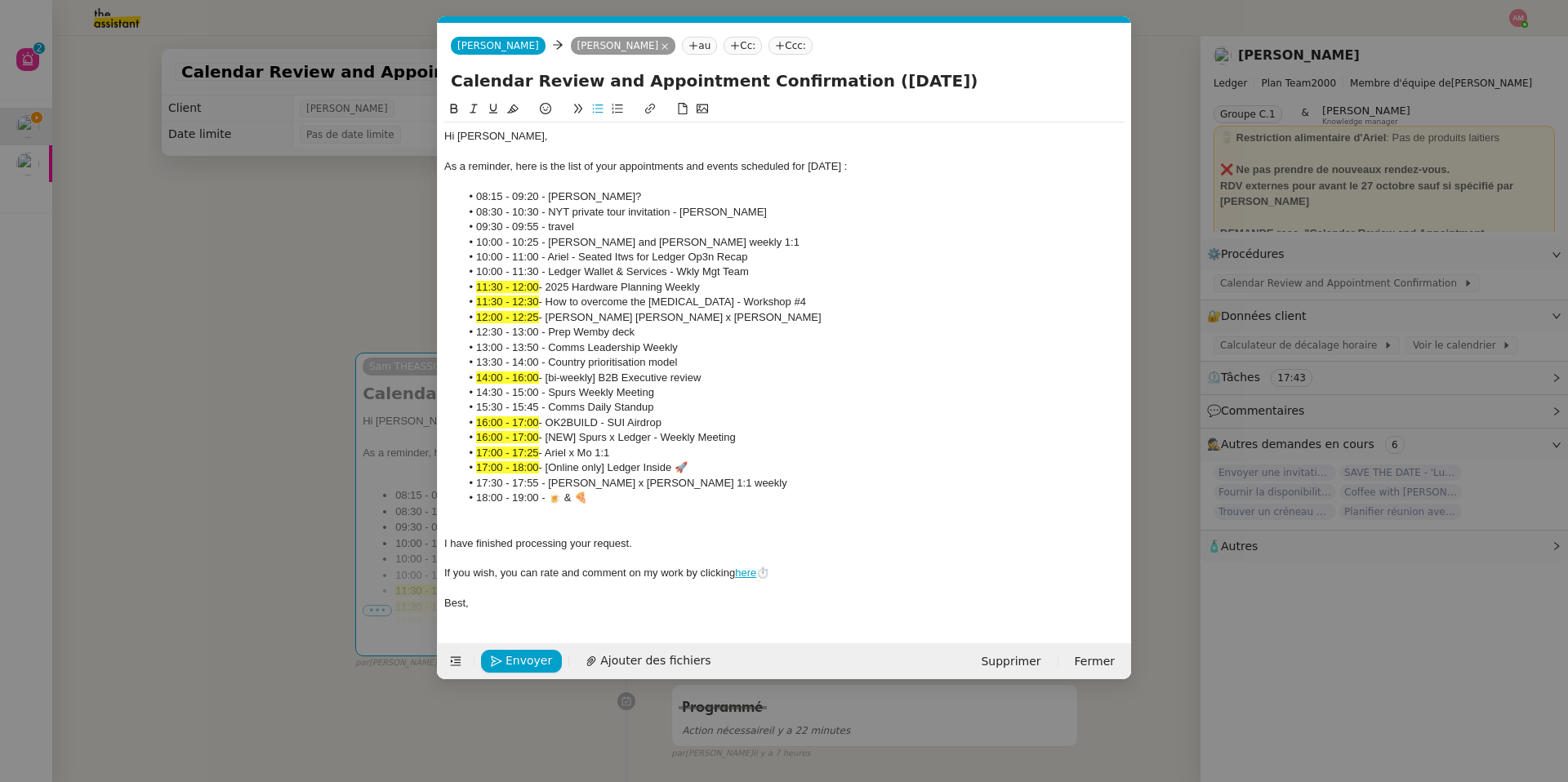
click at [527, 373] on span "14:00 - 16:00" at bounding box center [507, 377] width 62 height 13
drag, startPoint x: 535, startPoint y: 242, endPoint x: 459, endPoint y: 242, distance: 76.0
click at [459, 242] on ul "08:15 - 09:20 - [PERSON_NAME]? 08:30 - 10:30 - NYT private tour invitation - [P…" at bounding box center [784, 348] width 680 height 317
click at [532, 236] on li "10:00 - 10:25 - [PERSON_NAME] and [PERSON_NAME] weekly 1:1" at bounding box center [793, 243] width 664 height 14
drag, startPoint x: 537, startPoint y: 238, endPoint x: 446, endPoint y: 236, distance: 91.0
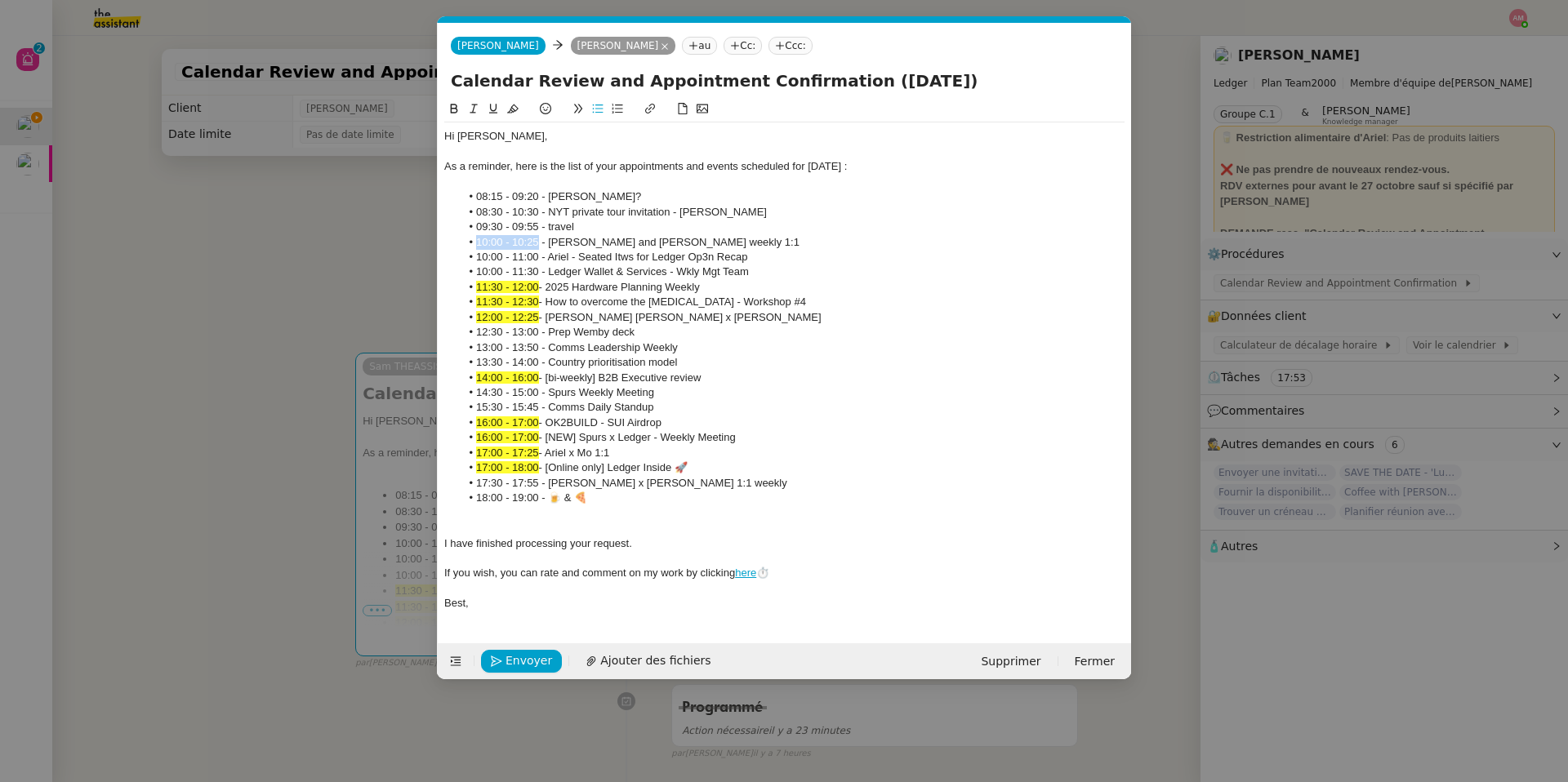
click at [446, 236] on ul "08:15 - 09:20 - [PERSON_NAME]? 08:30 - 10:30 - NYT private tour invitation - [P…" at bounding box center [784, 348] width 680 height 317
click at [515, 109] on icon at bounding box center [512, 109] width 12 height 12
click at [559, 246] on li "10:00 - 10:25 - [PERSON_NAME] and [PERSON_NAME] weekly 1:1" at bounding box center [793, 243] width 664 height 14
drag, startPoint x: 536, startPoint y: 254, endPoint x: 464, endPoint y: 254, distance: 72.0
click at [464, 254] on li "10:00 - 11:00 - Ariel - Seated Itws for Ledger Op3n Recap" at bounding box center [793, 257] width 664 height 14
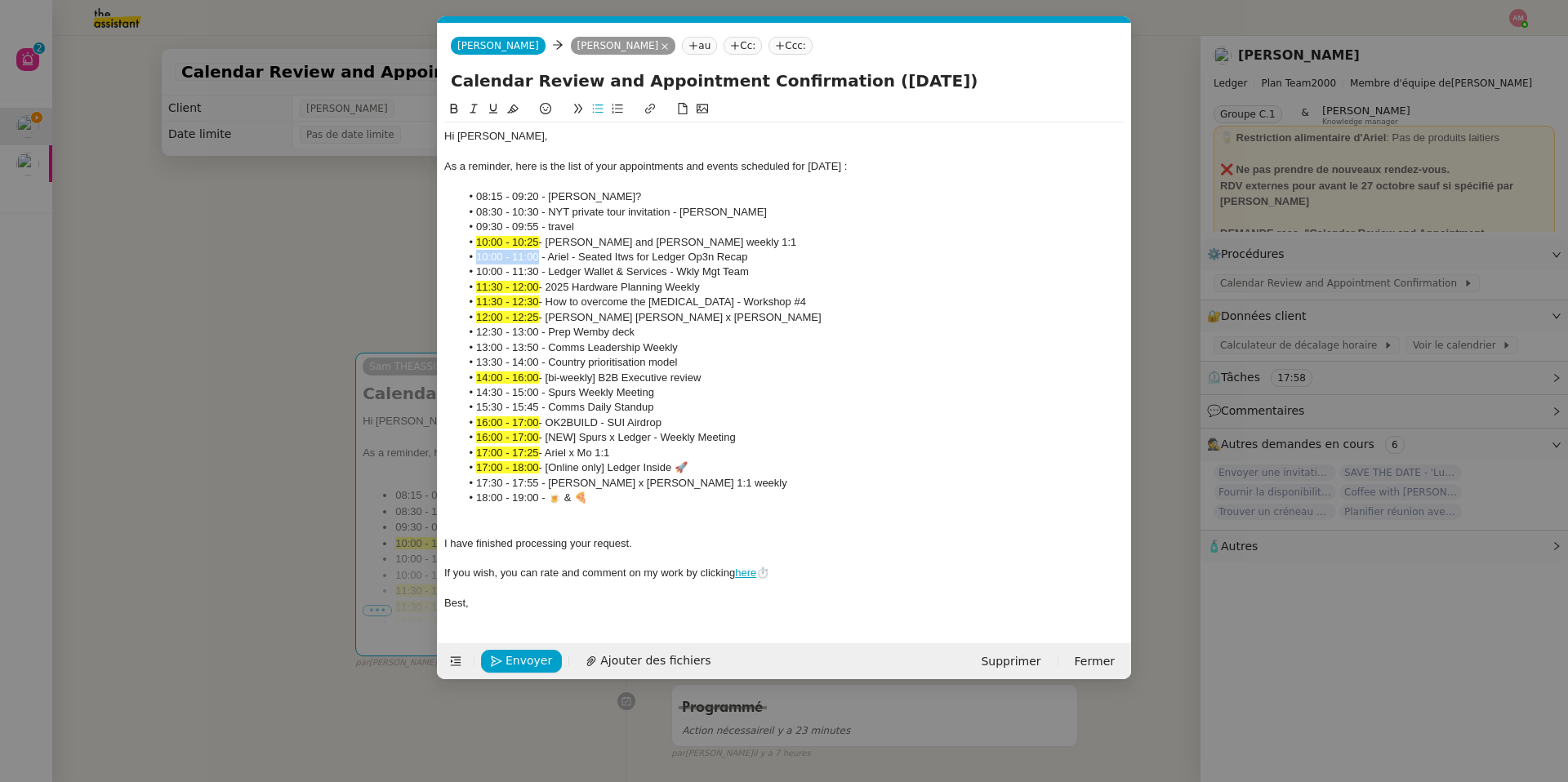
click at [508, 110] on icon at bounding box center [512, 109] width 12 height 12
click at [584, 329] on li "12:30 - 13:00 - Prep Wemby deck" at bounding box center [793, 332] width 664 height 14
drag, startPoint x: 538, startPoint y: 271, endPoint x: 479, endPoint y: 264, distance: 59.4
click at [479, 264] on li "10:00 - 11:30 - Ledger Wallet & Services - Wkly Mgt Team" at bounding box center [793, 272] width 664 height 14
click at [514, 108] on icon at bounding box center [512, 109] width 12 height 12
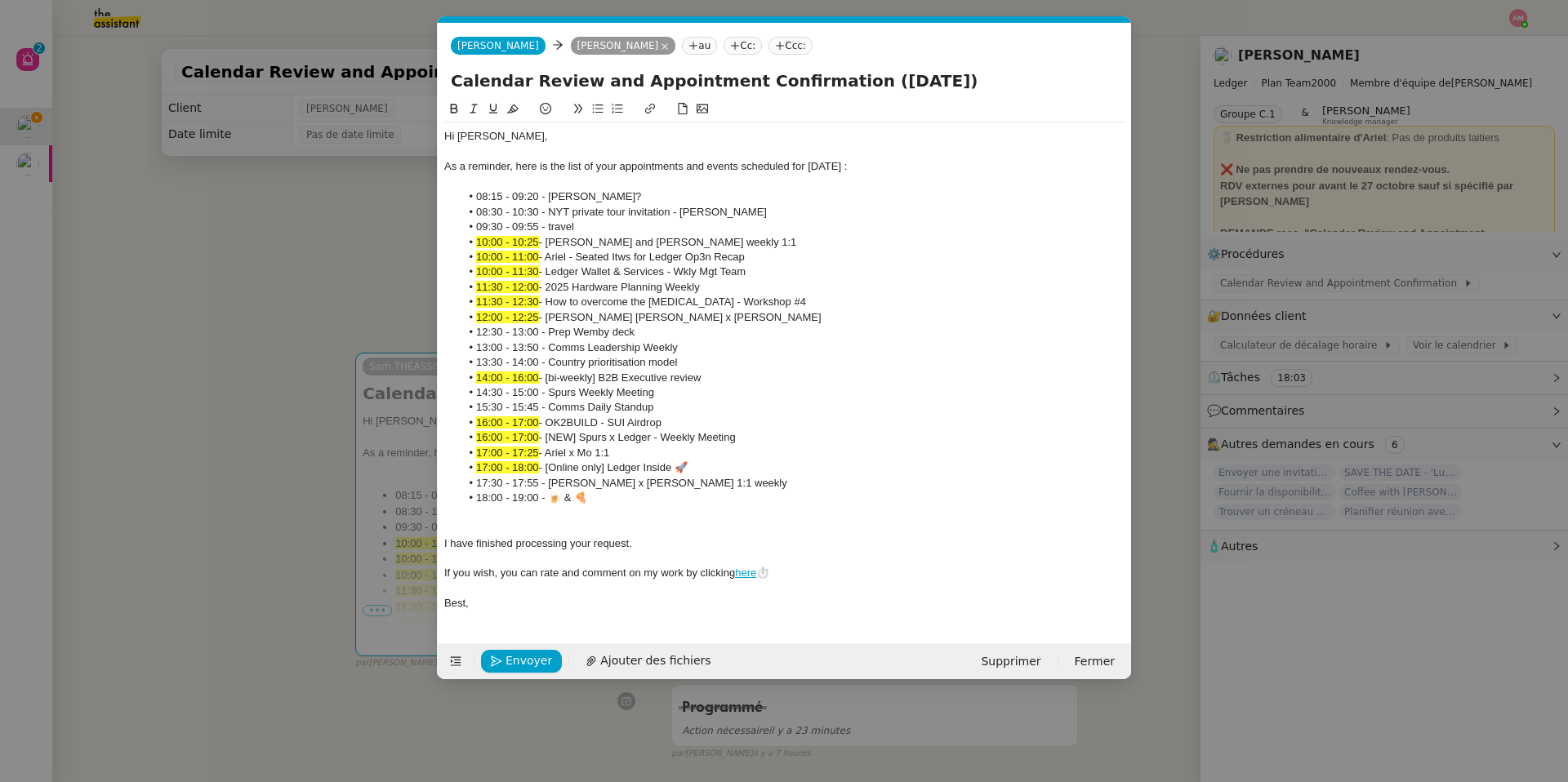
click at [778, 315] on li "12:00 - 12:25 - [PERSON_NAME] [PERSON_NAME] x [PERSON_NAME]" at bounding box center [793, 318] width 664 height 14
drag, startPoint x: 543, startPoint y: 211, endPoint x: 447, endPoint y: 211, distance: 96.0
click at [447, 211] on ul "08:15 - 09:20 - [PERSON_NAME]? 08:30 - 10:30 - NYT private tour invitation - [P…" at bounding box center [784, 348] width 680 height 317
click at [520, 111] on button at bounding box center [513, 109] width 20 height 19
click at [551, 246] on li "10:00 - 10:25 - [PERSON_NAME] and [PERSON_NAME] weekly 1:1" at bounding box center [793, 243] width 664 height 14
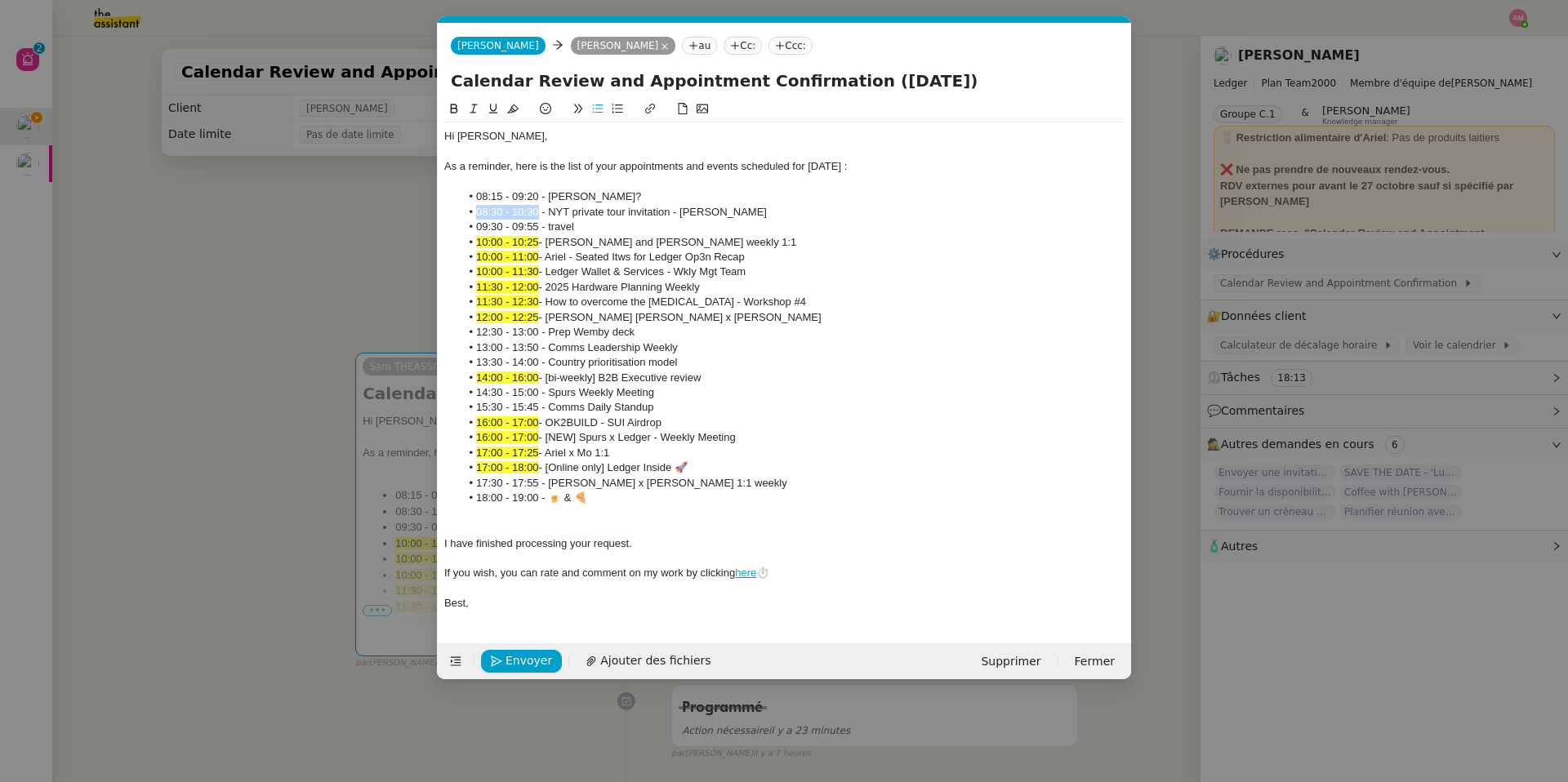
drag, startPoint x: 538, startPoint y: 212, endPoint x: 453, endPoint y: 208, distance: 85.1
click at [453, 208] on ul "08:15 - 09:20 - [PERSON_NAME]? 08:30 - 10:30 - NYT private tour invitation - [P…" at bounding box center [784, 348] width 680 height 317
click at [513, 113] on icon at bounding box center [512, 109] width 12 height 9
click at [547, 286] on li "11:30 - 12:00 - 2025 Hardware Planning Weekly" at bounding box center [793, 287] width 664 height 14
drag, startPoint x: 538, startPoint y: 229, endPoint x: 443, endPoint y: 227, distance: 95.0
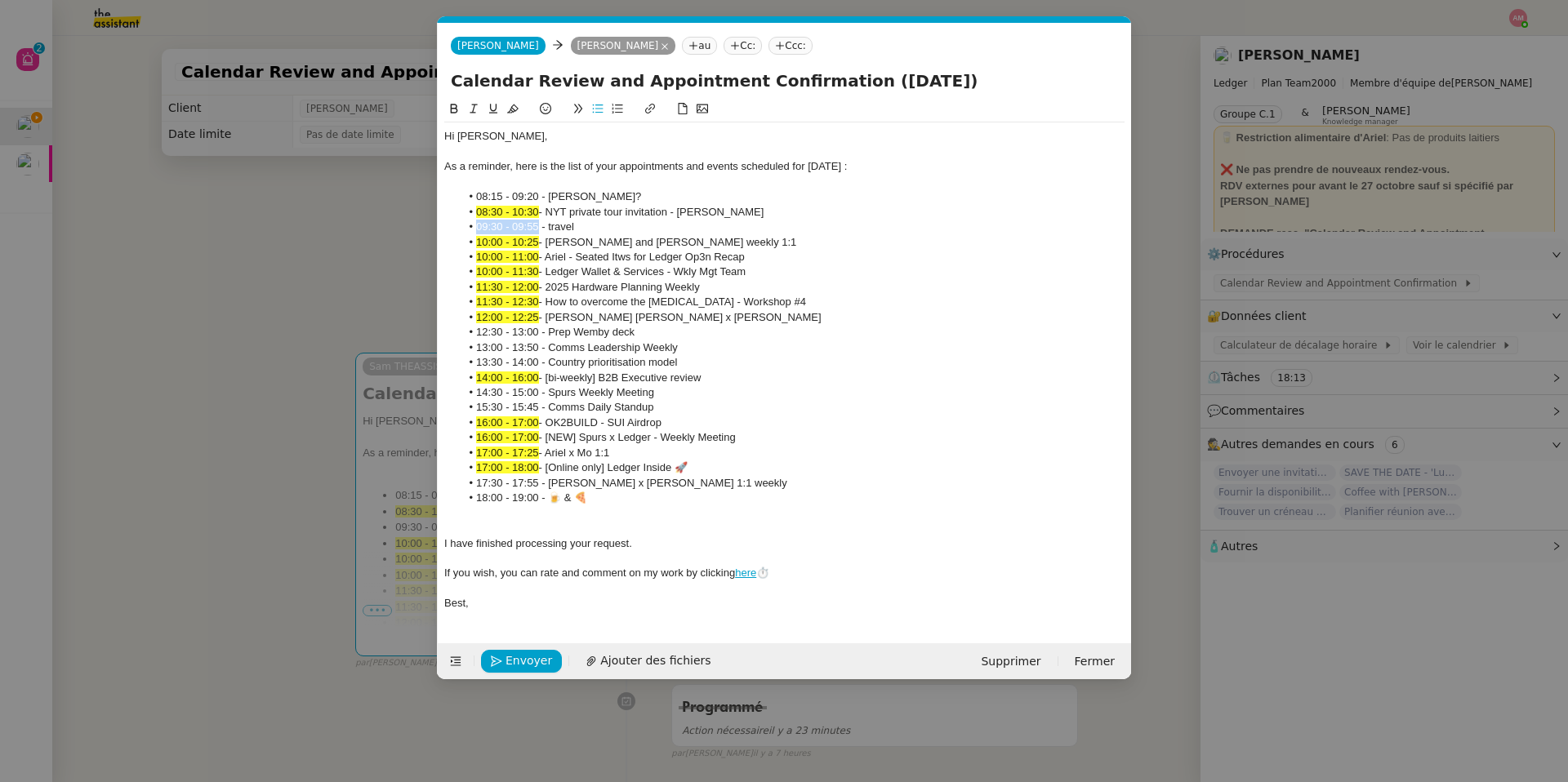
click at [443, 227] on nz-spin "Hi [PERSON_NAME], As a reminder, here is the list of your appointments and even…" at bounding box center [785, 362] width 693 height 525
click at [520, 106] on button at bounding box center [513, 109] width 20 height 19
click at [576, 260] on li "10:00 - 11:00 - Ariel - Seated Itws for Ledger Op3n Recap" at bounding box center [793, 257] width 664 height 14
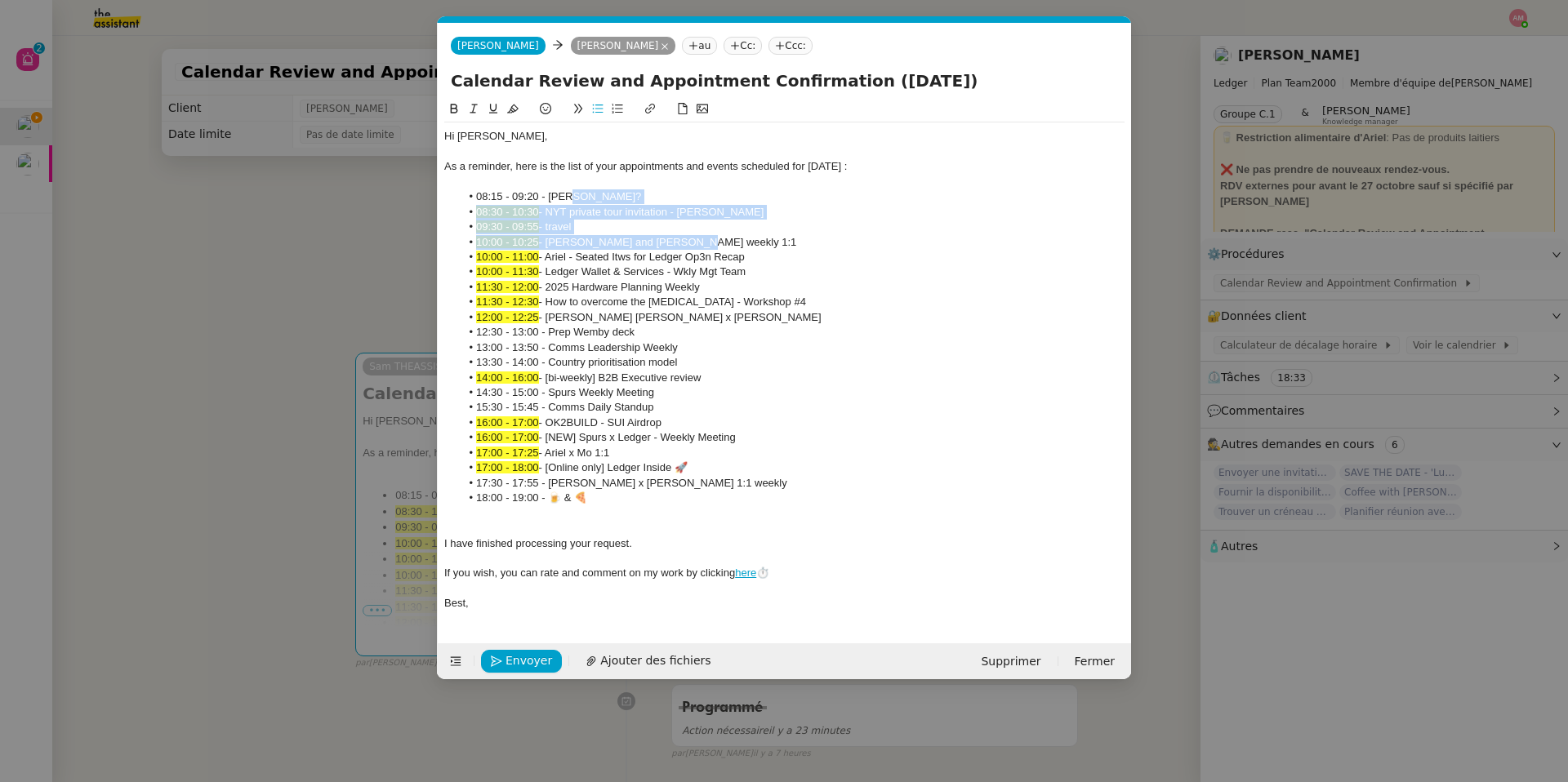
drag, startPoint x: 833, startPoint y: 239, endPoint x: 839, endPoint y: 192, distance: 47.4
click at [839, 192] on ul "08:15 - 09:20 - [PERSON_NAME]? 08:30 - 10:30 - NYT private tour invitation - [P…" at bounding box center [784, 348] width 680 height 317
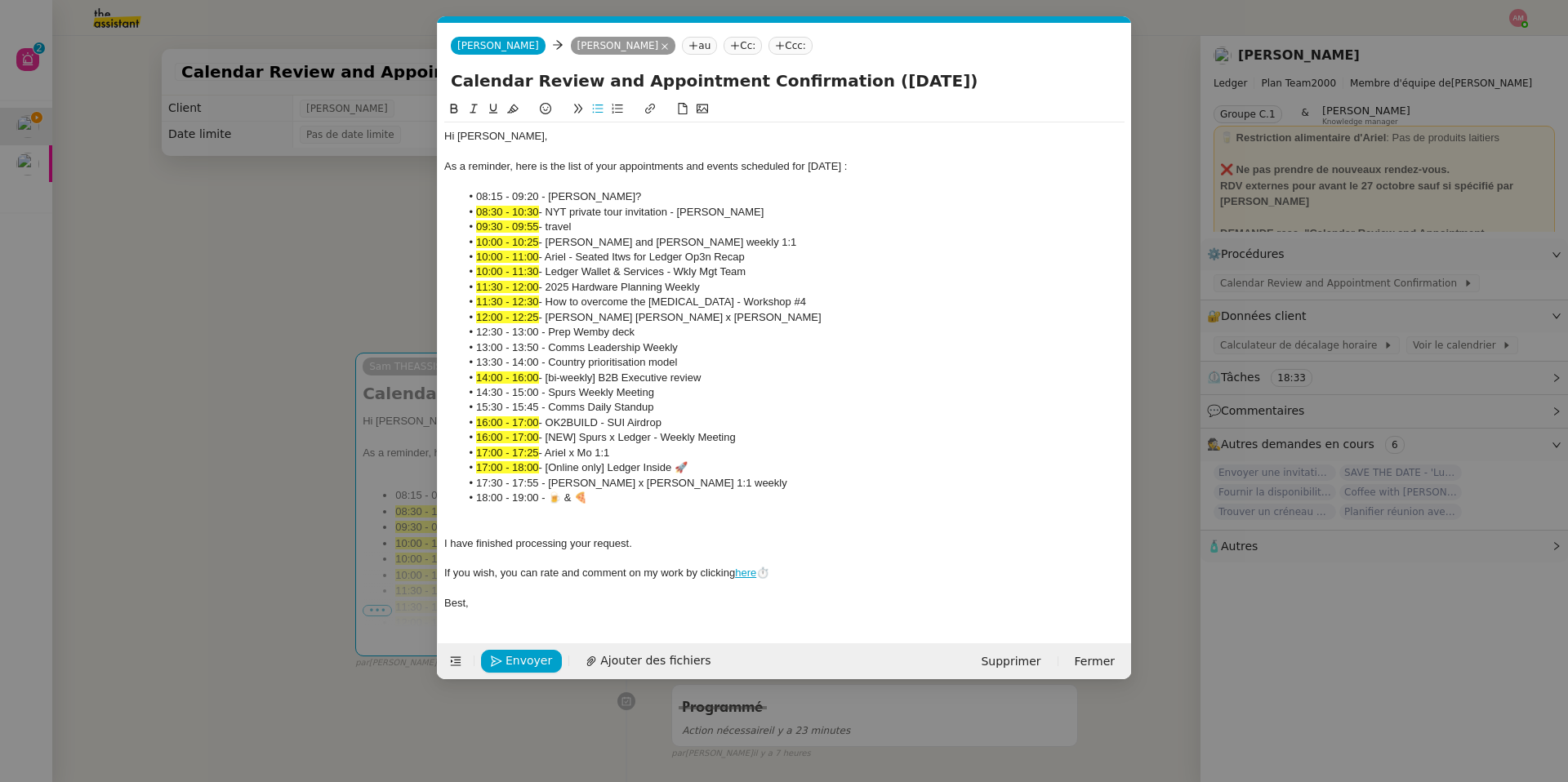
click at [837, 214] on li "08:30 - 10:30 - NYT private tour invitation - [PERSON_NAME]" at bounding box center [793, 212] width 664 height 14
drag, startPoint x: 870, startPoint y: 208, endPoint x: 873, endPoint y: 192, distance: 16.3
click at [873, 192] on ul "08:15 - 09:20 - [PERSON_NAME]? 08:30 - 10:30 - NYT private tour invitation - [P…" at bounding box center [784, 348] width 680 height 317
click at [453, 107] on icon at bounding box center [454, 109] width 12 height 12
click at [627, 232] on li "09:30 - 09:55 - travel" at bounding box center [793, 227] width 664 height 14
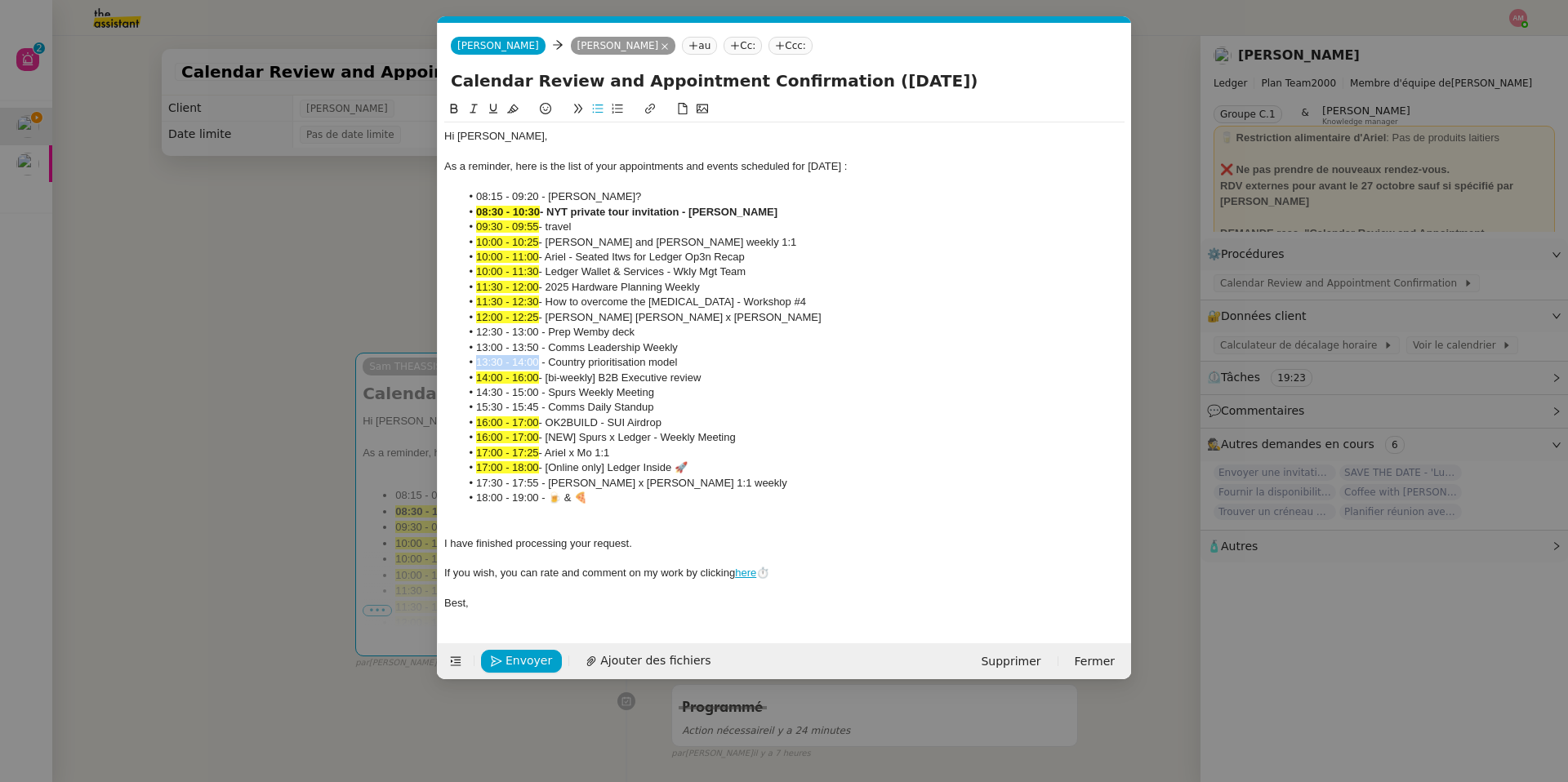
drag, startPoint x: 538, startPoint y: 366, endPoint x: 472, endPoint y: 362, distance: 66.1
click at [472, 362] on li "13:30 - 14:00 - Country prioritisation model" at bounding box center [793, 362] width 664 height 14
click at [507, 111] on icon at bounding box center [512, 109] width 12 height 12
click at [508, 356] on span "13:30 - 14:00" at bounding box center [507, 362] width 62 height 13
drag, startPoint x: 513, startPoint y: 348, endPoint x: 538, endPoint y: 348, distance: 25.0
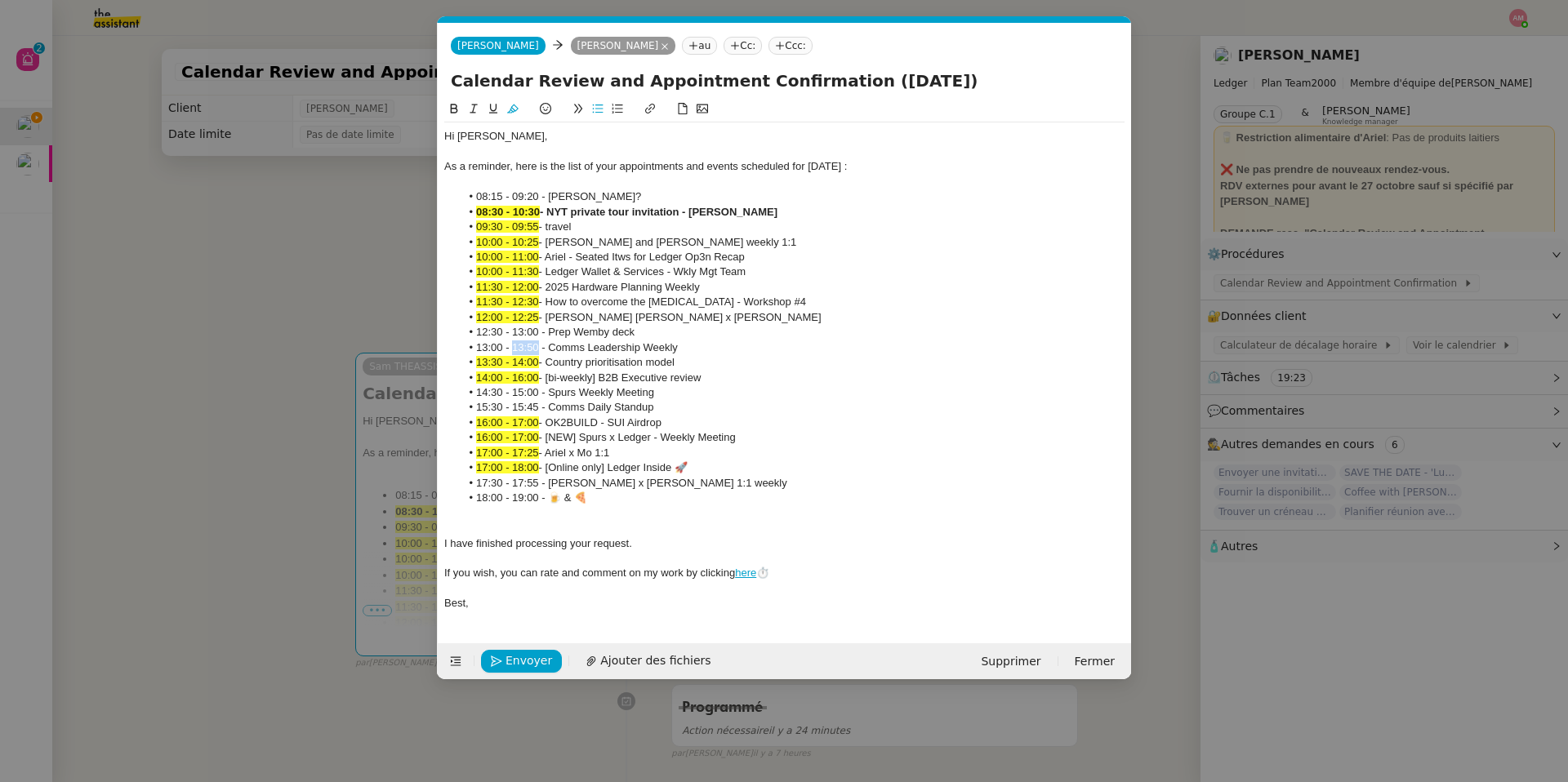
click at [538, 348] on li "13:00 - 13:50 - Comms Leadership Weekly" at bounding box center [793, 348] width 664 height 14
click at [516, 102] on button at bounding box center [513, 109] width 20 height 19
click at [693, 422] on li "16:00 - 17:00 - OK2BUILD - SUI Airdrop" at bounding box center [793, 423] width 664 height 14
drag, startPoint x: 533, startPoint y: 394, endPoint x: 445, endPoint y: 384, distance: 88.6
click at [445, 384] on ul "08:15 - 09:20 - [PERSON_NAME]? 08:30 - 10:30 - NYT private tour invitation - [P…" at bounding box center [784, 348] width 680 height 317
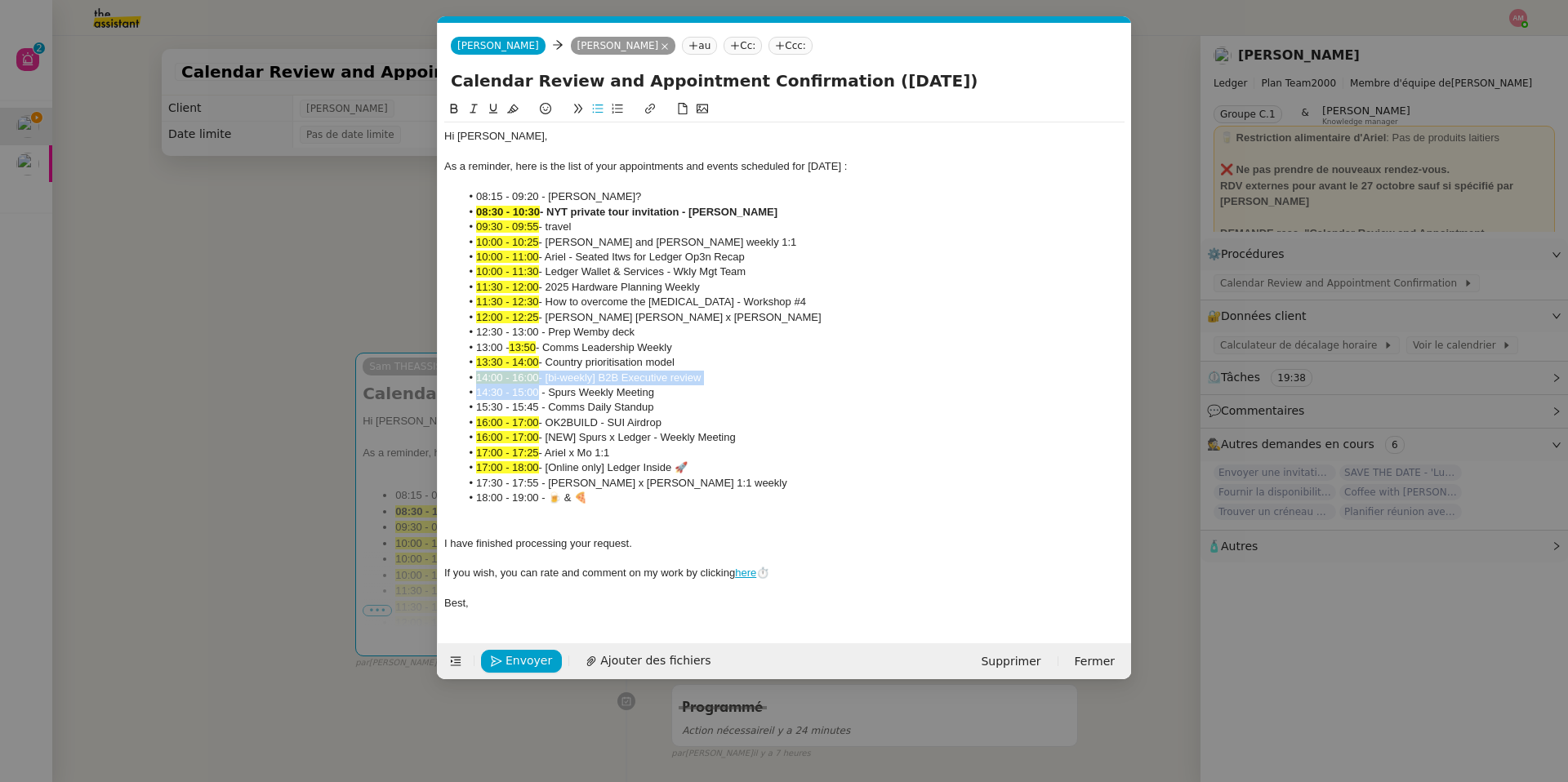
click at [537, 392] on li "14:30 - 15:00 - Spurs Weekly Meeting" at bounding box center [793, 393] width 664 height 14
drag, startPoint x: 537, startPoint y: 392, endPoint x: 473, endPoint y: 392, distance: 64.0
click at [473, 392] on li "14:30 - 15:00 - Spurs Weekly Meeting" at bounding box center [793, 393] width 664 height 14
click at [514, 112] on icon at bounding box center [512, 109] width 12 height 12
click at [553, 374] on li "14:00 - 16:00 - [bi-weekly] B2B Executive review" at bounding box center [793, 378] width 664 height 14
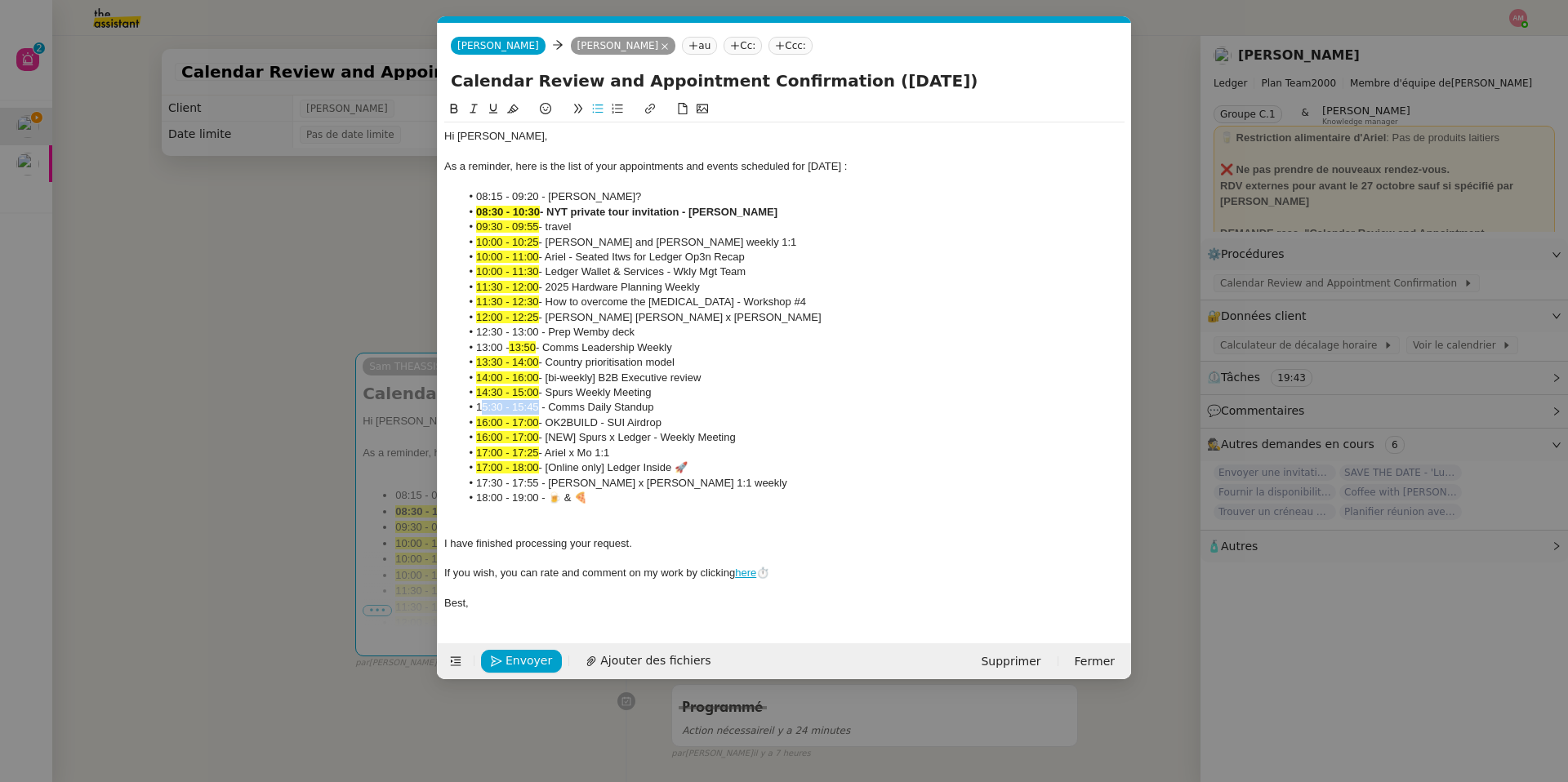
drag, startPoint x: 536, startPoint y: 410, endPoint x: 480, endPoint y: 408, distance: 56.0
click at [480, 408] on li "15:30 - 15:45 - Comms Daily Standup" at bounding box center [793, 407] width 664 height 14
click at [542, 396] on li "14:30 - 15:00 - Spurs Weekly Meeting" at bounding box center [793, 393] width 664 height 14
click at [517, 114] on icon at bounding box center [512, 109] width 12 height 12
click at [594, 510] on div at bounding box center [784, 513] width 680 height 14
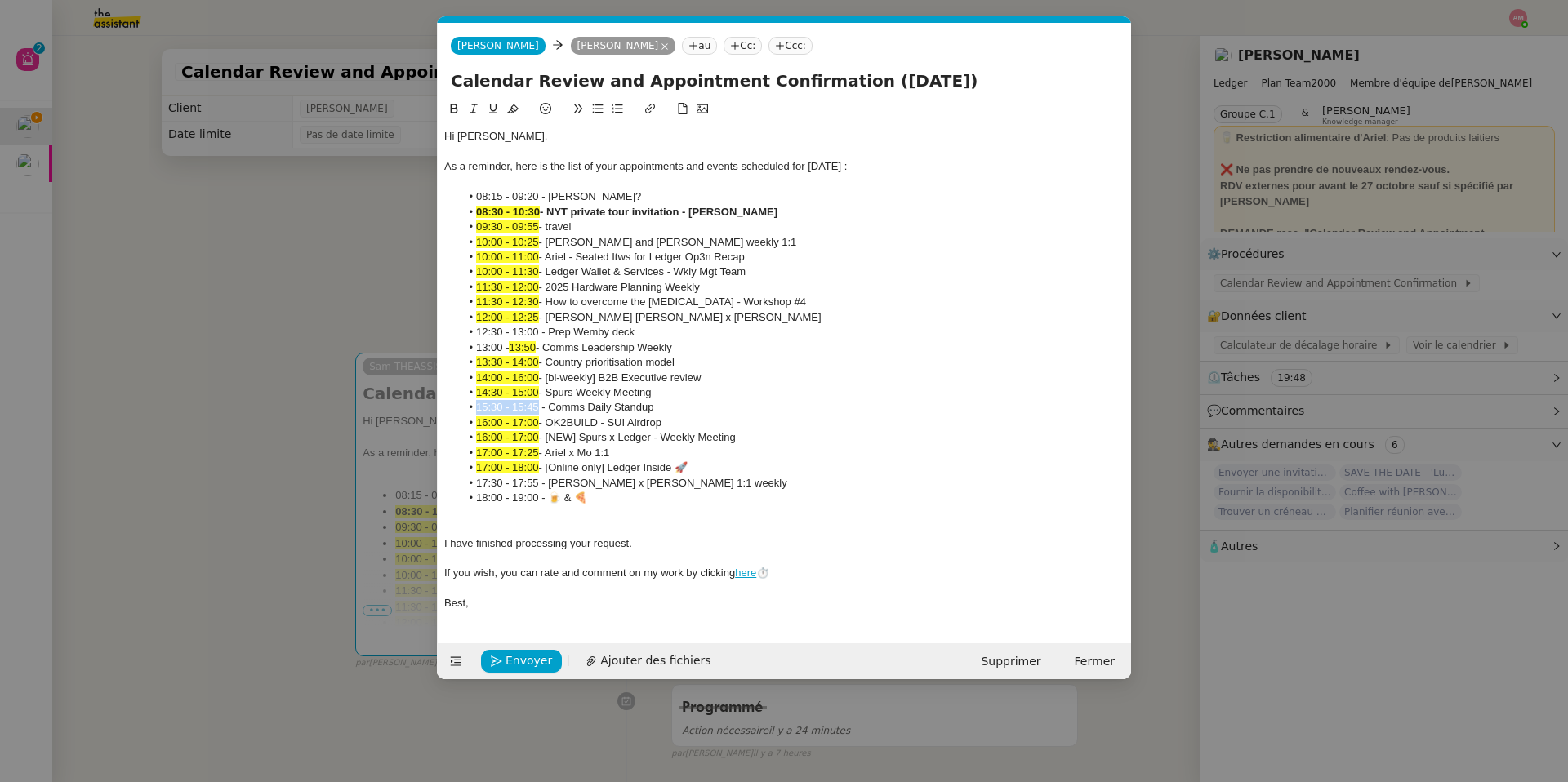
drag, startPoint x: 538, startPoint y: 410, endPoint x: 472, endPoint y: 405, distance: 66.2
click at [472, 405] on li "15:30 - 15:45 - Comms Daily Standup" at bounding box center [793, 407] width 664 height 14
click at [516, 101] on button at bounding box center [513, 109] width 20 height 19
click at [593, 296] on li "11:30 - 12:30 - How to overcome the [MEDICAL_DATA] - Workshop #4" at bounding box center [793, 302] width 664 height 14
click at [366, 444] on nz-modal-container "Service TA - VOYAGE - PROPOSITION GLOBALE A utiliser dans le cadre de propositi…" at bounding box center [784, 391] width 1568 height 782
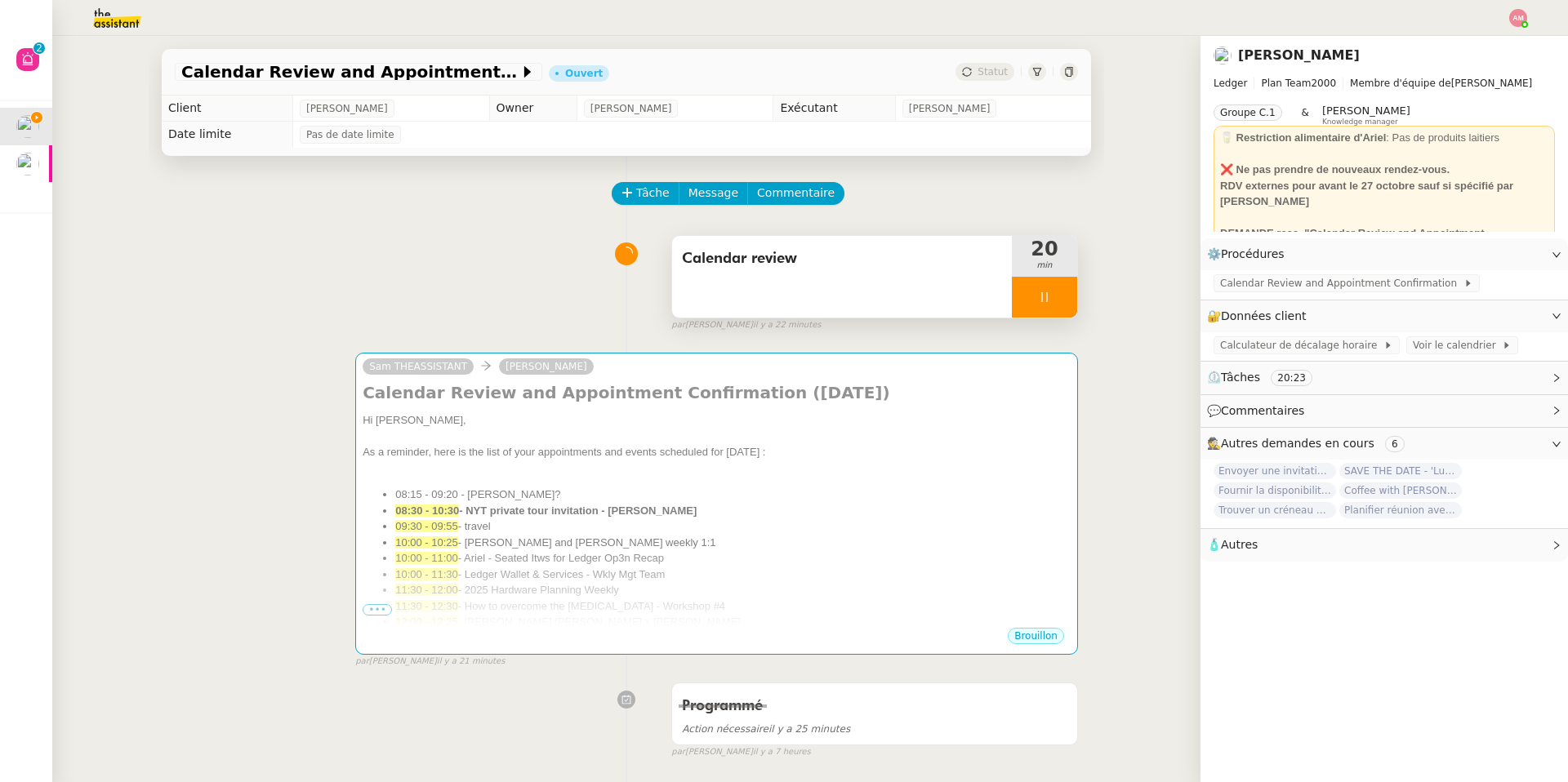
click at [1048, 304] on div at bounding box center [1045, 297] width 65 height 41
click at [1048, 304] on icon at bounding box center [1061, 297] width 13 height 13
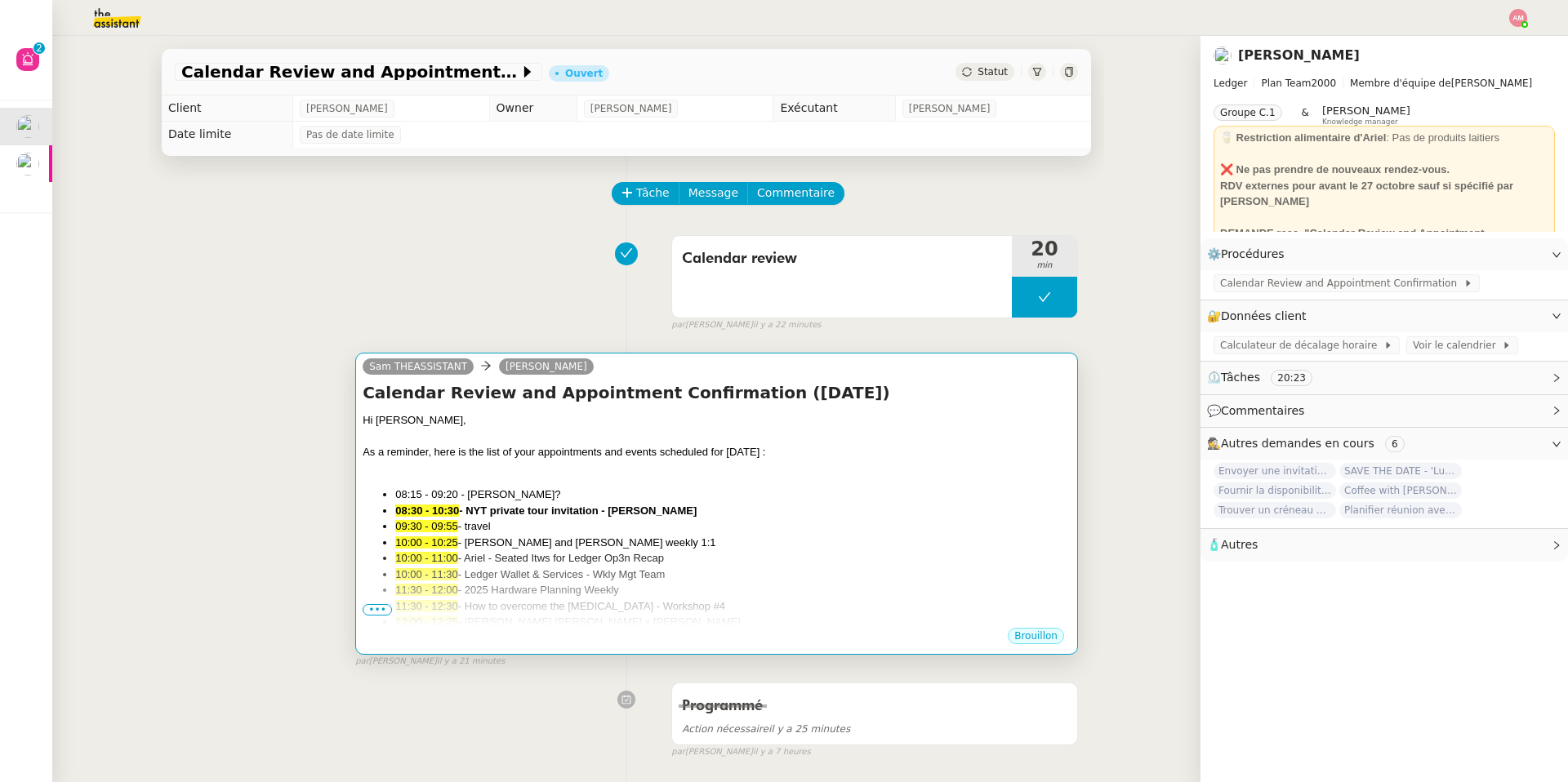
click at [967, 450] on div "As a reminder, here is the list of your appointments and events scheduled for […" at bounding box center [717, 453] width 708 height 16
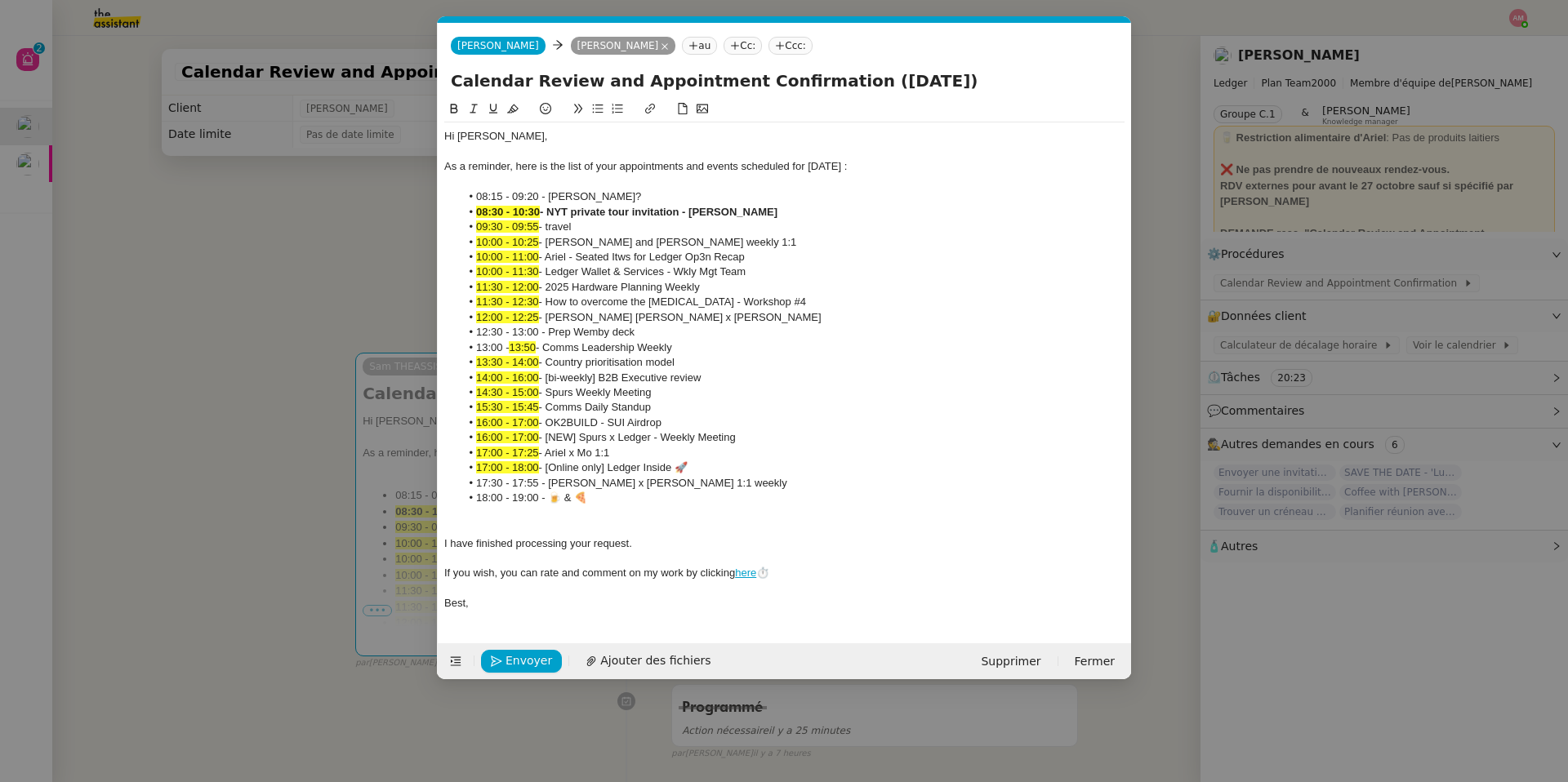
scroll to position [0, 34]
click at [506, 556] on span "Envoyer" at bounding box center [528, 661] width 46 height 19
click at [506, 556] on span "Confirmer l'envoi" at bounding box center [554, 661] width 98 height 19
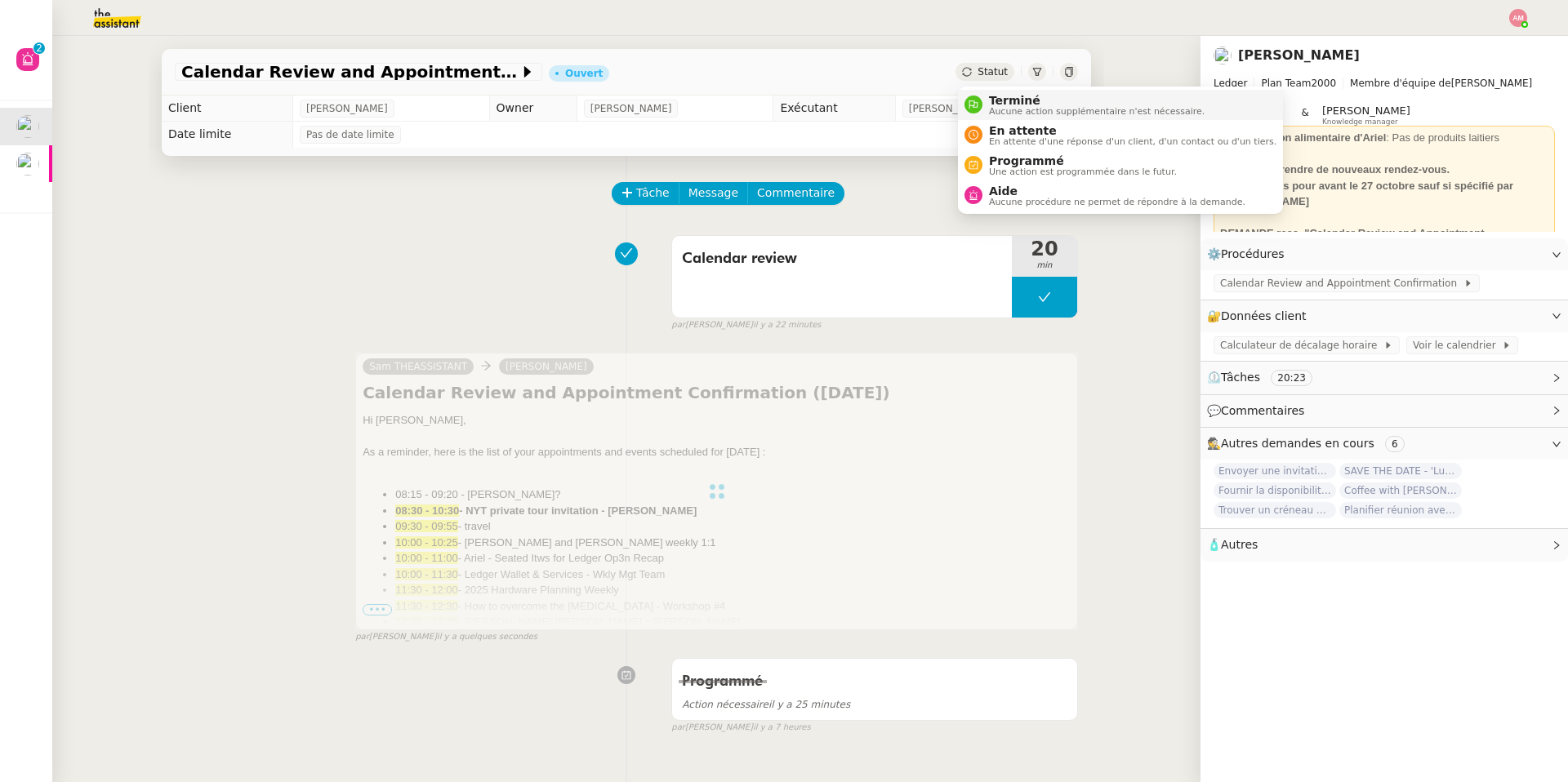
click at [993, 103] on span "Terminé" at bounding box center [1096, 100] width 215 height 13
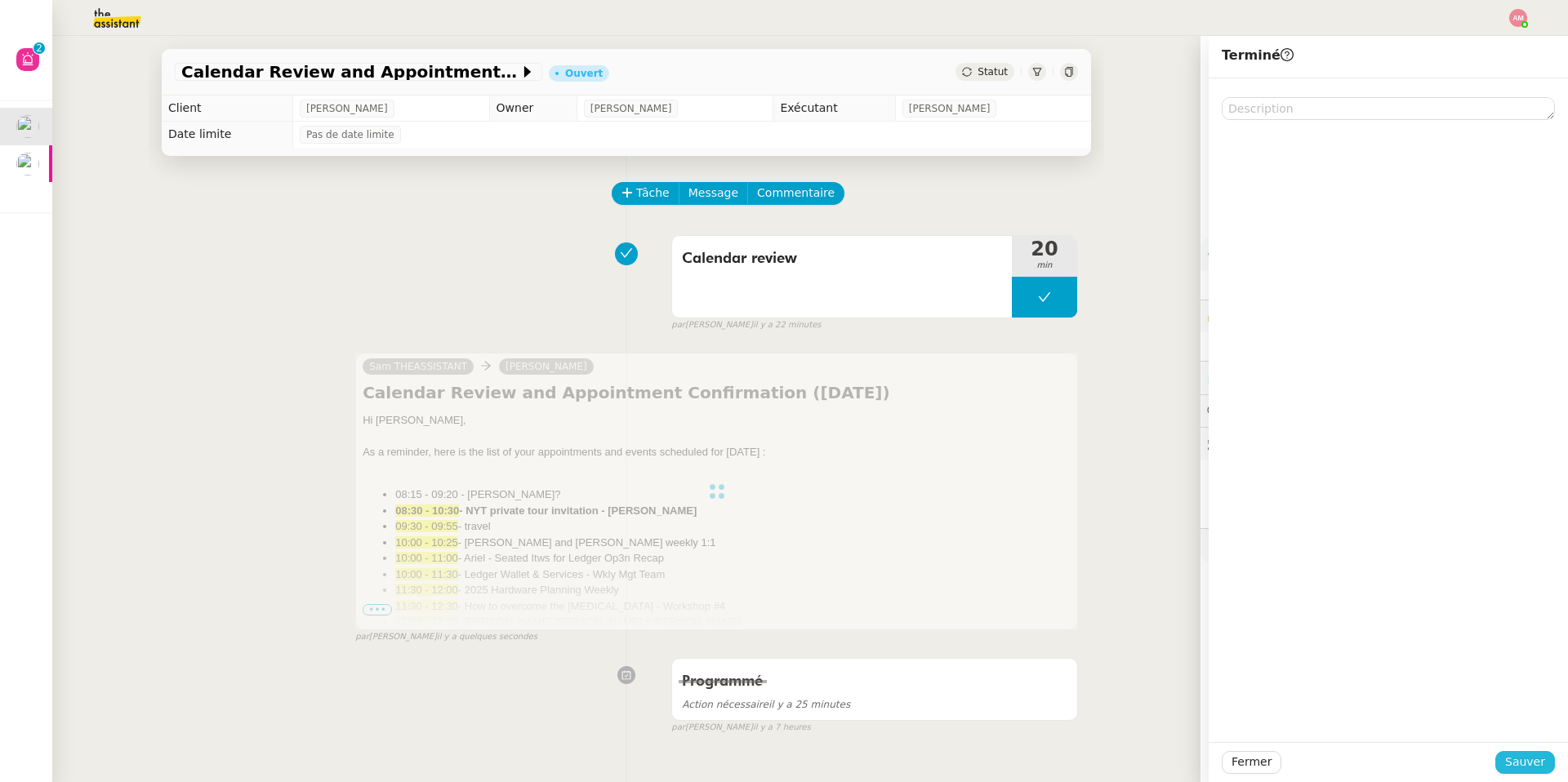
click at [1048, 556] on span "Sauver" at bounding box center [1525, 762] width 40 height 19
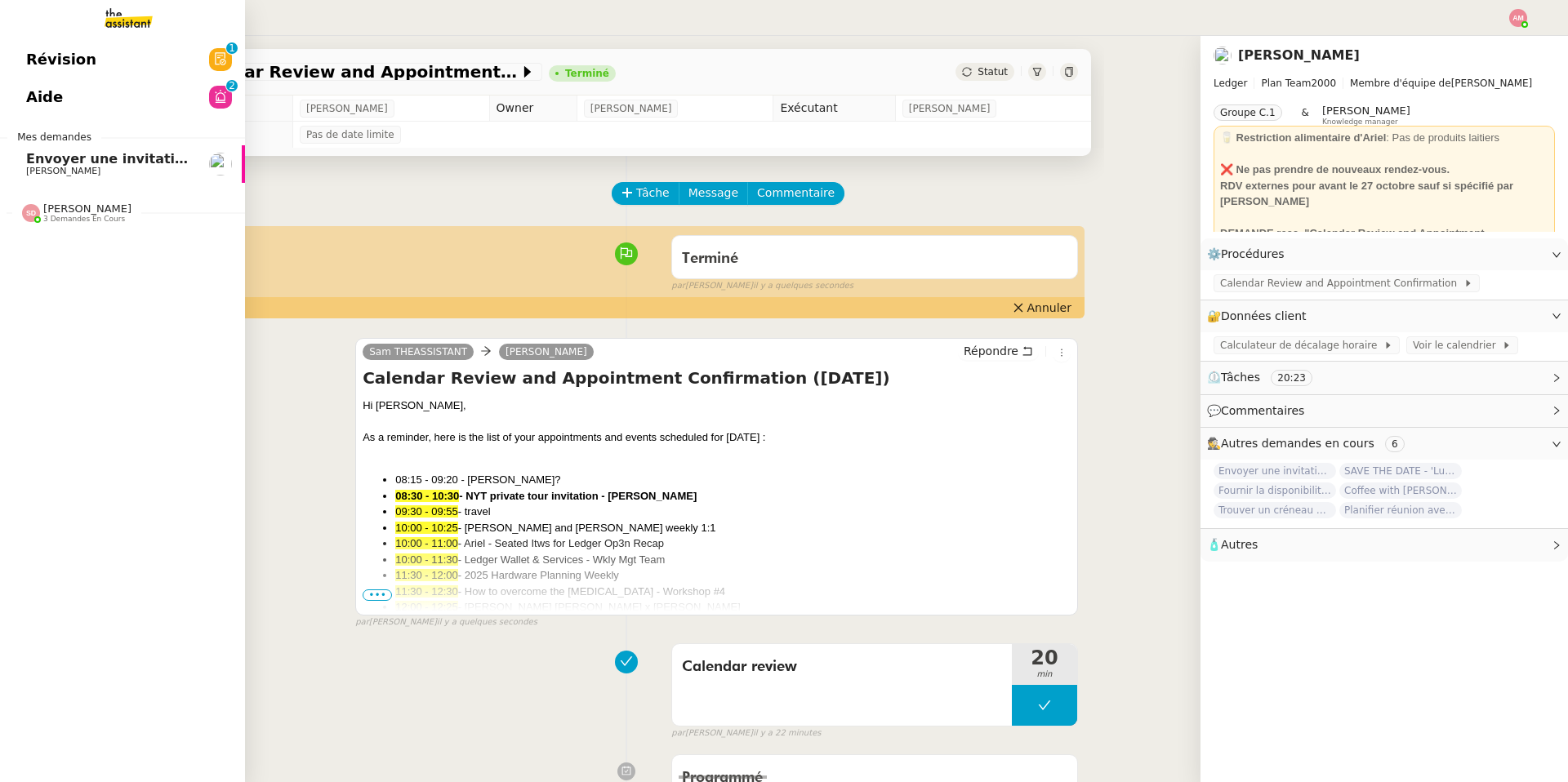
click at [20, 159] on link "Envoyer une invitation pour la réunion du 16 septembre [PERSON_NAME]" at bounding box center [122, 164] width 245 height 37
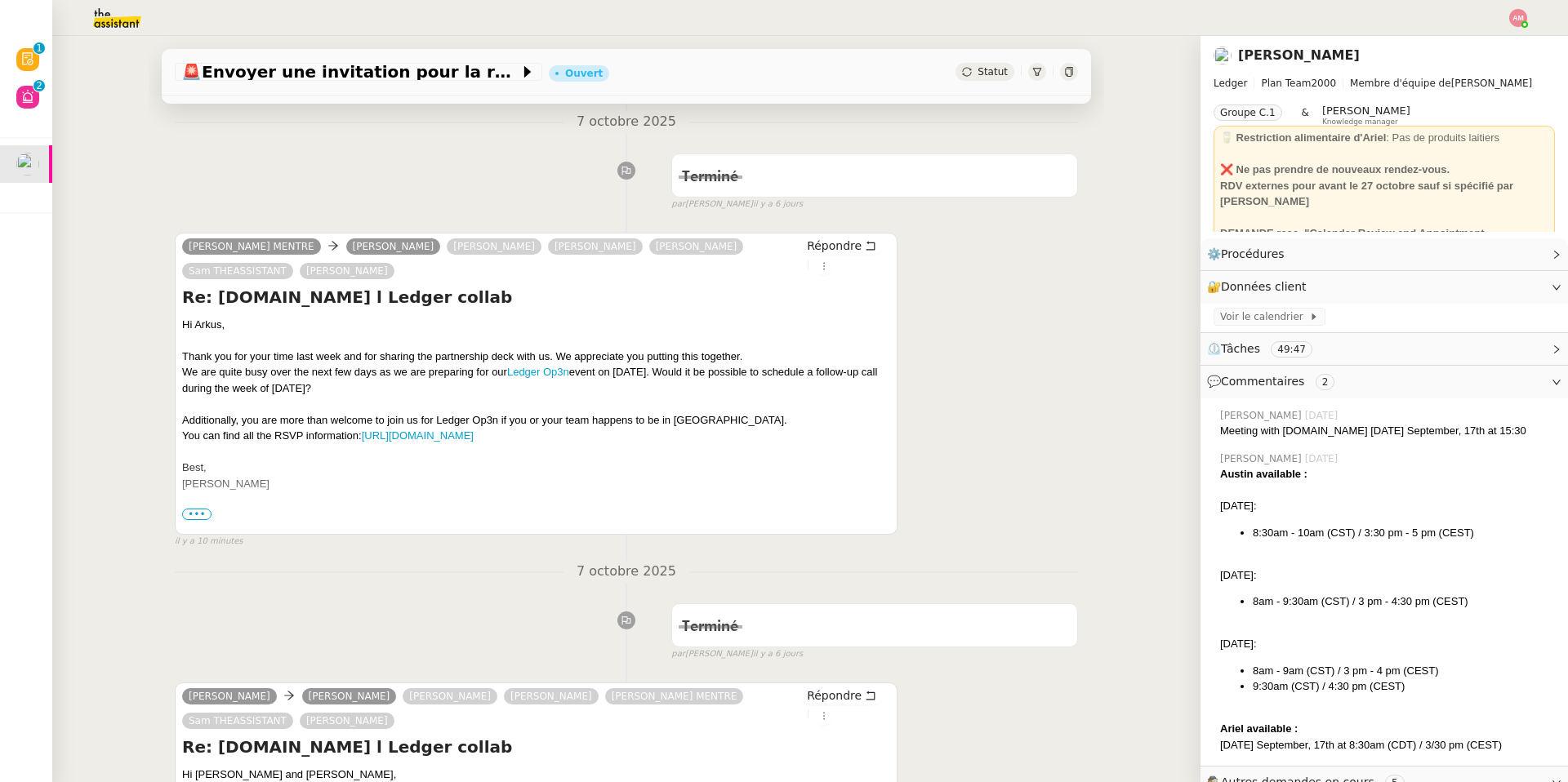
scroll to position [196, 0]
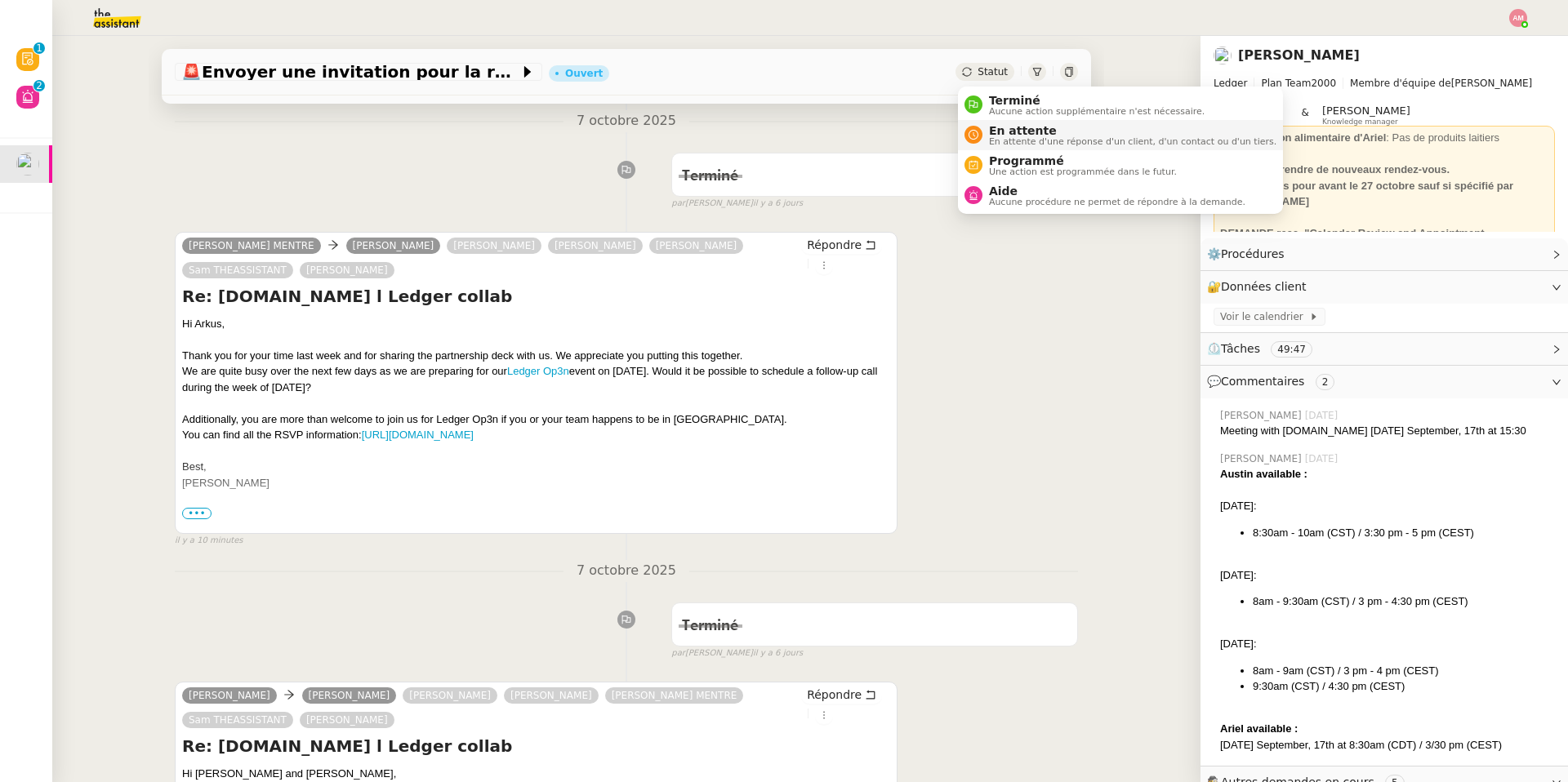
click at [986, 135] on div "En attente En attente d'une réponse d'un client, d'un contact ou d'un tiers." at bounding box center [1129, 135] width 294 height 22
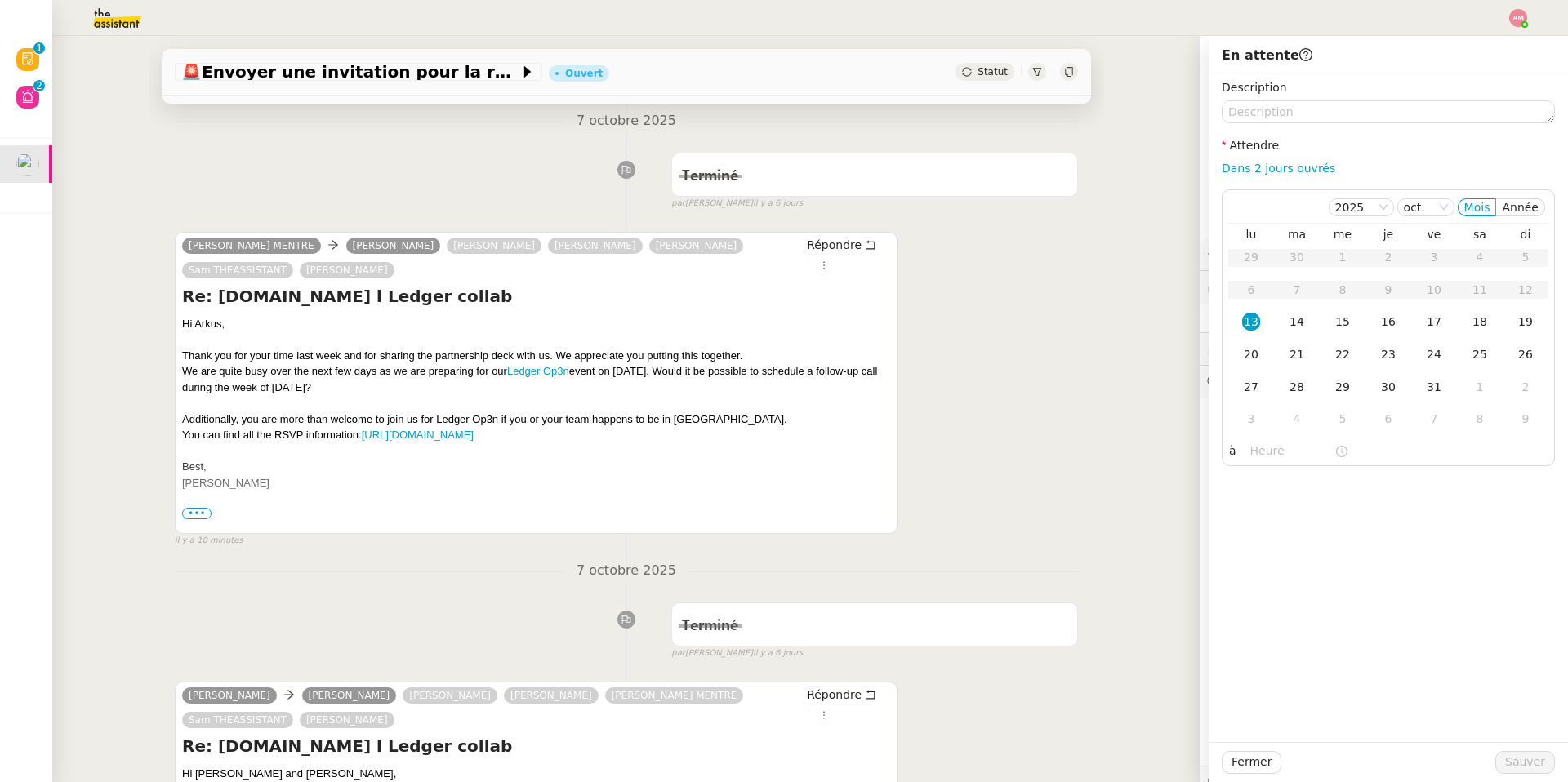
click at [1048, 177] on div "Dans 2 jours ouvrés" at bounding box center [1389, 168] width 333 height 19
click at [1048, 182] on div "Description Attendre Dans 2 jours ouvrés [DATE] Mois Année lu ma me je ve sa di…" at bounding box center [1389, 272] width 333 height 388
click at [1048, 179] on div "Description Attendre Dans 2 jours ouvrés [DATE] Mois Année lu ma me je ve sa di…" at bounding box center [1389, 272] width 333 height 388
click at [1048, 169] on link "Dans 2 jours ouvrés" at bounding box center [1278, 168] width 113 height 13
type input "07:00"
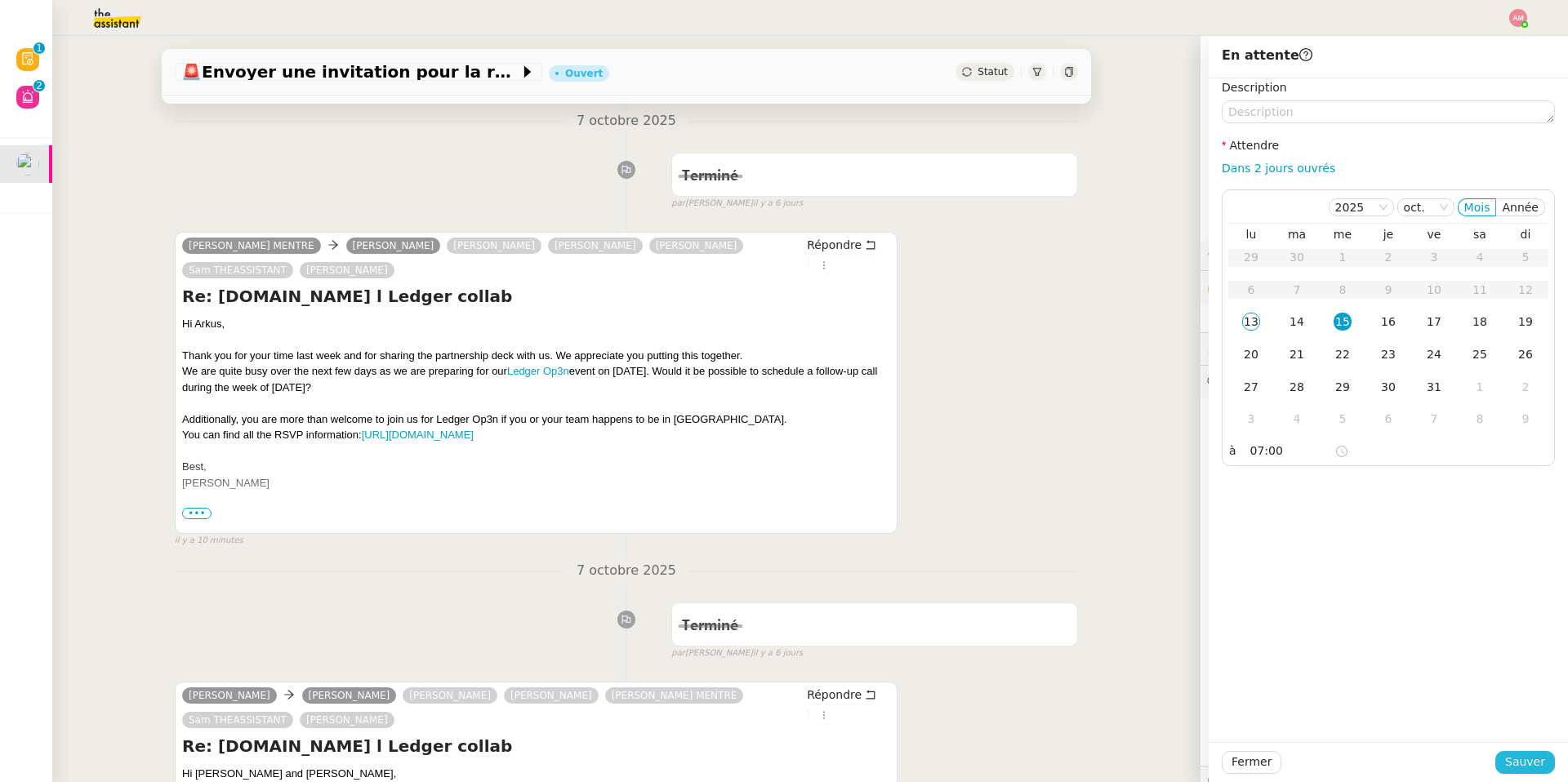
click at [1048, 556] on span "Sauver" at bounding box center [1525, 762] width 40 height 19
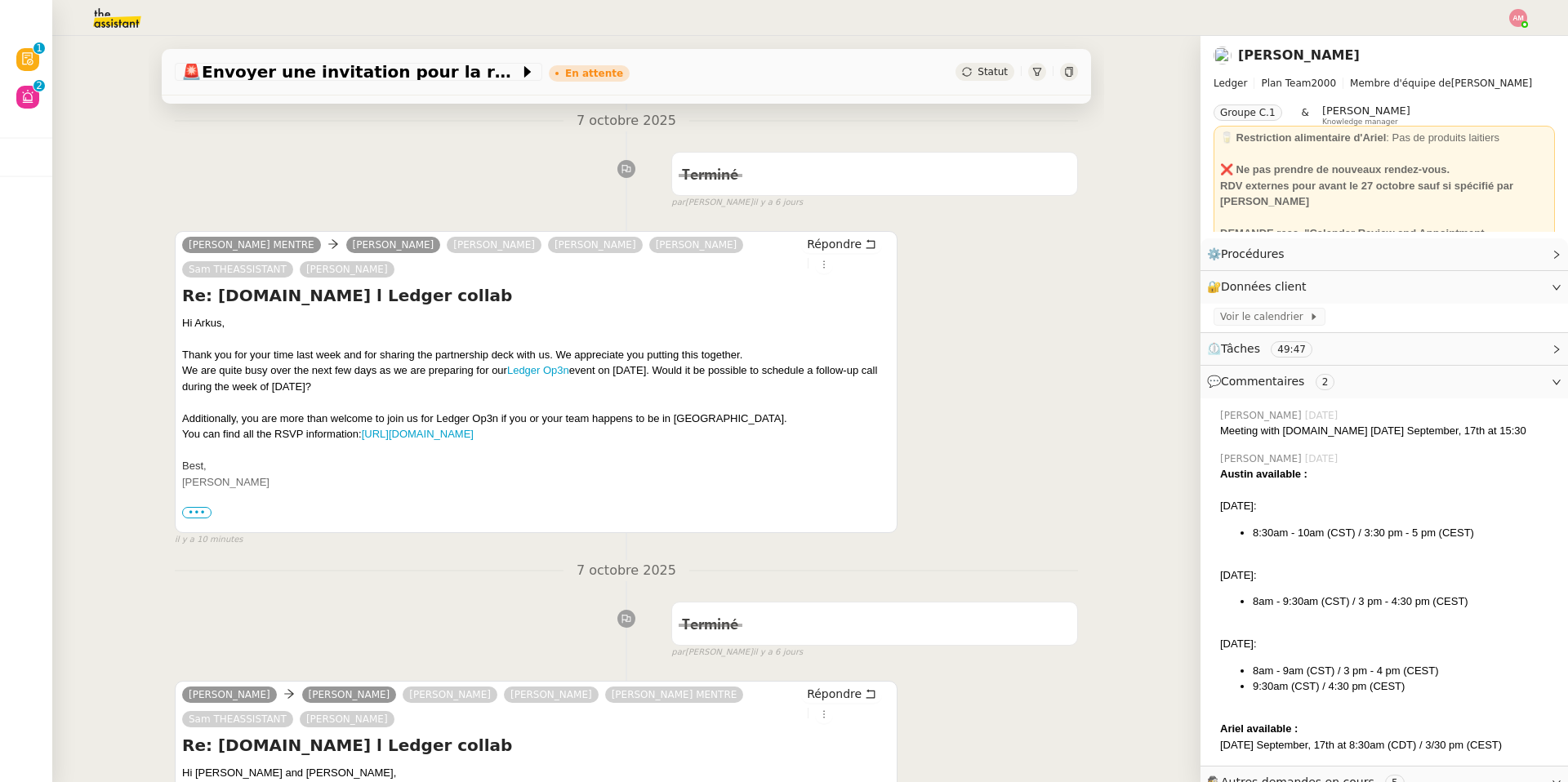
click at [1048, 13] on div at bounding box center [784, 18] width 1487 height 36
click at [1048, 17] on img at bounding box center [1518, 18] width 18 height 18
click at [1048, 49] on li "Suivi" at bounding box center [1474, 46] width 106 height 23
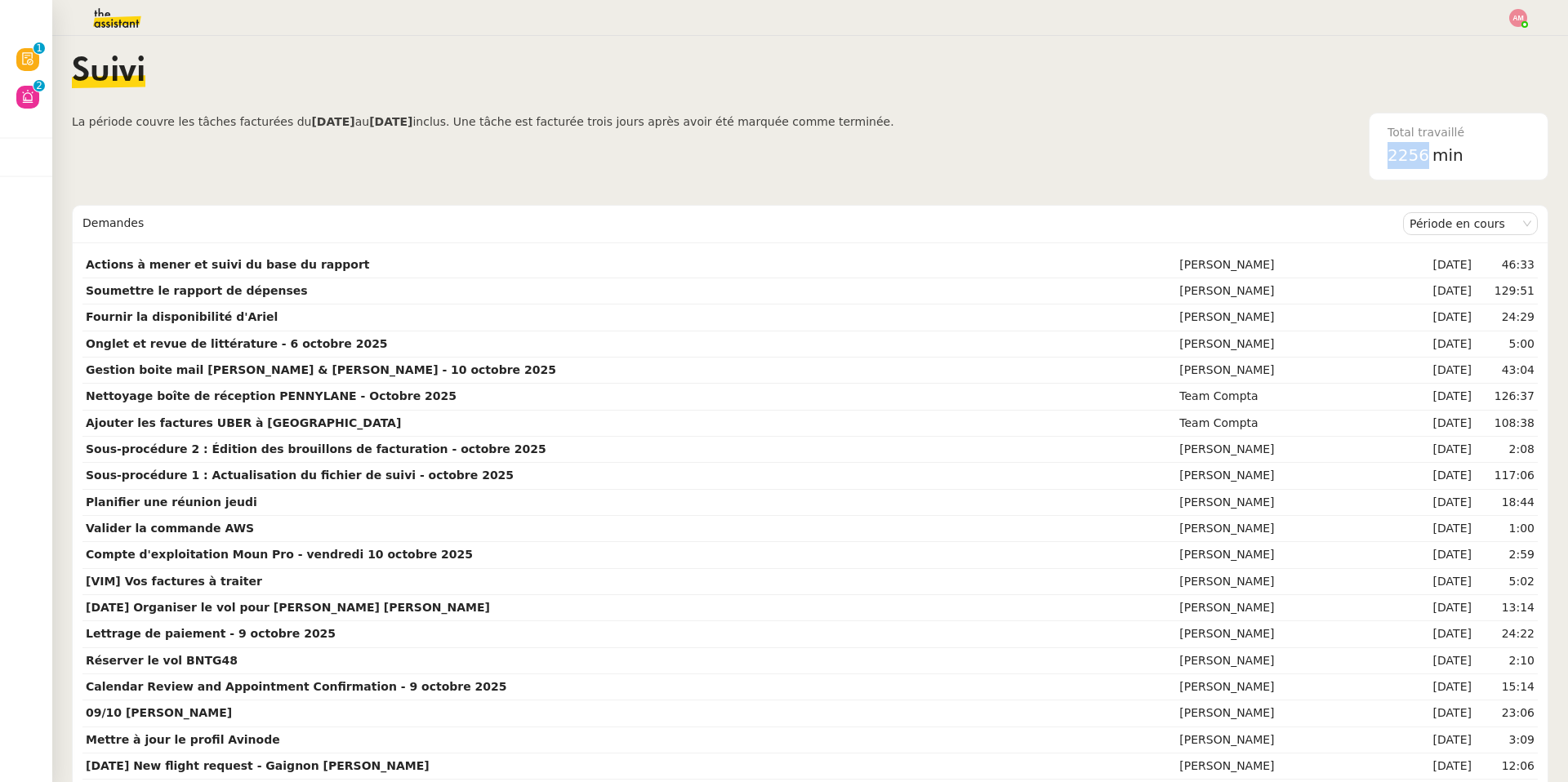
drag, startPoint x: 1382, startPoint y: 162, endPoint x: 1430, endPoint y: 163, distance: 48.0
click at [1048, 163] on div "Total travaillé 2256 min" at bounding box center [1458, 146] width 162 height 66
copy span "2256"
click at [1048, 31] on div at bounding box center [784, 18] width 1487 height 36
click at [1048, 19] on img at bounding box center [1518, 18] width 18 height 18
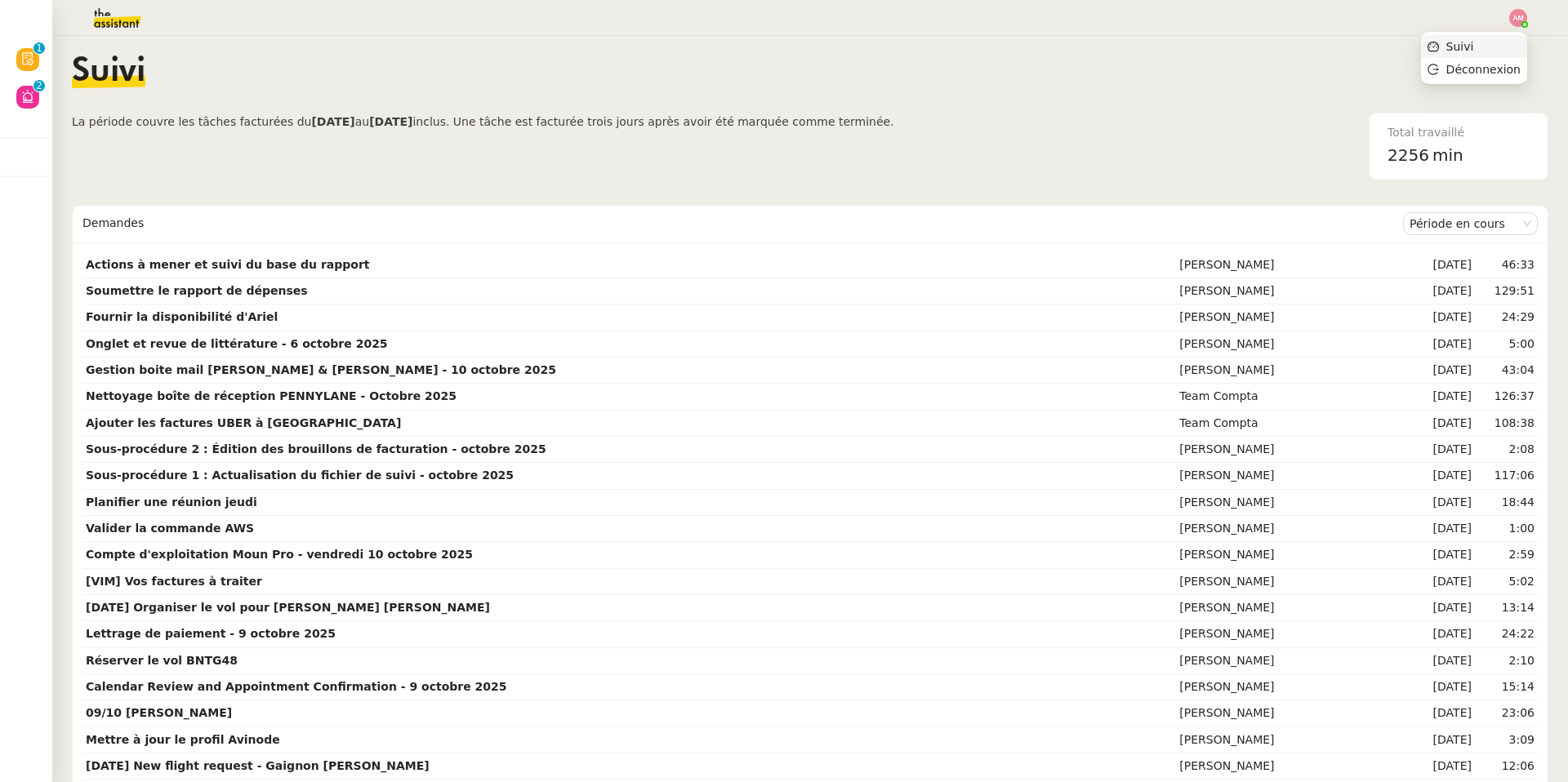
click at [1048, 51] on li "Suivi" at bounding box center [1474, 46] width 106 height 23
click at [1048, 11] on img at bounding box center [1518, 18] width 18 height 18
click at [1048, 33] on ul "Suivi Déconnexion" at bounding box center [1474, 58] width 106 height 52
click at [1048, 44] on li "Suivi" at bounding box center [1474, 46] width 106 height 23
drag, startPoint x: 1383, startPoint y: 155, endPoint x: 1429, endPoint y: 157, distance: 46.0
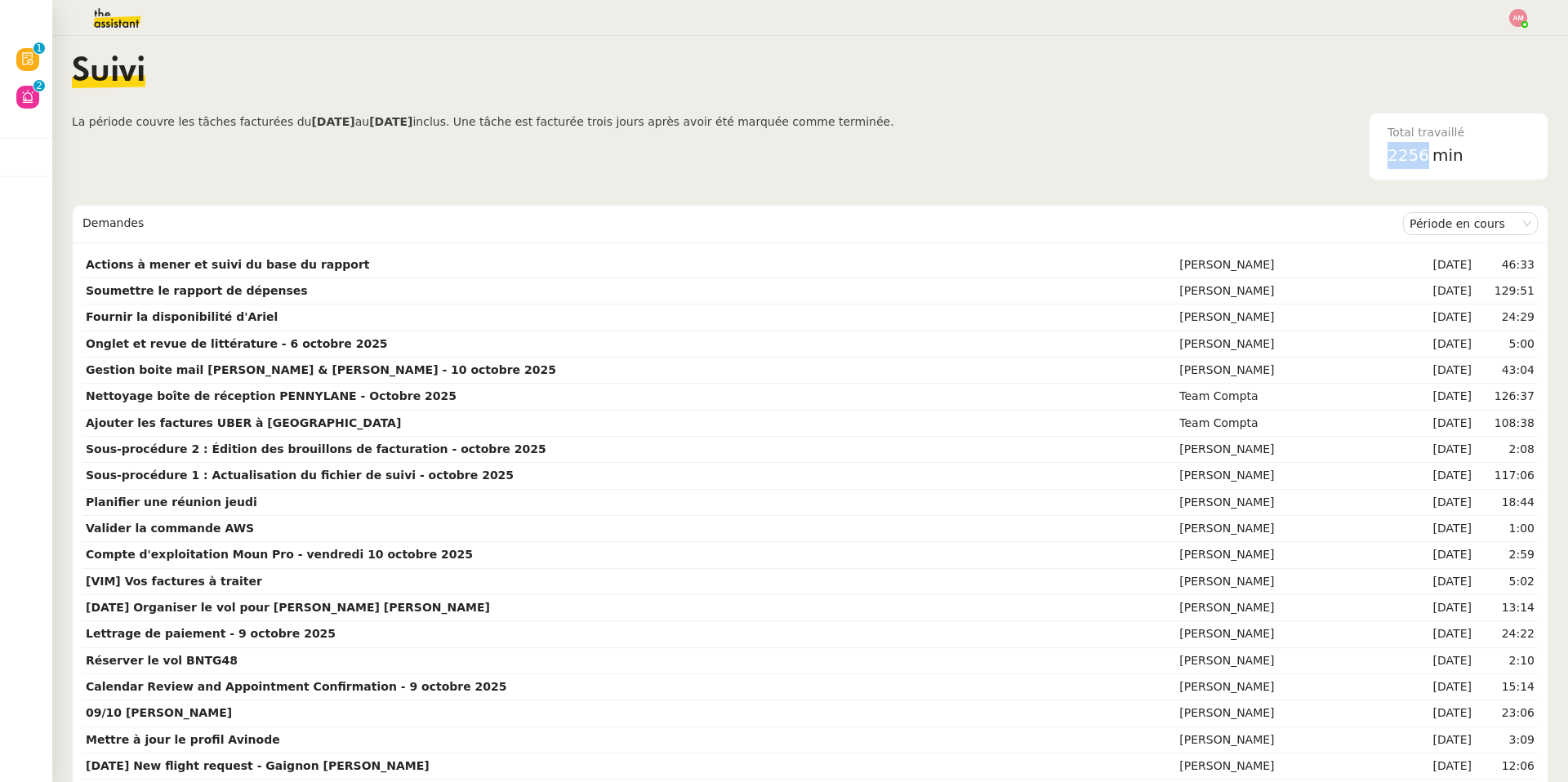
click at [1048, 157] on div "Total travaillé 2256 min" at bounding box center [1458, 146] width 162 height 66
copy span "2256"
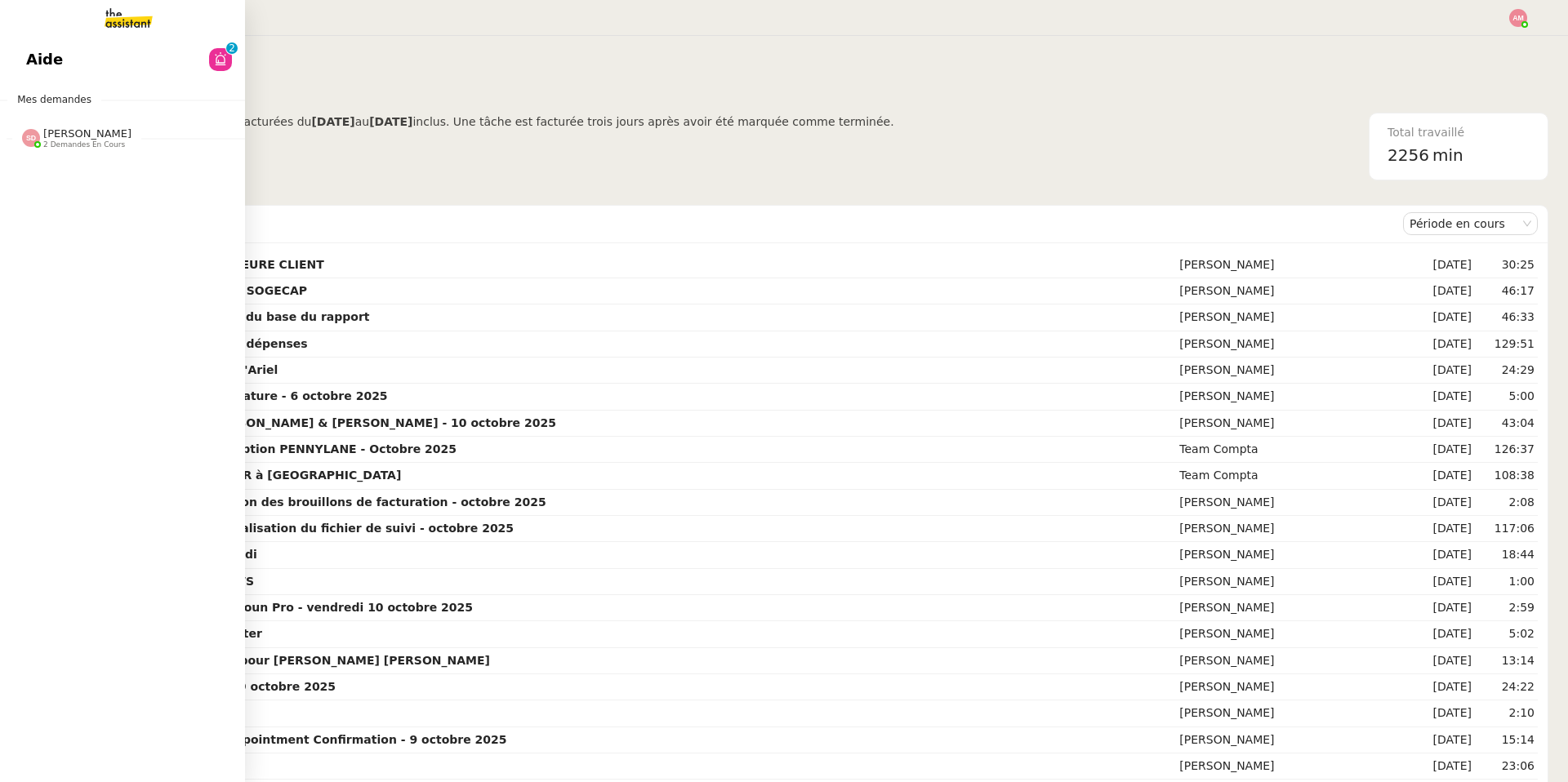
click at [61, 94] on span "Mes demandes" at bounding box center [54, 100] width 94 height 16
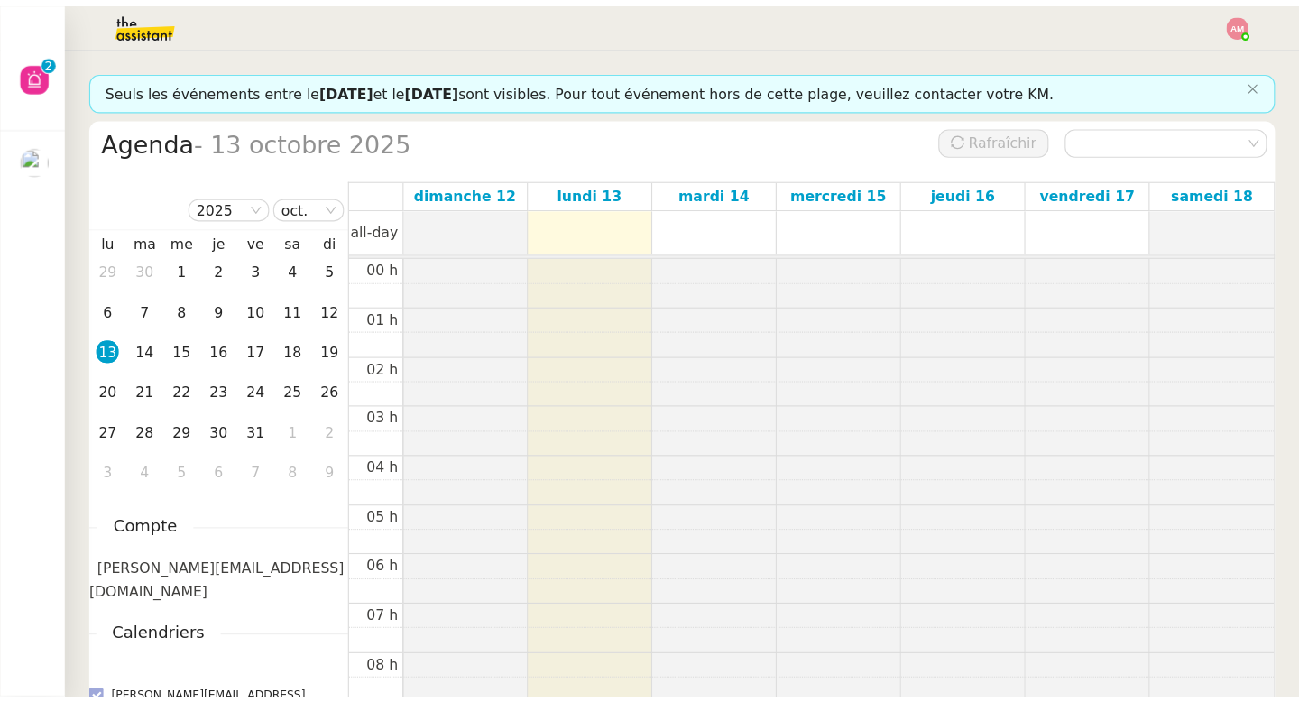
scroll to position [264, 0]
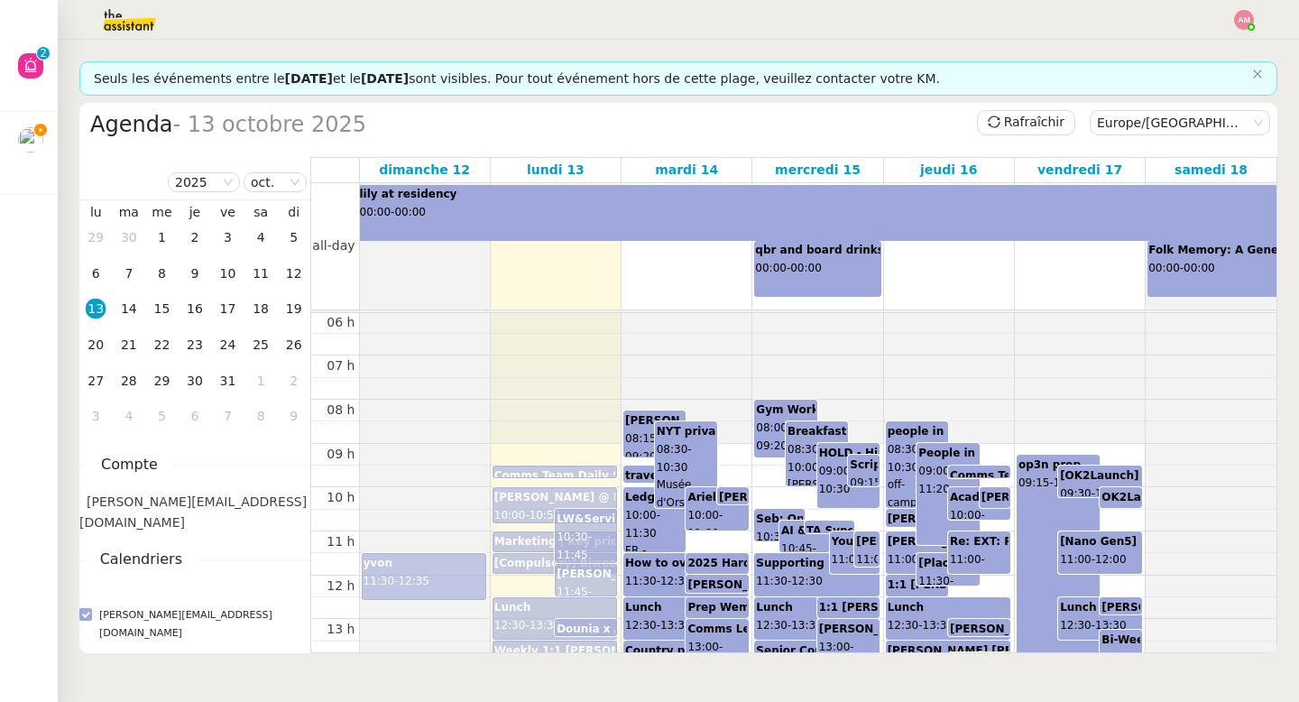
click at [635, 415] on b "[PERSON_NAME]?" at bounding box center [678, 420] width 107 height 13
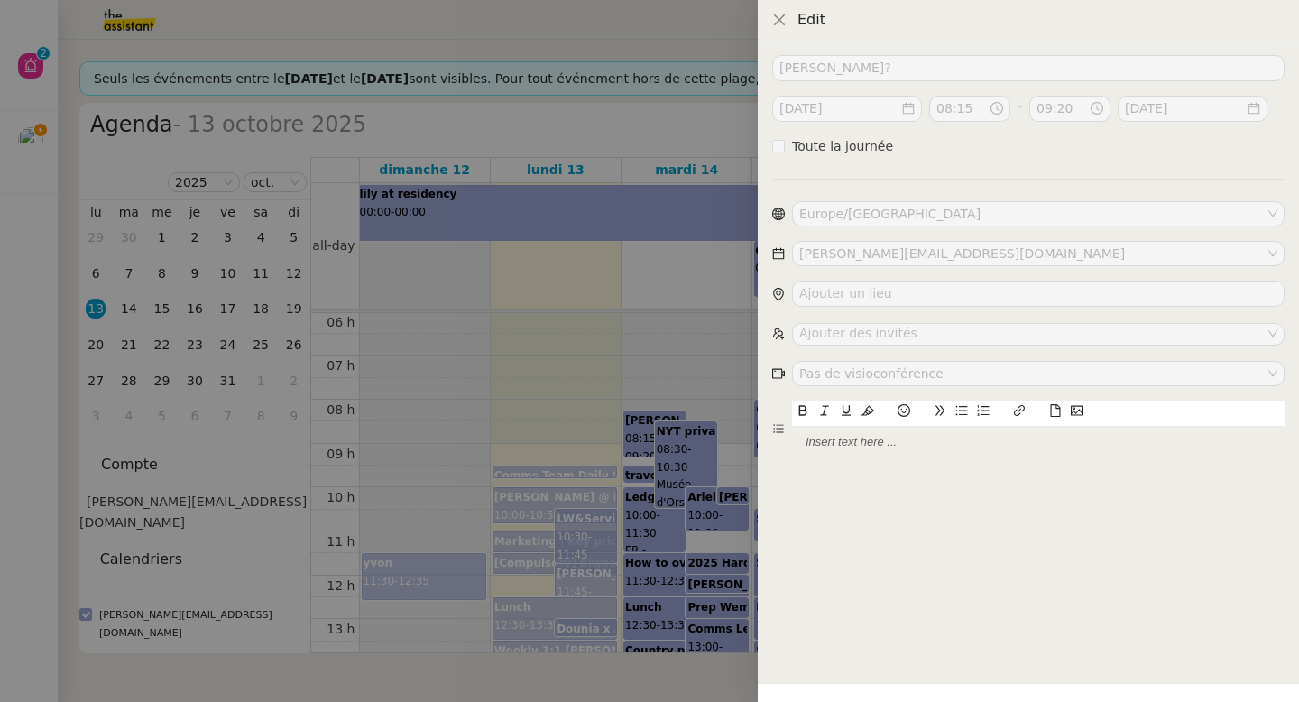
click at [628, 340] on div at bounding box center [649, 351] width 1299 height 702
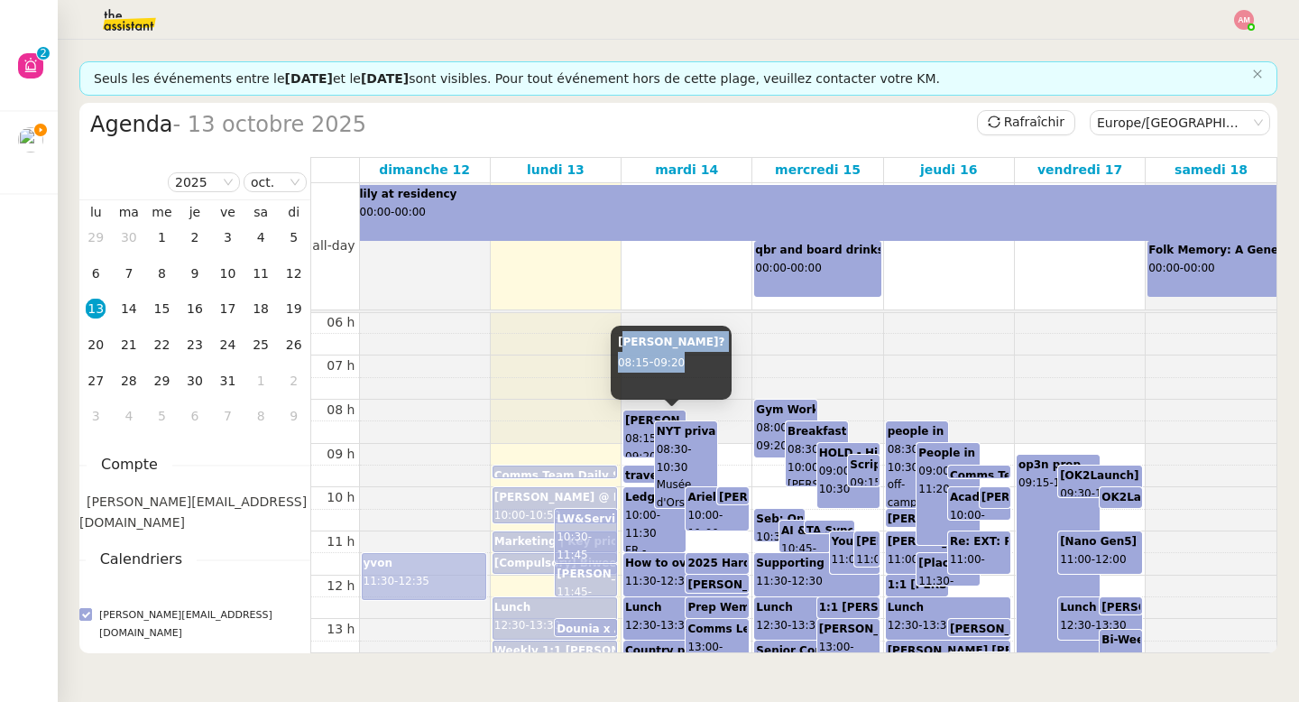
drag, startPoint x: 620, startPoint y: 349, endPoint x: 689, endPoint y: 364, distance: 70.9
click at [689, 364] on div "liz? 08:15 - 09:20" at bounding box center [672, 363] width 122 height 74
copy div "liz? 08:15 - 09:20"
drag, startPoint x: 616, startPoint y: 342, endPoint x: 696, endPoint y: 363, distance: 82.1
click at [696, 363] on div "liz? 08:15 - 09:20" at bounding box center [672, 363] width 122 height 74
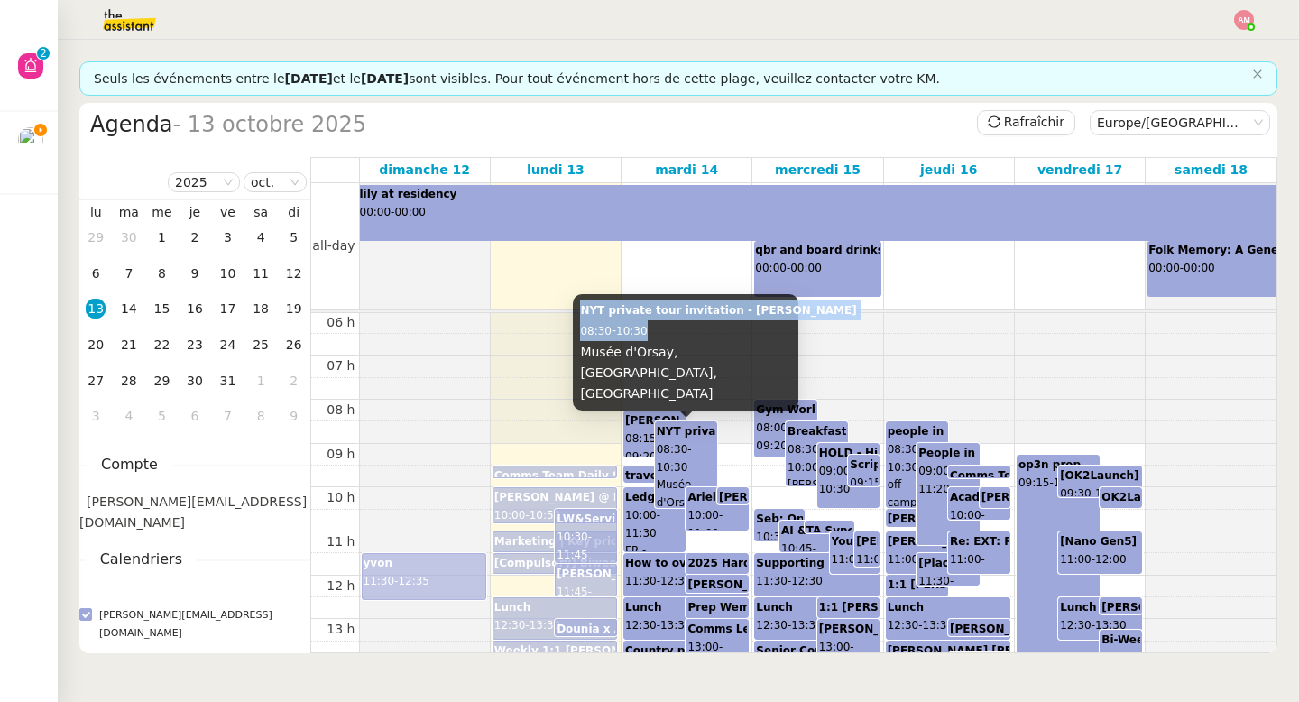
copy div "NYT private tour invitation - John Singer Sargent 08:30 - 10:30"
drag, startPoint x: 579, startPoint y: 355, endPoint x: 690, endPoint y: 371, distance: 112.0
click at [690, 371] on div "NYT private tour invitation - John Singer Sargent 08:30 - 10:30 Musée d'Orsay, …" at bounding box center [686, 352] width 226 height 116
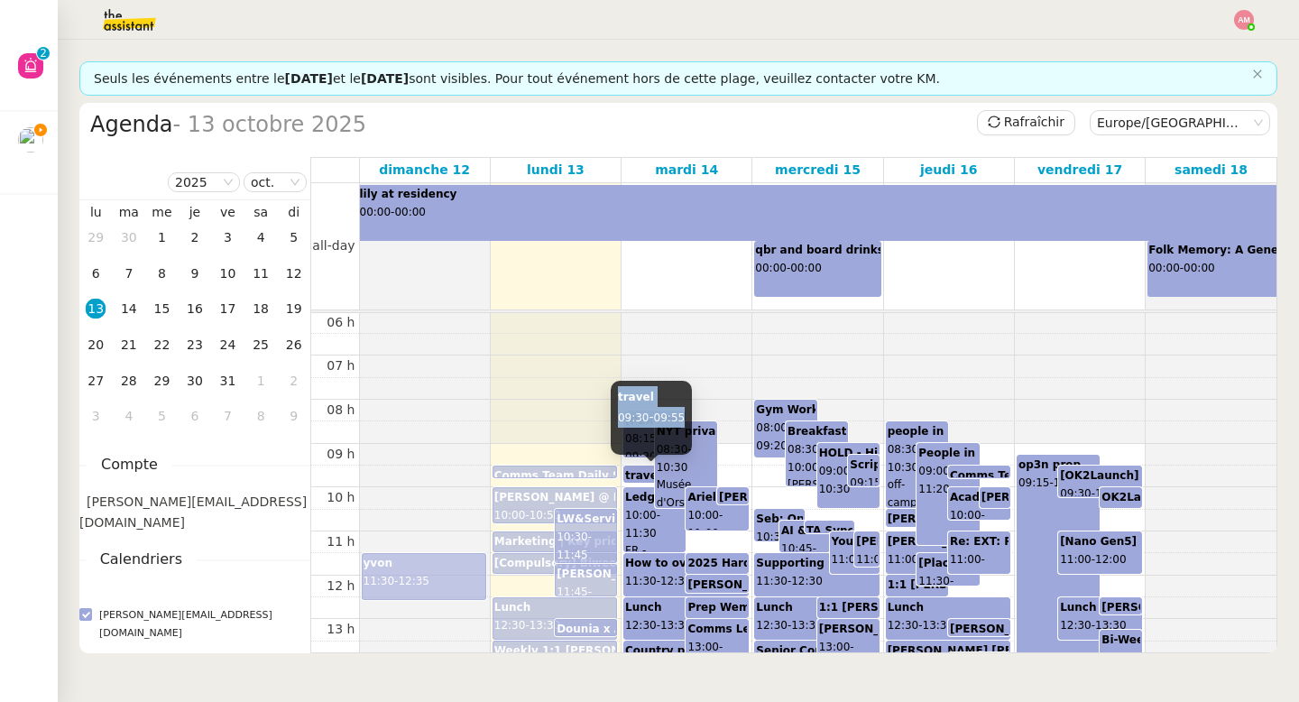
copy div "travel 09:30 - 09:55"
drag, startPoint x: 616, startPoint y: 394, endPoint x: 696, endPoint y: 418, distance: 82.8
click at [692, 418] on div "travel 09:30 - 09:55" at bounding box center [651, 418] width 81 height 74
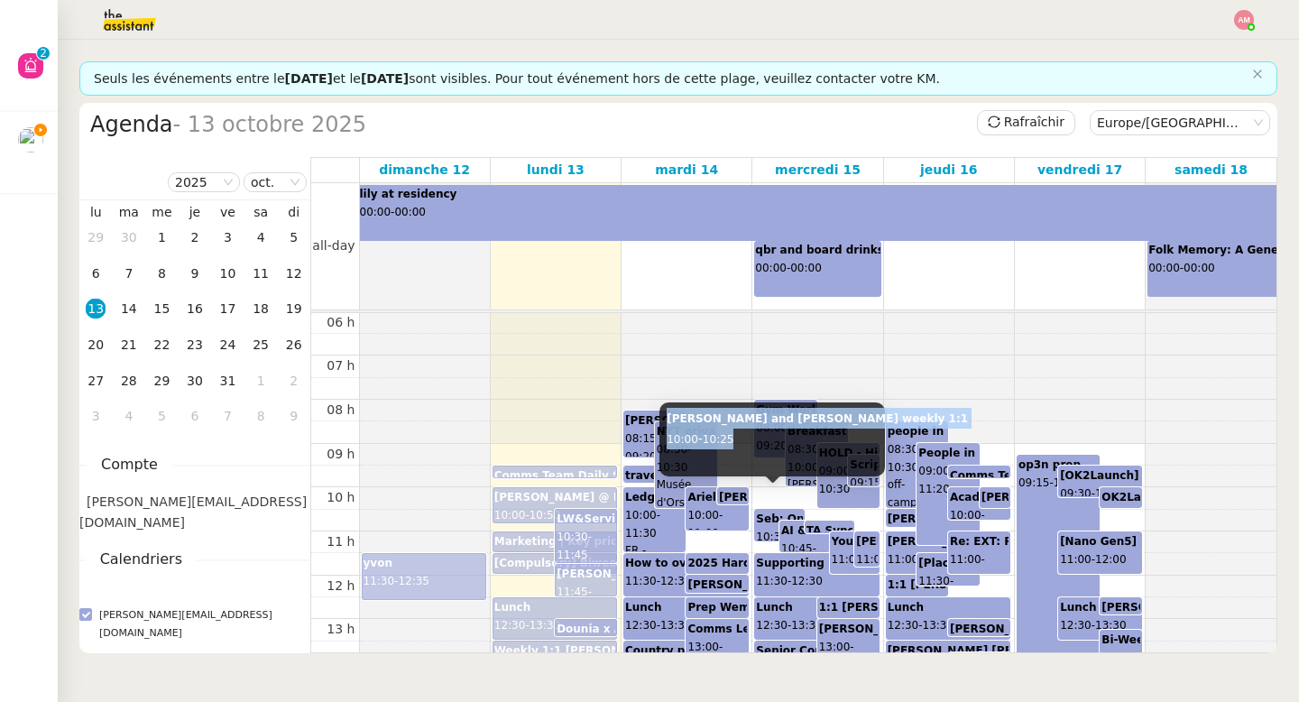
copy div "Ariel and David weekly 1:1 10:00 - 10:25"
drag, startPoint x: 665, startPoint y: 419, endPoint x: 779, endPoint y: 443, distance: 116.1
click at [779, 443] on div "Ariel and David weekly 1:1 10:00 - 10:25" at bounding box center [772, 439] width 226 height 74
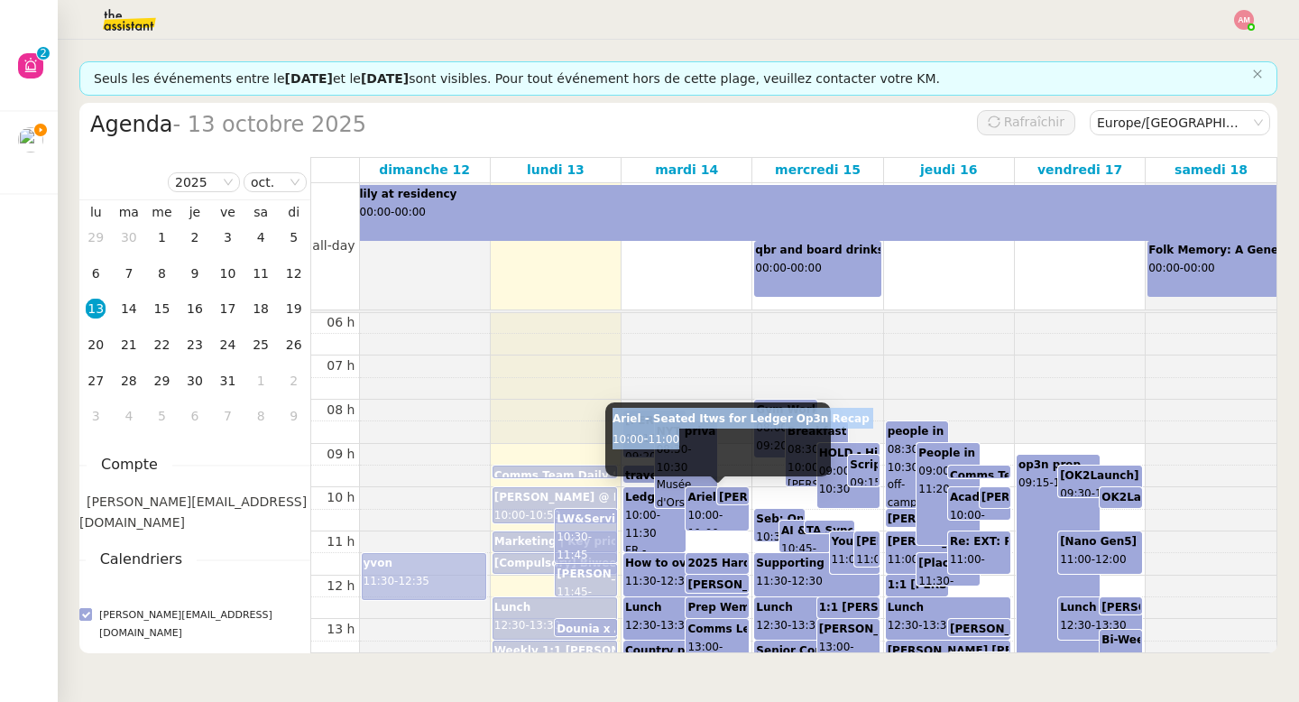
copy div "Ariel - Seated Itws for Ledger Op3n Recap 10:00 - 11:00"
drag, startPoint x: 607, startPoint y: 418, endPoint x: 690, endPoint y: 438, distance: 85.5
click at [690, 438] on div "Ariel - Seated Itws for Ledger Op3n Recap 10:00 - 11:00" at bounding box center [718, 439] width 226 height 74
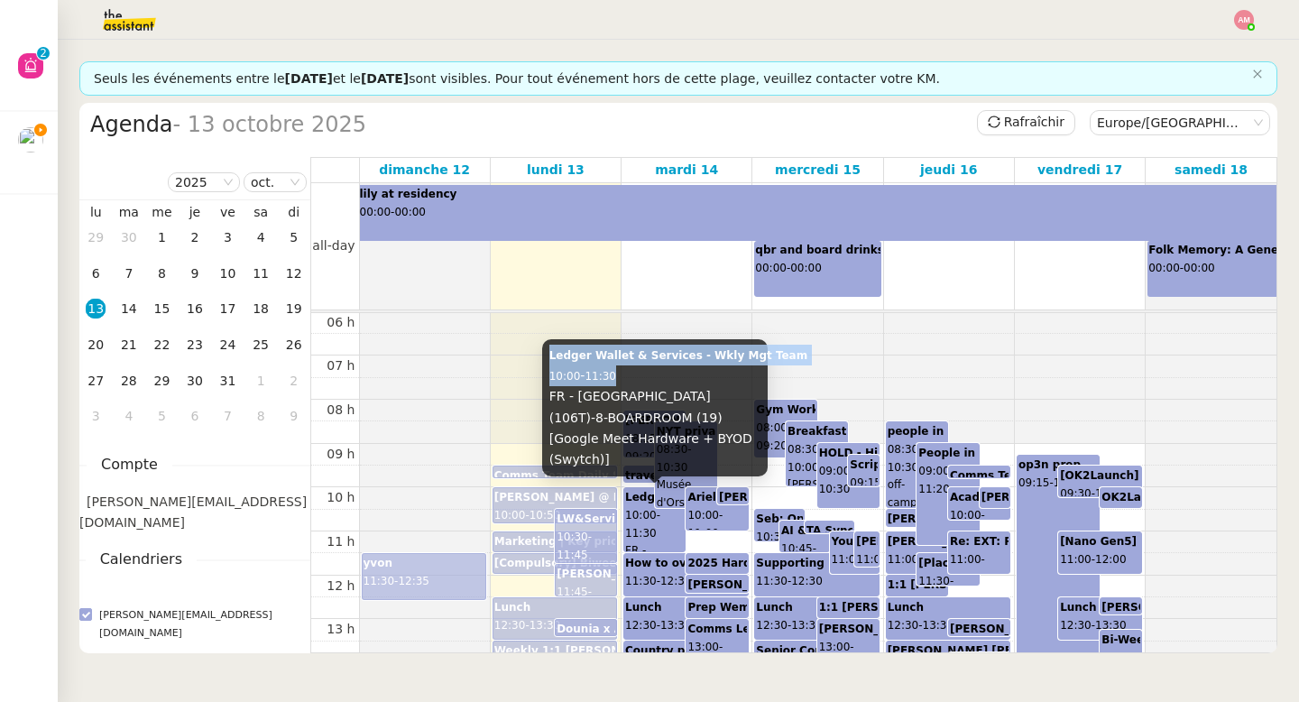
copy div "Ledger Wallet & Services - Wkly Mgt Team 10:00 - 11:30"
drag, startPoint x: 548, startPoint y: 380, endPoint x: 652, endPoint y: 407, distance: 108.1
click at [652, 407] on div "Ledger Wallet & Services - Wkly Mgt Team 10:00 - 11:30 FR - Paris (106T)-8-BOAR…" at bounding box center [655, 407] width 226 height 137
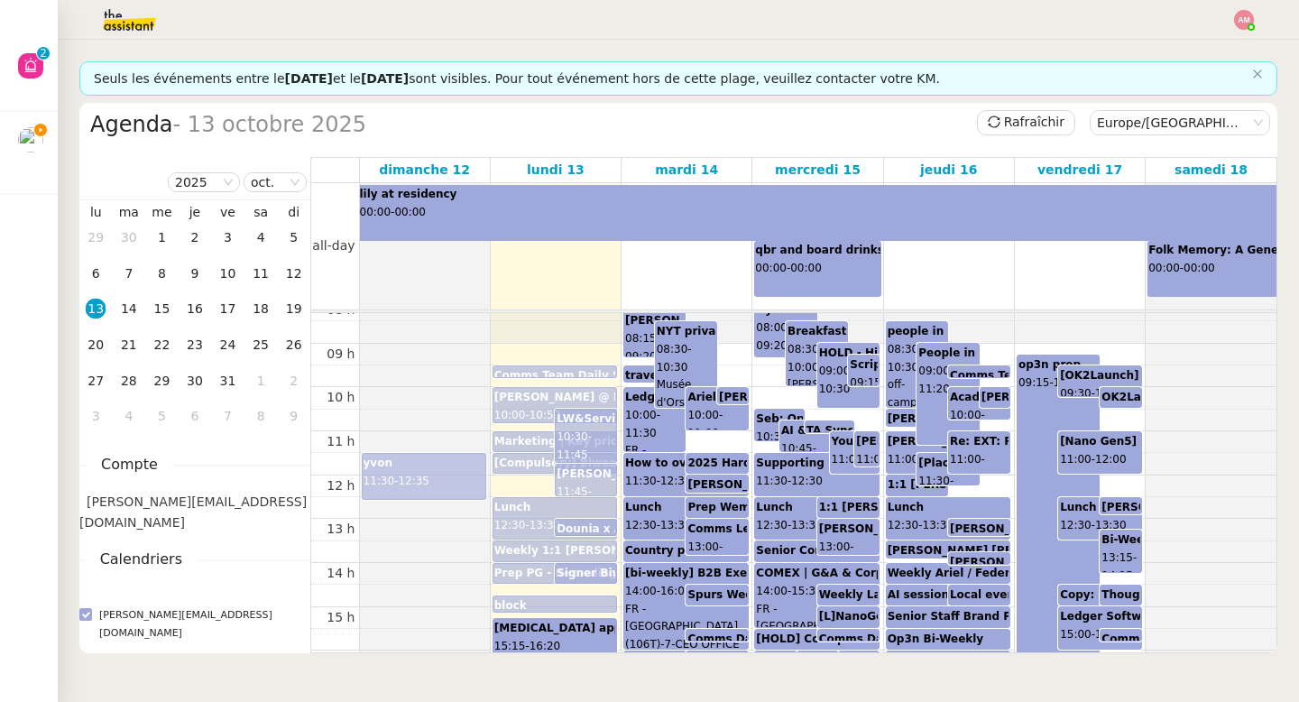
scroll to position [397, 0]
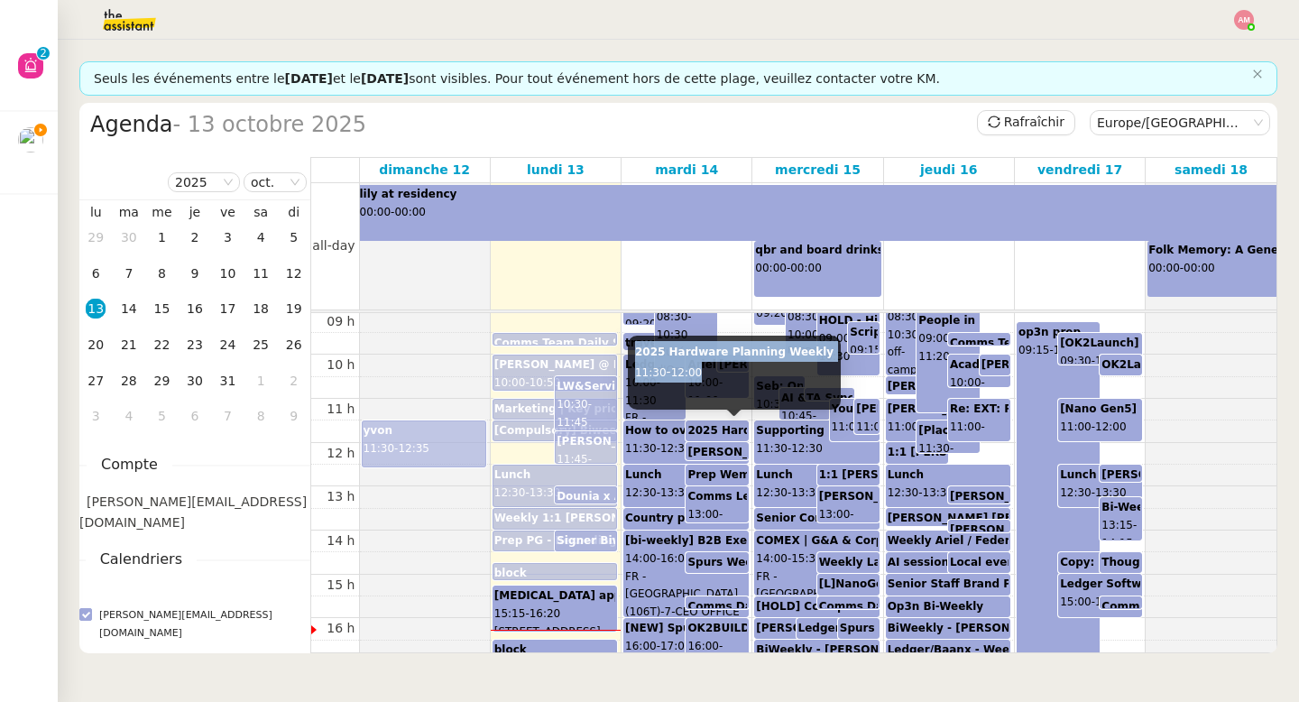
drag, startPoint x: 634, startPoint y: 346, endPoint x: 723, endPoint y: 370, distance: 91.7
click at [723, 370] on div "2025 Hardware Planning Weekly 11:30 - 12:00" at bounding box center [734, 373] width 213 height 74
copy div "2025 Hardware Planning Weekly 11:30 - 12:00"
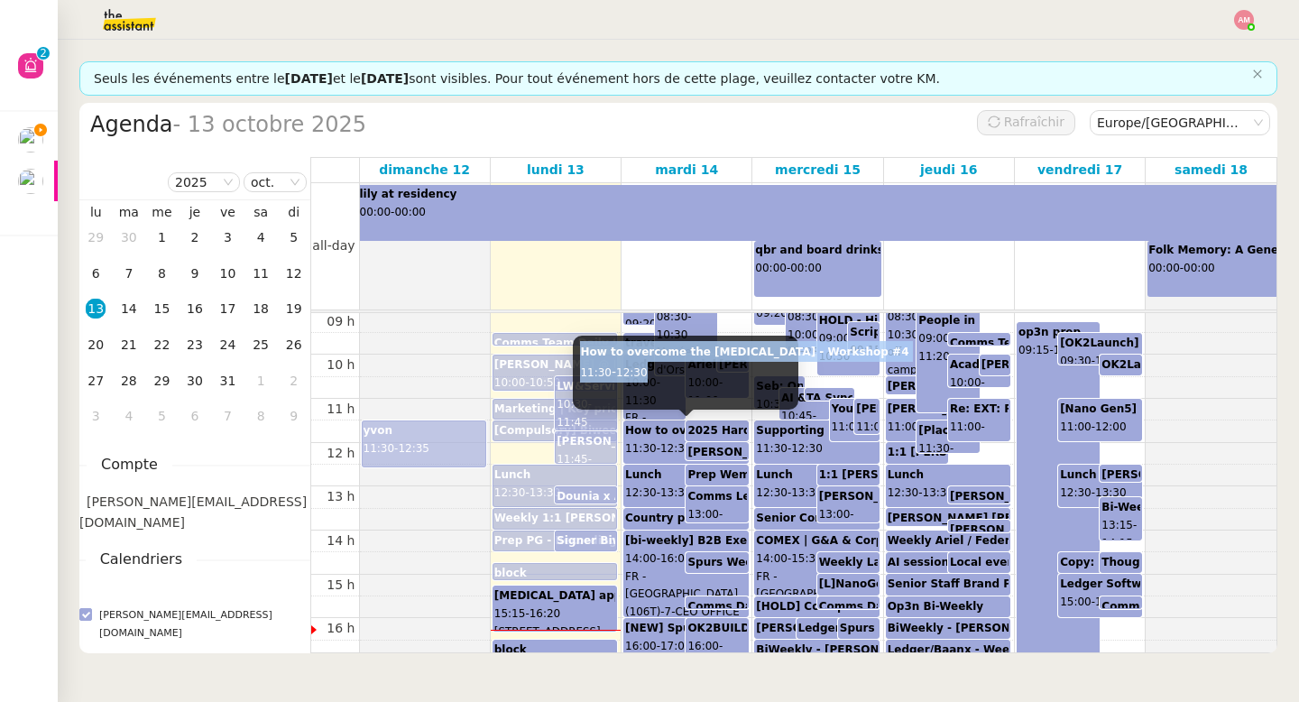
copy div "How to overcome the impostor syndrome - Workshop #4 11:30 - 12:30"
drag, startPoint x: 622, startPoint y: 364, endPoint x: 690, endPoint y: 377, distance: 68.8
click at [690, 377] on div "How to overcome the impostor syndrome - Workshop #4 11:30 - 12:30" at bounding box center [686, 373] width 226 height 74
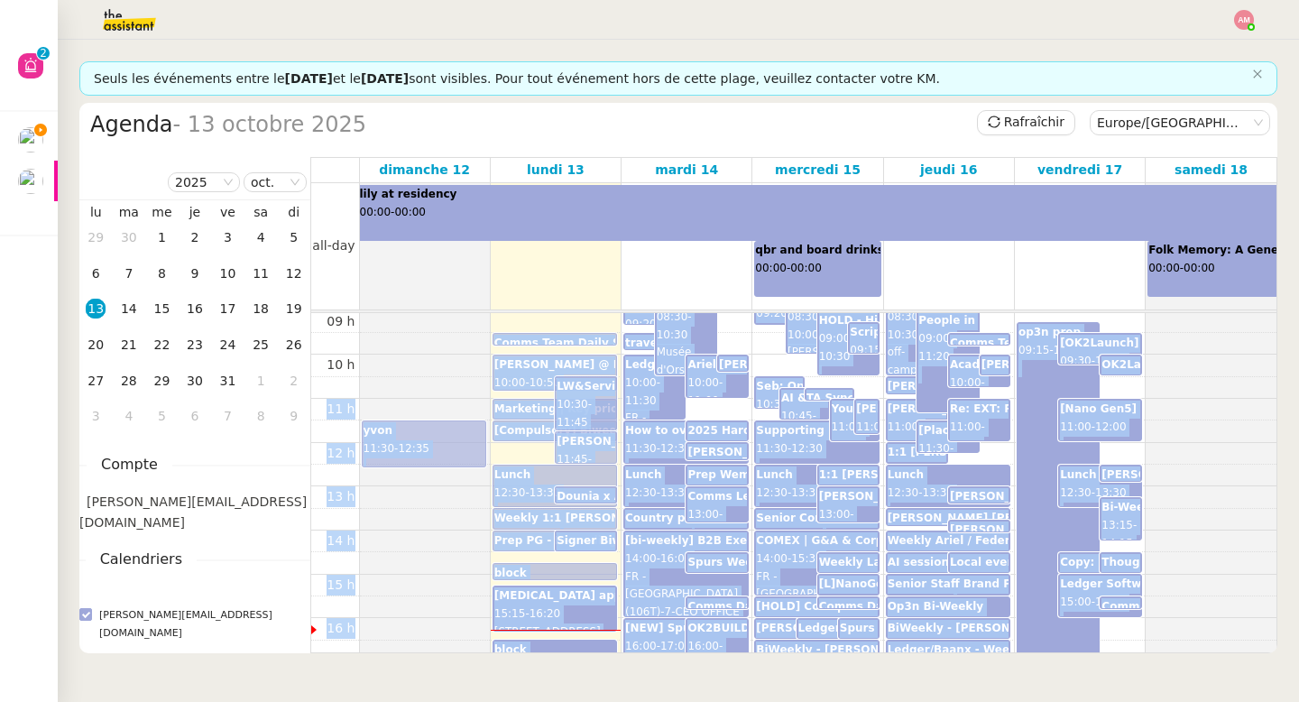
drag, startPoint x: 669, startPoint y: 364, endPoint x: 752, endPoint y: 391, distance: 87.0
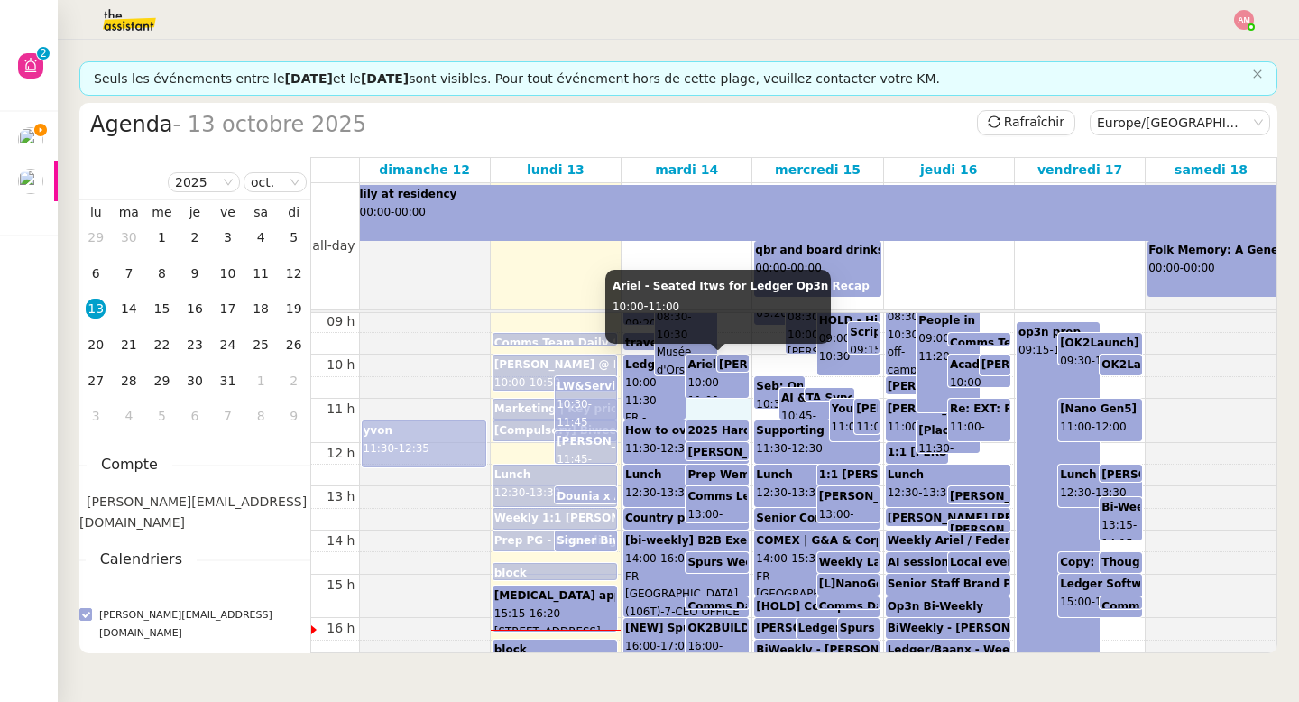
click at [707, 408] on div "00 h 01 h 02 h 03 h 04 h 05 h 06 h 07 h 08 h 09 h 10 h 11 h 12 h 13 h 14 h 15 h…" at bounding box center [793, 442] width 965 height 1053
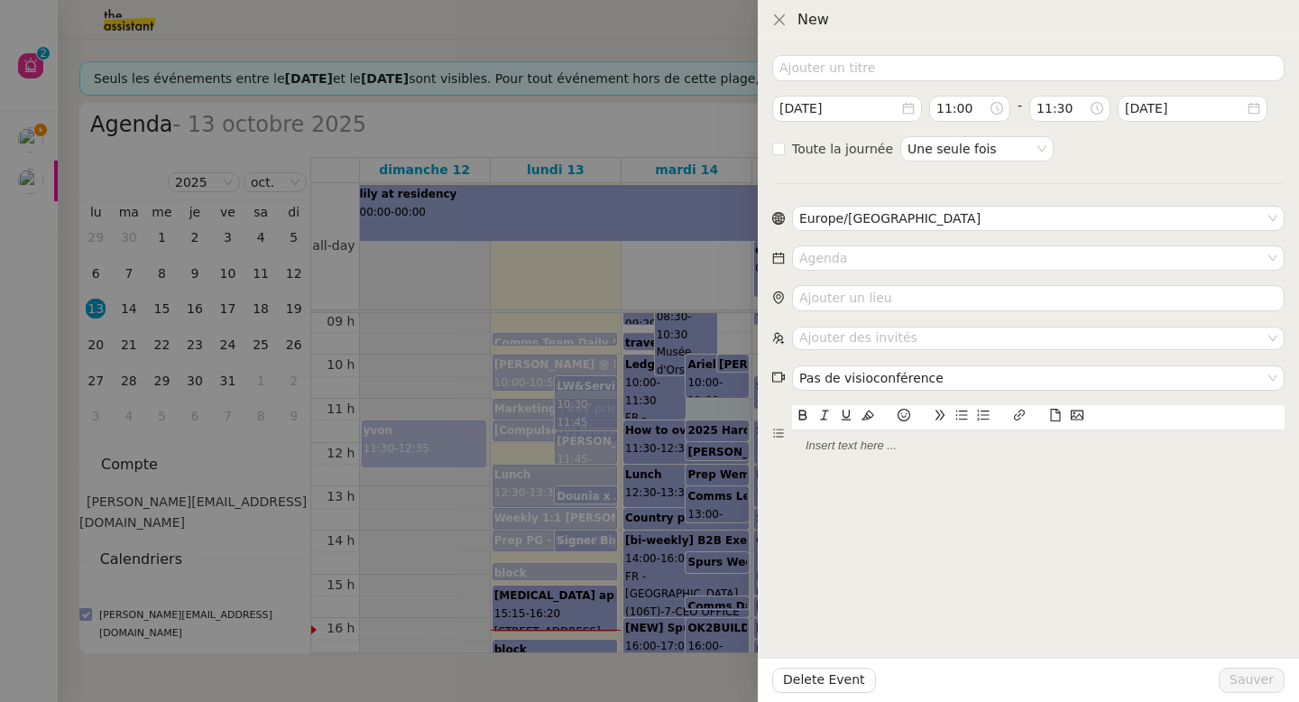
click at [683, 425] on div at bounding box center [649, 351] width 1299 height 702
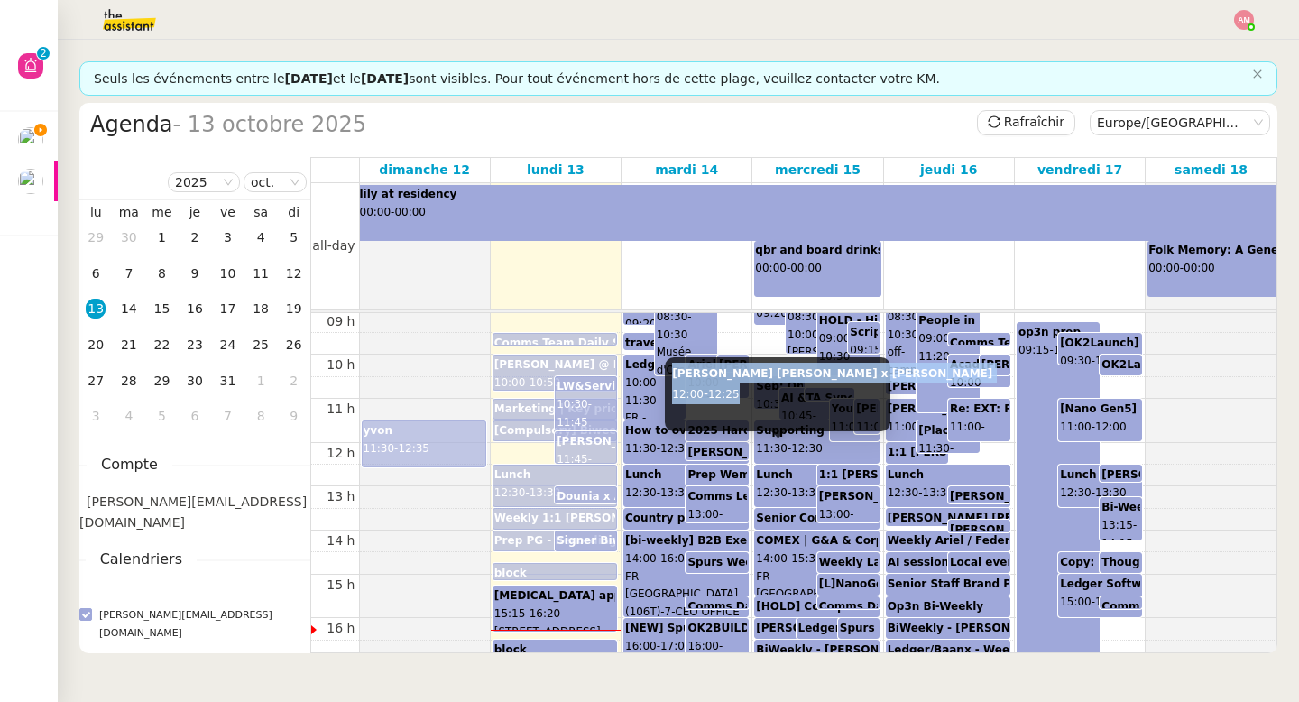
copy div "ariel x jules x mike 12:00 - 12:25"
drag, startPoint x: 673, startPoint y: 377, endPoint x: 748, endPoint y: 392, distance: 76.3
click at [748, 392] on div "ariel x jules x mike 12:00 - 12:25" at bounding box center [778, 394] width 226 height 74
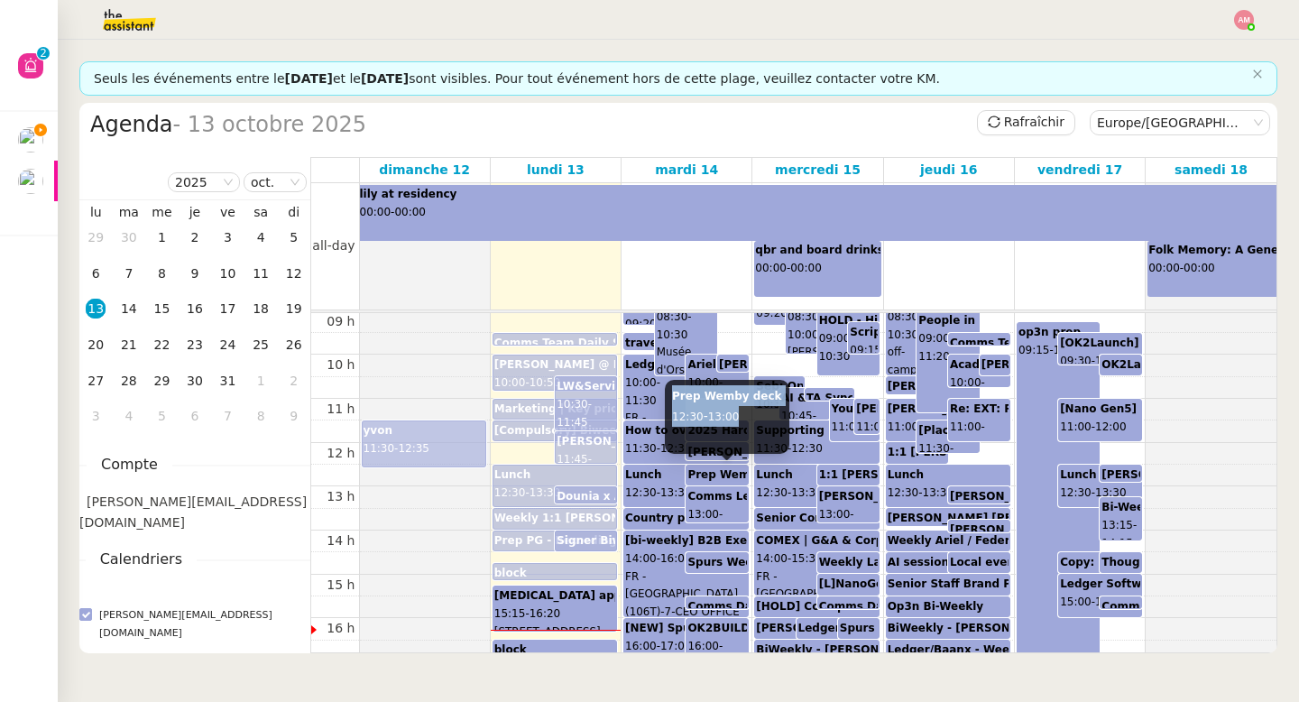
copy div "Prep Wemby deck 12:30 - 13:00"
drag, startPoint x: 670, startPoint y: 396, endPoint x: 755, endPoint y: 413, distance: 86.5
click at [755, 413] on div "Prep Wemby deck 12:30 - 13:00" at bounding box center [727, 417] width 124 height 74
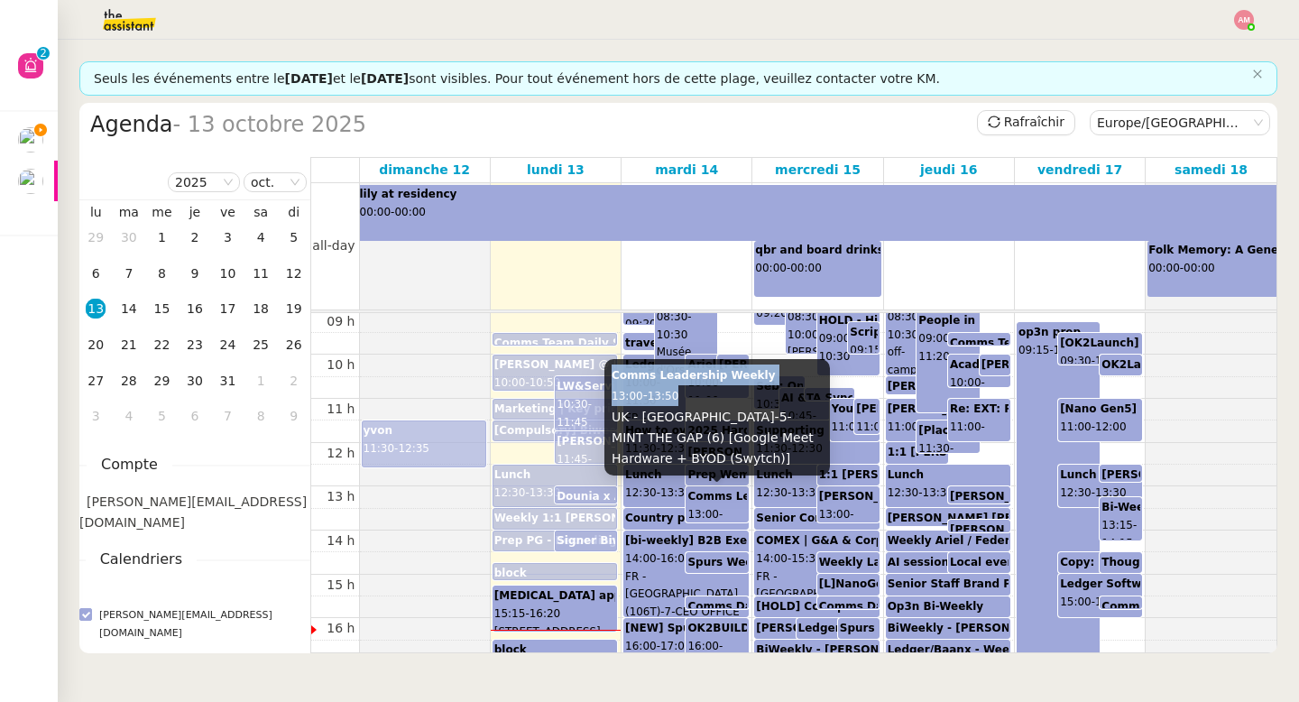
drag, startPoint x: 638, startPoint y: 379, endPoint x: 696, endPoint y: 394, distance: 59.7
click at [696, 394] on div "Comms Leadership Weekly 13:00 - 13:50 UK - London-5-MINT THE GAP (6) [Google Me…" at bounding box center [717, 417] width 226 height 116
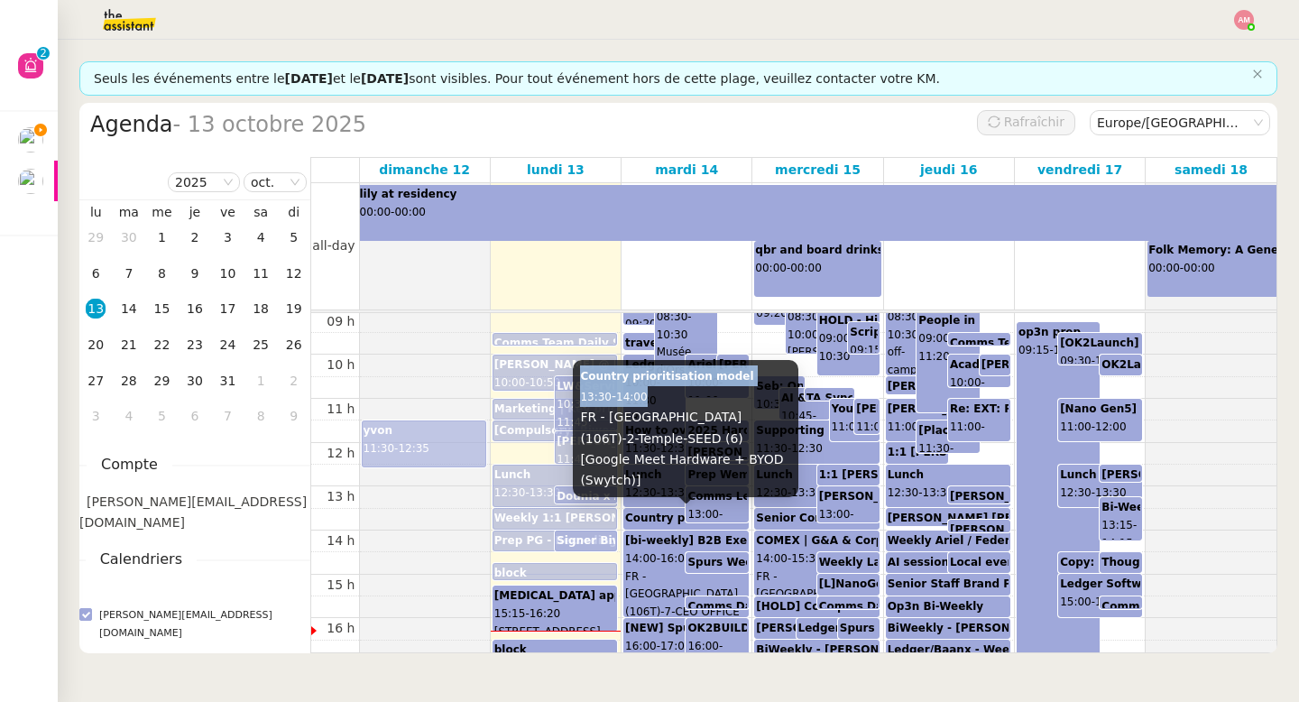
drag, startPoint x: 582, startPoint y: 400, endPoint x: 670, endPoint y: 416, distance: 89.9
click at [670, 416] on div "Country prioritisation model 13:30 - 14:00 FR - Paris (106T)-2-Temple-SEED (6) …" at bounding box center [686, 428] width 226 height 137
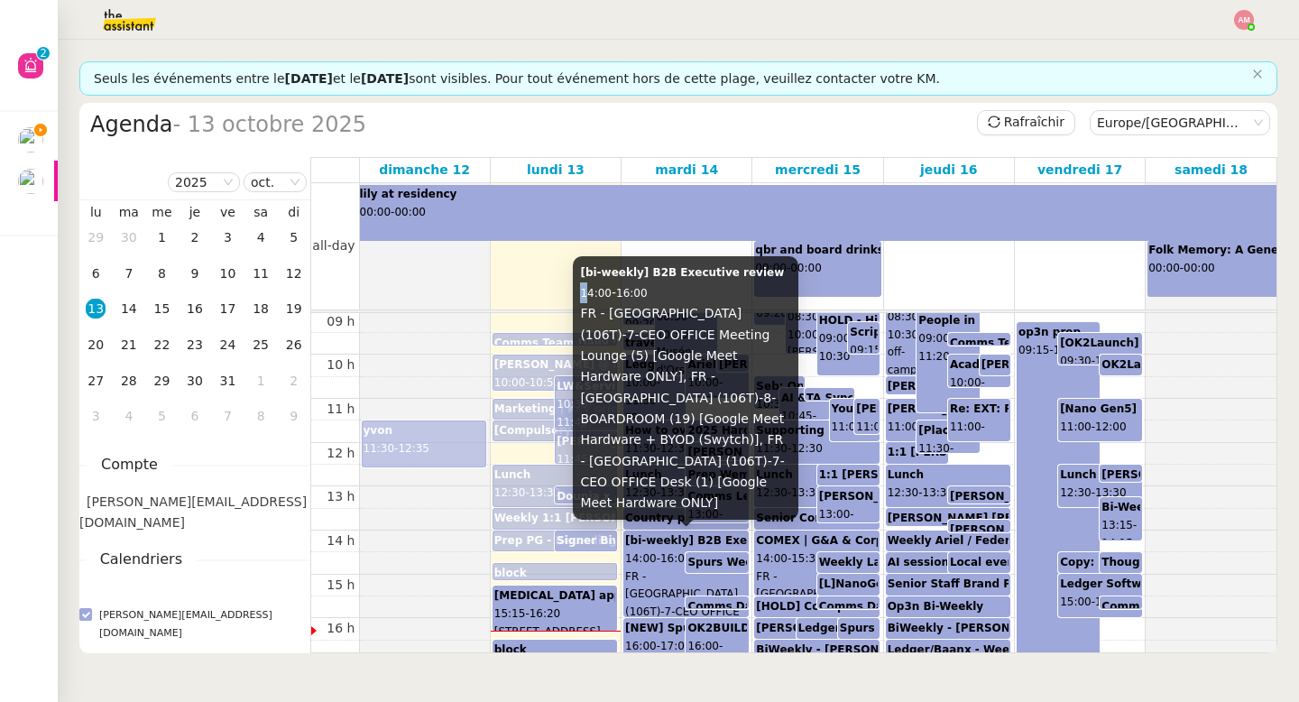
drag, startPoint x: 579, startPoint y: 331, endPoint x: 584, endPoint y: 321, distance: 10.9
click at [584, 321] on div "[bi-weekly] B2B Executive review 14:00 - 16:00 FR - Paris (106T)-7-CEO OFFICE M…" at bounding box center [686, 387] width 226 height 263
drag, startPoint x: 581, startPoint y: 312, endPoint x: 678, endPoint y: 334, distance: 99.8
click at [678, 334] on div "[bi-weekly] B2B Executive review 14:00 - 16:00 FR - Paris (106T)-7-CEO OFFICE M…" at bounding box center [686, 387] width 226 height 263
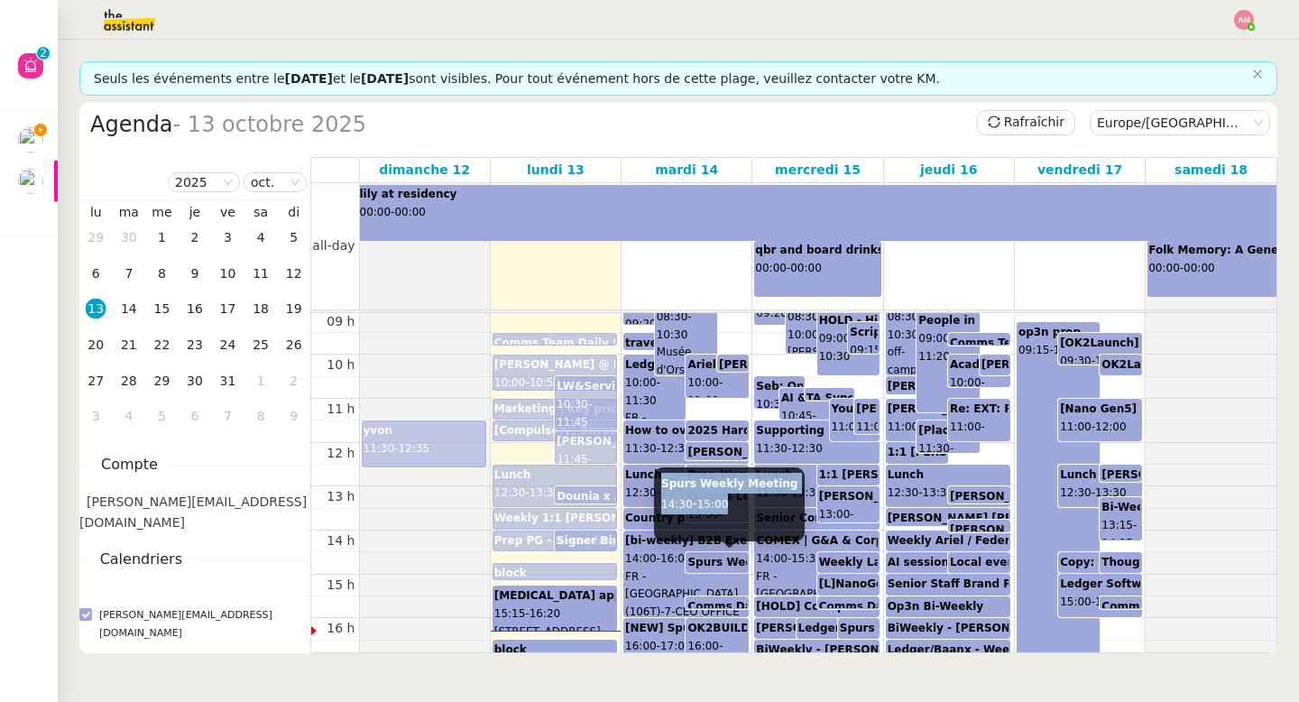
drag, startPoint x: 659, startPoint y: 482, endPoint x: 776, endPoint y: 503, distance: 118.4
click at [776, 503] on div "Spurs Weekly Meeting 14:30 - 15:00" at bounding box center [729, 504] width 151 height 74
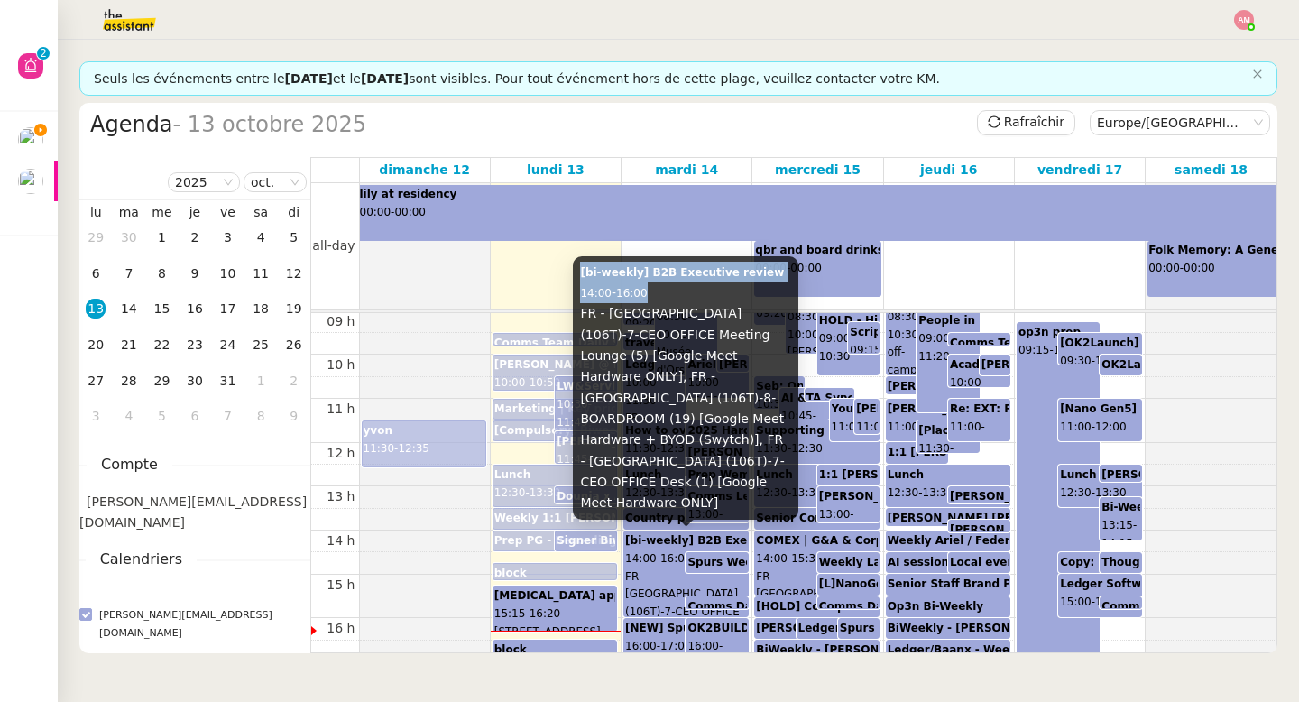
drag, startPoint x: 582, startPoint y: 315, endPoint x: 666, endPoint y: 334, distance: 86.0
click at [666, 334] on div "[bi-weekly] B2B Executive review 14:00 - 16:00 FR - Paris (106T)-7-CEO OFFICE M…" at bounding box center [686, 387] width 226 height 263
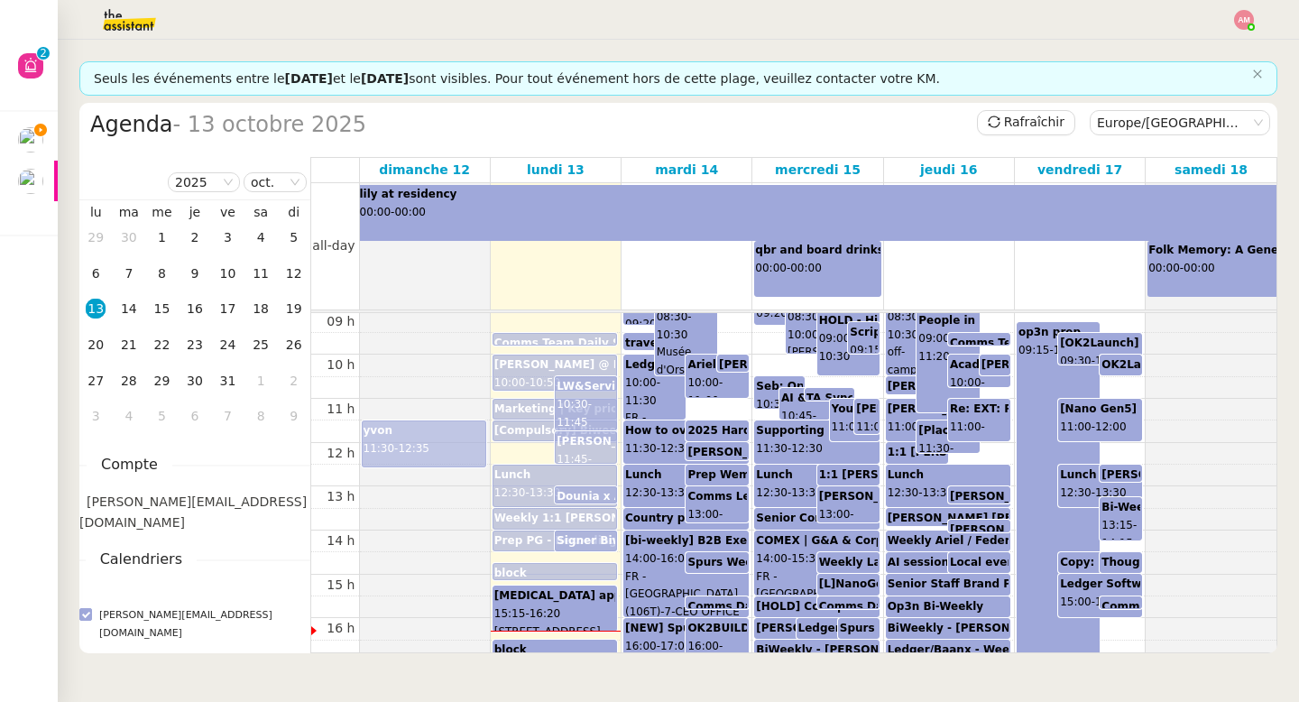
scroll to position [427, 0]
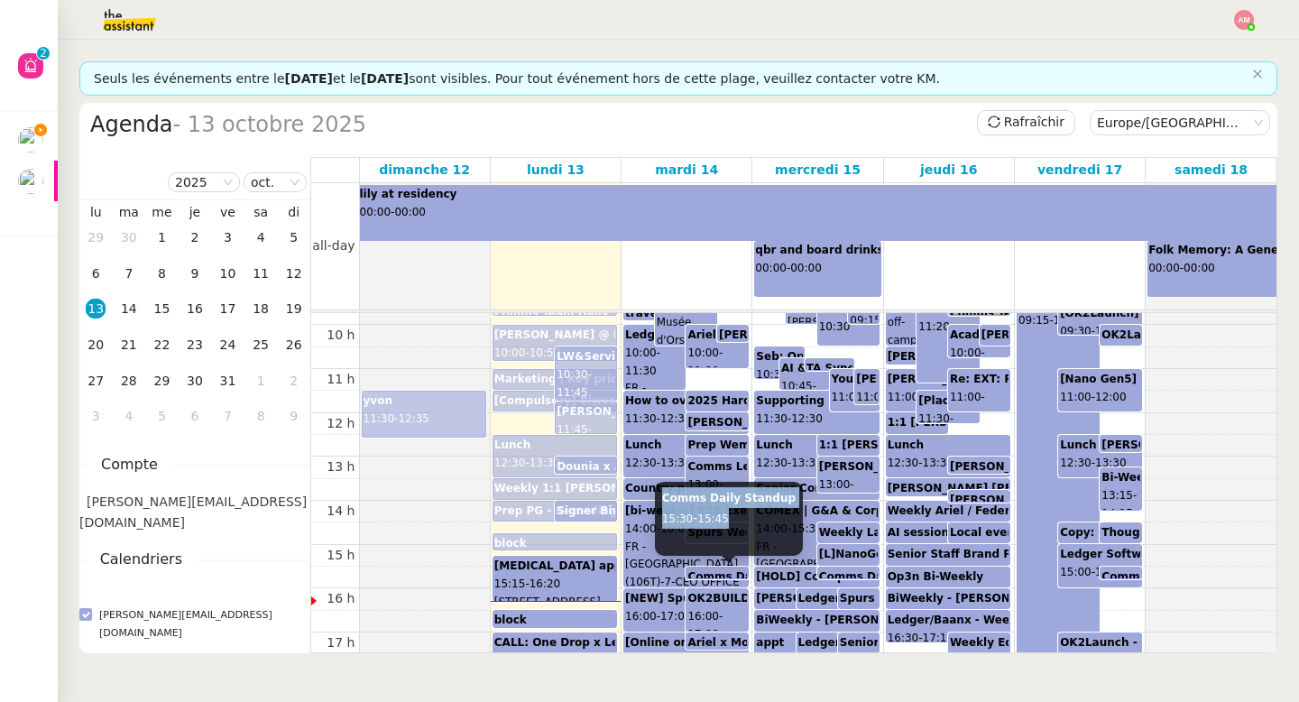
drag, startPoint x: 662, startPoint y: 501, endPoint x: 740, endPoint y: 519, distance: 79.7
click at [740, 519] on div "Comms Daily Standup 15:30 - 15:45" at bounding box center [729, 519] width 148 height 74
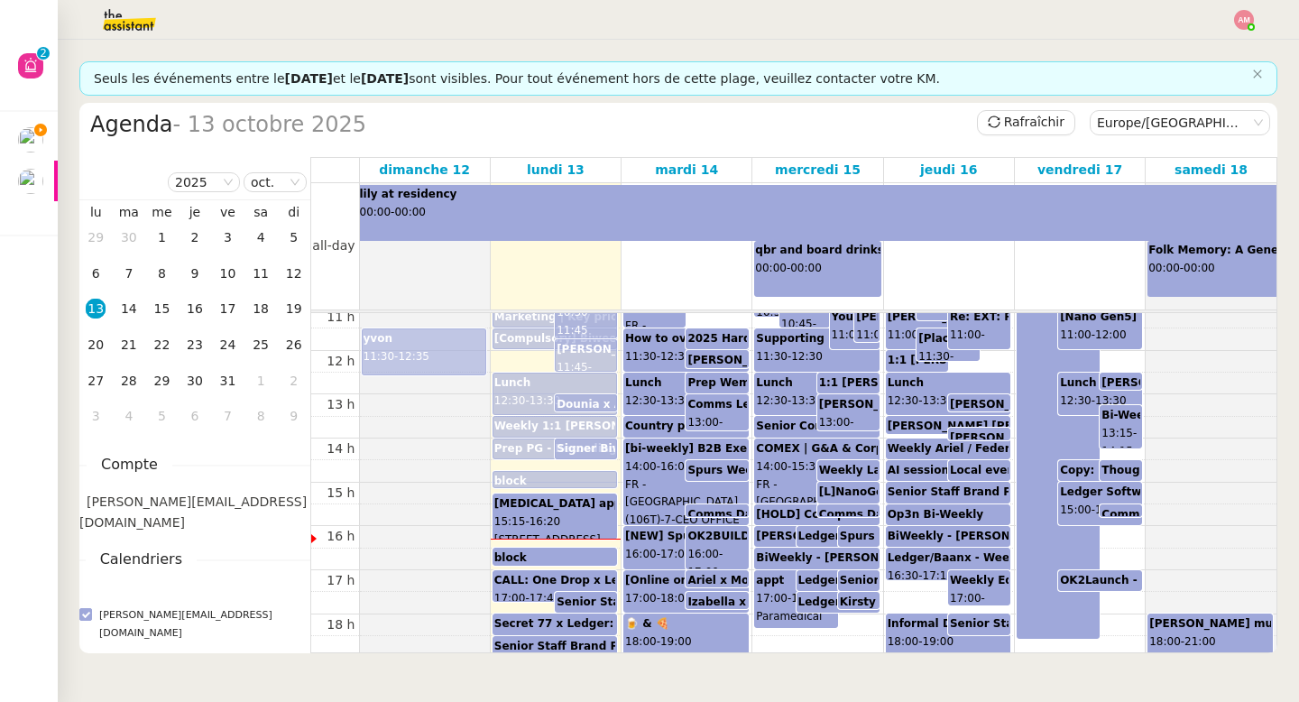
scroll to position [505, 0]
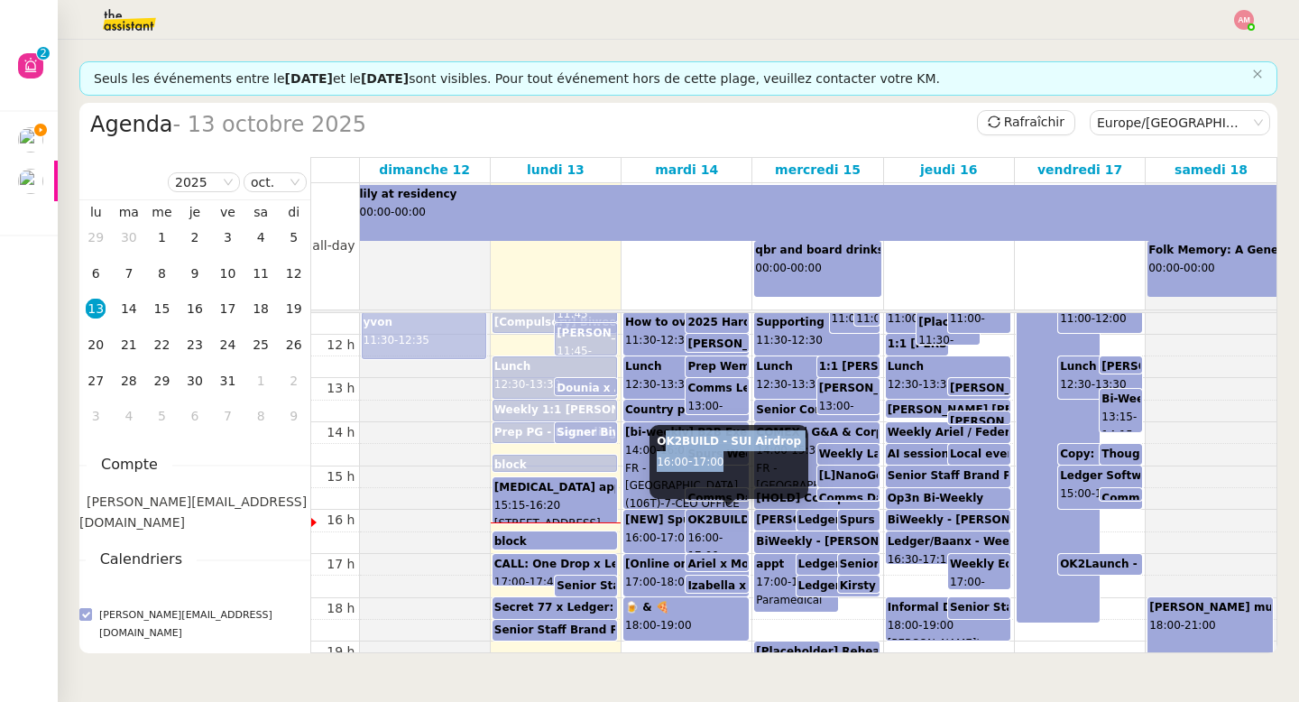
drag, startPoint x: 661, startPoint y: 444, endPoint x: 748, endPoint y: 460, distance: 88.1
click at [748, 460] on div "OK2BUILD - SUI Airdrop 16:00 - 17:00" at bounding box center [729, 462] width 159 height 74
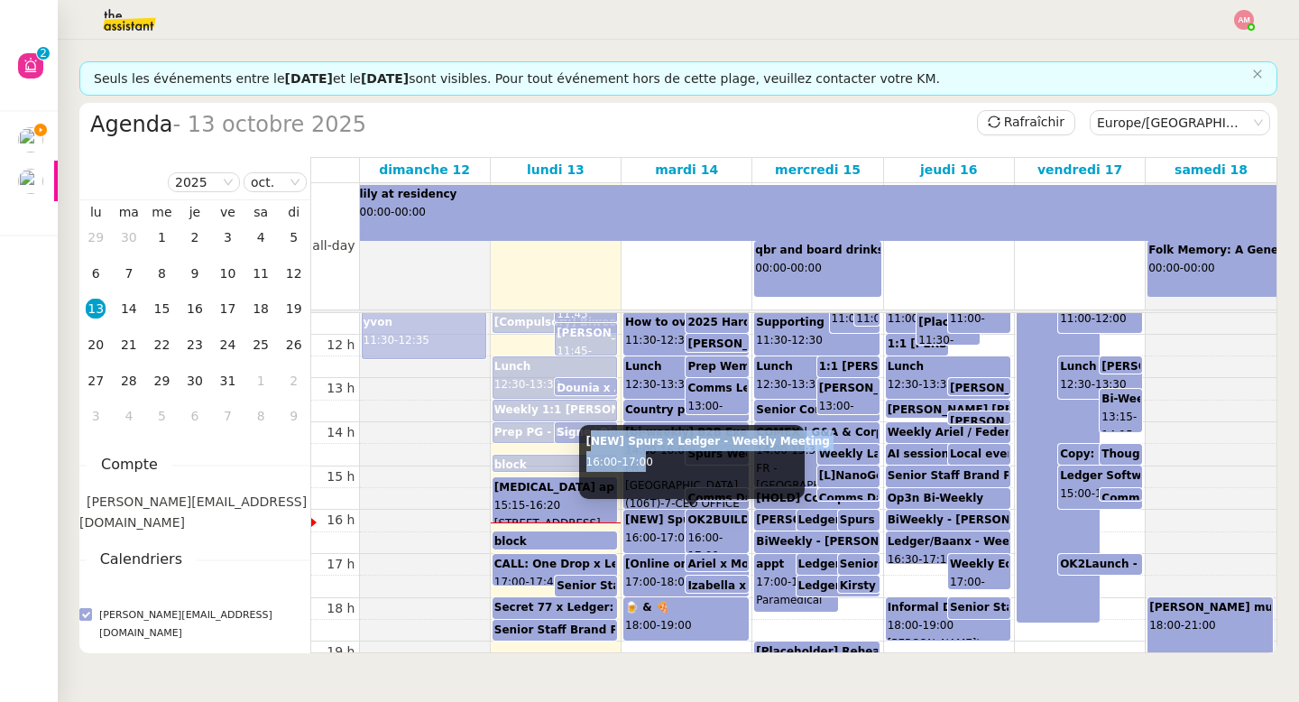
drag, startPoint x: 589, startPoint y: 447, endPoint x: 653, endPoint y: 452, distance: 64.2
click at [653, 452] on div "[NEW] Spurs x Ledger - Weekly Meeting 16:00 - 17:00" at bounding box center [692, 462] width 226 height 74
drag, startPoint x: 585, startPoint y: 447, endPoint x: 674, endPoint y: 458, distance: 89.1
click at [674, 458] on div "[NEW] Spurs x Ledger - Weekly Meeting 16:00 - 17:00" at bounding box center [692, 462] width 226 height 74
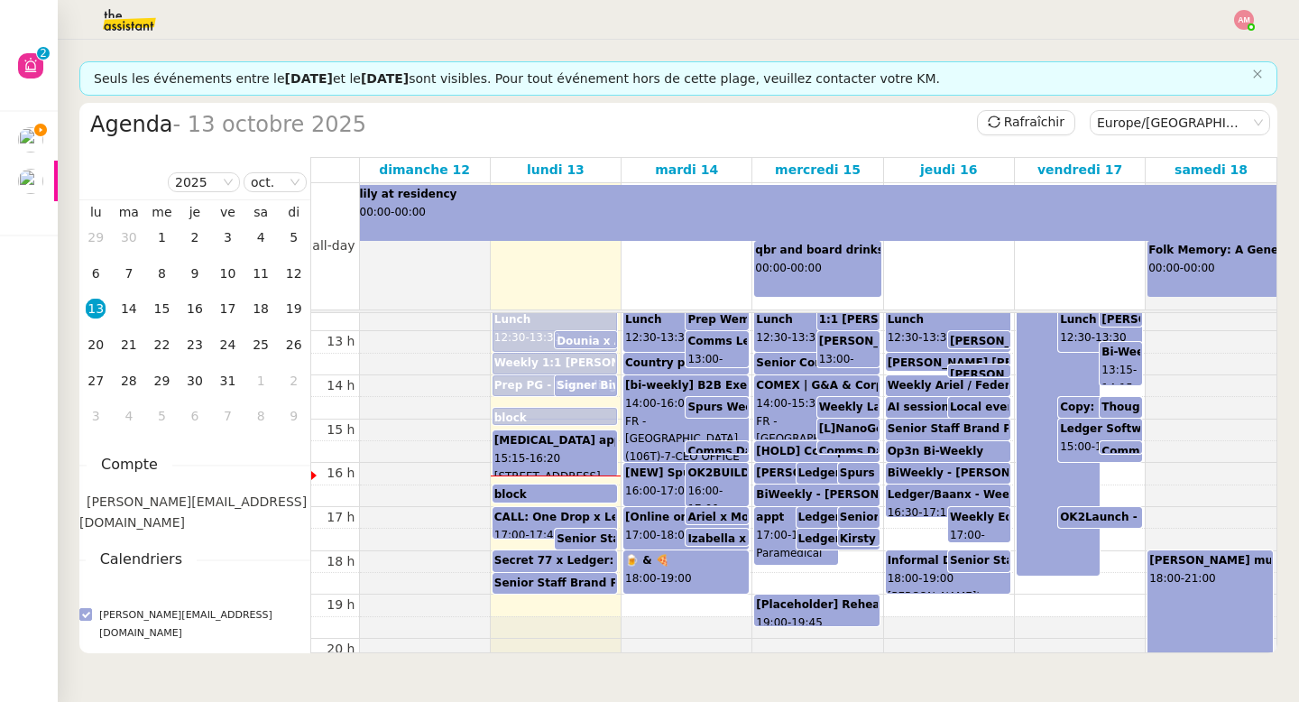
scroll to position [561, 0]
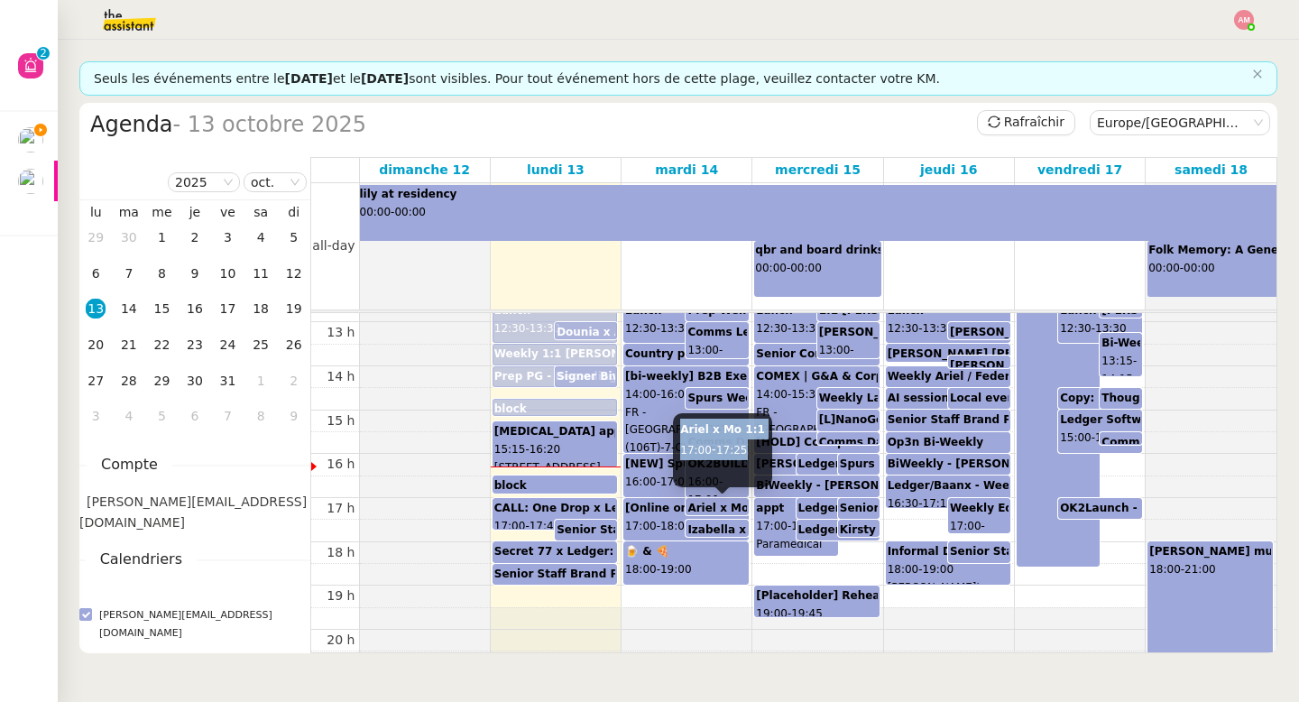
drag, startPoint x: 678, startPoint y: 431, endPoint x: 758, endPoint y: 449, distance: 81.4
click at [758, 449] on div "Ariel x Mo 1:1 17:00 - 17:25" at bounding box center [722, 450] width 99 height 74
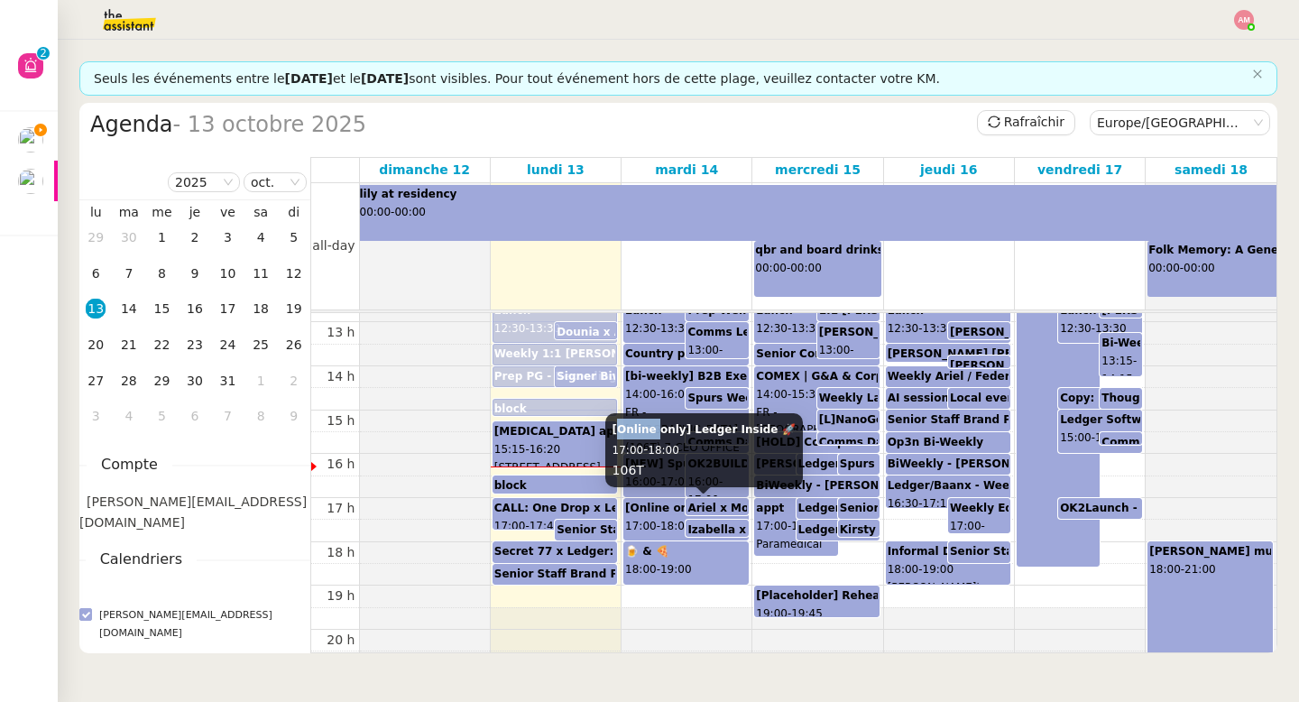
drag, startPoint x: 614, startPoint y: 429, endPoint x: 653, endPoint y: 436, distance: 39.3
click at [653, 436] on div "[Online only] Ledger Inside 🚀 17:00 - 18:00 106T" at bounding box center [704, 450] width 198 height 74
drag, startPoint x: 609, startPoint y: 429, endPoint x: 701, endPoint y: 443, distance: 93.1
click at [701, 443] on div "[Online only] Ledger Inside 🚀 17:00 - 18:00 106T" at bounding box center [704, 450] width 198 height 74
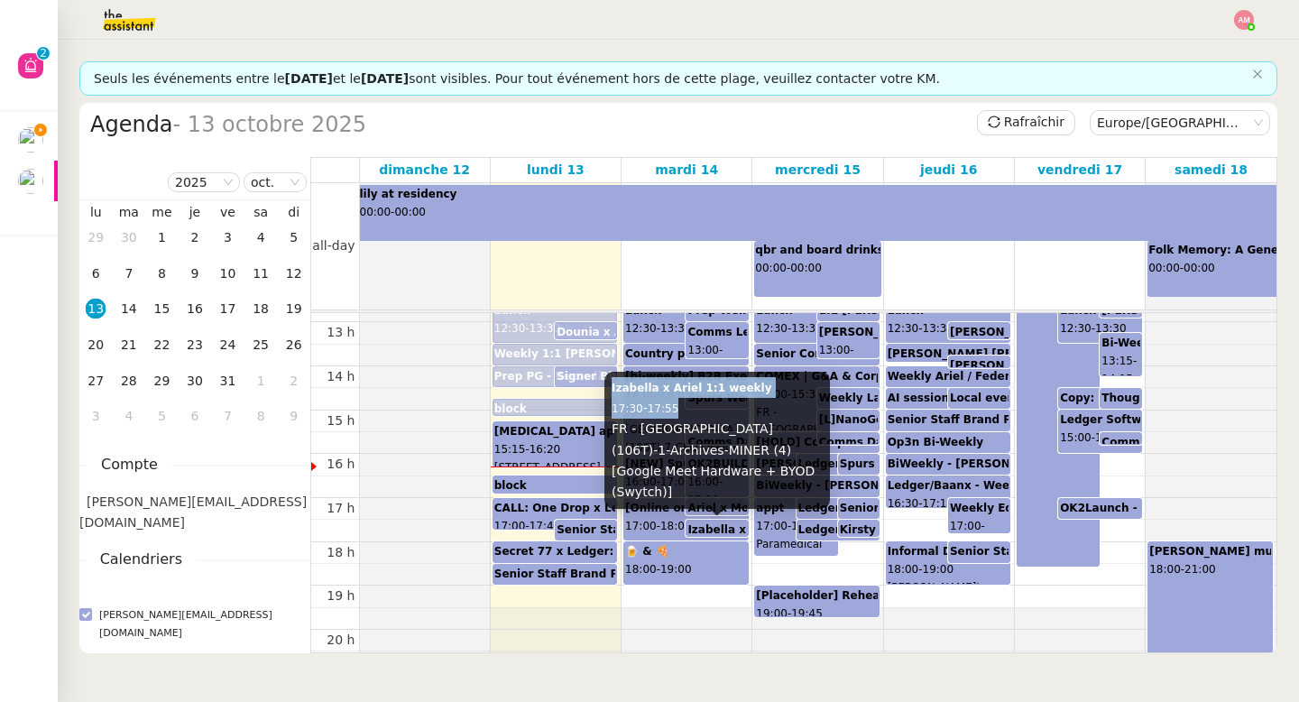
drag, startPoint x: 608, startPoint y: 411, endPoint x: 701, endPoint y: 423, distance: 93.7
click at [701, 423] on div "Izabella x Ariel 1:1 weekly 17:30 - 17:55 FR - Paris (106T)-1-Archives-MINER (4…" at bounding box center [717, 440] width 226 height 137
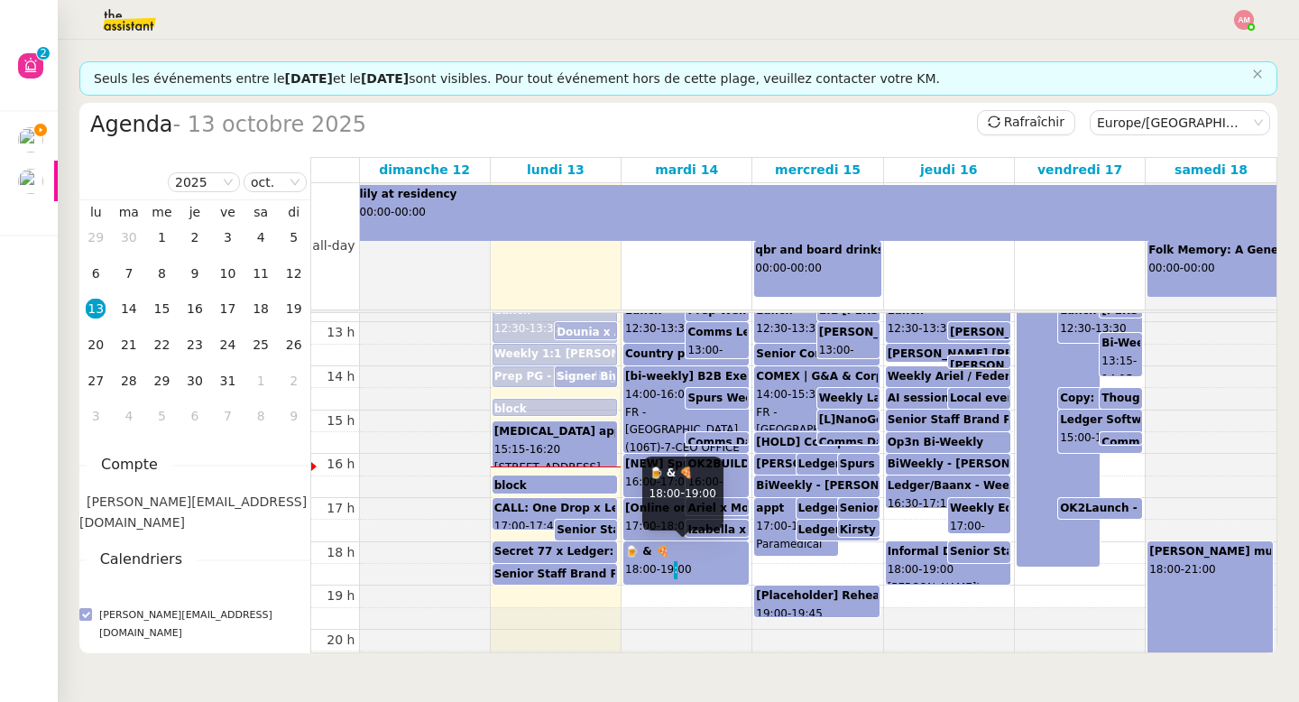
drag, startPoint x: 680, startPoint y: 574, endPoint x: 676, endPoint y: 483, distance: 91.2
click at [676, 483] on body "Aide 0 1 2 3 4 5 6 7 8 9 Mes demandes Calendar Review and Appointment Confirmat…" at bounding box center [649, 351] width 1299 height 702
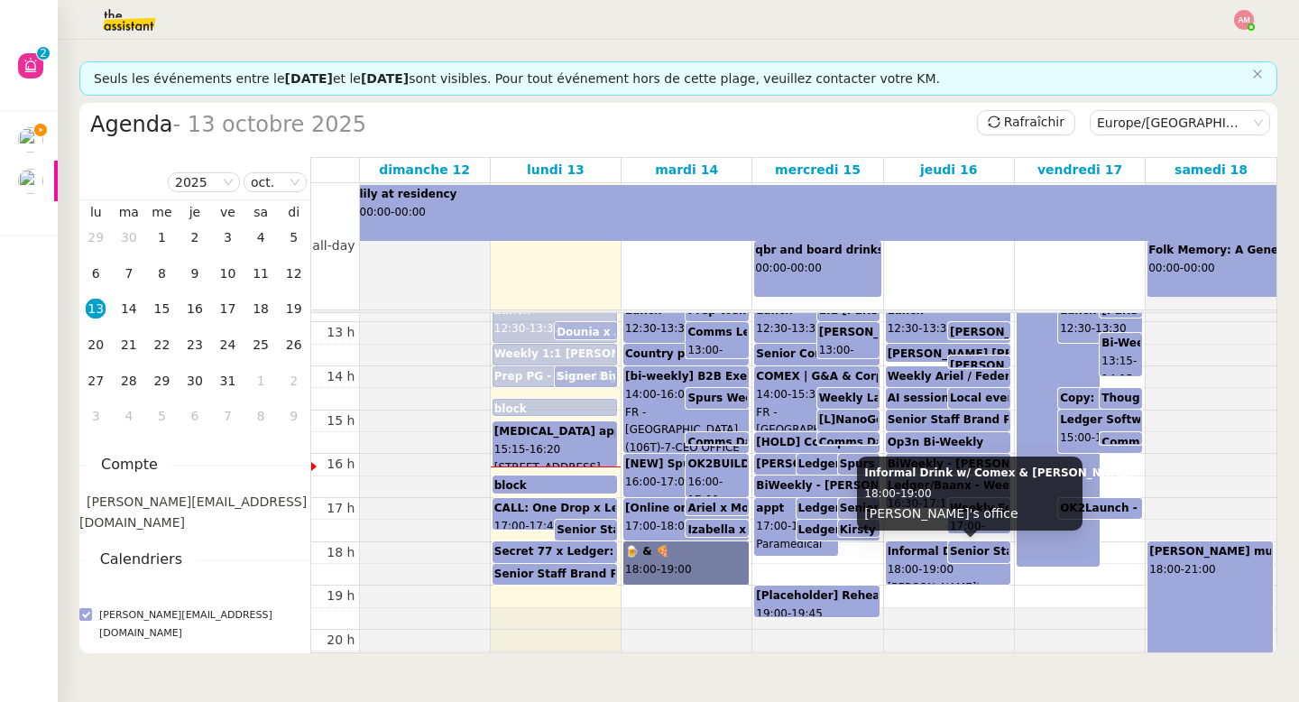
click at [898, 546] on b "Informal Drink w/ Comex & Pascal" at bounding box center [1022, 551] width 268 height 13
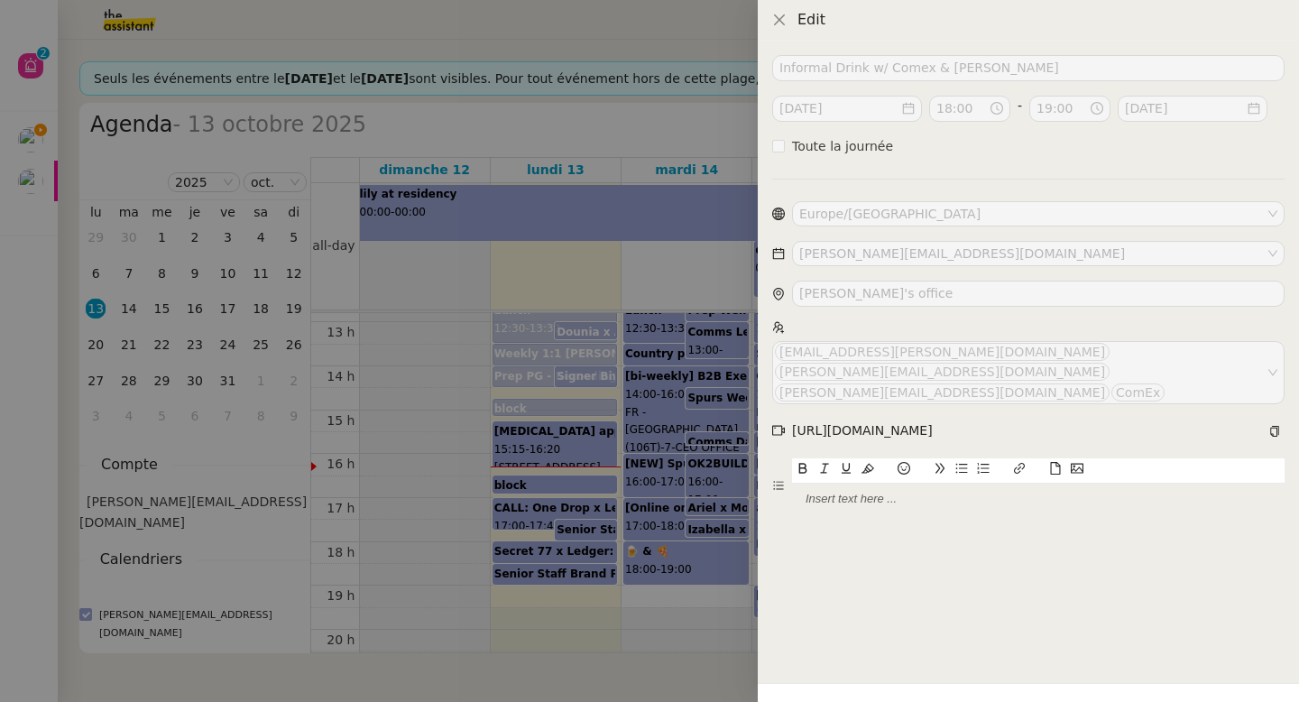
click at [633, 578] on div at bounding box center [649, 351] width 1299 height 702
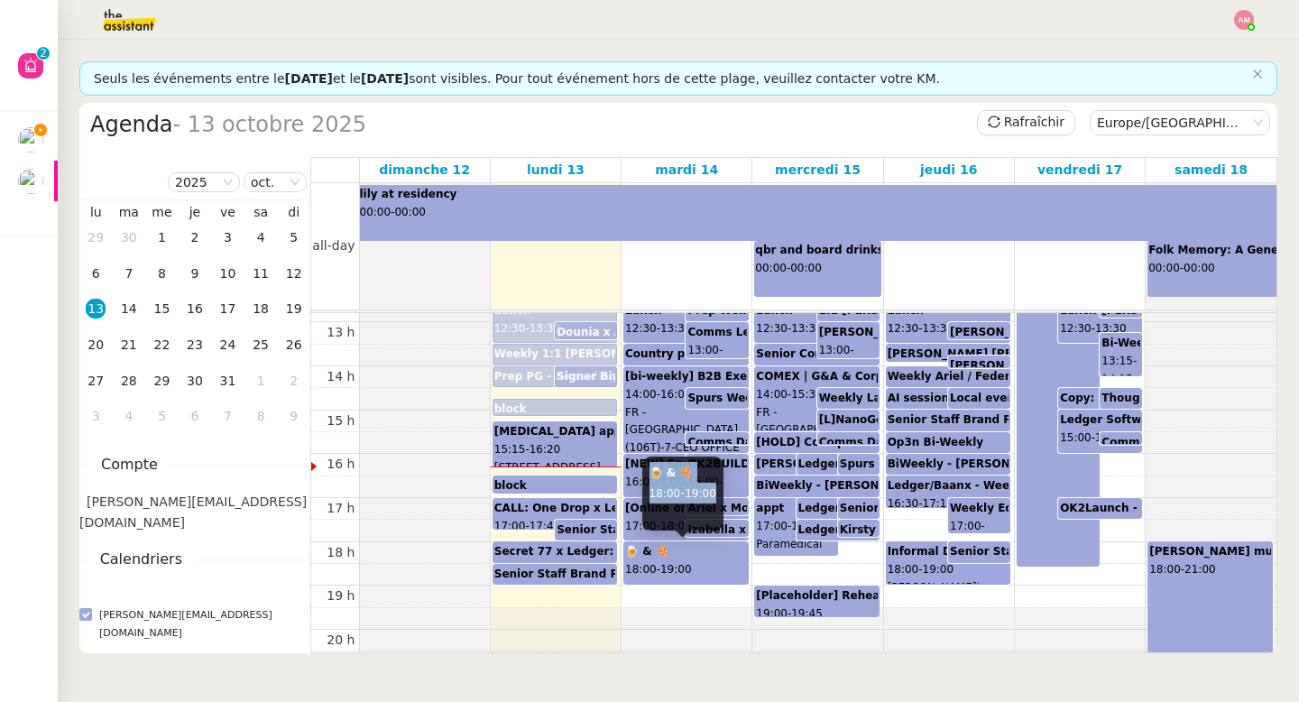
drag, startPoint x: 648, startPoint y: 472, endPoint x: 724, endPoint y: 489, distance: 78.6
click at [723, 489] on div "🍺 & 🍕 18:00 - 19:00" at bounding box center [682, 493] width 81 height 74
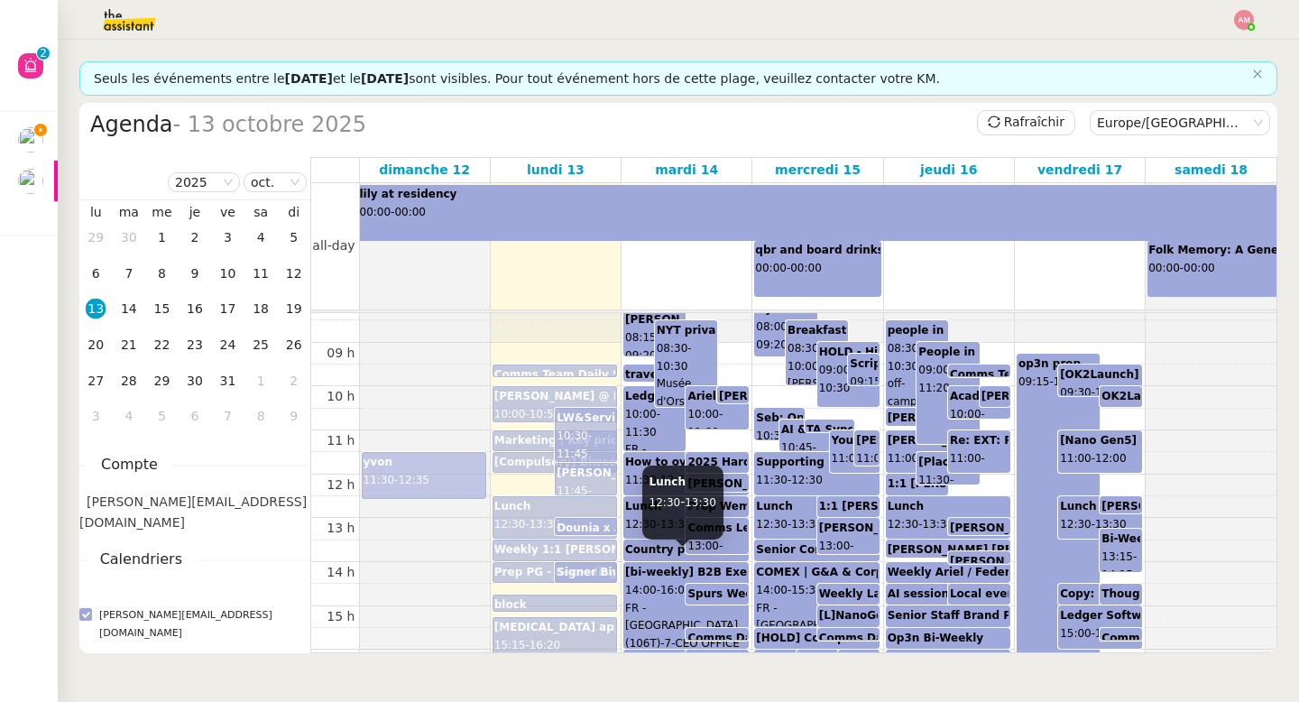
scroll to position [366, 0]
